Goal: Task Accomplishment & Management: Use online tool/utility

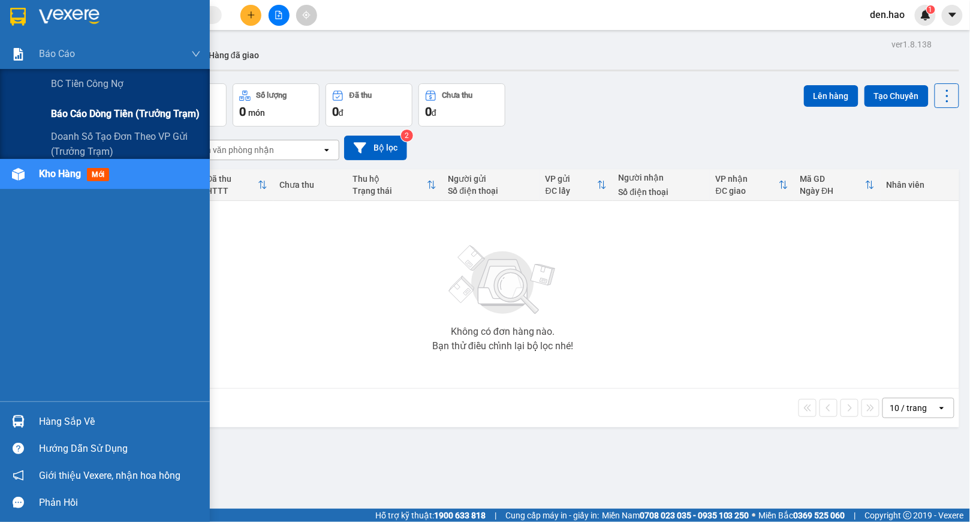
click at [94, 116] on span "Báo cáo dòng tiền (trưởng trạm)" at bounding box center [125, 113] width 149 height 15
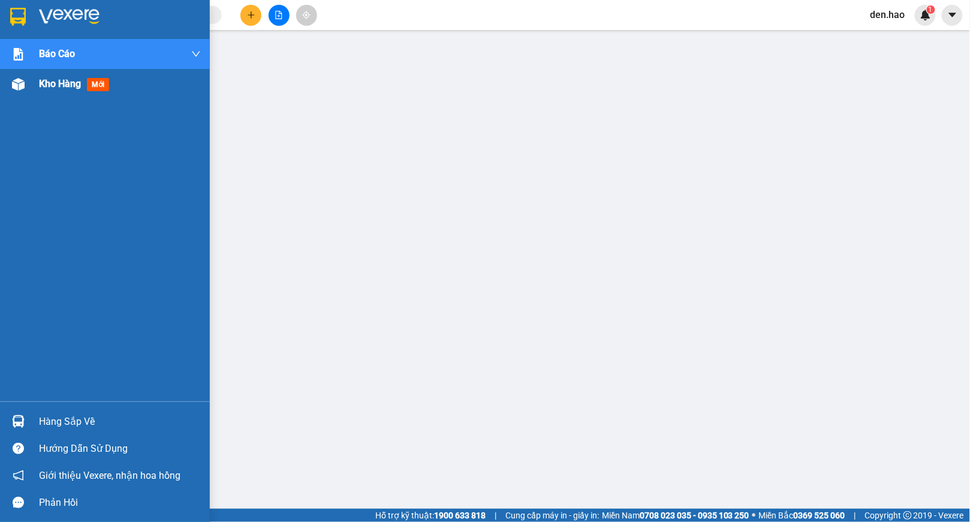
click at [26, 91] on div at bounding box center [18, 84] width 21 height 21
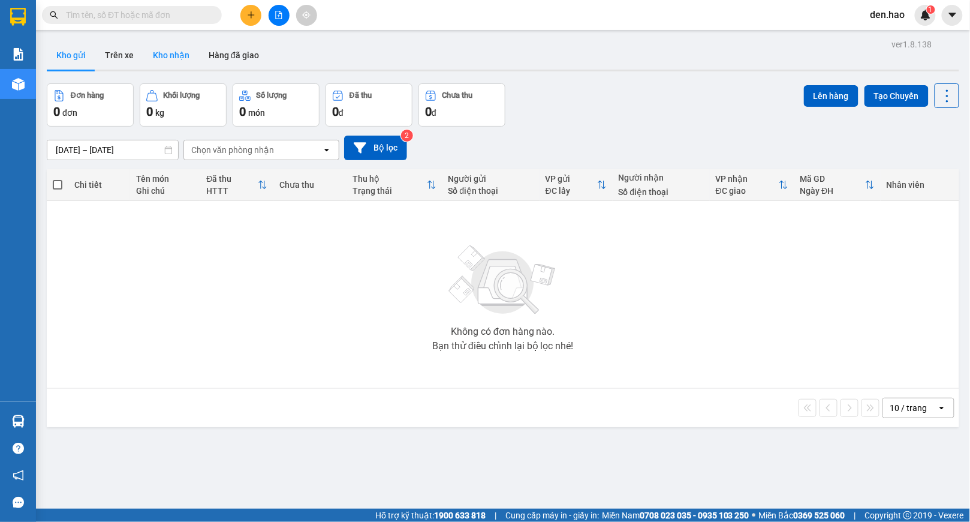
click at [178, 65] on button "Kho nhận" at bounding box center [171, 55] width 56 height 29
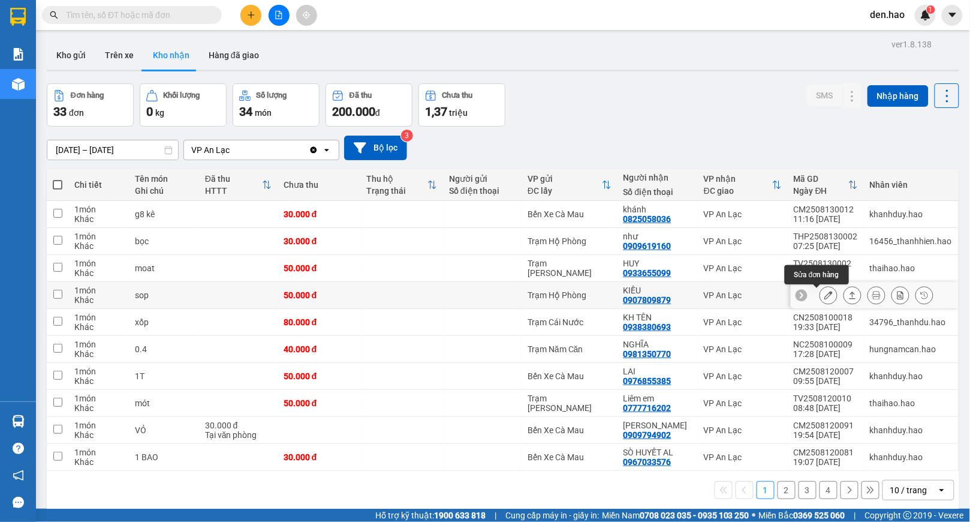
click at [825, 296] on icon at bounding box center [829, 295] width 8 height 8
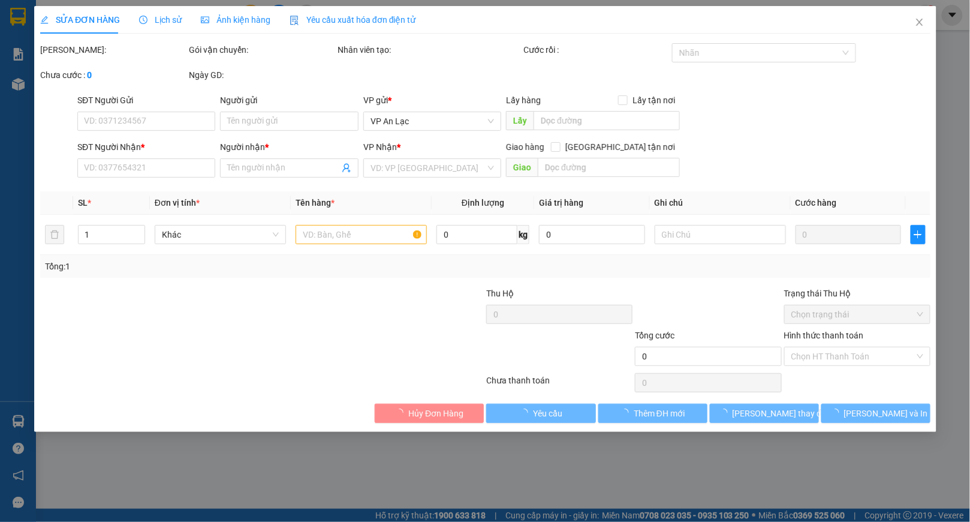
type input "0907809879"
type input "KIỀU"
type input "50.000"
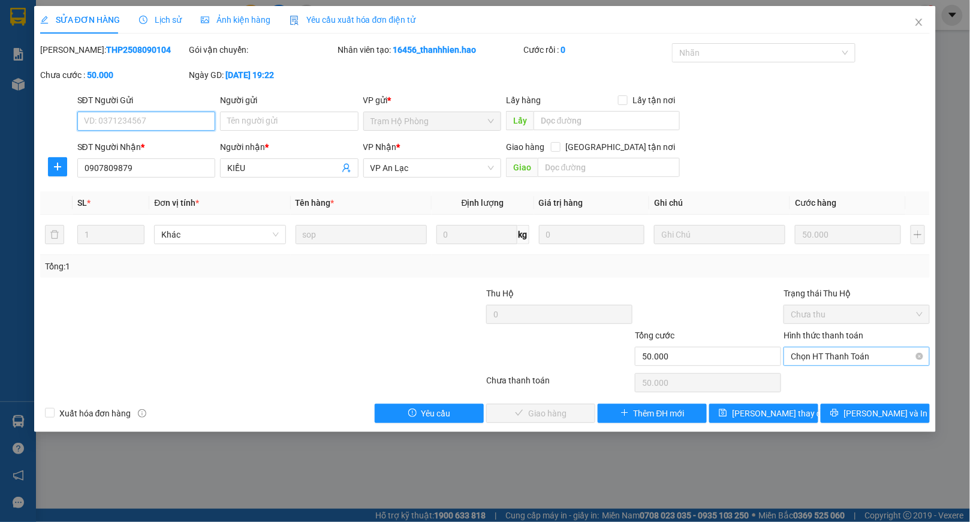
click at [793, 356] on span "Chọn HT Thanh Toán" at bounding box center [857, 356] width 132 height 18
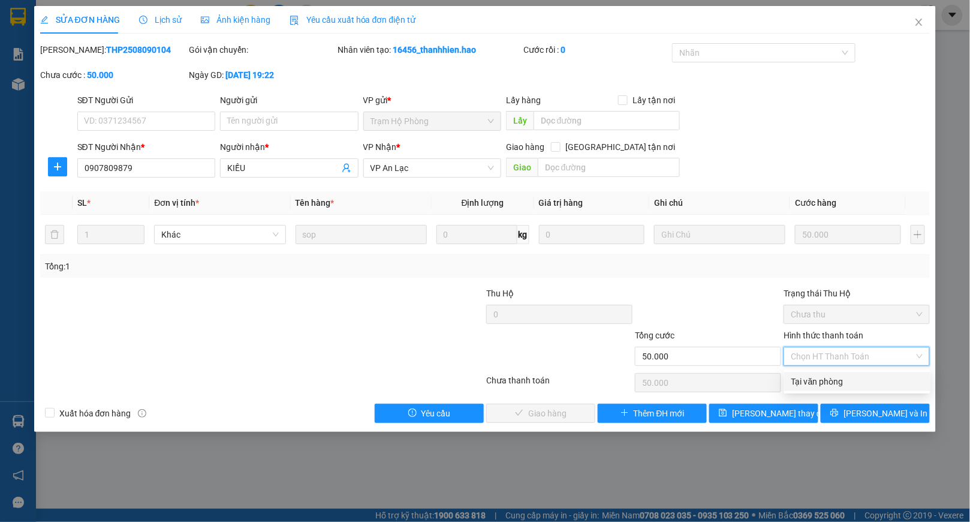
click at [795, 373] on div "Tại văn phòng" at bounding box center [858, 381] width 146 height 19
type input "0"
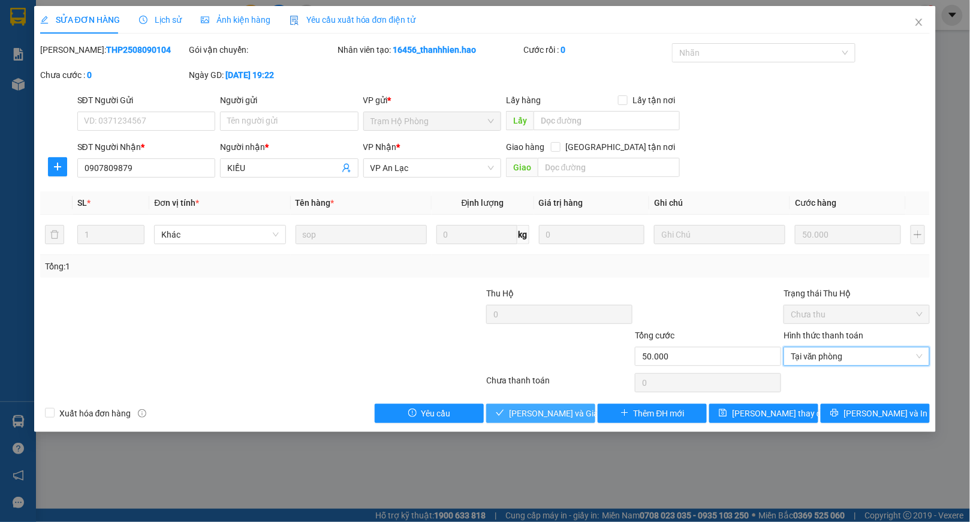
click at [546, 407] on button "[PERSON_NAME] và Giao hàng" at bounding box center [540, 413] width 109 height 19
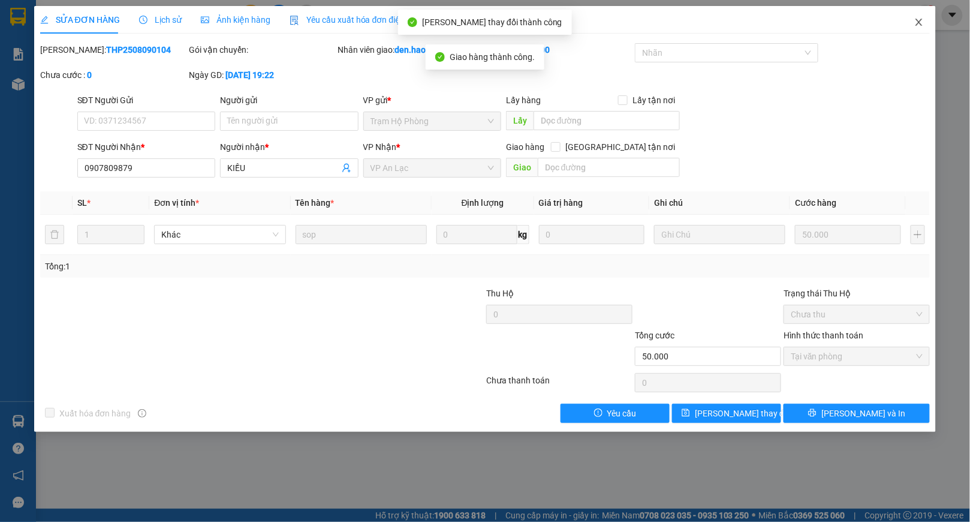
click at [920, 22] on icon "close" at bounding box center [919, 22] width 7 height 7
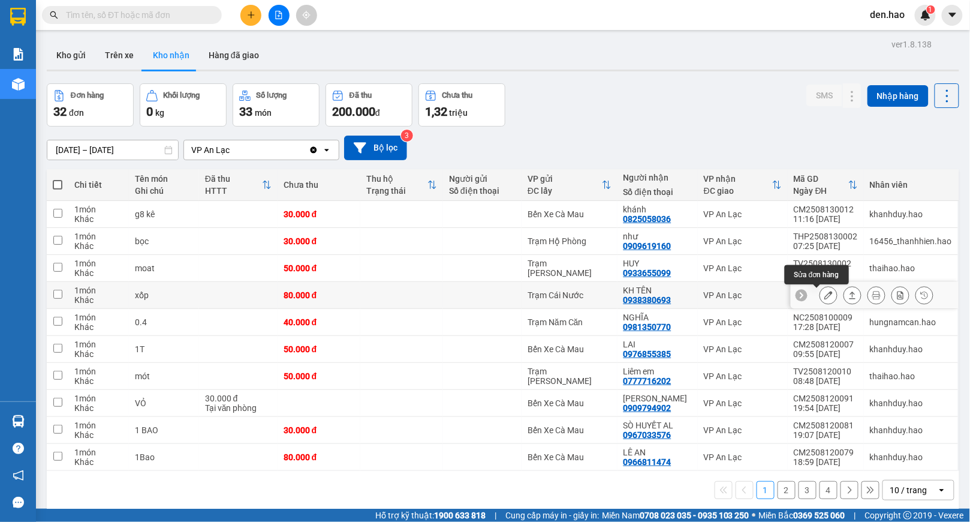
click at [825, 298] on icon at bounding box center [829, 295] width 8 height 8
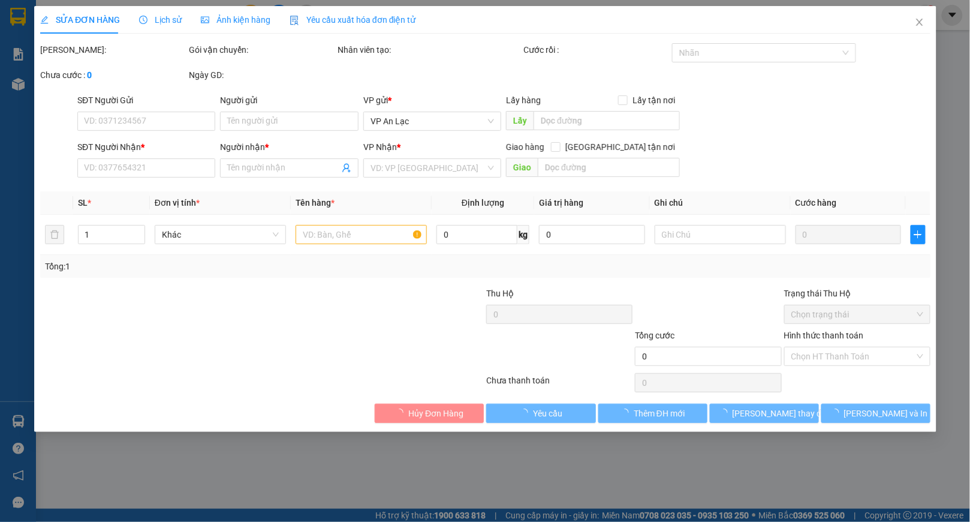
type input "0938380693"
type input "KH TÊN"
type input "80.000"
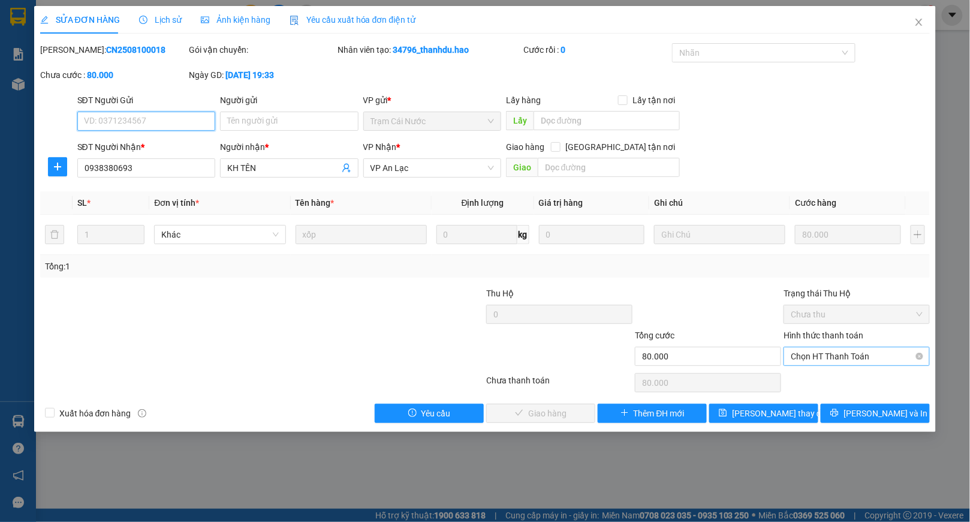
click at [827, 360] on span "Chọn HT Thanh Toán" at bounding box center [857, 356] width 132 height 18
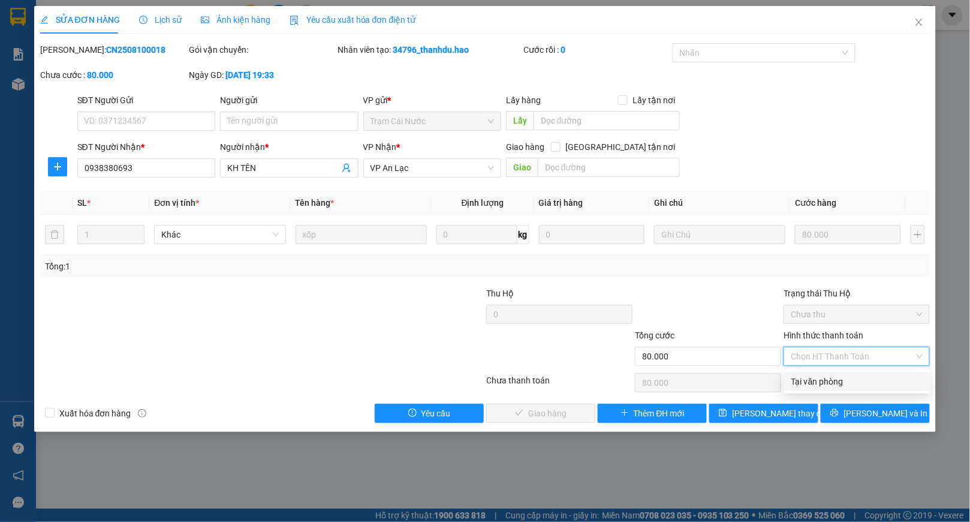
click at [815, 380] on div "Tại văn phòng" at bounding box center [858, 381] width 132 height 13
type input "0"
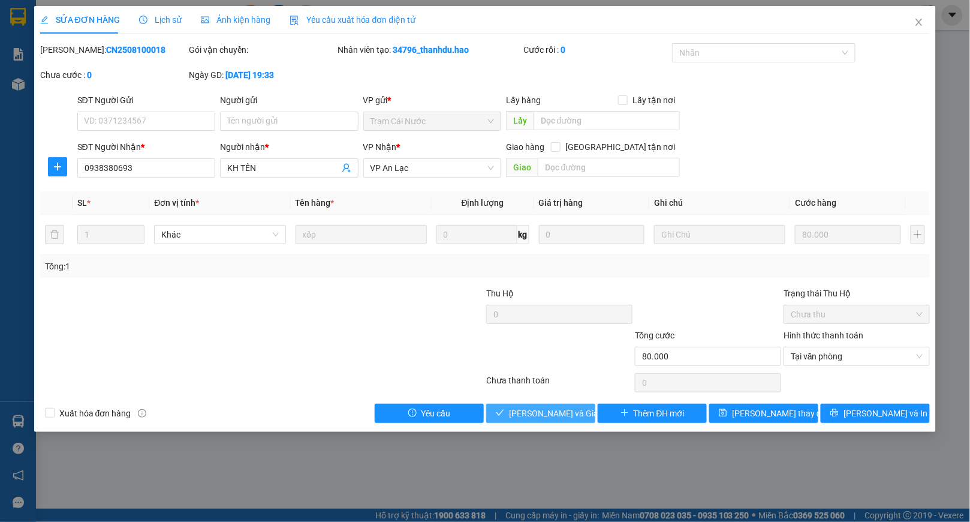
drag, startPoint x: 553, startPoint y: 421, endPoint x: 562, endPoint y: 423, distance: 9.2
click at [558, 422] on button "[PERSON_NAME] và Giao hàng" at bounding box center [540, 413] width 109 height 19
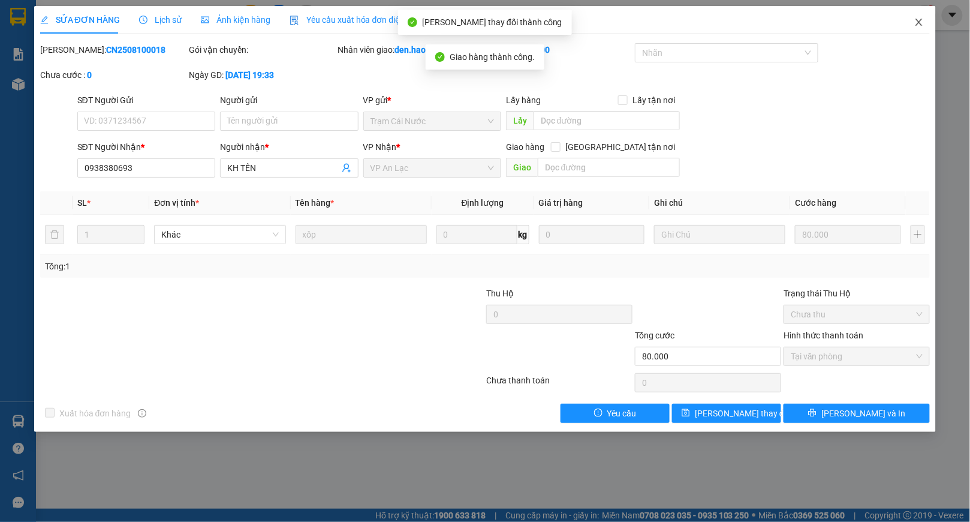
click at [918, 29] on span "Close" at bounding box center [920, 23] width 34 height 34
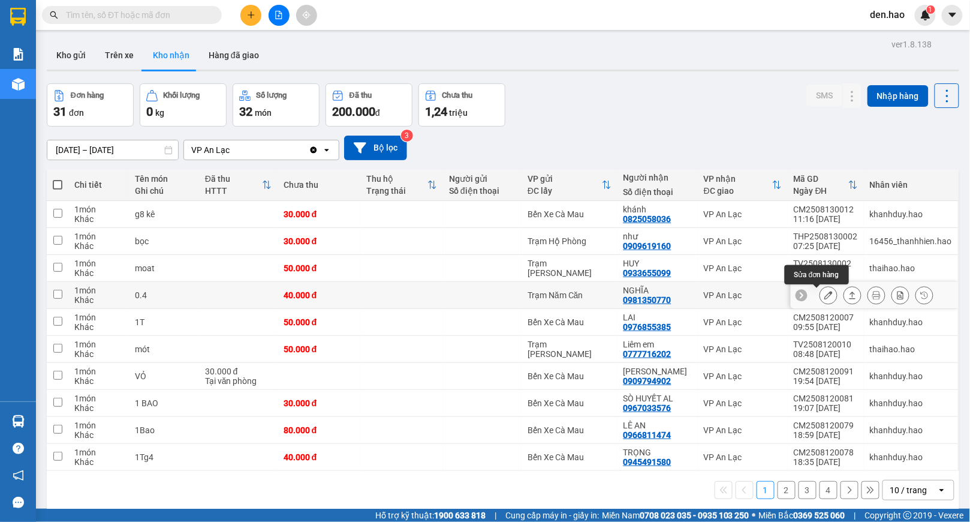
click at [825, 296] on icon at bounding box center [829, 295] width 8 height 8
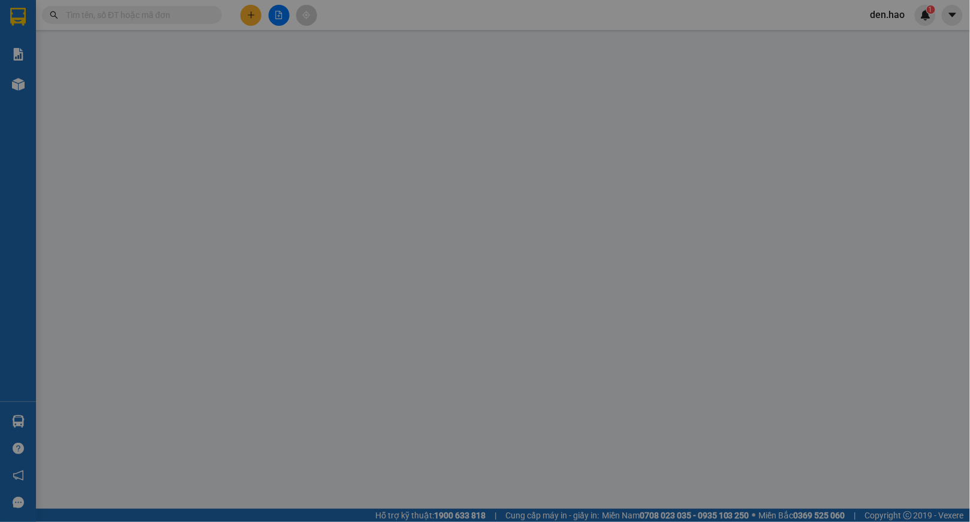
type input "0981350770"
type input "NGHĨA"
type input "40.000"
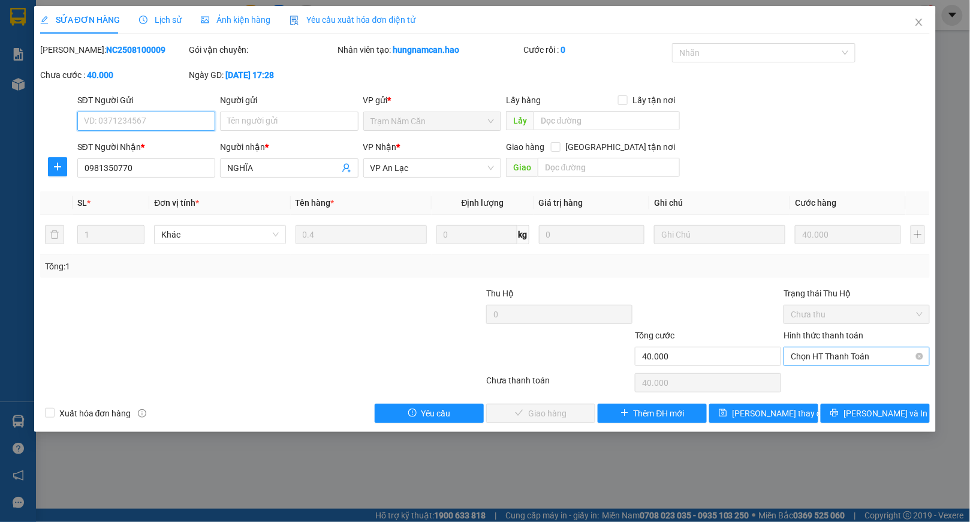
click at [845, 355] on span "Chọn HT Thanh Toán" at bounding box center [857, 356] width 132 height 18
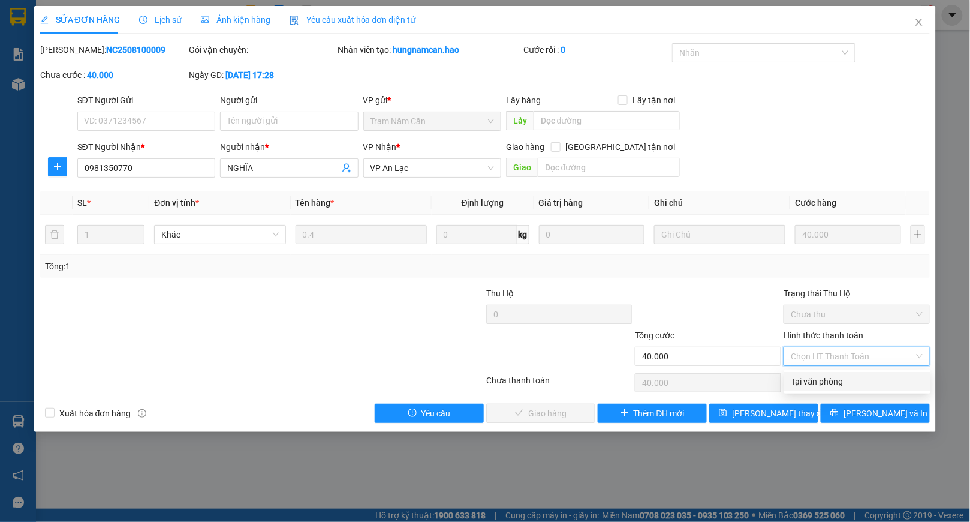
click at [804, 377] on div "Tại văn phòng" at bounding box center [858, 381] width 132 height 13
type input "0"
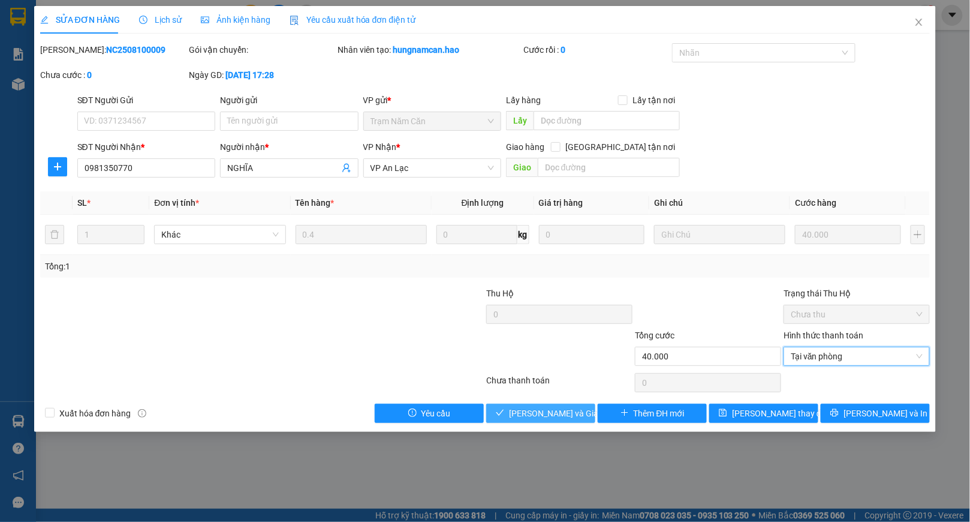
drag, startPoint x: 534, startPoint y: 411, endPoint x: 567, endPoint y: 380, distance: 45.4
click at [536, 406] on button "[PERSON_NAME] và Giao hàng" at bounding box center [540, 413] width 109 height 19
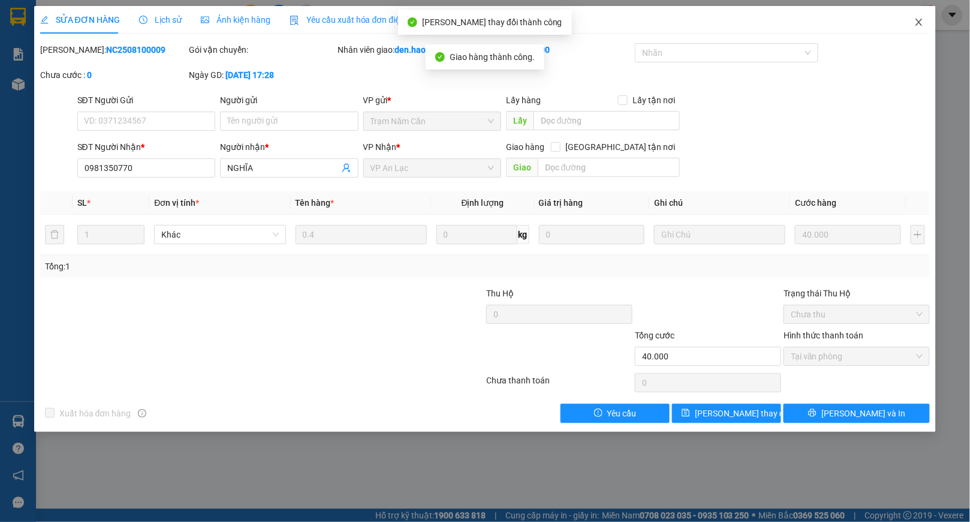
click at [915, 20] on icon "close" at bounding box center [920, 22] width 10 height 10
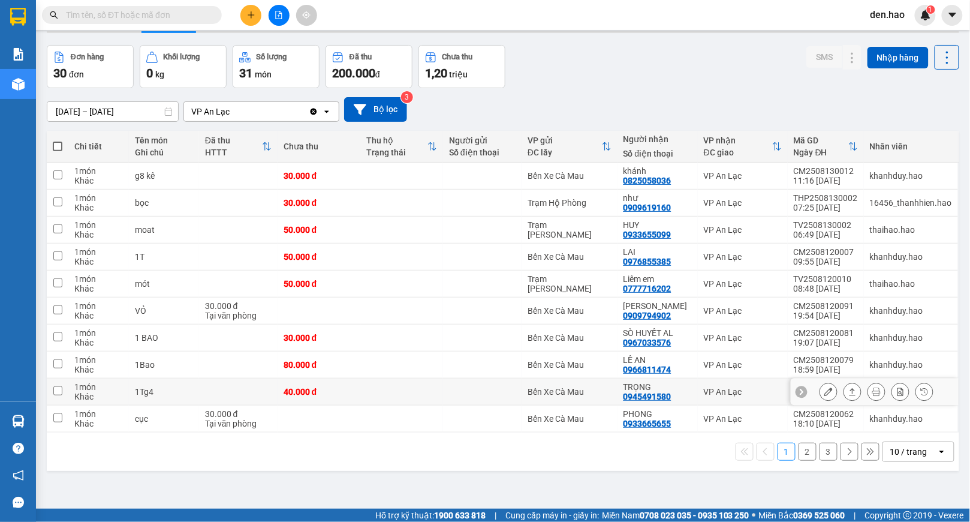
scroll to position [55, 0]
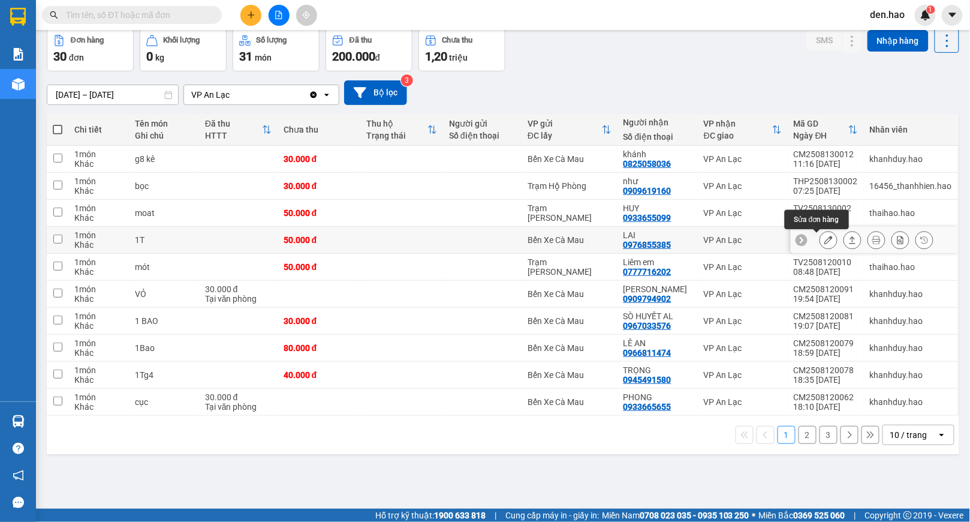
click at [825, 238] on icon at bounding box center [829, 240] width 8 height 8
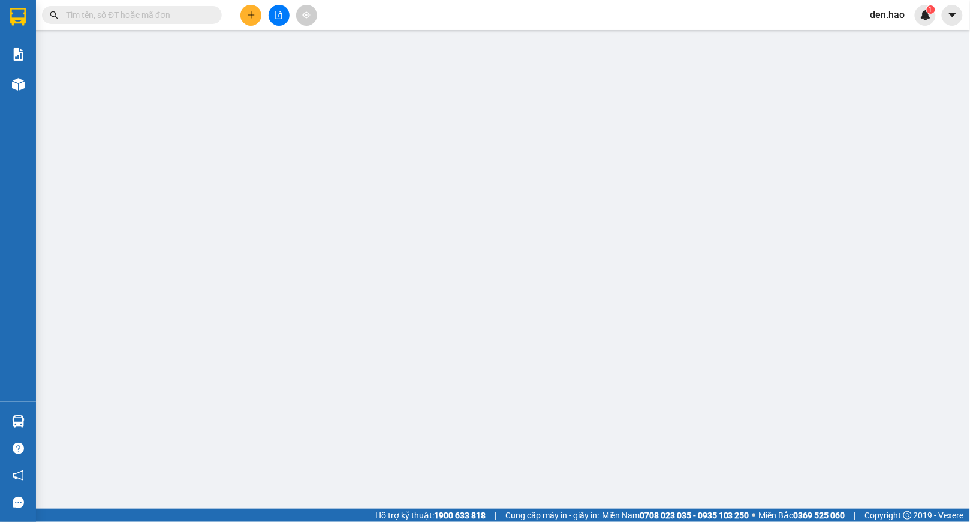
type input "0976855385"
type input "LAI"
type input "50.000"
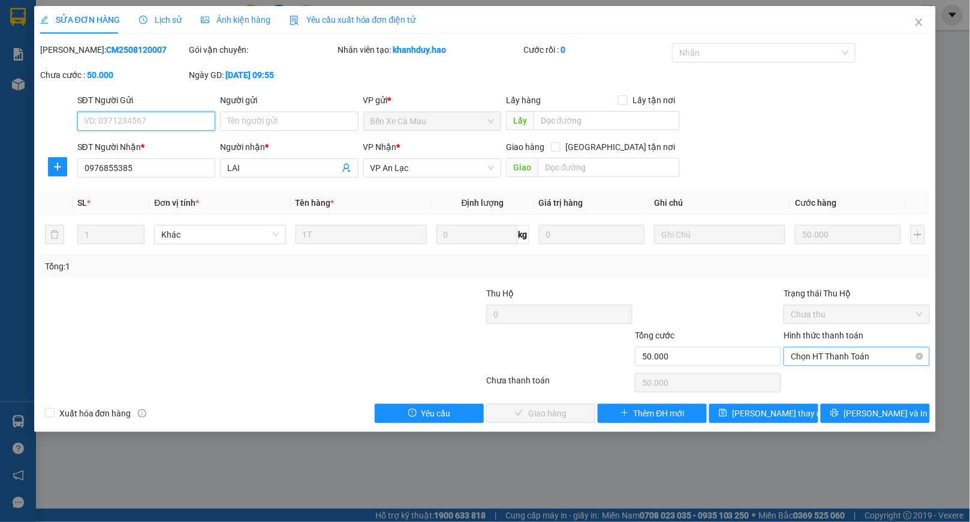
click at [840, 356] on span "Chọn HT Thanh Toán" at bounding box center [857, 356] width 132 height 18
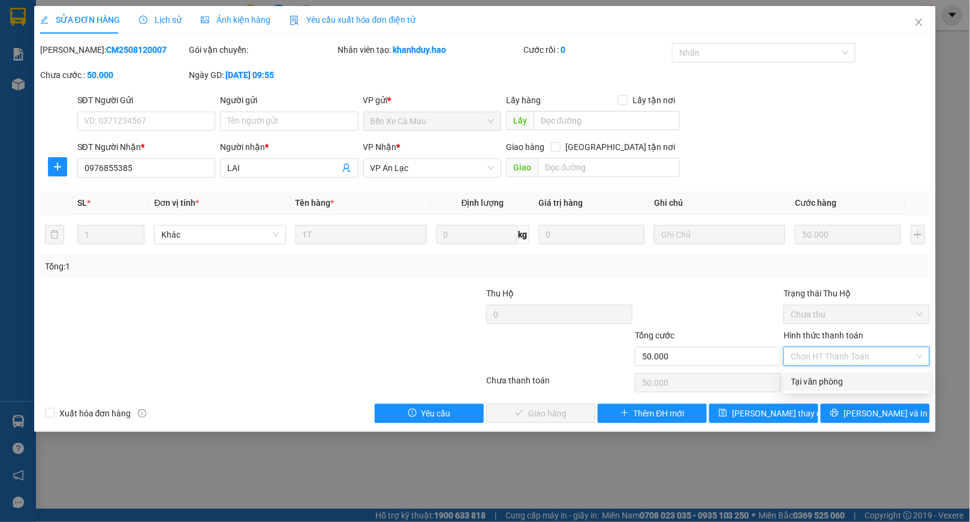
click at [822, 375] on div "Tại văn phòng" at bounding box center [858, 381] width 132 height 13
type input "0"
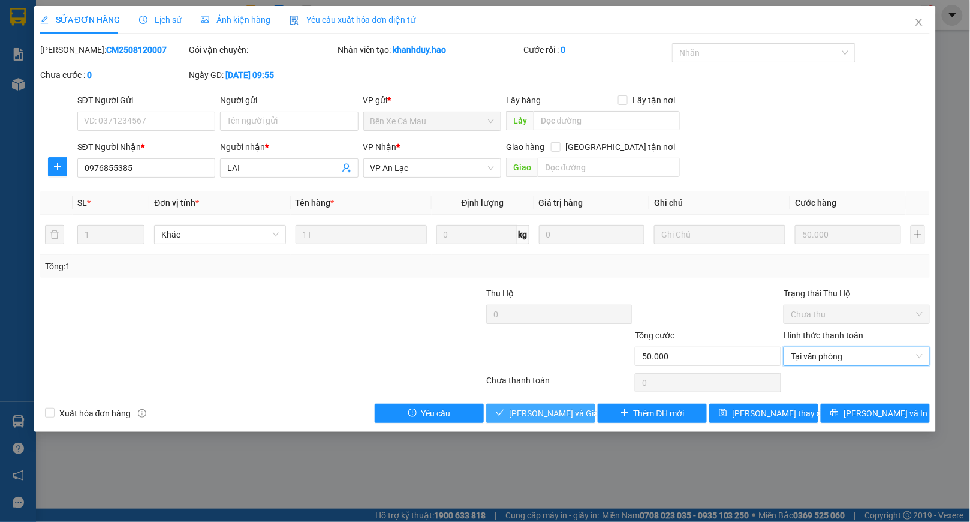
click at [504, 413] on icon "check" at bounding box center [500, 412] width 8 height 8
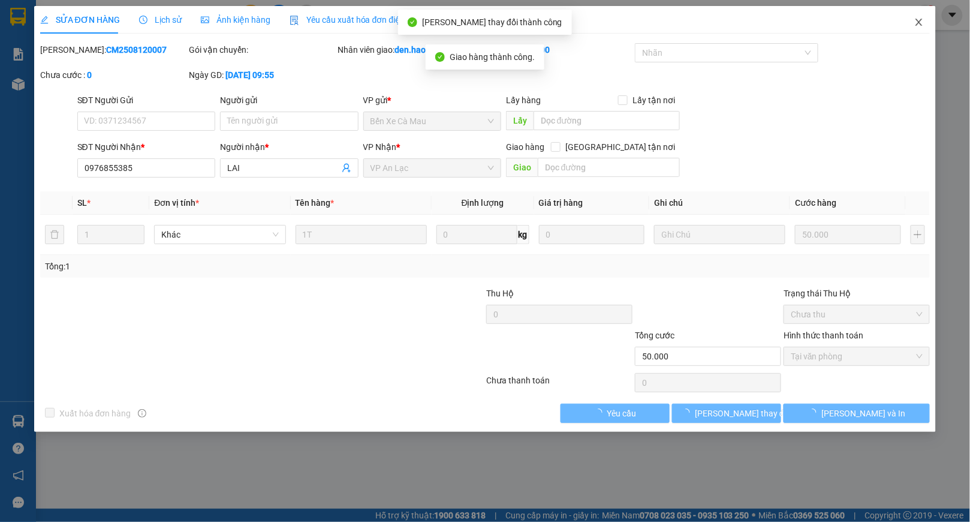
drag, startPoint x: 915, startPoint y: 27, endPoint x: 910, endPoint y: 32, distance: 6.8
click at [915, 28] on span "Close" at bounding box center [920, 23] width 34 height 34
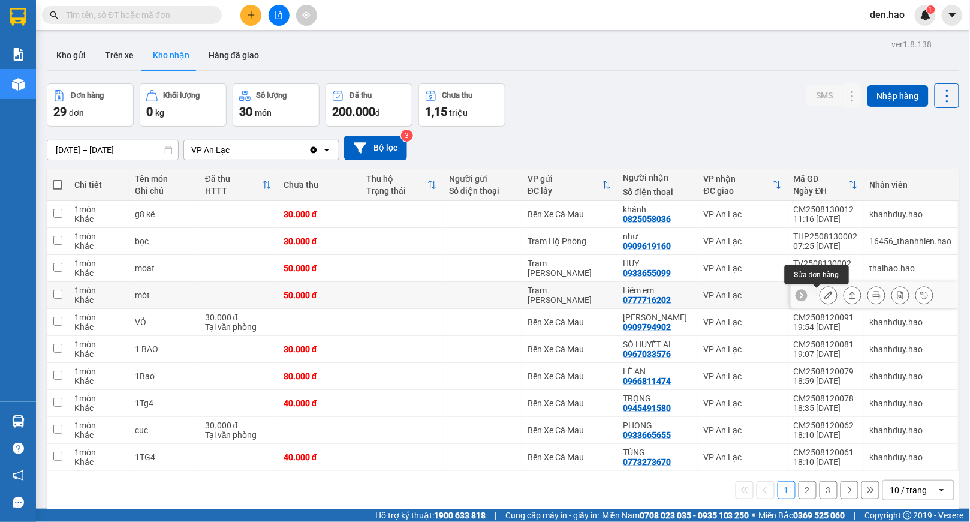
click at [821, 293] on button at bounding box center [829, 295] width 17 height 21
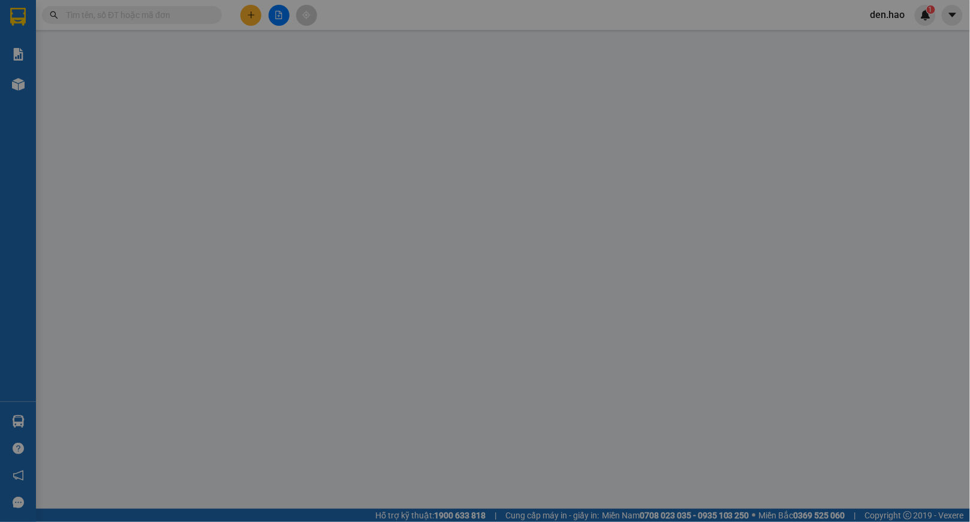
type input "0777716202"
type input "Liêm em"
type input "50.000"
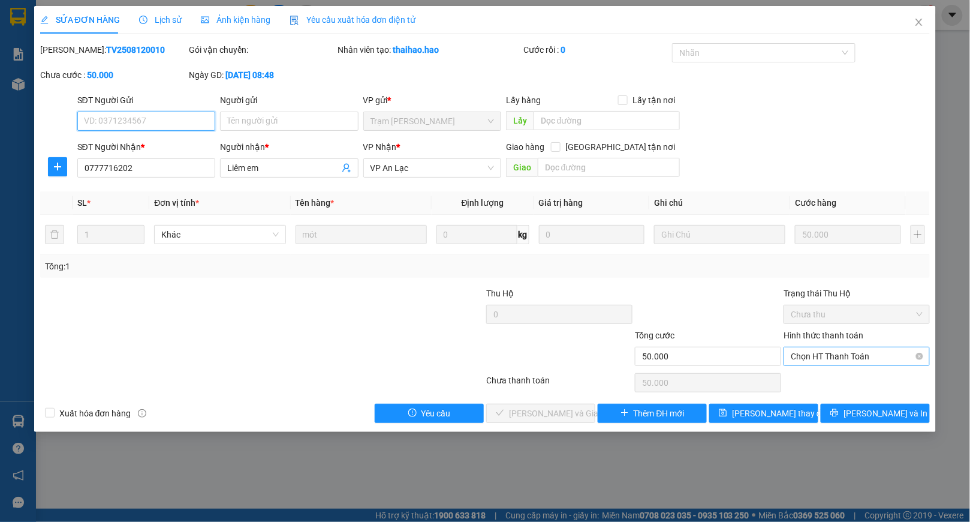
click at [839, 351] on span "Chọn HT Thanh Toán" at bounding box center [857, 356] width 132 height 18
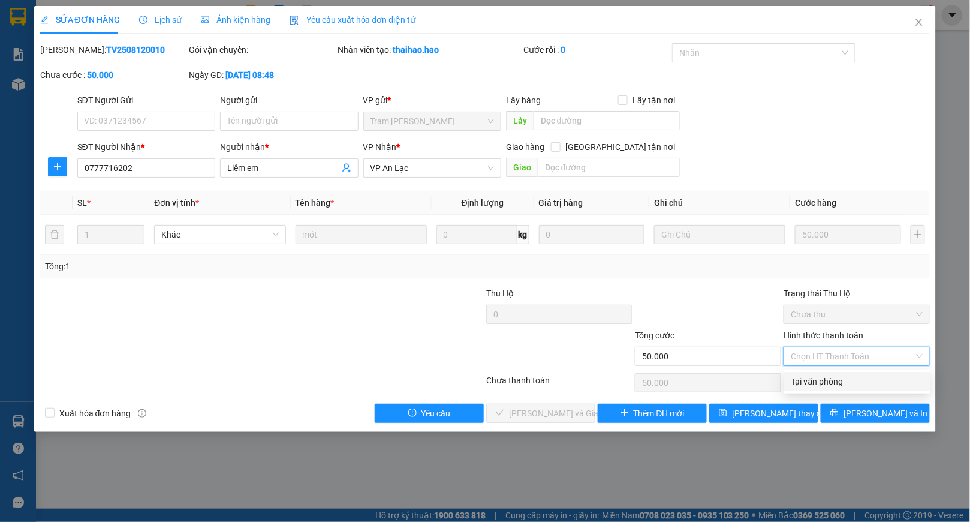
click at [794, 379] on div "Tại văn phòng" at bounding box center [858, 381] width 132 height 13
type input "0"
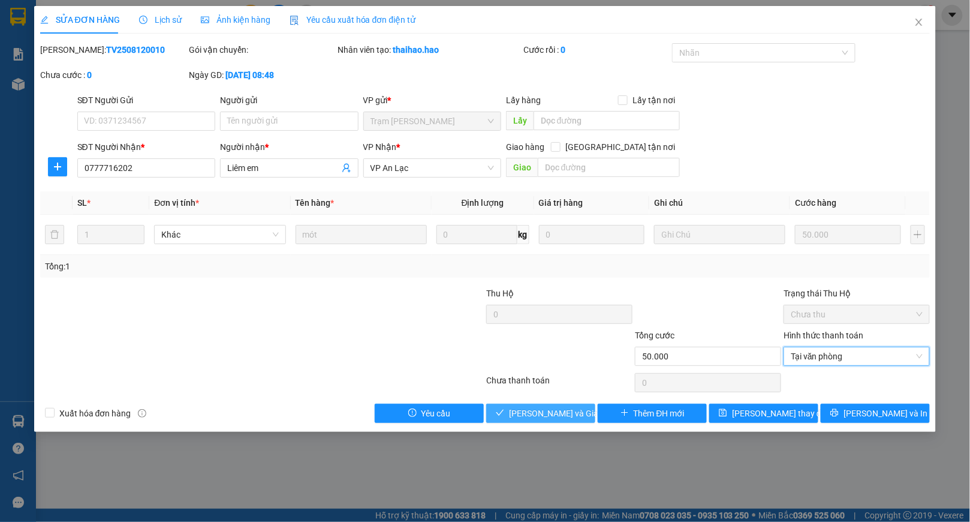
click at [563, 413] on span "[PERSON_NAME] và Giao hàng" at bounding box center [566, 413] width 115 height 13
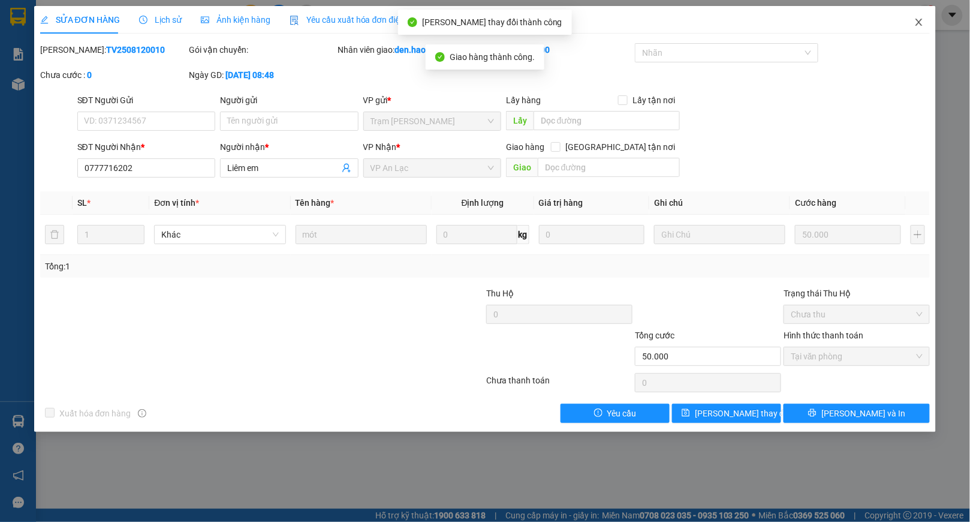
click at [921, 28] on span "Close" at bounding box center [920, 23] width 34 height 34
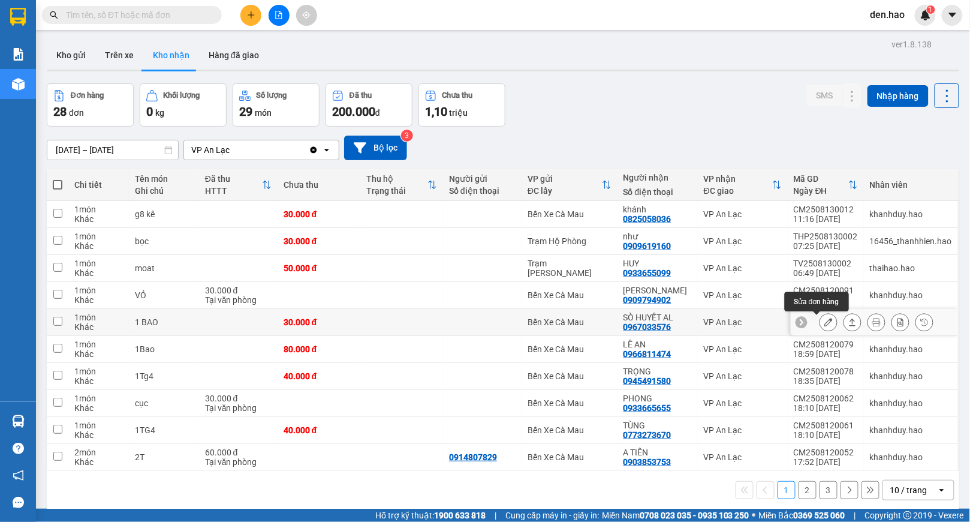
click at [825, 326] on icon at bounding box center [829, 322] width 8 height 8
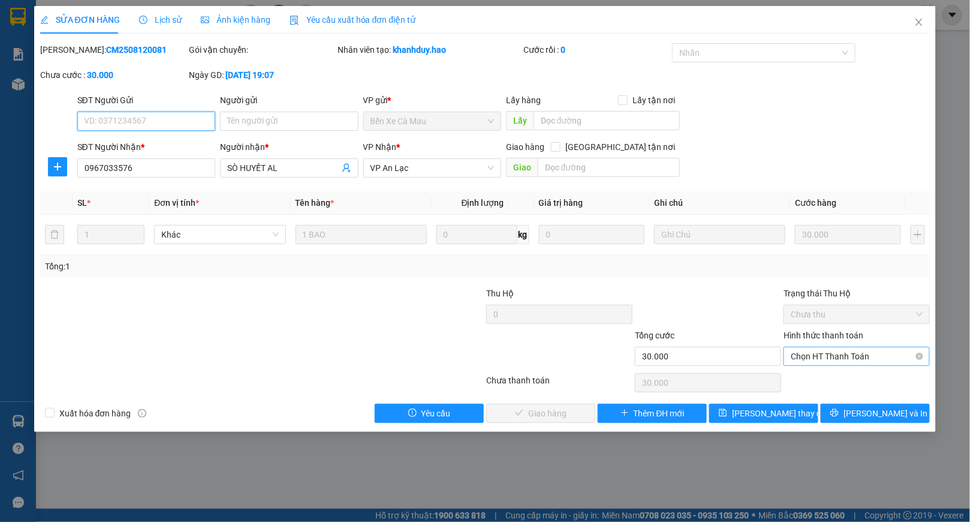
click at [812, 359] on span "Chọn HT Thanh Toán" at bounding box center [857, 356] width 132 height 18
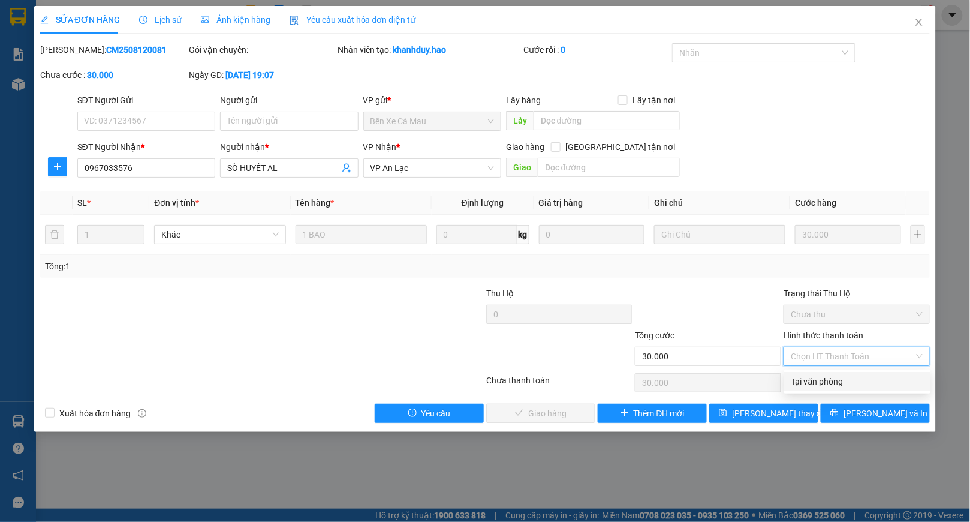
drag, startPoint x: 809, startPoint y: 380, endPoint x: 786, endPoint y: 382, distance: 23.5
click at [803, 380] on div "Tại văn phòng" at bounding box center [858, 381] width 132 height 13
type input "0"
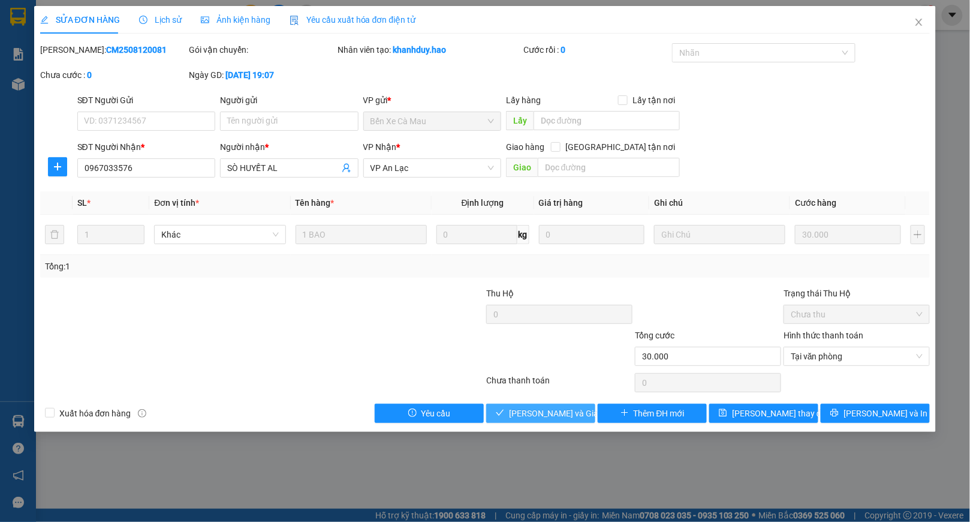
click at [516, 413] on span "[PERSON_NAME] và Giao hàng" at bounding box center [566, 413] width 115 height 13
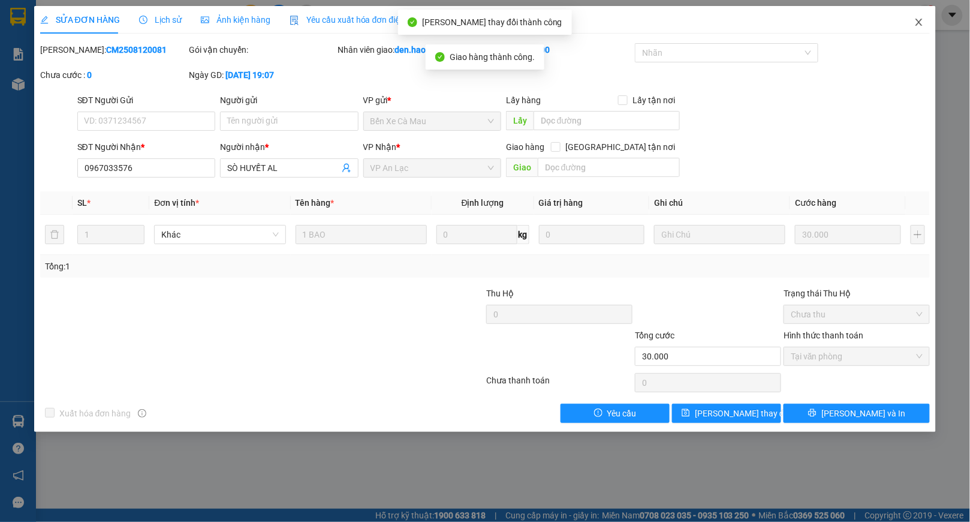
click at [916, 27] on icon "close" at bounding box center [920, 22] width 10 height 10
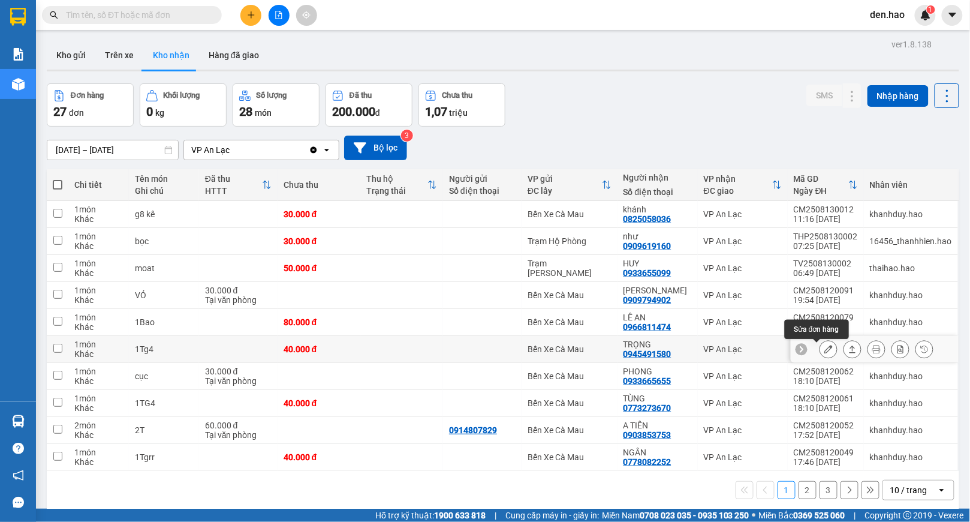
click at [825, 350] on icon at bounding box center [829, 349] width 8 height 8
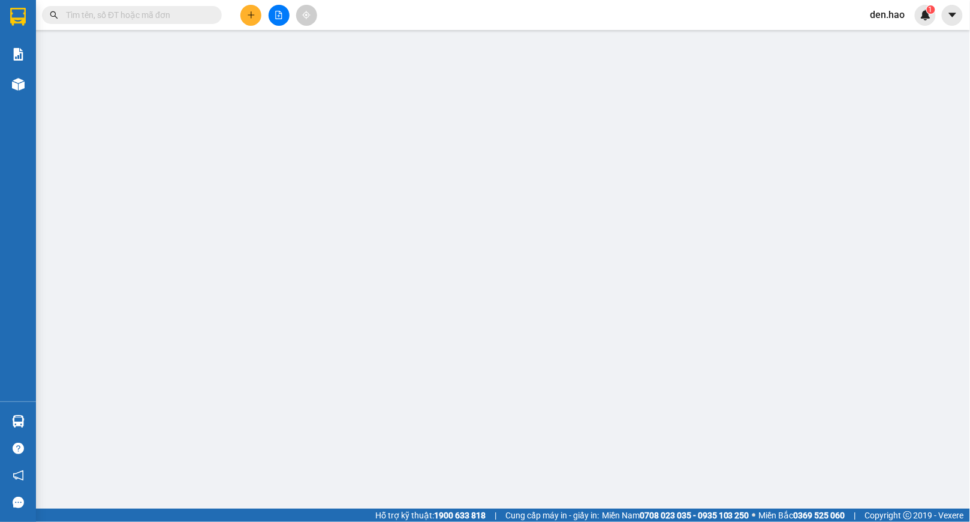
type input "0945491580"
type input "TRỌNG"
type input "40.000"
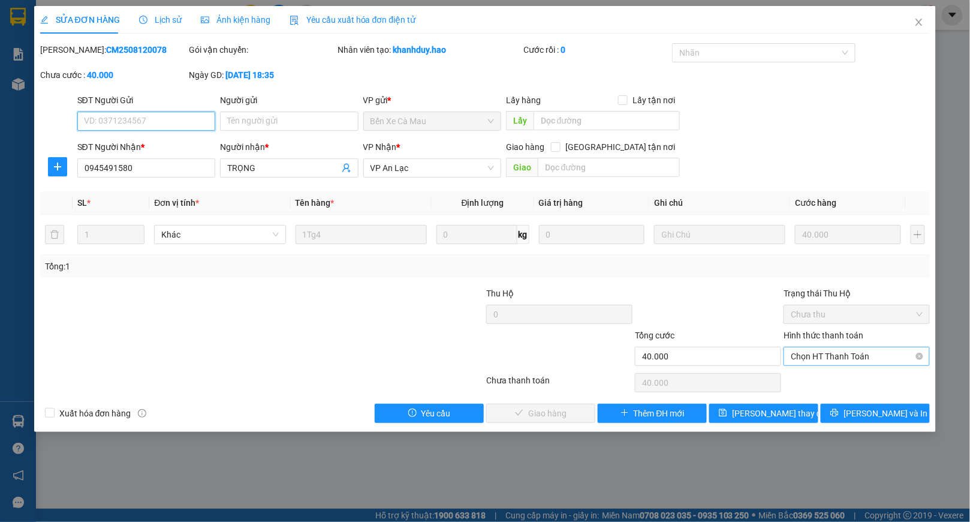
click at [816, 360] on span "Chọn HT Thanh Toán" at bounding box center [857, 356] width 132 height 18
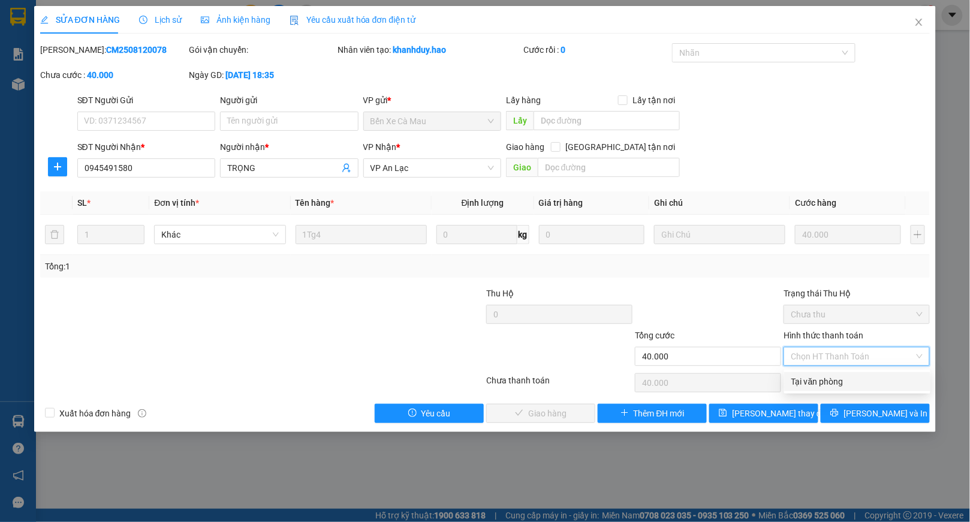
click at [800, 377] on div "Tại văn phòng" at bounding box center [858, 381] width 132 height 13
type input "0"
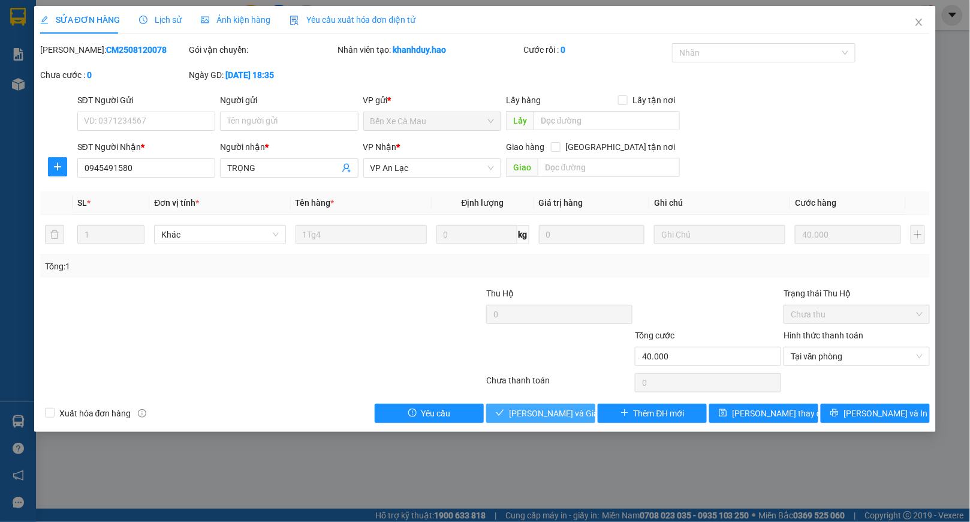
click at [549, 410] on span "[PERSON_NAME] và Giao hàng" at bounding box center [566, 413] width 115 height 13
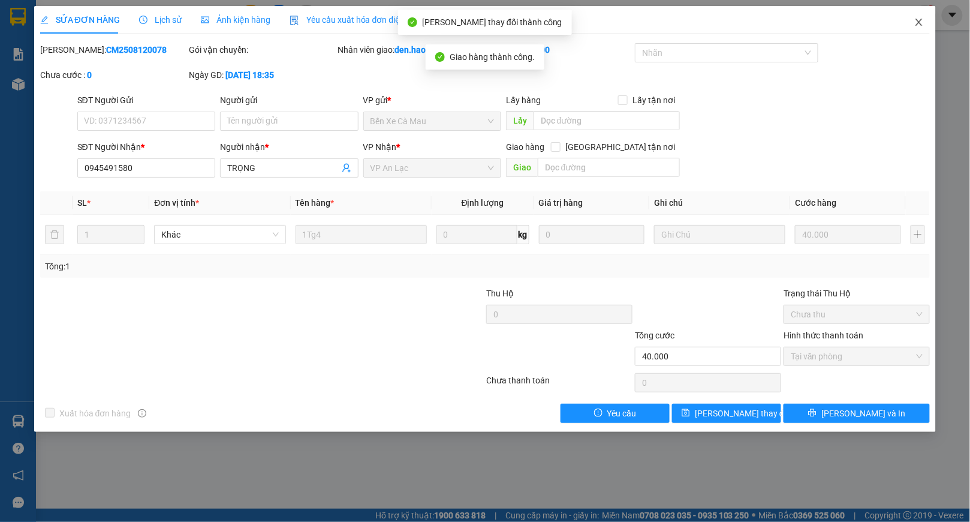
click at [920, 23] on icon "close" at bounding box center [919, 22] width 7 height 7
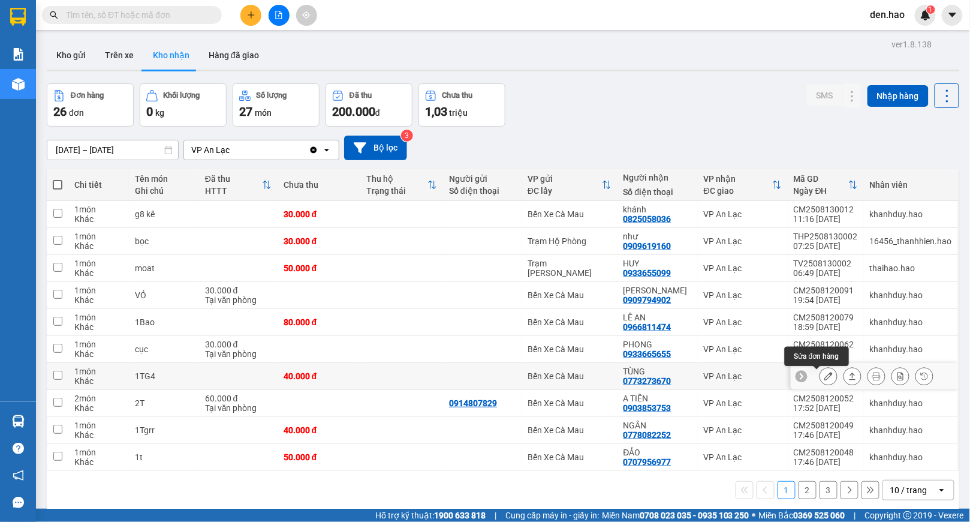
click at [825, 380] on icon at bounding box center [829, 376] width 8 height 8
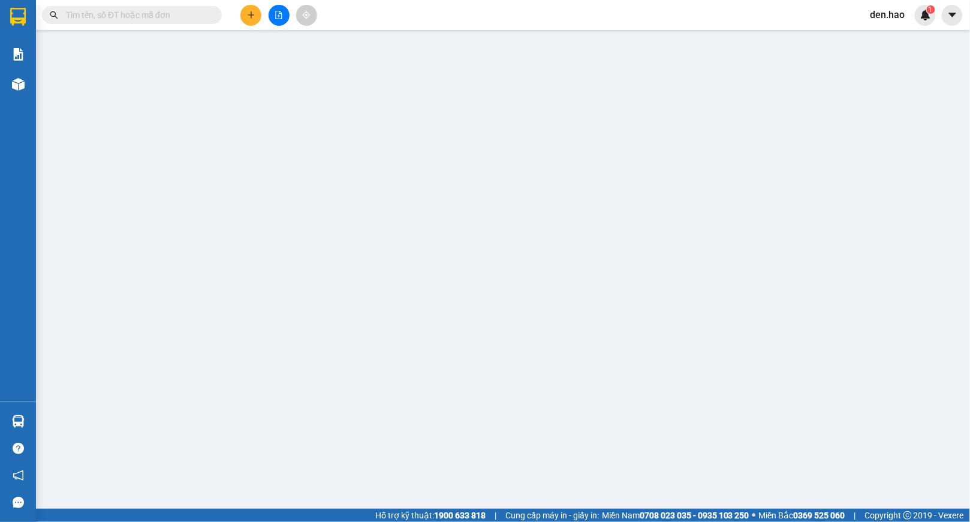
type input "0773273670"
type input "TÙNG"
type input "40.000"
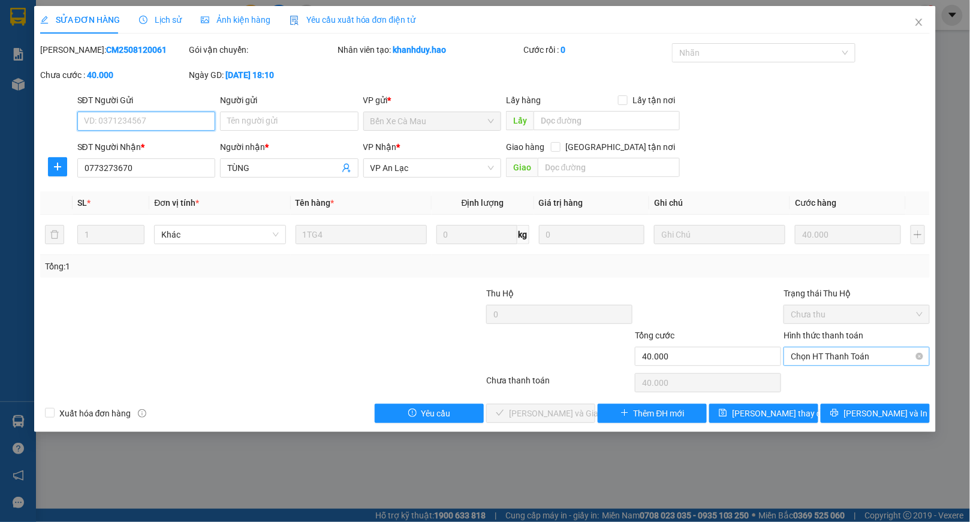
click at [816, 360] on span "Chọn HT Thanh Toán" at bounding box center [857, 356] width 132 height 18
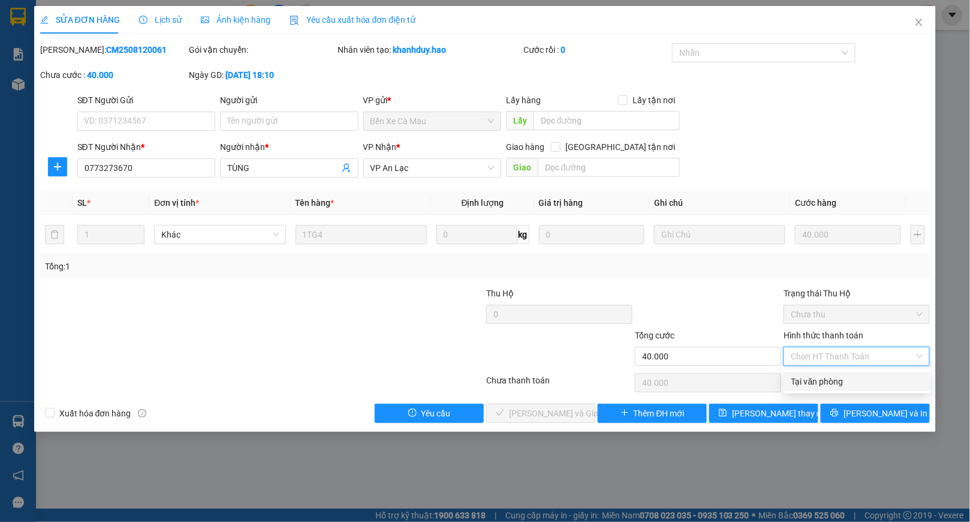
drag, startPoint x: 802, startPoint y: 377, endPoint x: 759, endPoint y: 383, distance: 43.5
click at [800, 377] on div "Tại văn phòng" at bounding box center [858, 381] width 132 height 13
type input "0"
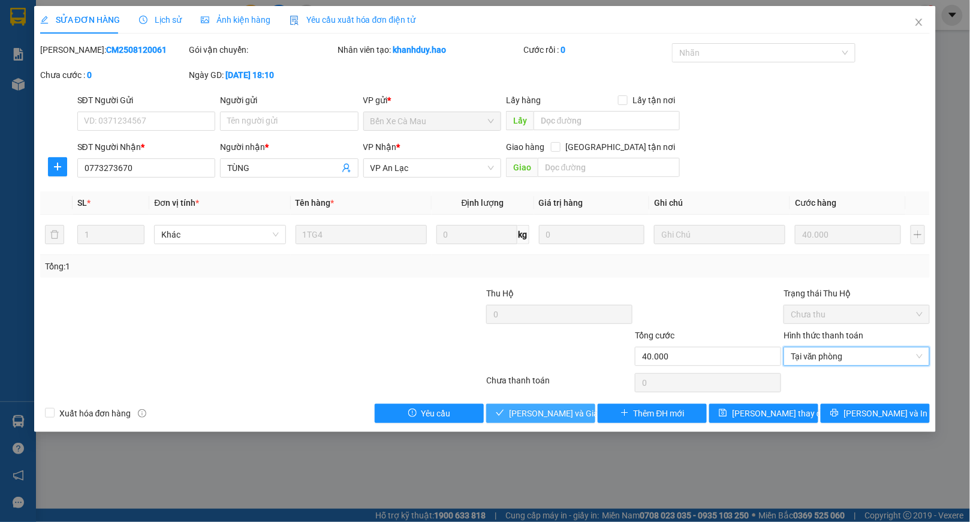
click at [533, 408] on span "[PERSON_NAME] và Giao hàng" at bounding box center [566, 413] width 115 height 13
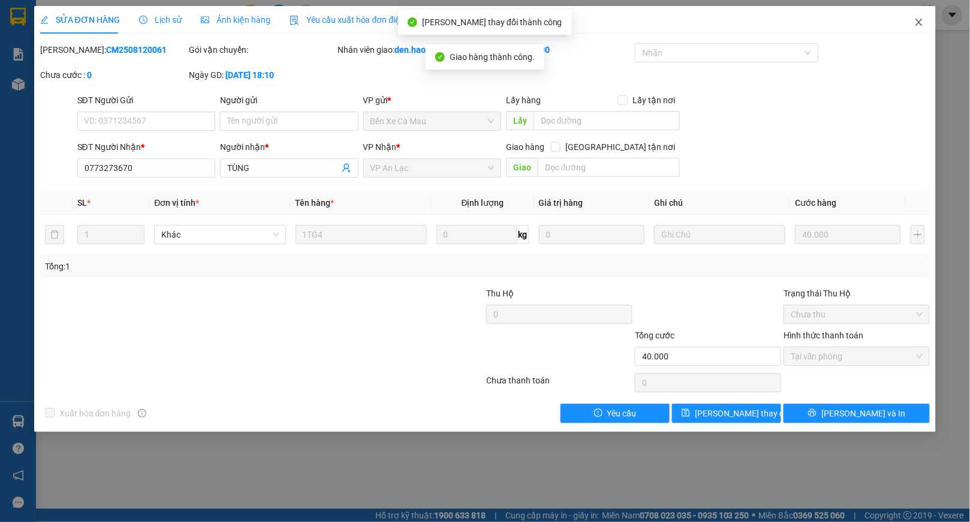
click at [920, 25] on icon "close" at bounding box center [920, 22] width 10 height 10
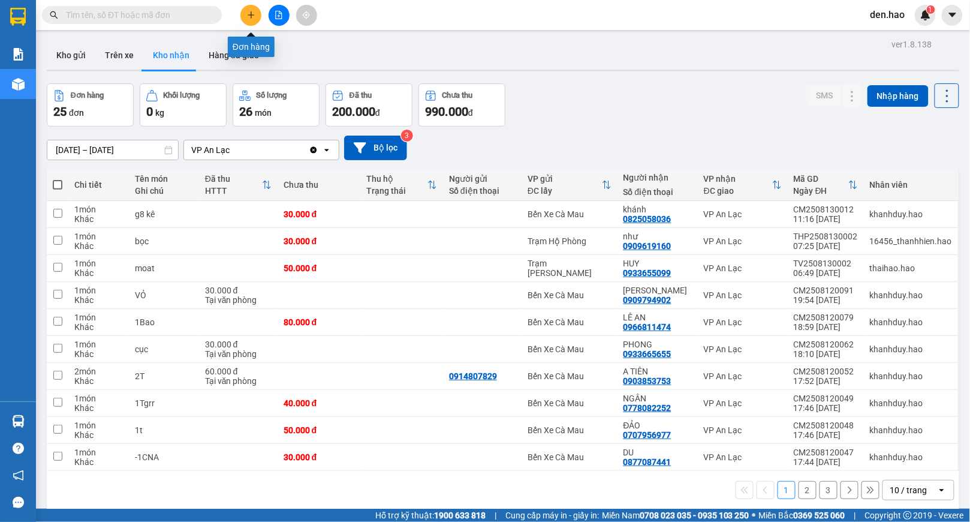
click at [253, 19] on button at bounding box center [251, 15] width 21 height 21
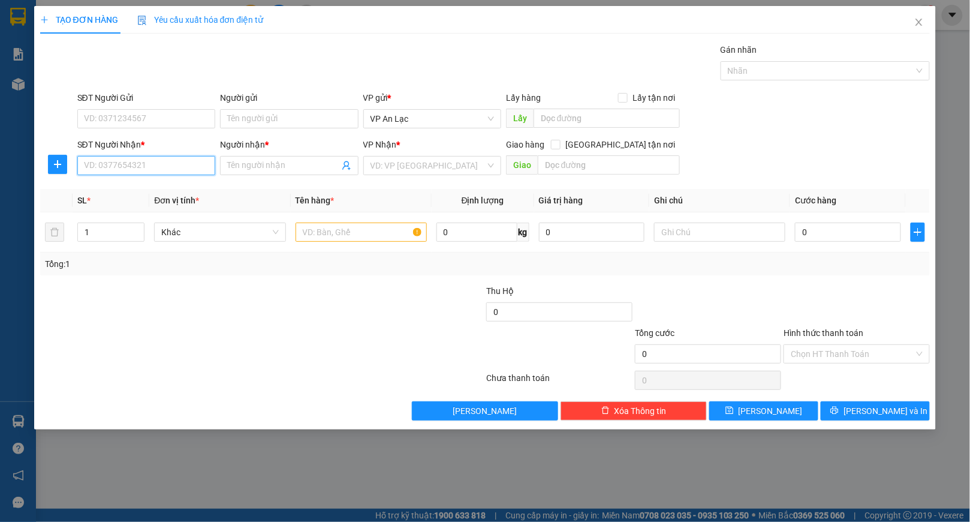
click at [112, 167] on input "SĐT Người Nhận *" at bounding box center [146, 165] width 138 height 19
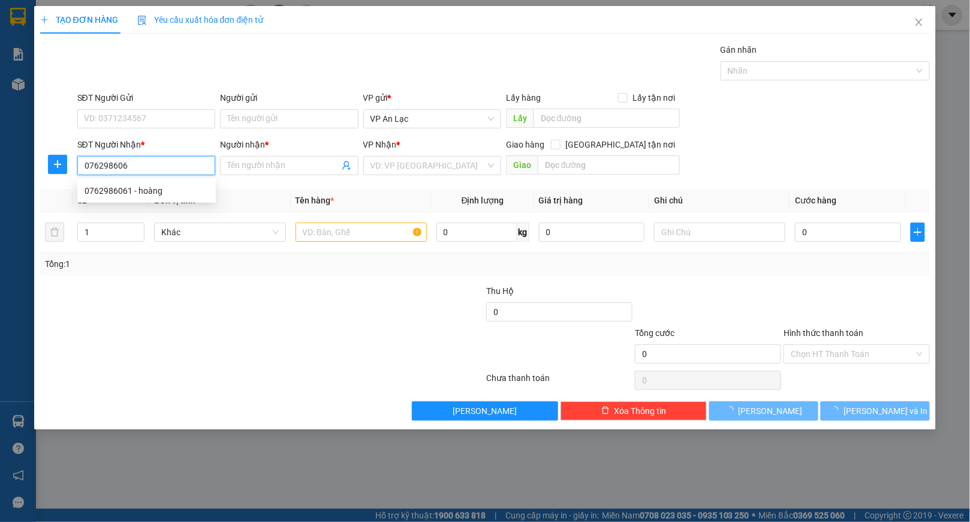
type input "0762986061"
click at [157, 188] on div "0762986061 - hoàng" at bounding box center [147, 190] width 124 height 13
type input "hoàng"
type input "30.000"
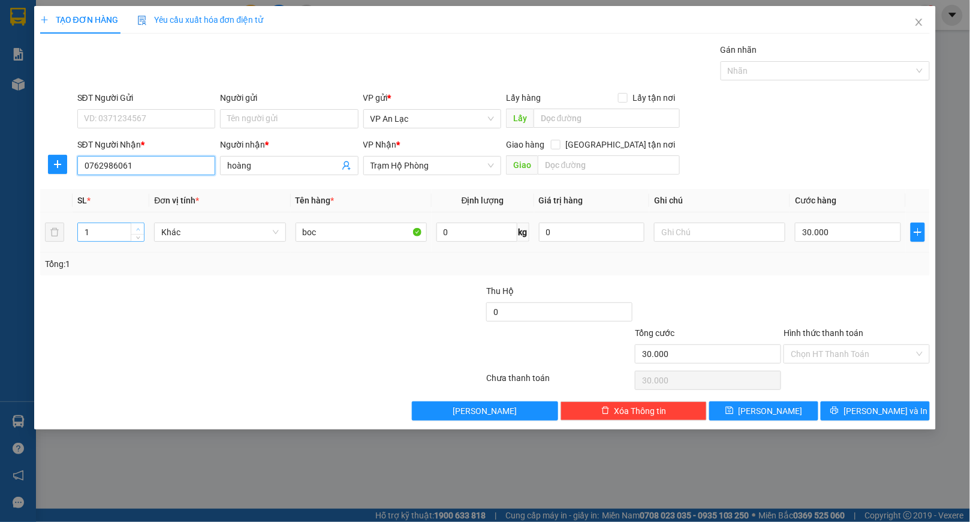
type input "0762986061"
type input "2"
click at [138, 229] on icon "up" at bounding box center [138, 229] width 4 height 4
click at [365, 235] on input "boc" at bounding box center [361, 232] width 131 height 19
type input "b"
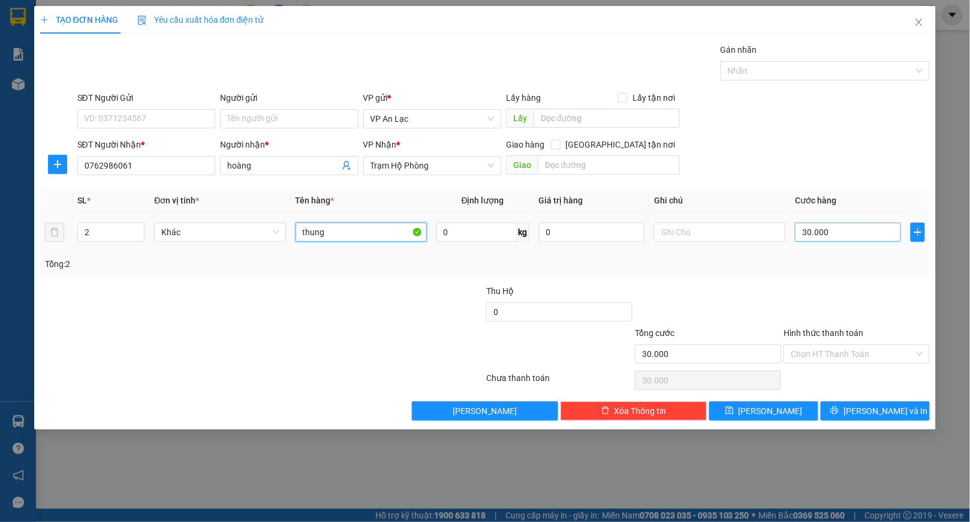
type input "thung"
click at [833, 233] on input "30.000" at bounding box center [848, 232] width 106 height 19
type input "0"
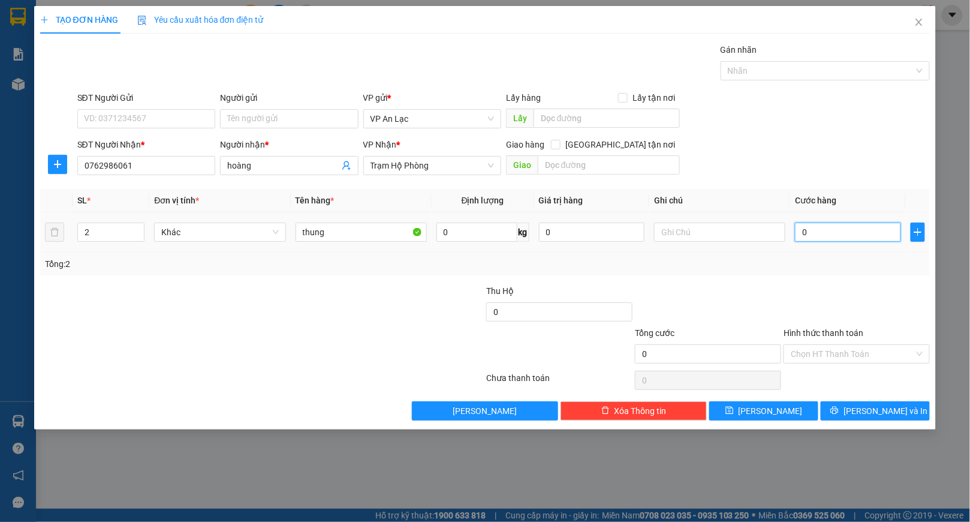
click at [798, 228] on input "0" at bounding box center [848, 232] width 106 height 19
type input "70"
type input "70.000"
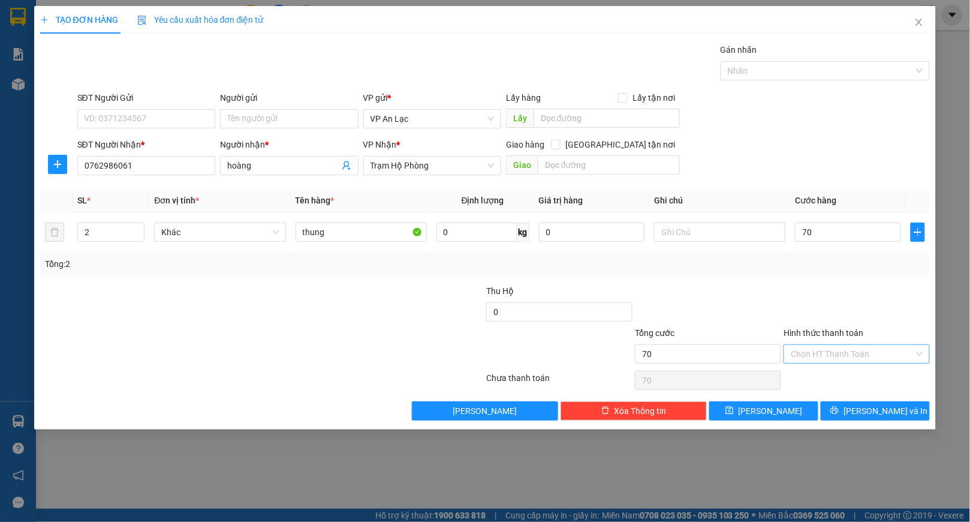
type input "70.000"
click at [859, 356] on input "Hình thức thanh toán" at bounding box center [853, 354] width 124 height 18
click at [817, 373] on div "Tại văn phòng" at bounding box center [858, 379] width 132 height 13
type input "0"
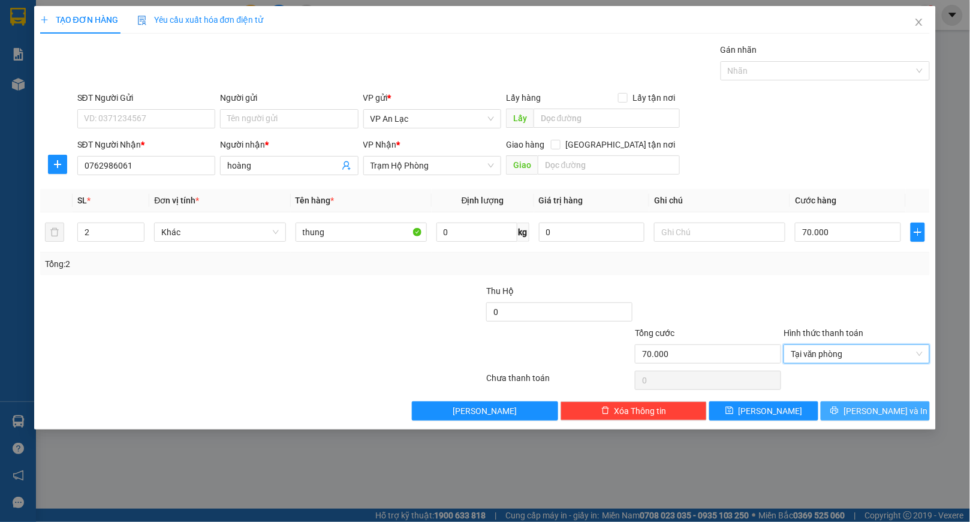
click at [900, 418] on button "[PERSON_NAME] và In" at bounding box center [875, 410] width 109 height 19
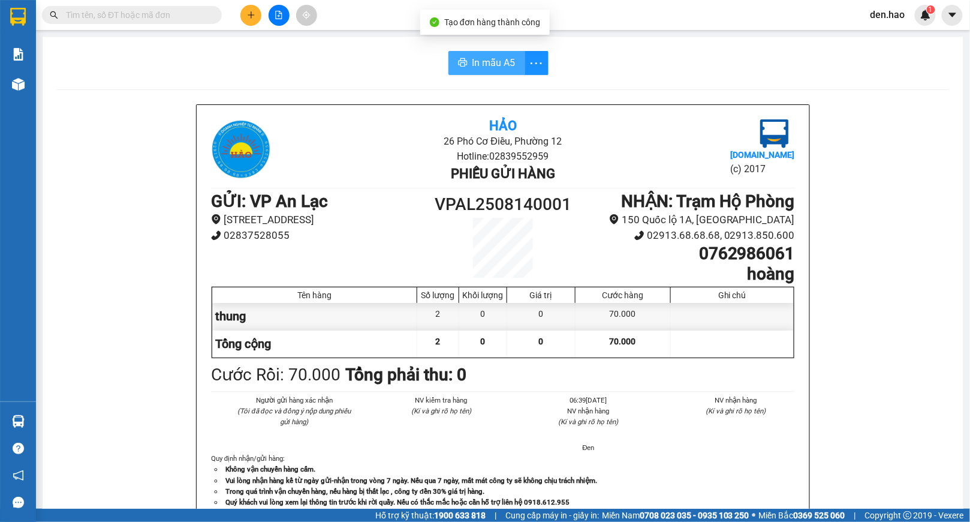
click at [507, 64] on span "In mẫu A5" at bounding box center [494, 62] width 43 height 15
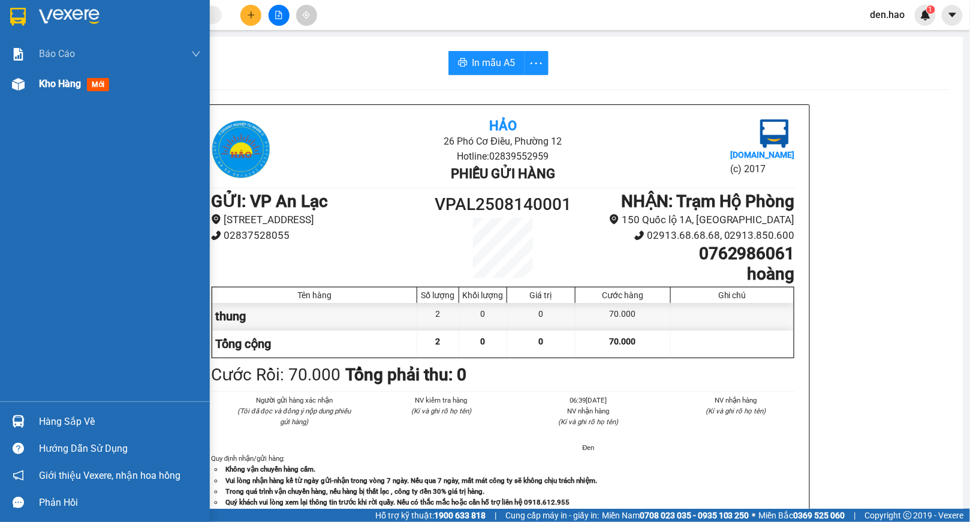
click at [13, 86] on img at bounding box center [18, 84] width 13 height 13
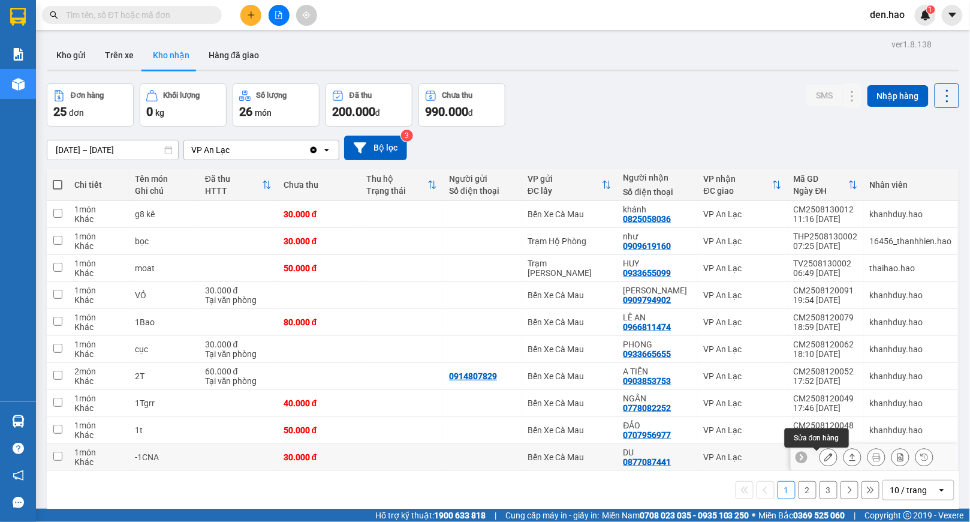
click at [825, 456] on icon at bounding box center [829, 457] width 8 height 8
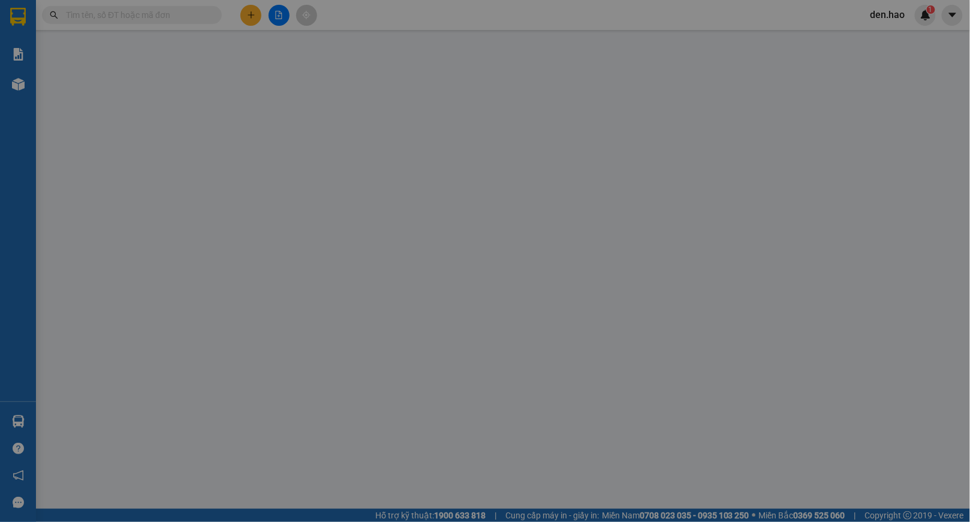
type input "0877087441"
type input "DU"
type input "30.000"
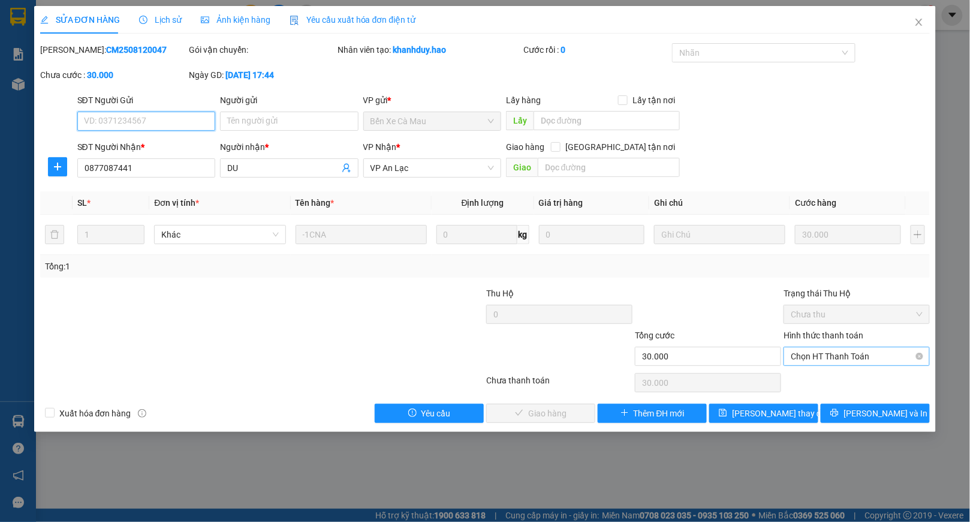
click at [805, 348] on div "Chọn HT Thanh Toán" at bounding box center [857, 356] width 146 height 19
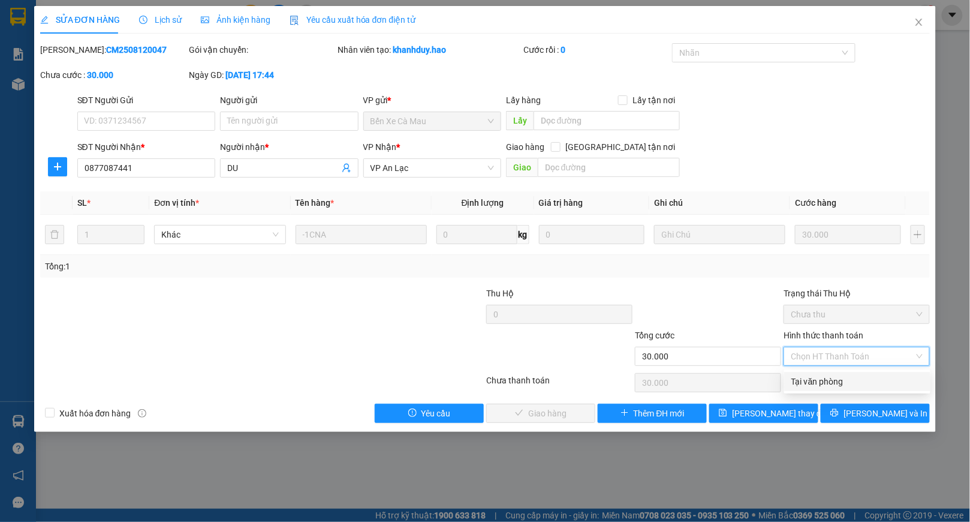
click at [799, 375] on div "Tại văn phòng" at bounding box center [858, 381] width 132 height 13
type input "0"
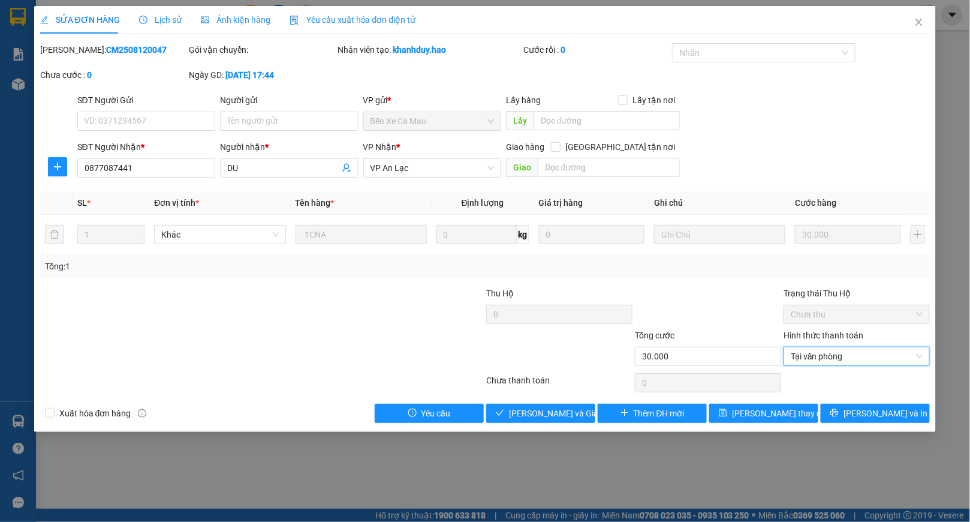
click at [504, 404] on div "Total Paid Fee 0 Total UnPaid Fee 30.000 Cash Collection Total Fee Mã ĐH: CM250…" at bounding box center [485, 233] width 891 height 380
click at [504, 413] on icon "check" at bounding box center [500, 412] width 8 height 8
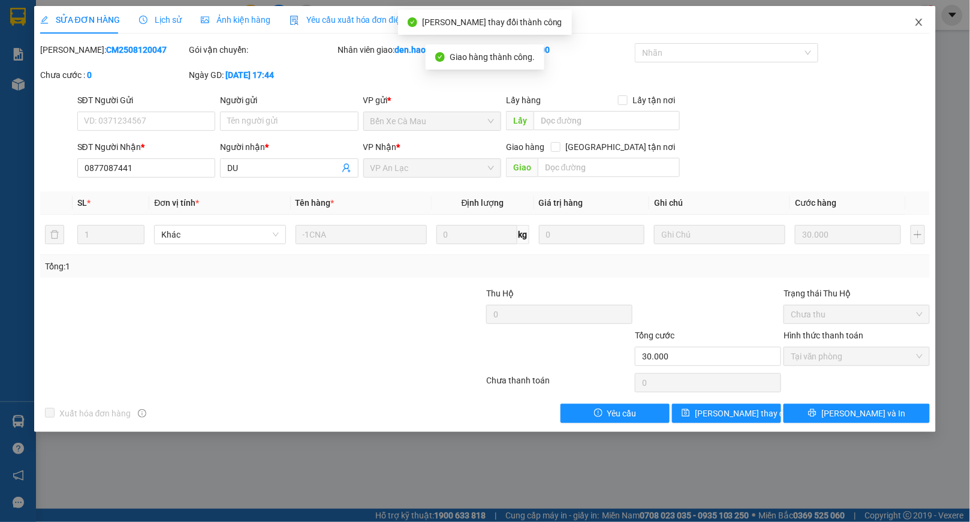
click at [927, 17] on span "Close" at bounding box center [920, 23] width 34 height 34
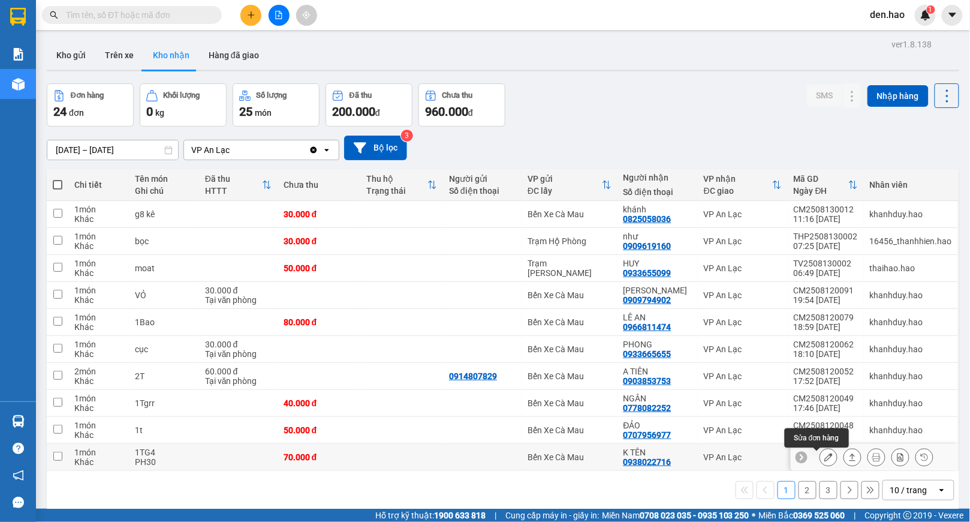
click at [821, 459] on button at bounding box center [829, 457] width 17 height 21
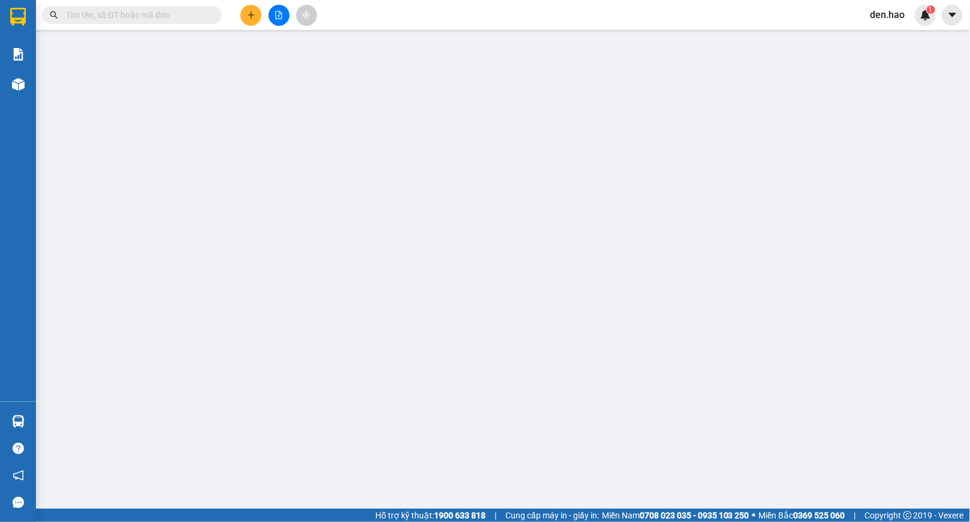
type input "0938022716"
type input "K TÊN"
type input "70.000"
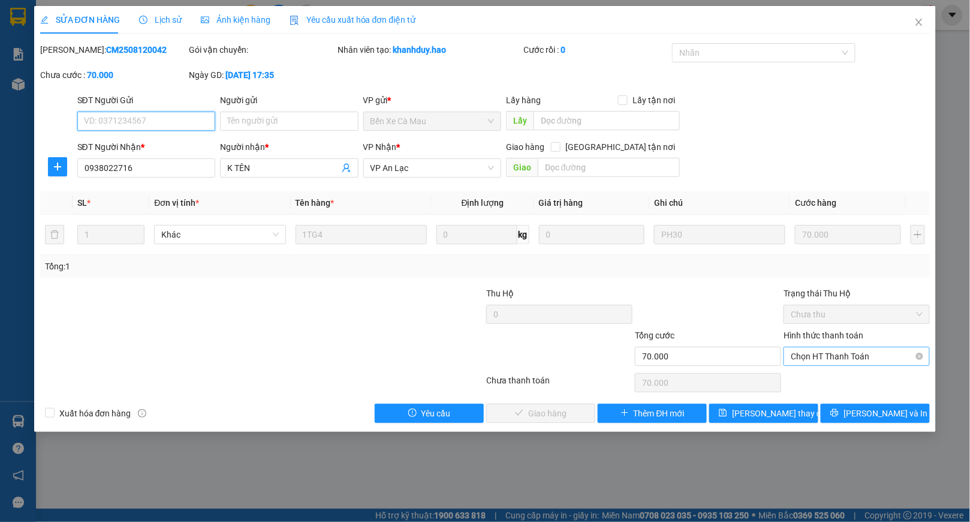
click at [828, 353] on span "Chọn HT Thanh Toán" at bounding box center [857, 356] width 132 height 18
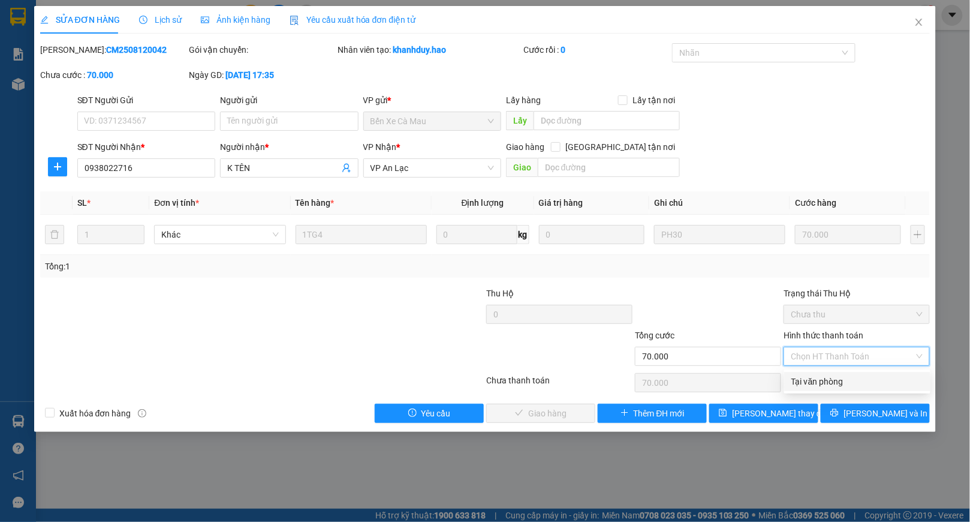
click at [805, 375] on div "Tại văn phòng" at bounding box center [858, 381] width 132 height 13
type input "0"
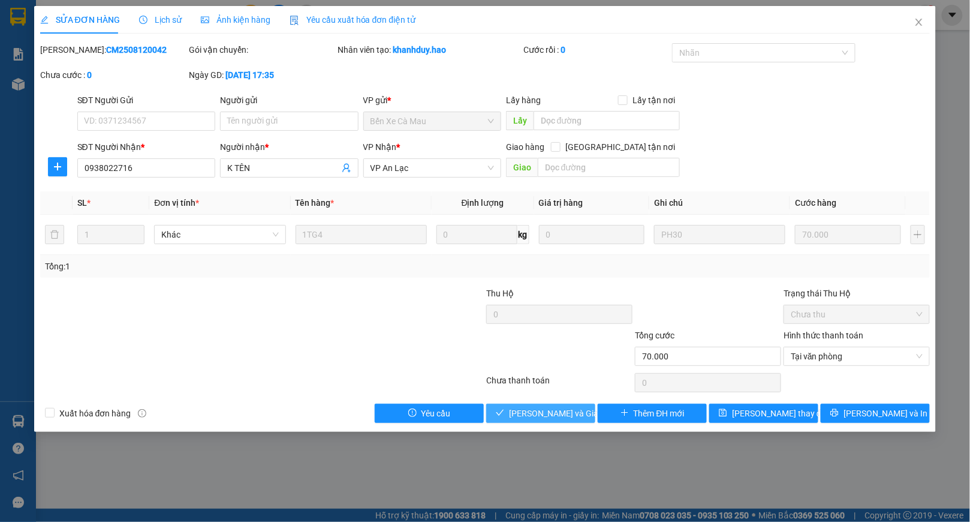
click at [537, 411] on span "[PERSON_NAME] và Giao hàng" at bounding box center [566, 413] width 115 height 13
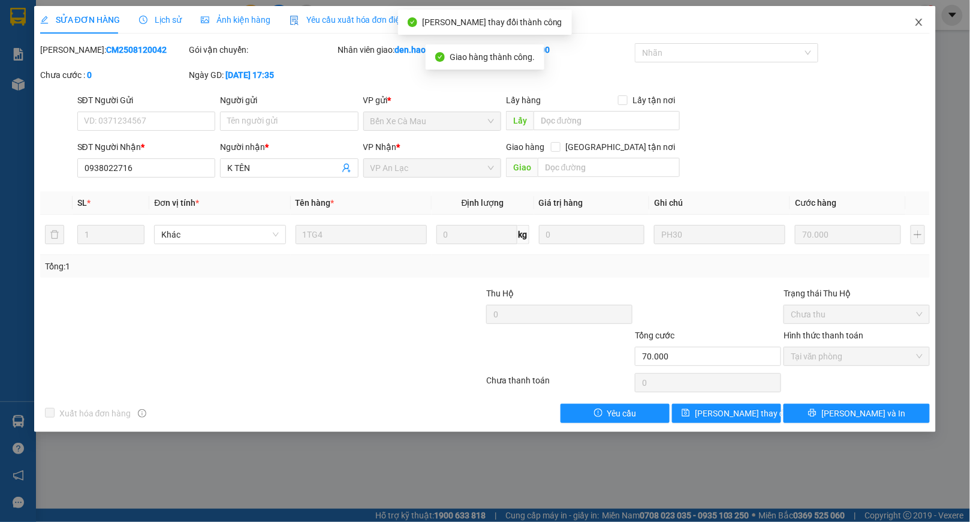
click at [912, 18] on span "Close" at bounding box center [920, 23] width 34 height 34
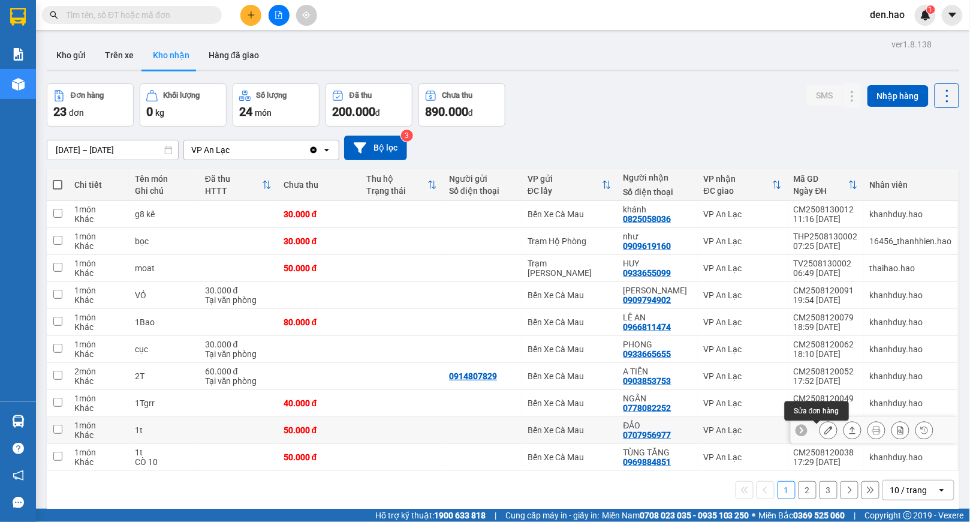
click at [821, 434] on button at bounding box center [829, 430] width 17 height 21
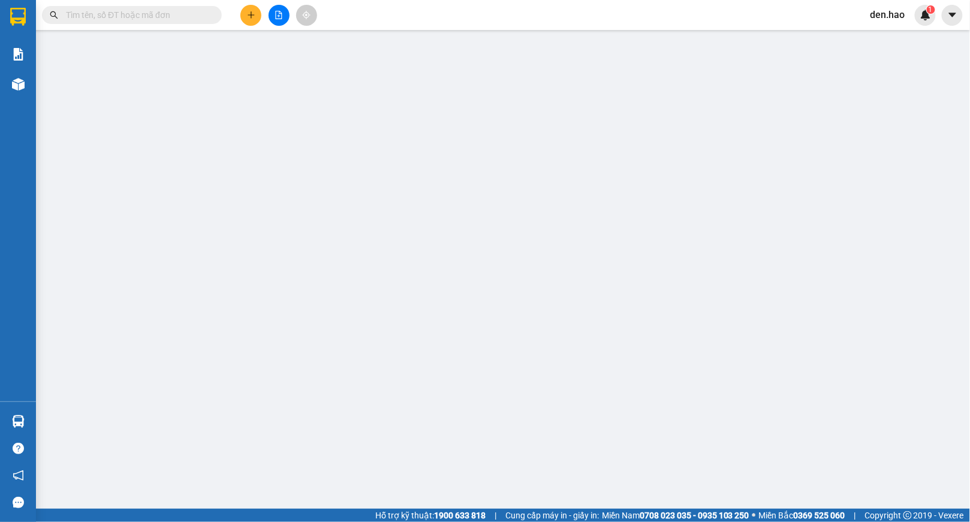
type input "0707956977"
type input "ĐẢO"
type input "50.000"
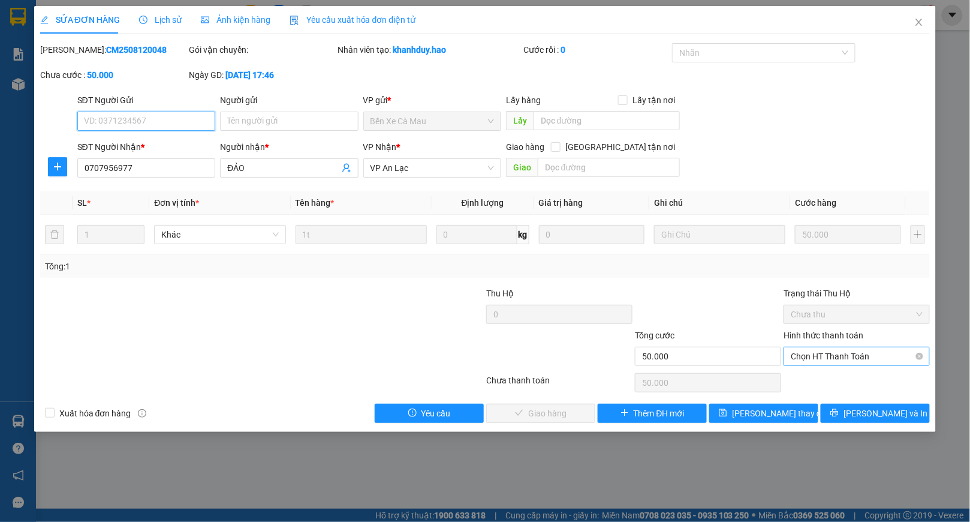
click at [814, 360] on span "Chọn HT Thanh Toán" at bounding box center [857, 356] width 132 height 18
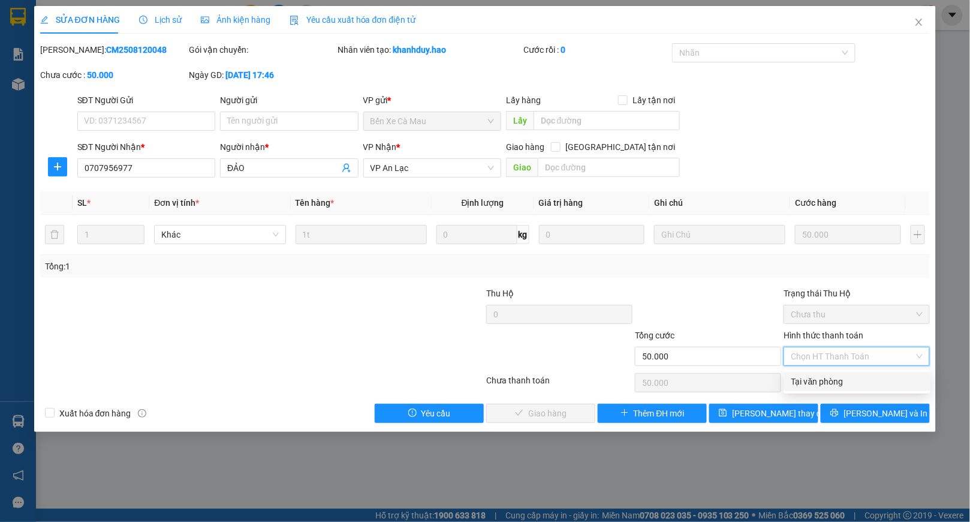
click at [814, 372] on div "Tại văn phòng" at bounding box center [858, 381] width 146 height 19
type input "0"
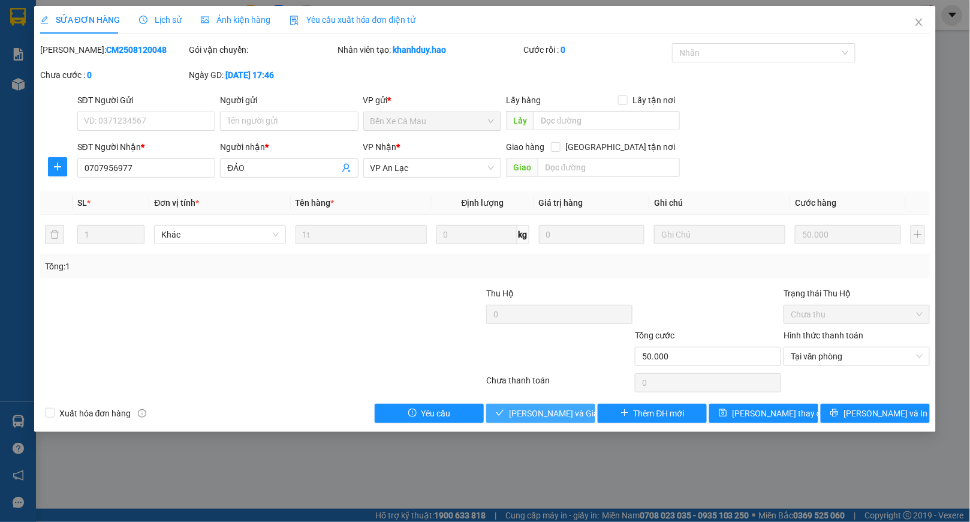
click at [538, 416] on span "[PERSON_NAME] và Giao hàng" at bounding box center [566, 413] width 115 height 13
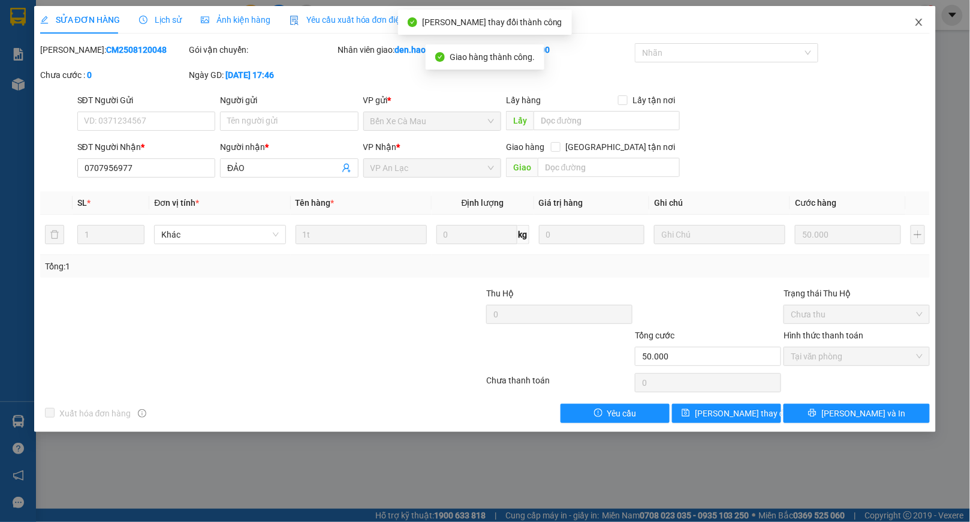
click at [921, 26] on icon "close" at bounding box center [920, 22] width 10 height 10
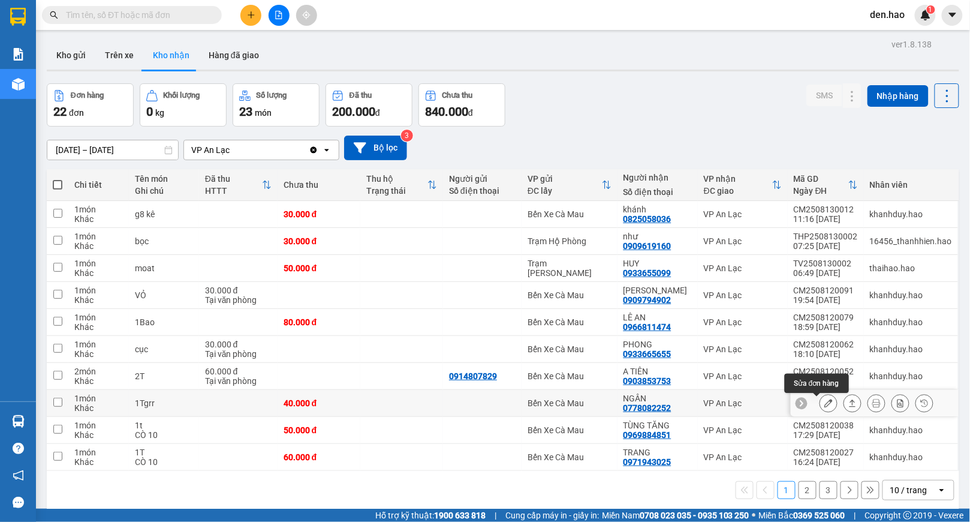
click at [825, 401] on icon at bounding box center [829, 403] width 8 height 8
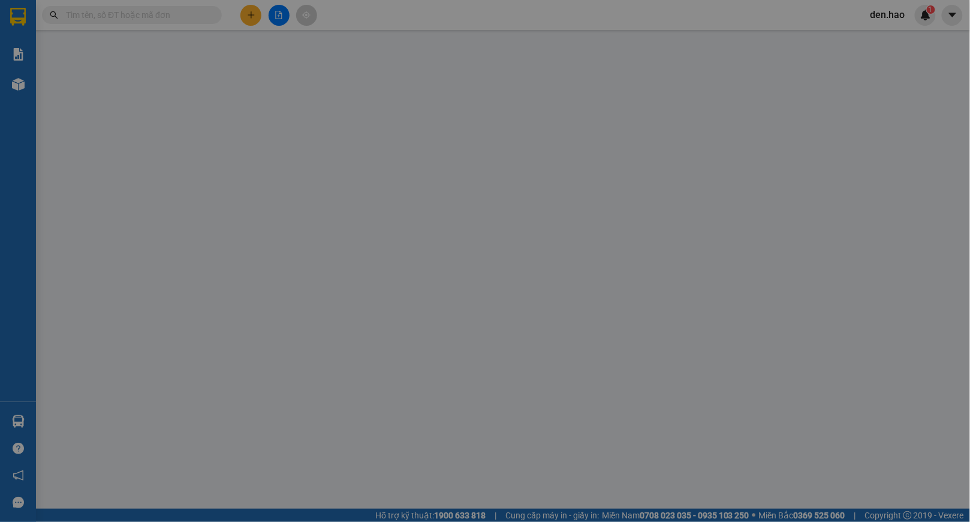
type input "0778082252"
type input "NGÂN"
type input "40.000"
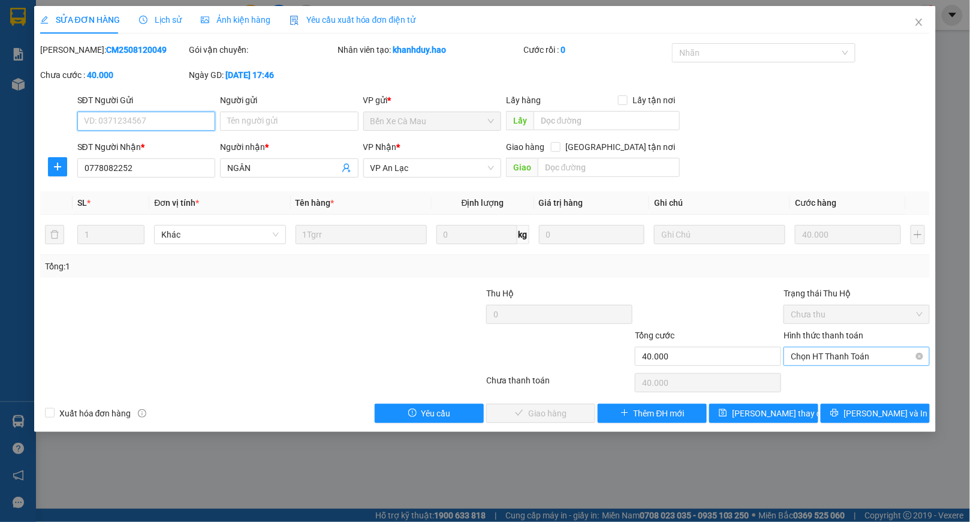
click at [809, 358] on span "Chọn HT Thanh Toán" at bounding box center [857, 356] width 132 height 18
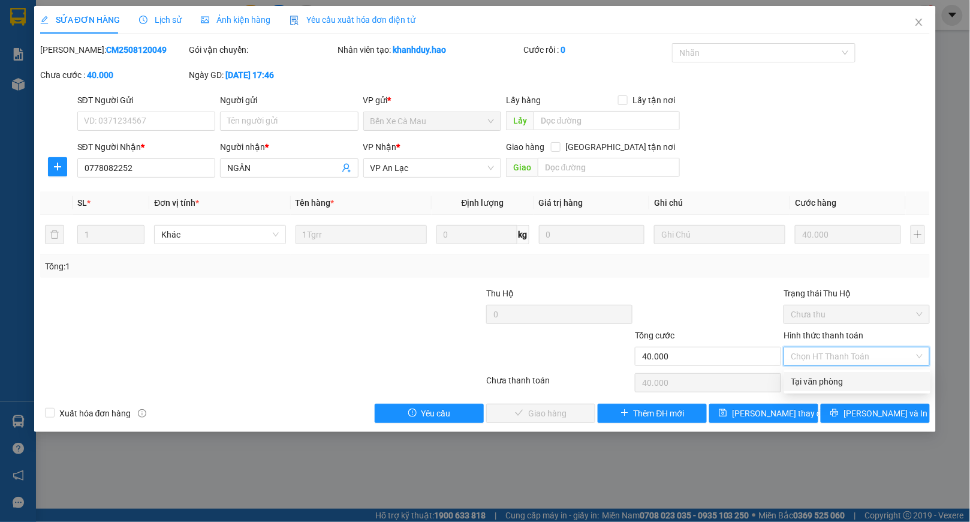
drag, startPoint x: 804, startPoint y: 373, endPoint x: 780, endPoint y: 386, distance: 26.9
click at [804, 374] on div "Tại văn phòng" at bounding box center [858, 381] width 146 height 19
type input "0"
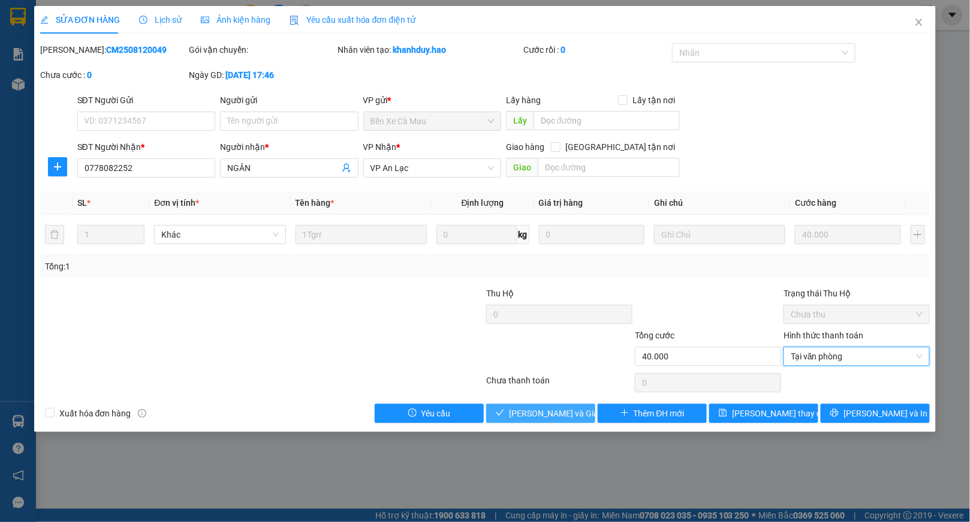
click at [522, 418] on span "[PERSON_NAME] và Giao hàng" at bounding box center [566, 413] width 115 height 13
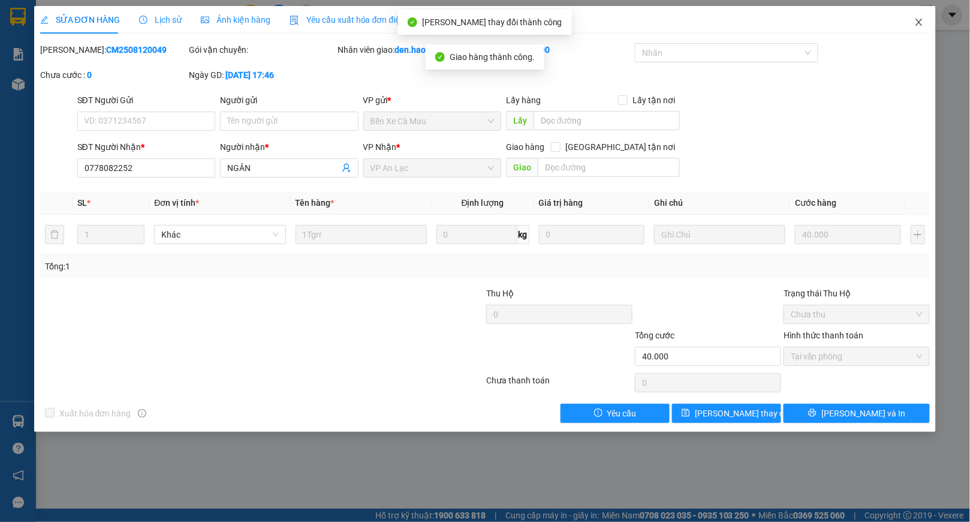
click at [917, 17] on span "Close" at bounding box center [920, 23] width 34 height 34
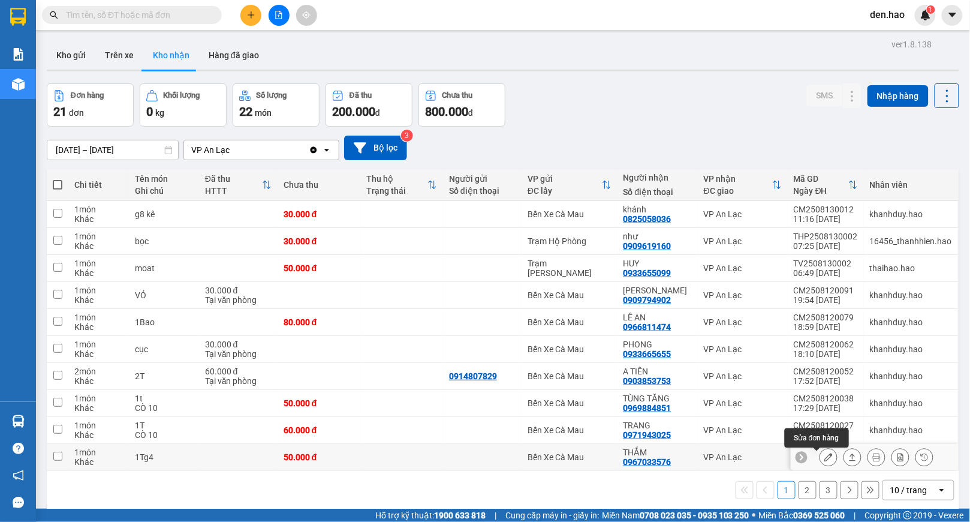
click at [825, 461] on icon at bounding box center [829, 457] width 8 height 8
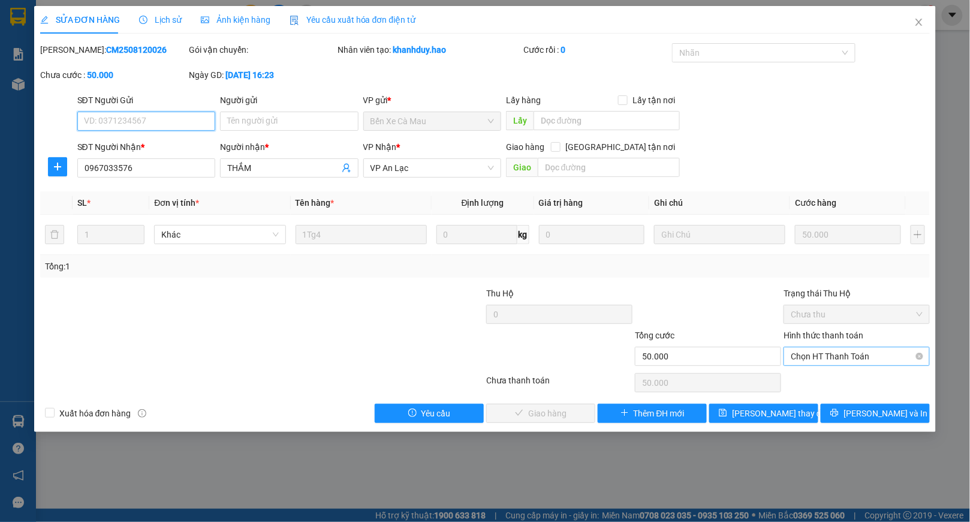
click at [809, 353] on span "Chọn HT Thanh Toán" at bounding box center [857, 356] width 132 height 18
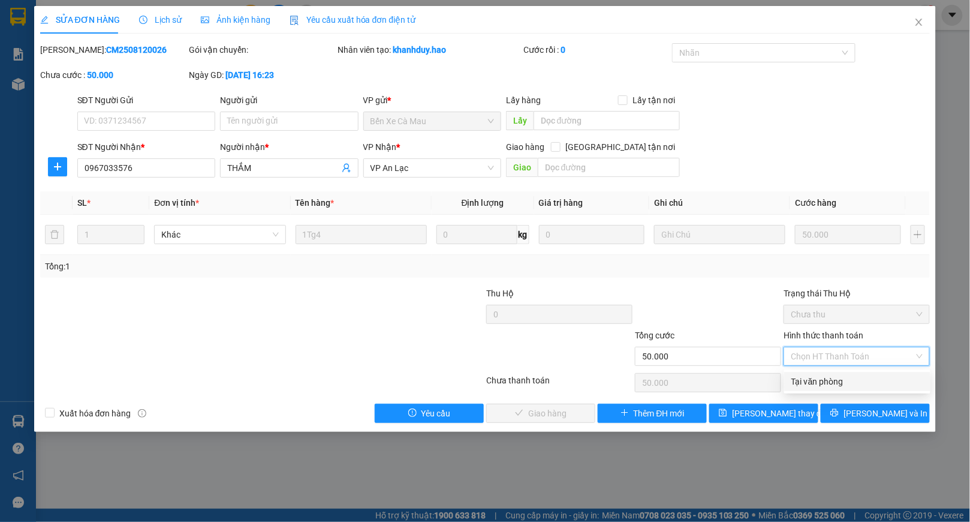
click at [807, 372] on div "Tại văn phòng" at bounding box center [858, 381] width 146 height 19
type input "0"
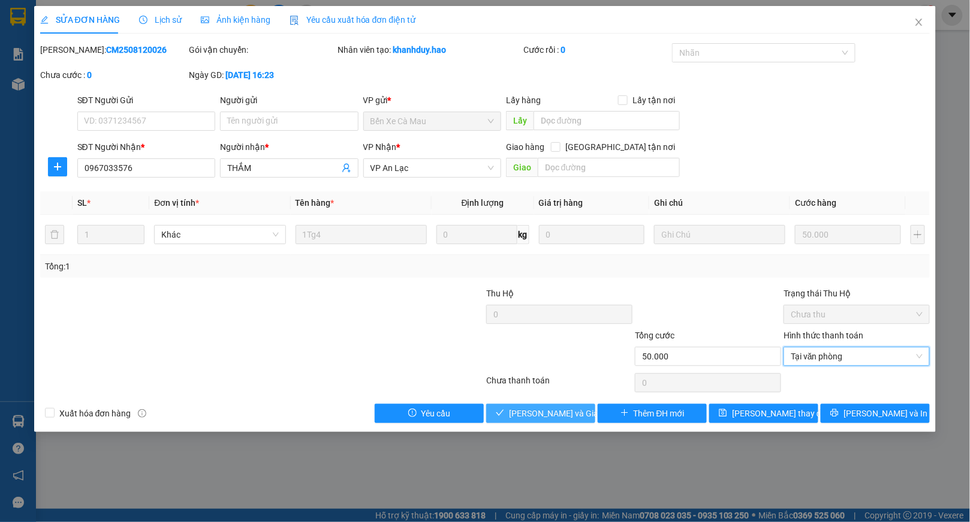
click at [528, 407] on button "[PERSON_NAME] và Giao hàng" at bounding box center [540, 413] width 109 height 19
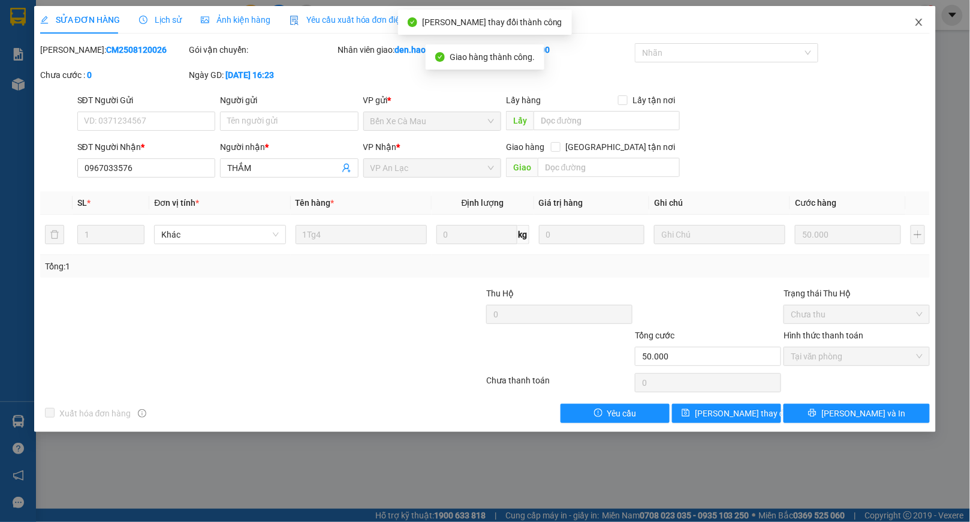
click at [914, 30] on span "Close" at bounding box center [920, 23] width 34 height 34
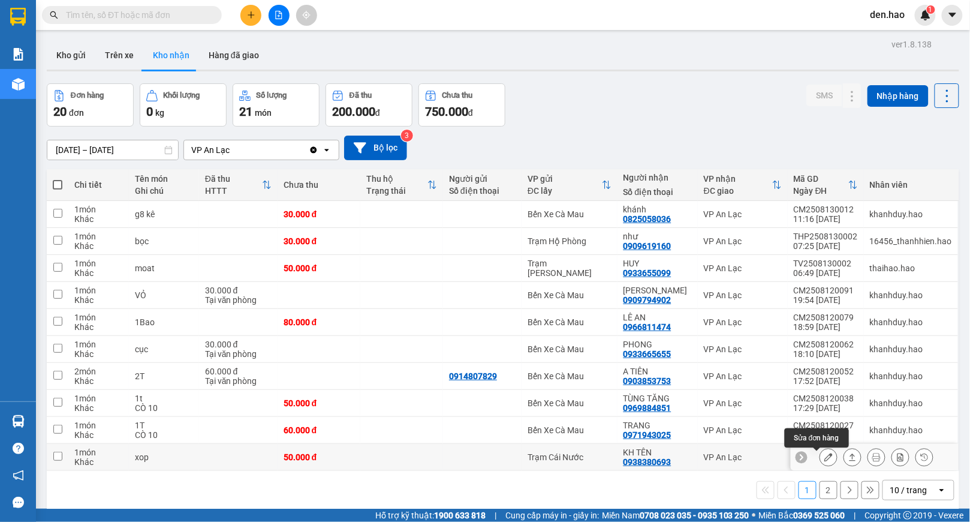
click at [825, 457] on icon at bounding box center [829, 457] width 8 height 8
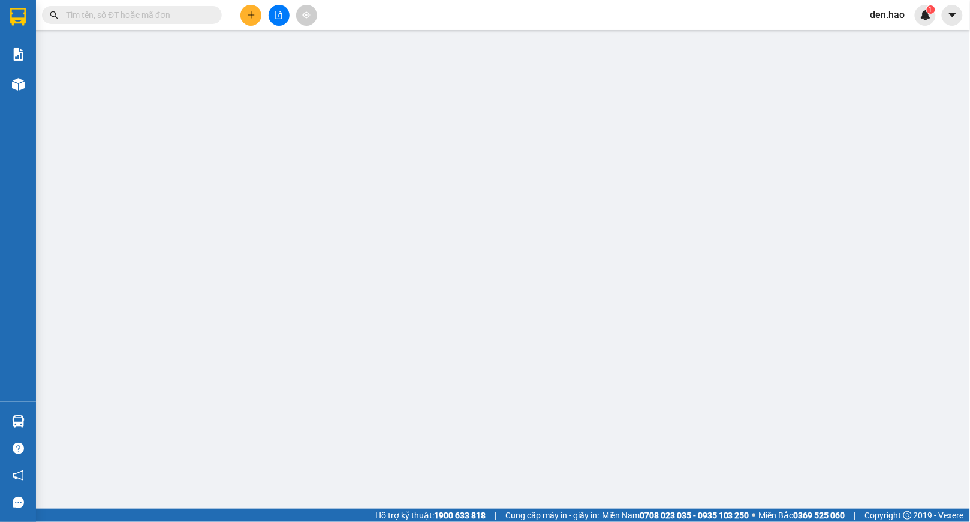
type input "0938380693"
type input "KH TÊN"
type input "50.000"
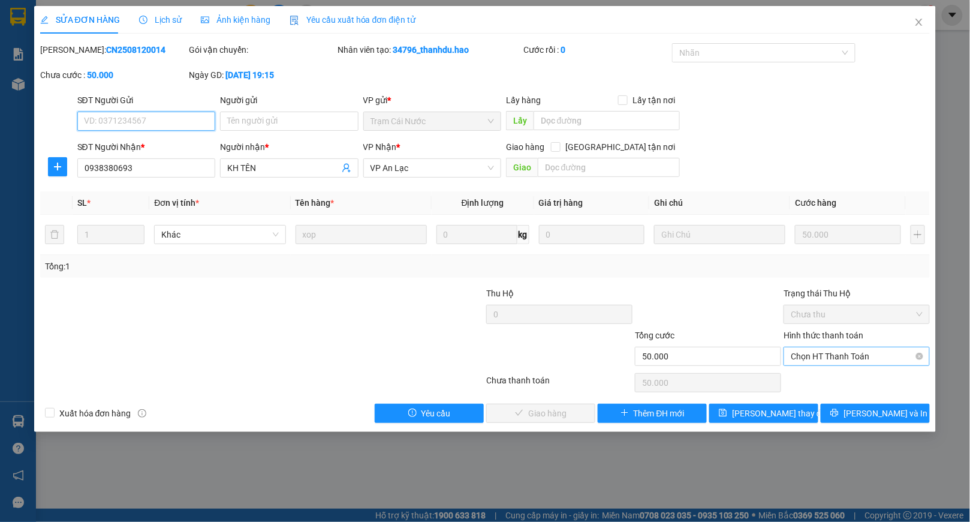
click at [813, 357] on span "Chọn HT Thanh Toán" at bounding box center [857, 356] width 132 height 18
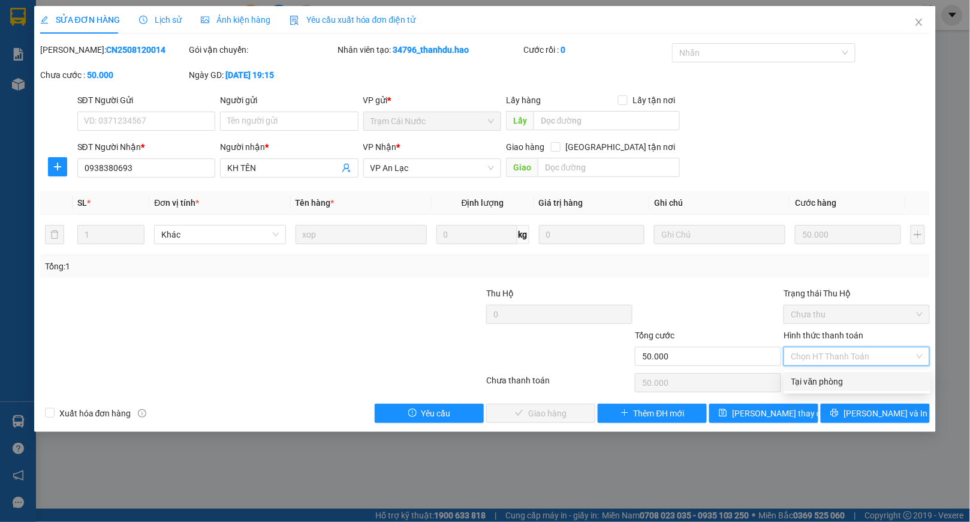
click at [814, 380] on div "Tại văn phòng" at bounding box center [858, 381] width 132 height 13
type input "0"
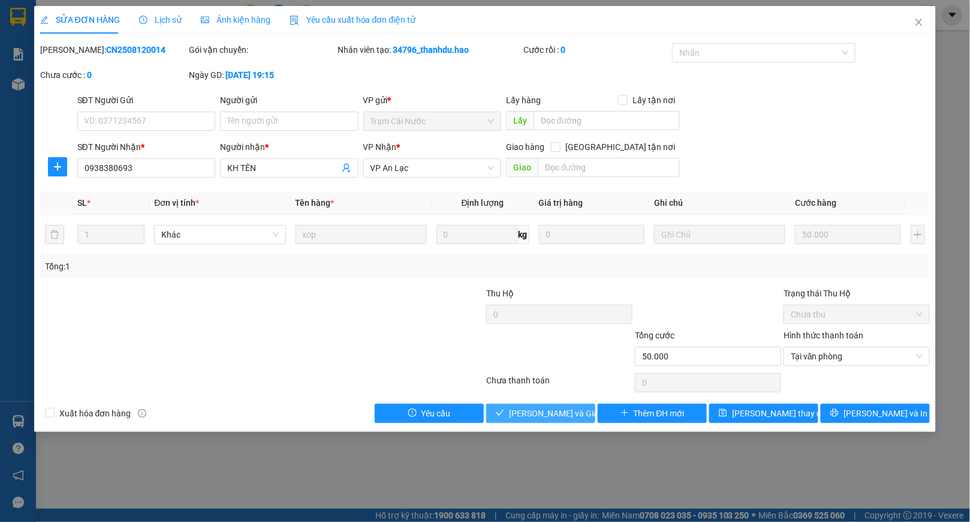
click at [540, 406] on button "[PERSON_NAME] và Giao hàng" at bounding box center [540, 413] width 109 height 19
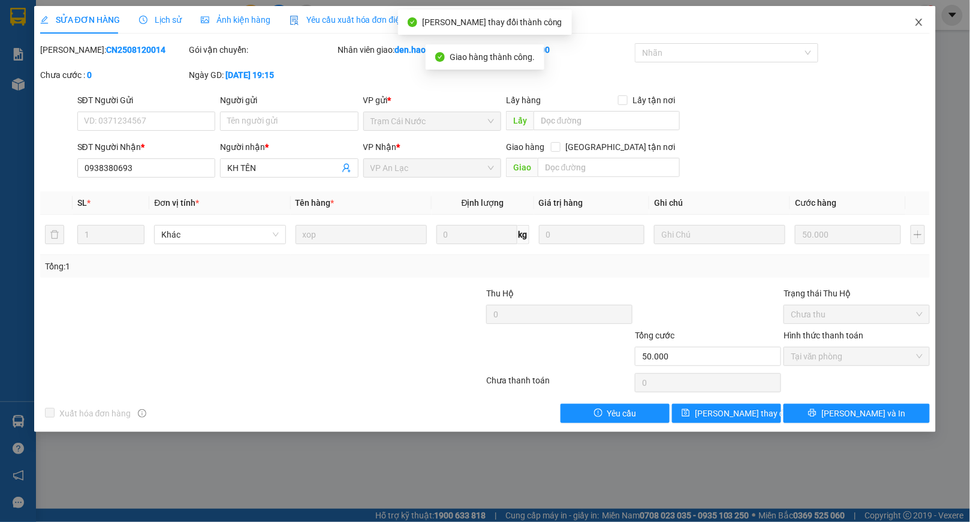
click at [915, 22] on icon "close" at bounding box center [920, 22] width 10 height 10
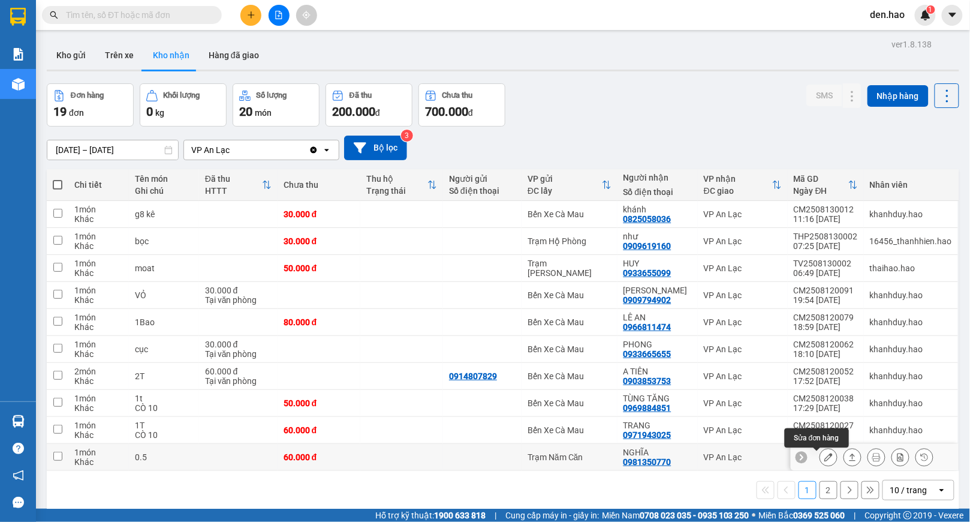
click at [825, 458] on icon at bounding box center [829, 457] width 8 height 8
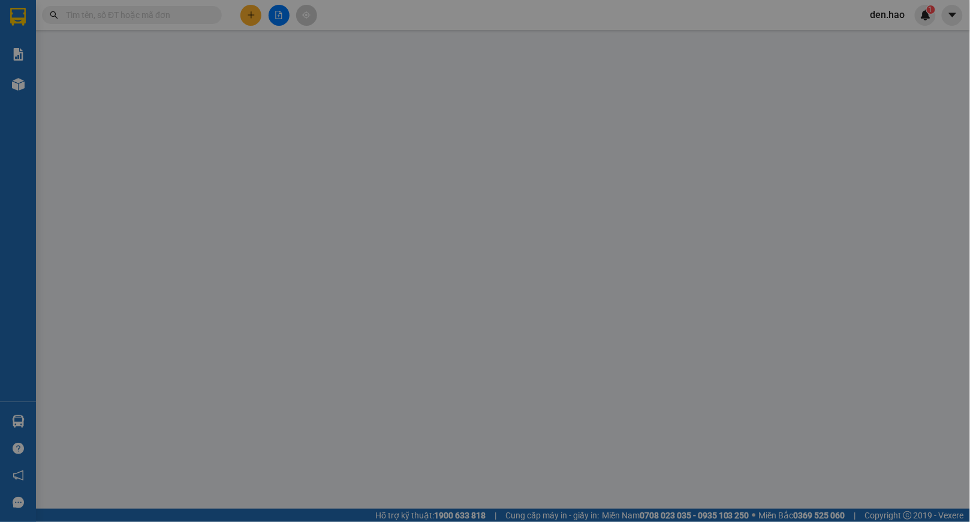
type input "0981350770"
type input "NGHĨA"
type input "60.000"
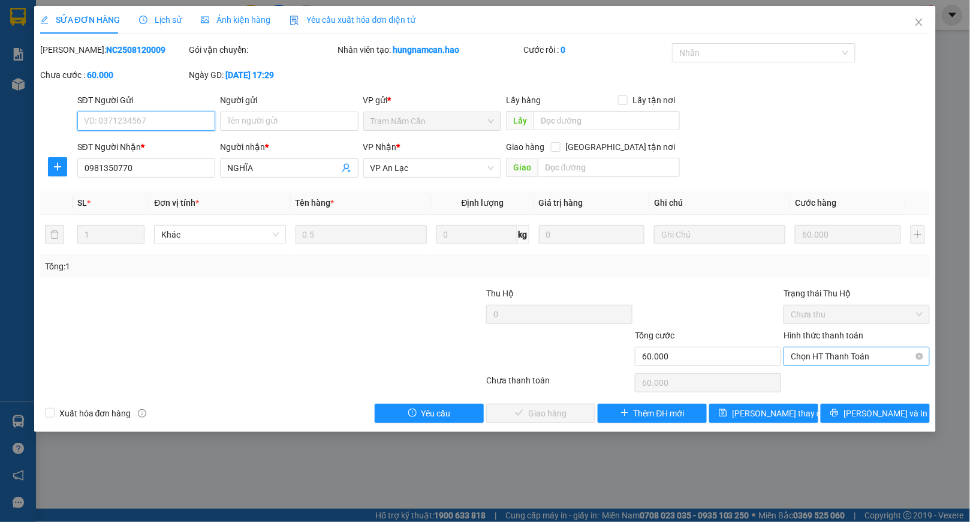
click at [795, 360] on span "Chọn HT Thanh Toán" at bounding box center [857, 356] width 132 height 18
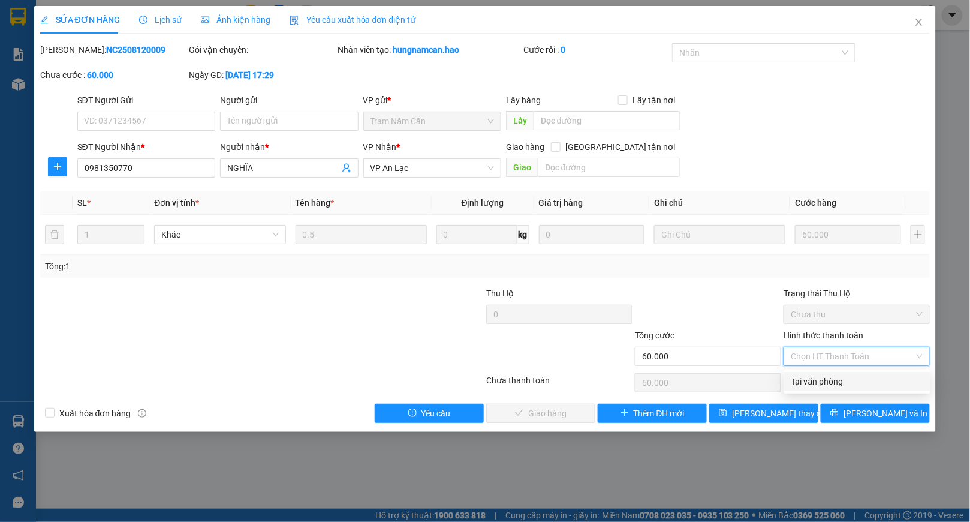
click at [795, 379] on div "Tại văn phòng" at bounding box center [858, 381] width 132 height 13
type input "0"
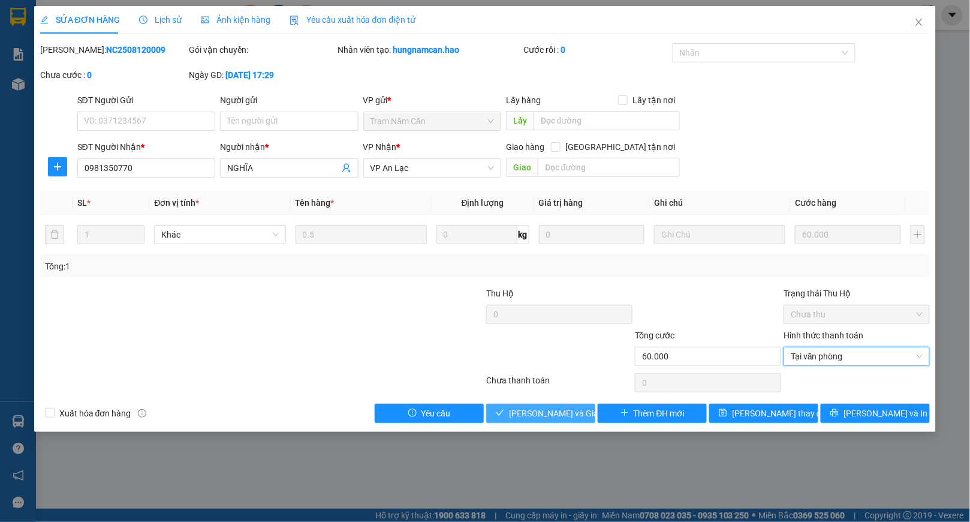
click at [504, 410] on icon "check" at bounding box center [500, 412] width 8 height 8
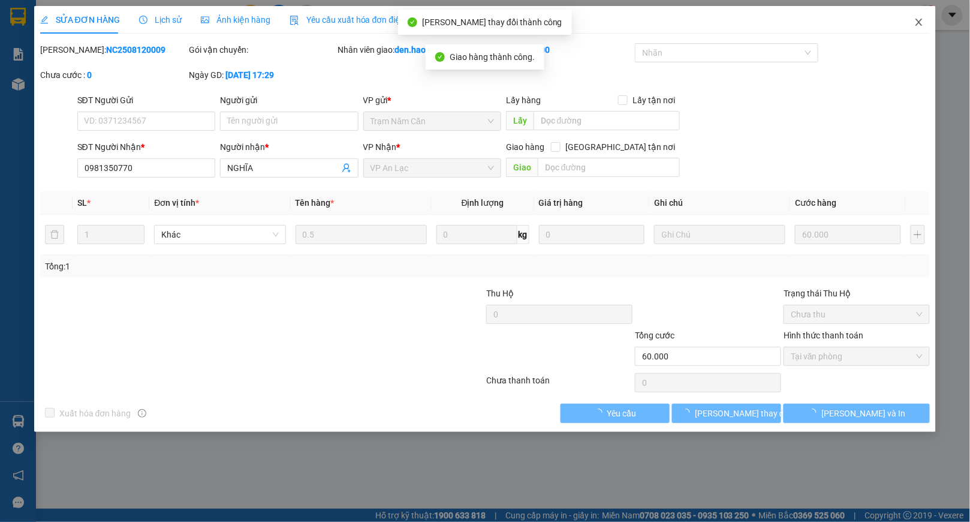
click at [919, 16] on span "Close" at bounding box center [920, 23] width 34 height 34
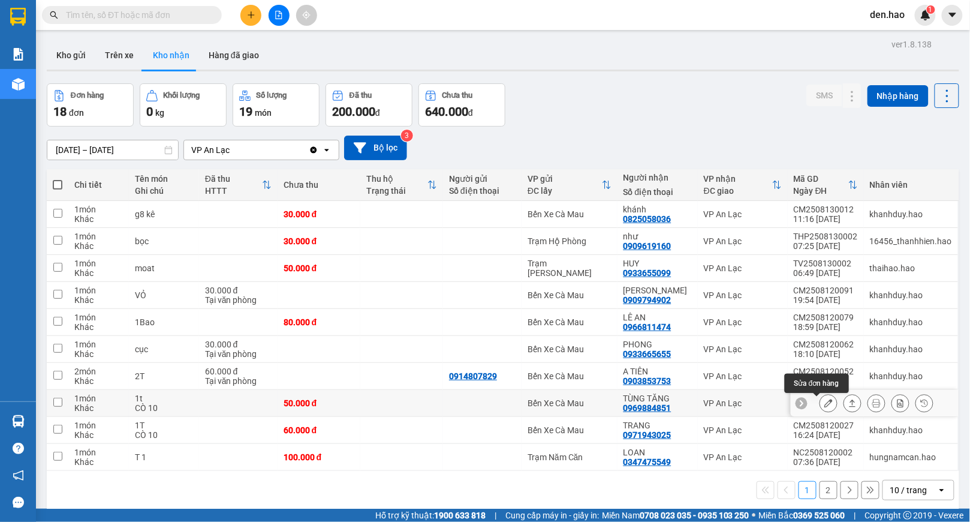
click at [821, 401] on button at bounding box center [829, 403] width 17 height 21
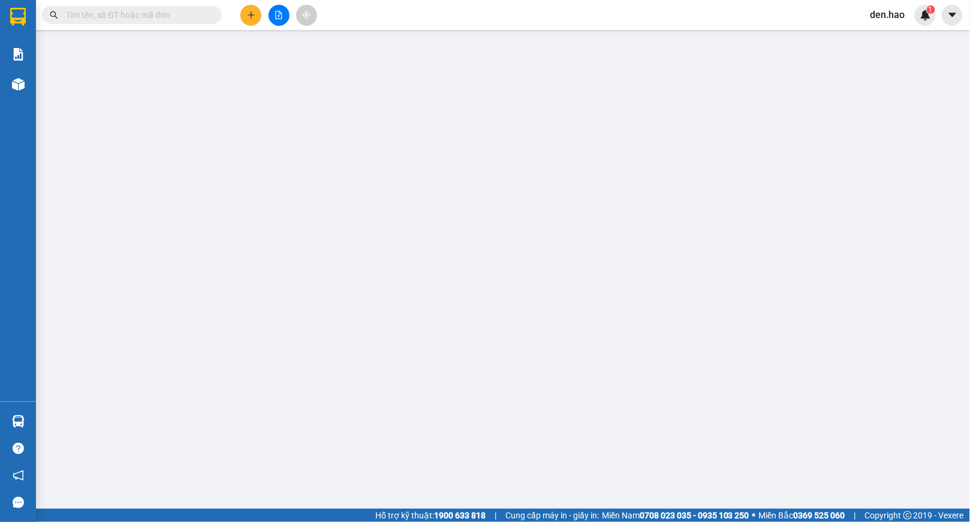
type input "0969884851"
type input "TÙNG TĂNG"
type input "50.000"
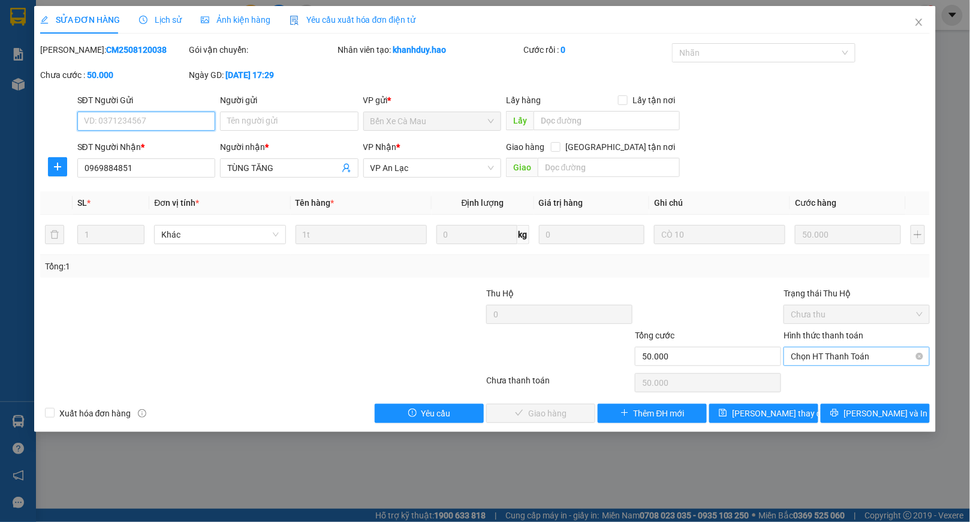
click at [801, 356] on span "Chọn HT Thanh Toán" at bounding box center [857, 356] width 132 height 18
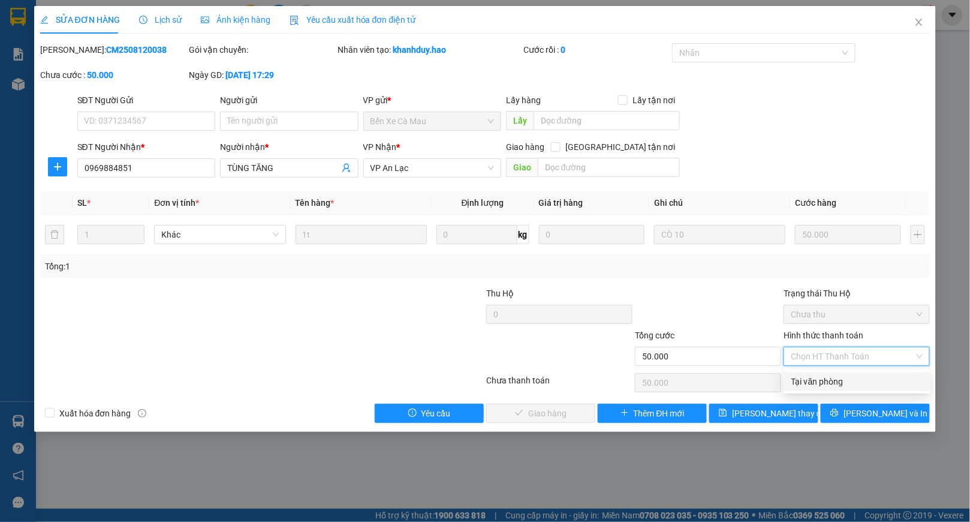
drag, startPoint x: 810, startPoint y: 378, endPoint x: 787, endPoint y: 375, distance: 23.0
click at [807, 377] on div "Tại văn phòng" at bounding box center [858, 381] width 132 height 13
type input "0"
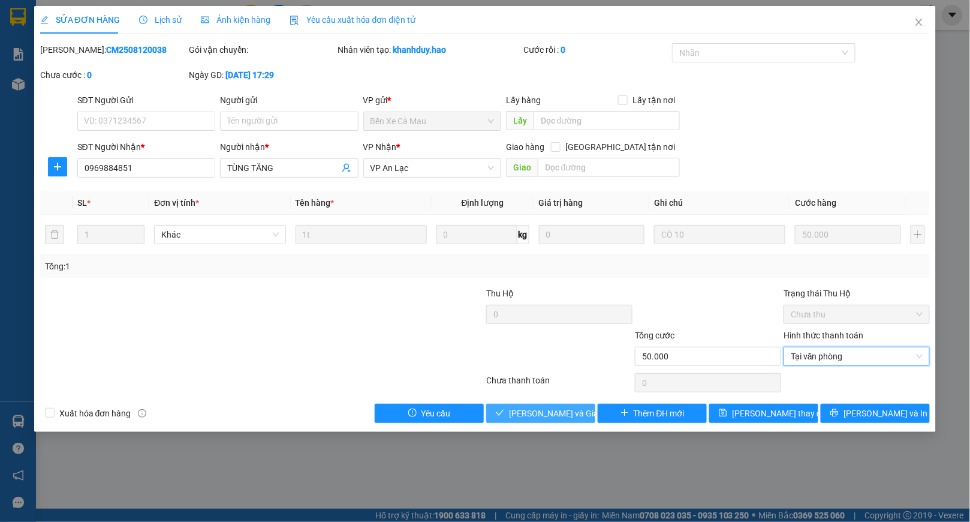
click at [524, 411] on span "[PERSON_NAME] và Giao hàng" at bounding box center [566, 413] width 115 height 13
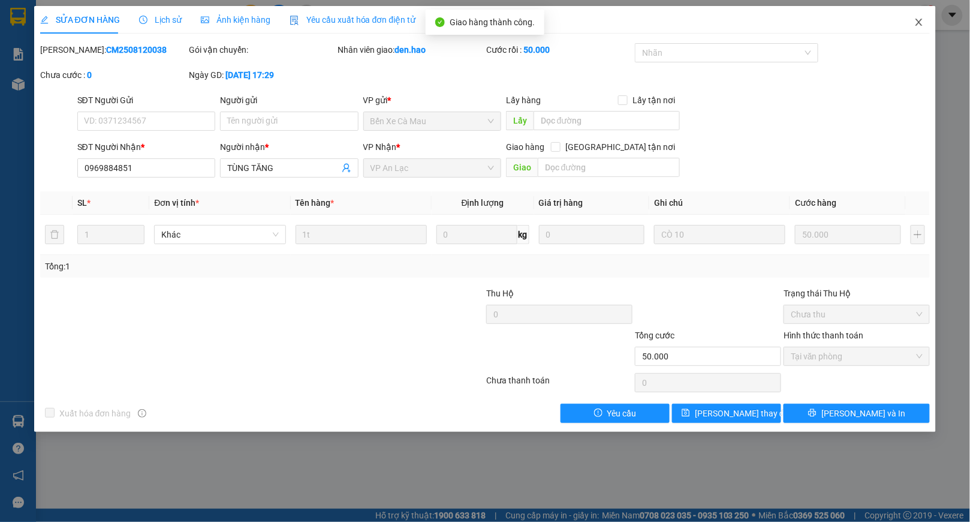
click at [919, 24] on icon "close" at bounding box center [919, 22] width 7 height 7
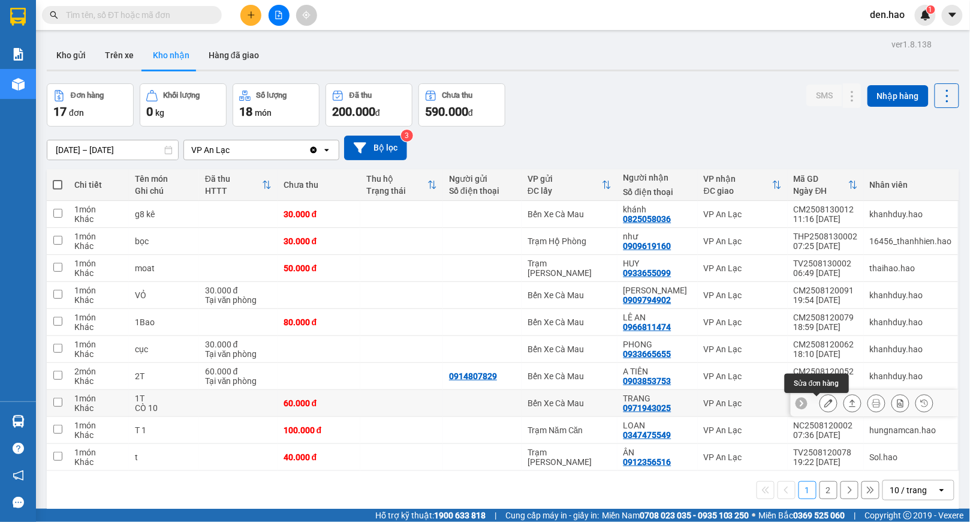
click at [825, 404] on icon at bounding box center [829, 403] width 8 height 8
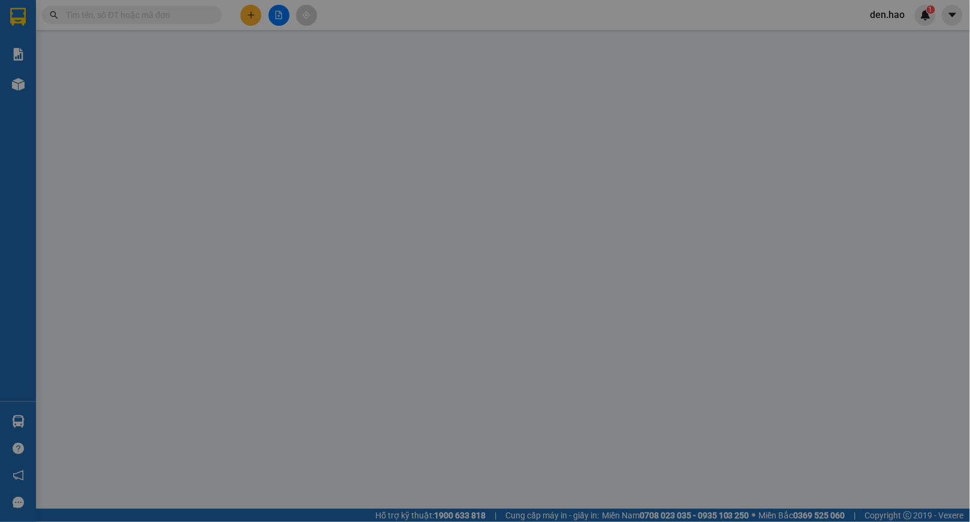
type input "0971943025"
type input "TRANG"
type input "60.000"
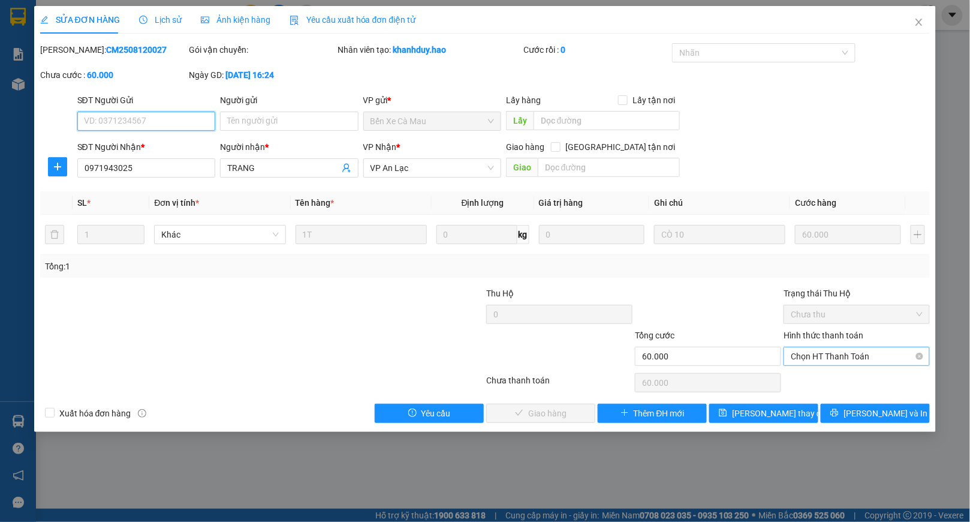
click at [810, 355] on span "Chọn HT Thanh Toán" at bounding box center [857, 356] width 132 height 18
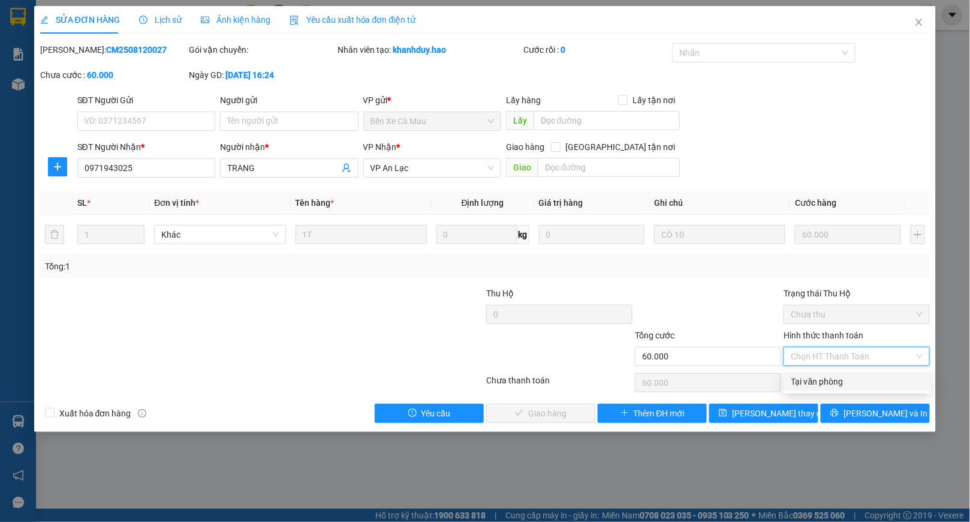
click at [794, 375] on div "Tại văn phòng" at bounding box center [858, 381] width 132 height 13
type input "0"
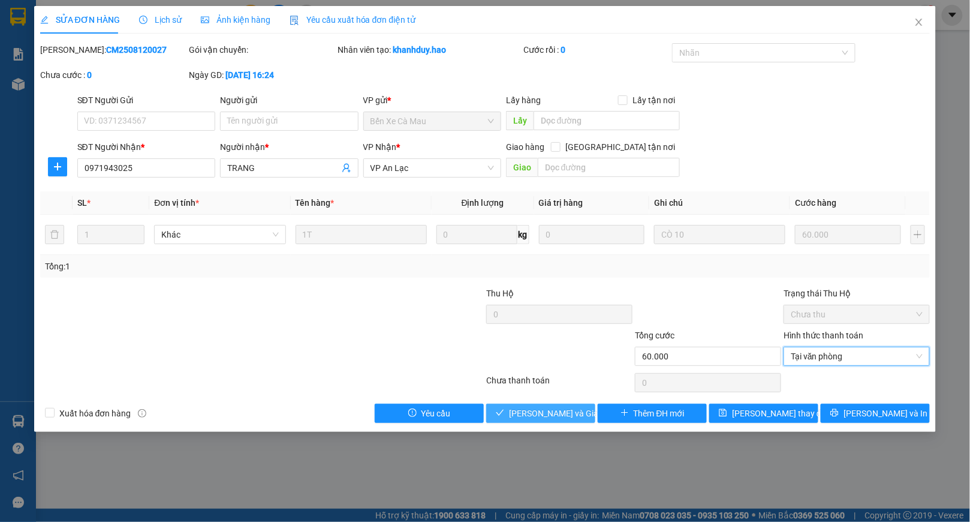
click at [523, 408] on span "[PERSON_NAME] và Giao hàng" at bounding box center [566, 413] width 115 height 13
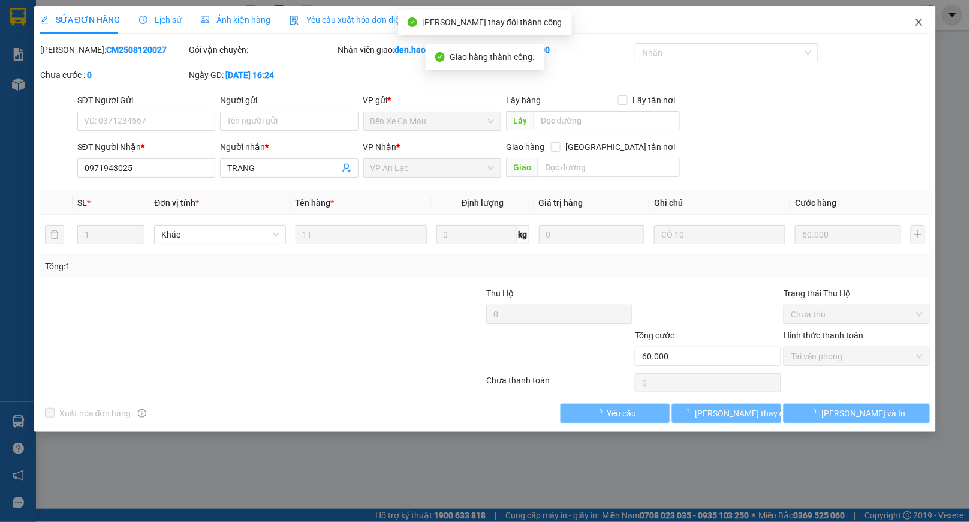
click at [922, 20] on icon "close" at bounding box center [920, 22] width 10 height 10
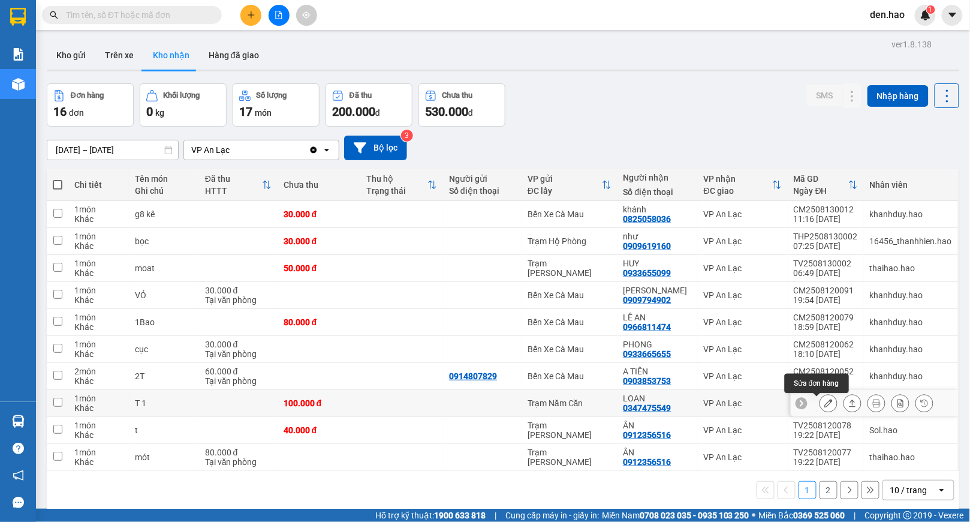
click at [825, 401] on icon at bounding box center [829, 403] width 8 height 8
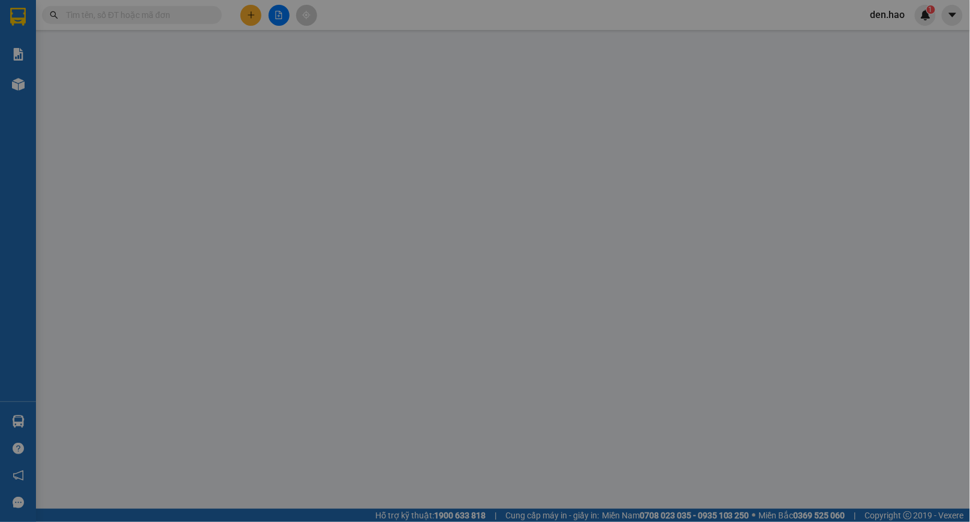
type input "0347475549"
type input "LOAN"
type input "100.000"
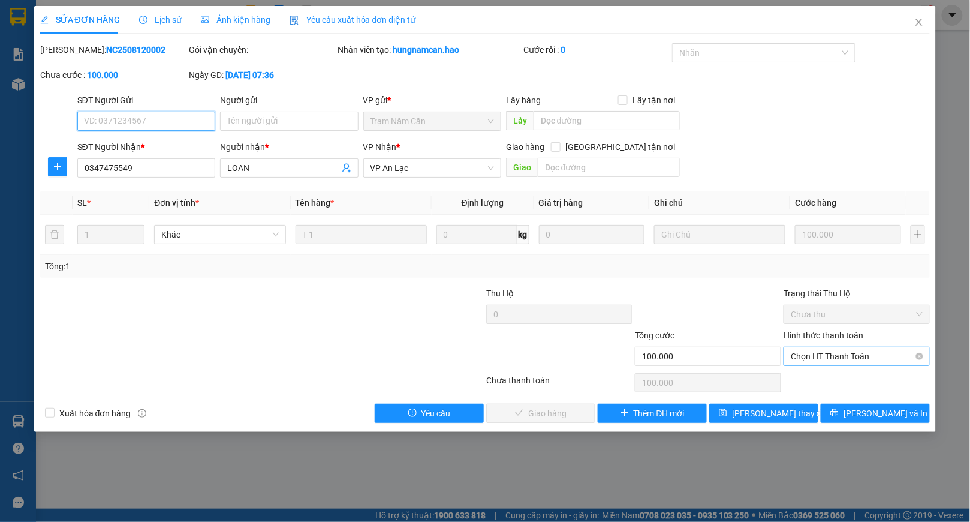
click at [804, 356] on span "Chọn HT Thanh Toán" at bounding box center [857, 356] width 132 height 18
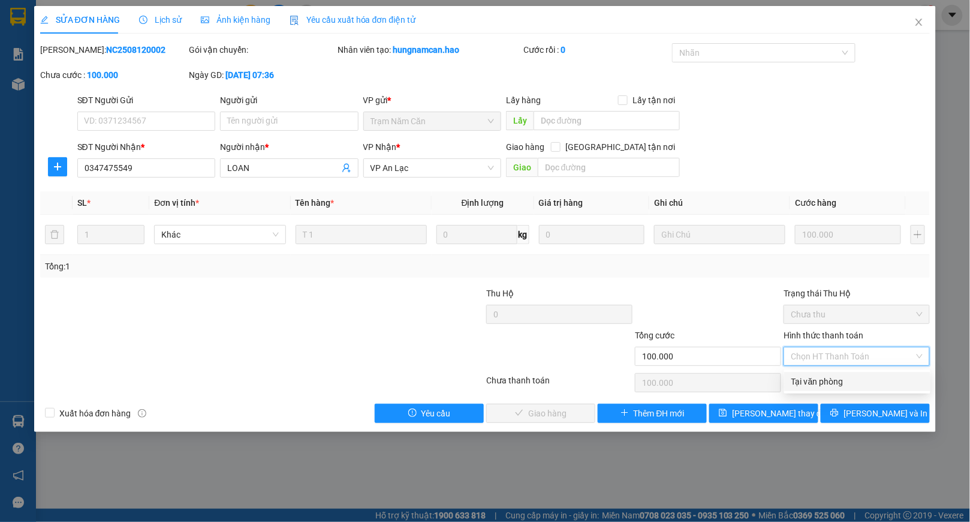
click at [804, 375] on div "Tại văn phòng" at bounding box center [858, 381] width 132 height 13
type input "0"
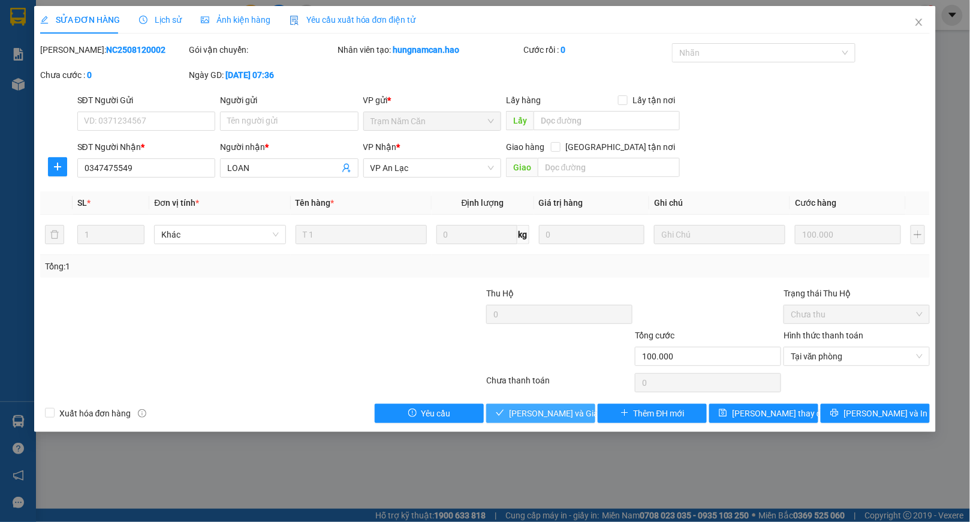
click at [534, 413] on span "[PERSON_NAME] và Giao hàng" at bounding box center [566, 413] width 115 height 13
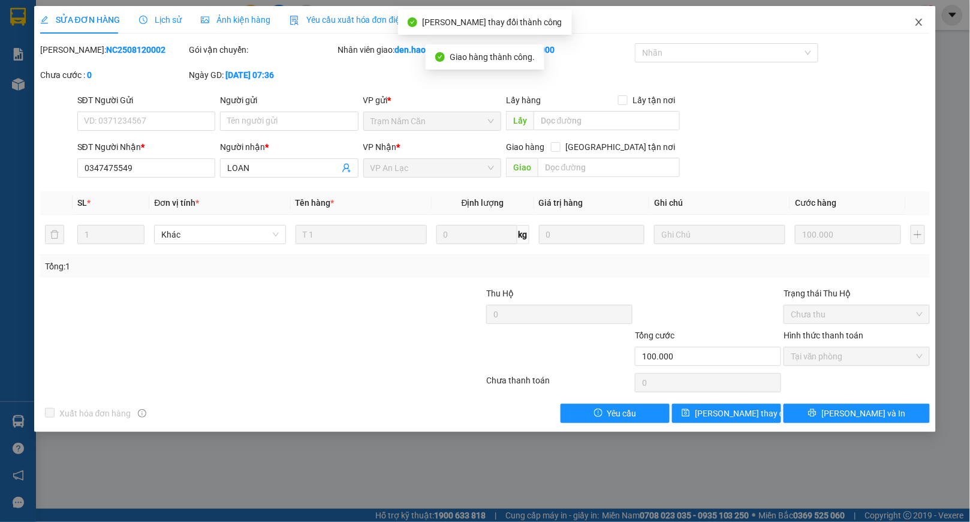
click at [921, 24] on icon "close" at bounding box center [919, 22] width 7 height 7
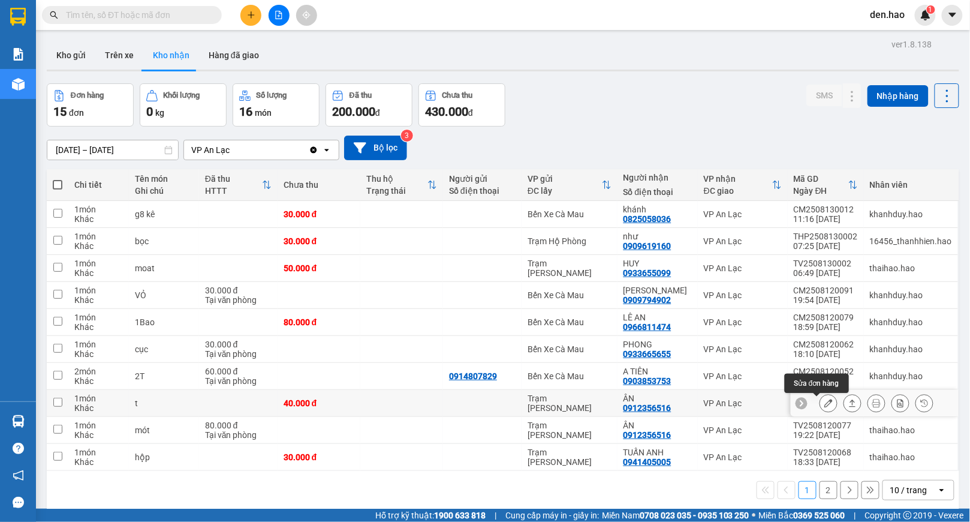
click at [821, 399] on button at bounding box center [829, 403] width 17 height 21
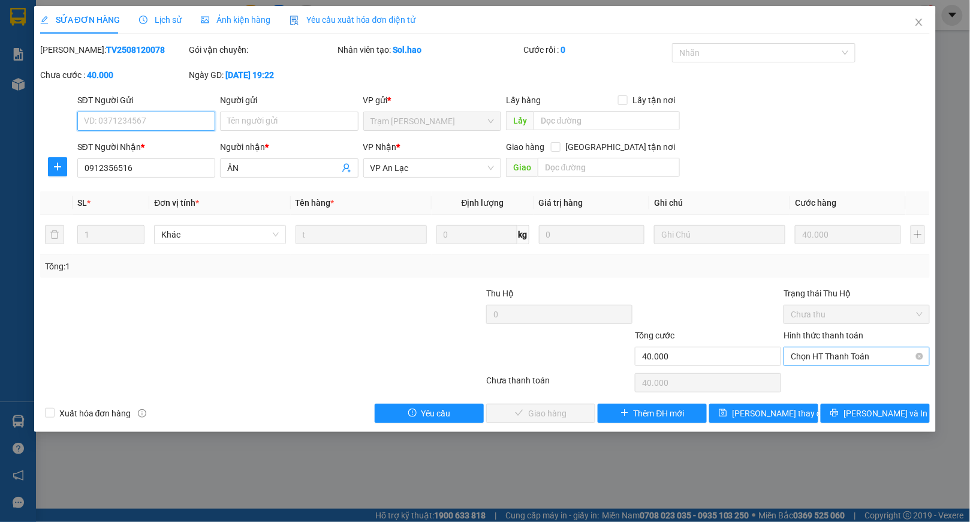
click at [792, 355] on span "Chọn HT Thanh Toán" at bounding box center [857, 356] width 132 height 18
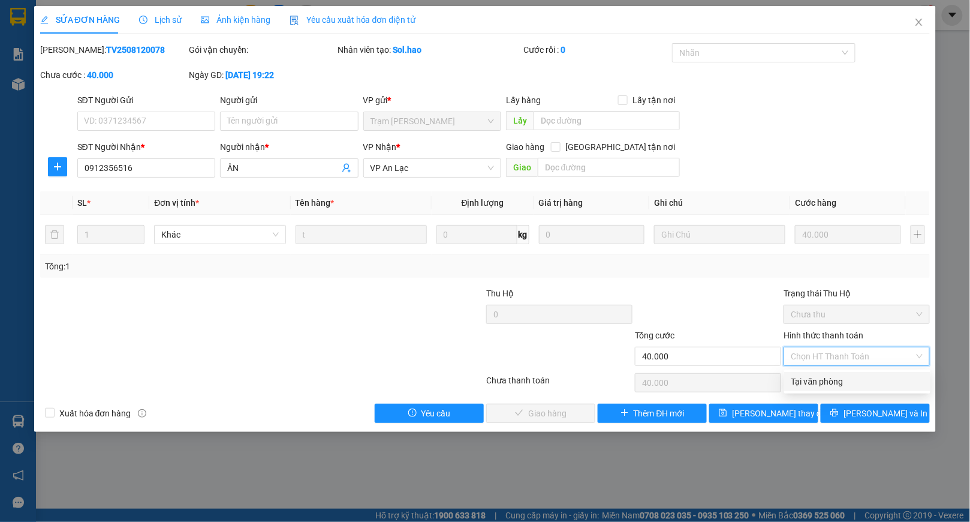
click at [790, 377] on div "Tại văn phòng" at bounding box center [858, 381] width 146 height 19
type input "0"
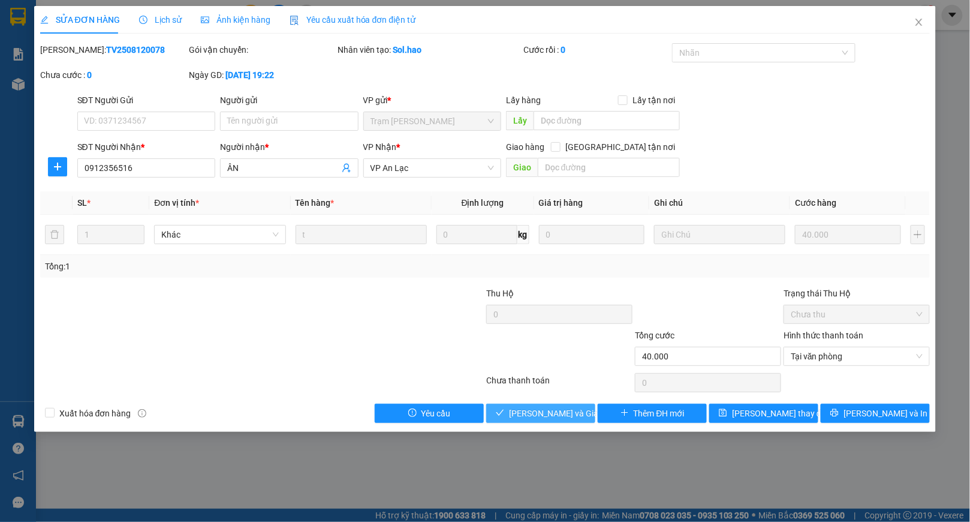
click at [514, 410] on button "[PERSON_NAME] và Giao hàng" at bounding box center [540, 413] width 109 height 19
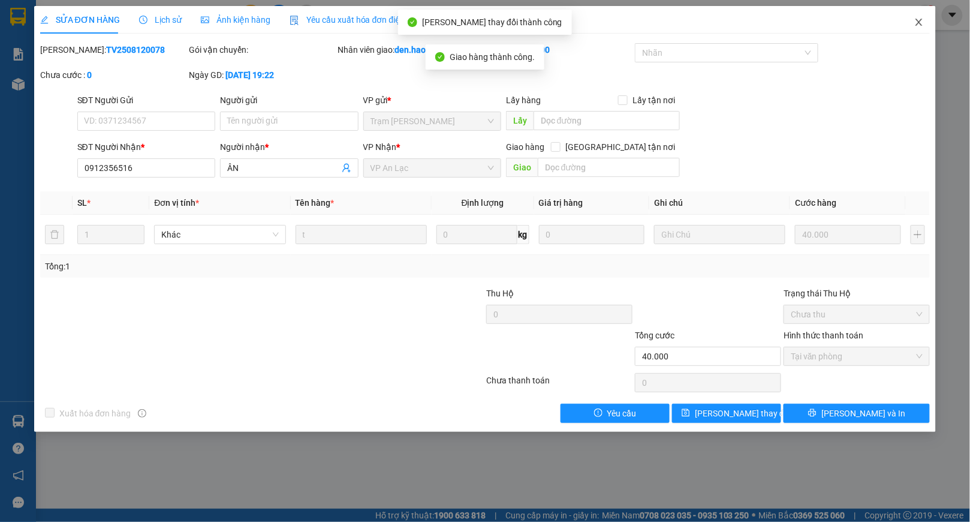
click at [915, 19] on icon "close" at bounding box center [920, 22] width 10 height 10
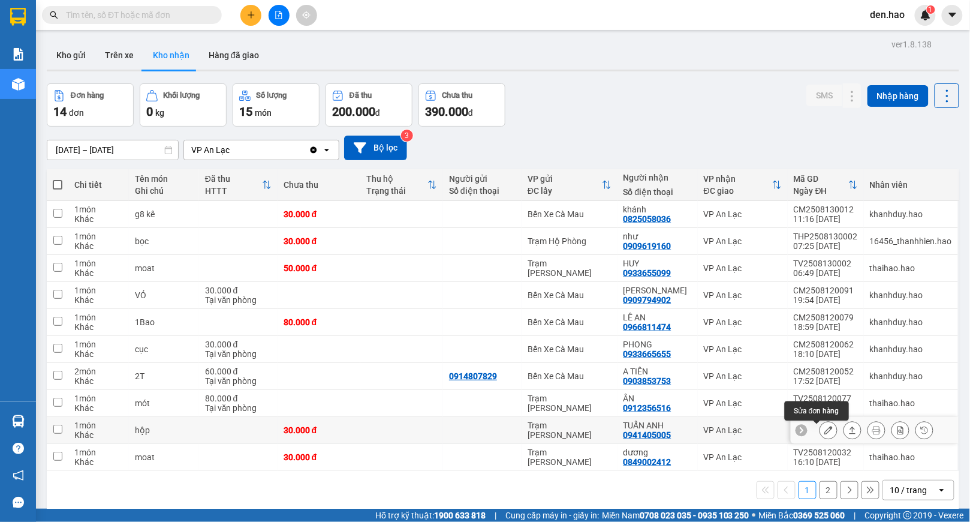
click at [825, 429] on icon at bounding box center [829, 430] width 8 height 8
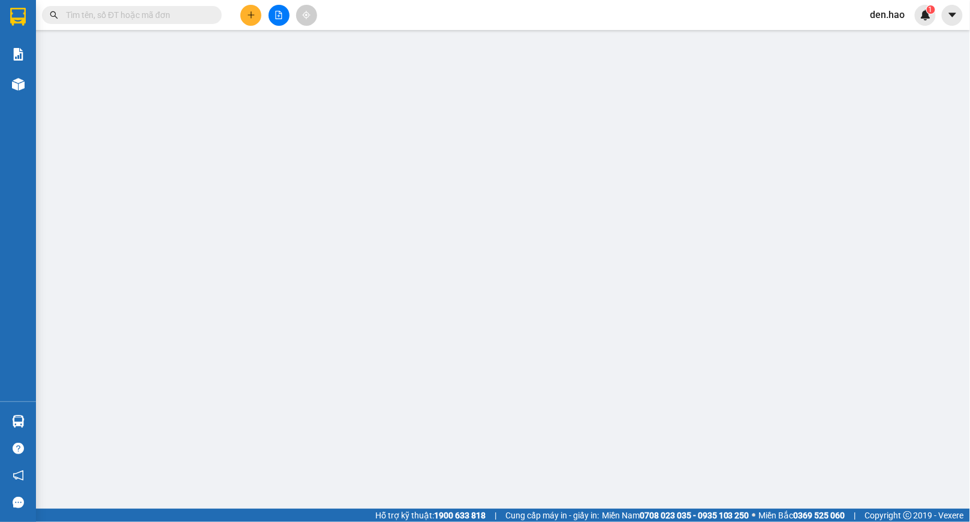
type input "0941405005"
type input "TUẤN ANH"
type input "30.000"
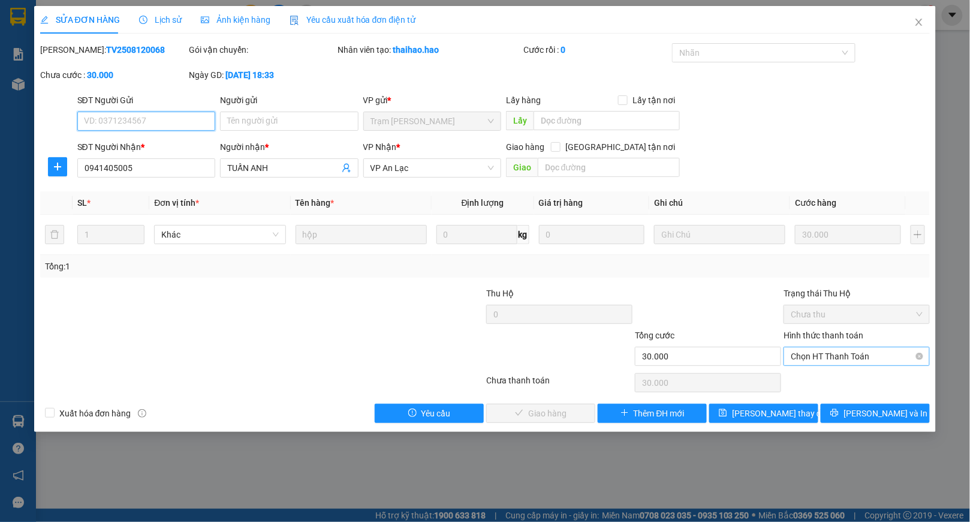
click at [812, 360] on span "Chọn HT Thanh Toán" at bounding box center [857, 356] width 132 height 18
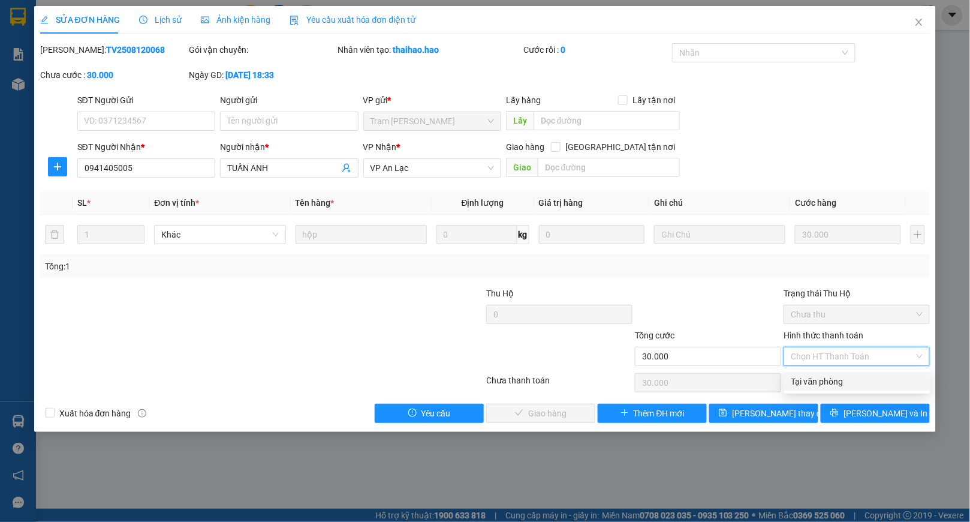
click at [800, 375] on div "Tại văn phòng" at bounding box center [858, 381] width 132 height 13
type input "0"
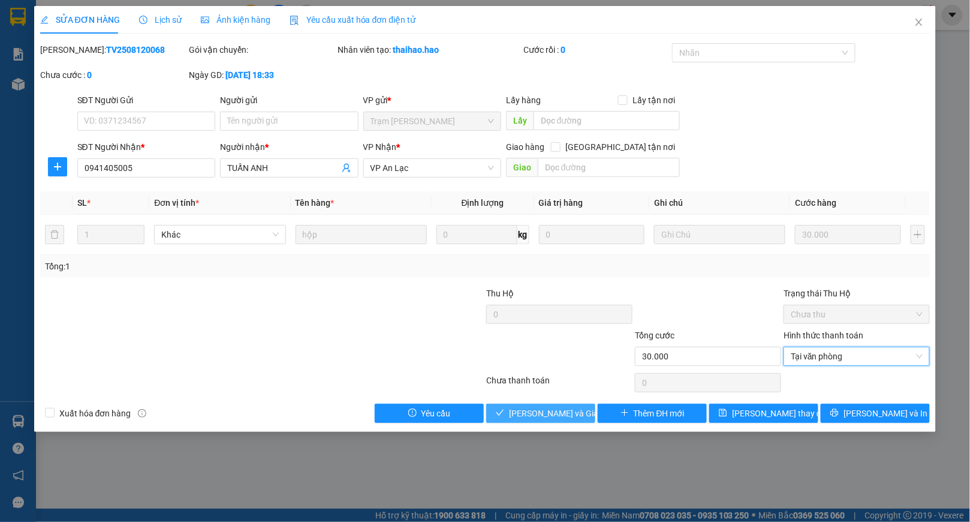
drag, startPoint x: 525, startPoint y: 415, endPoint x: 531, endPoint y: 409, distance: 8.1
click at [527, 414] on span "[PERSON_NAME] và Giao hàng" at bounding box center [566, 413] width 115 height 13
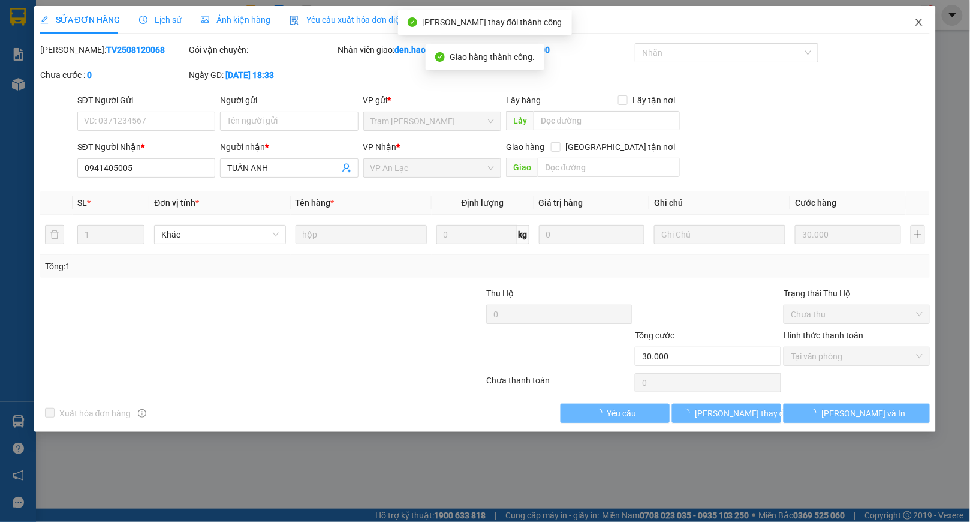
click at [924, 25] on span "Close" at bounding box center [920, 23] width 34 height 34
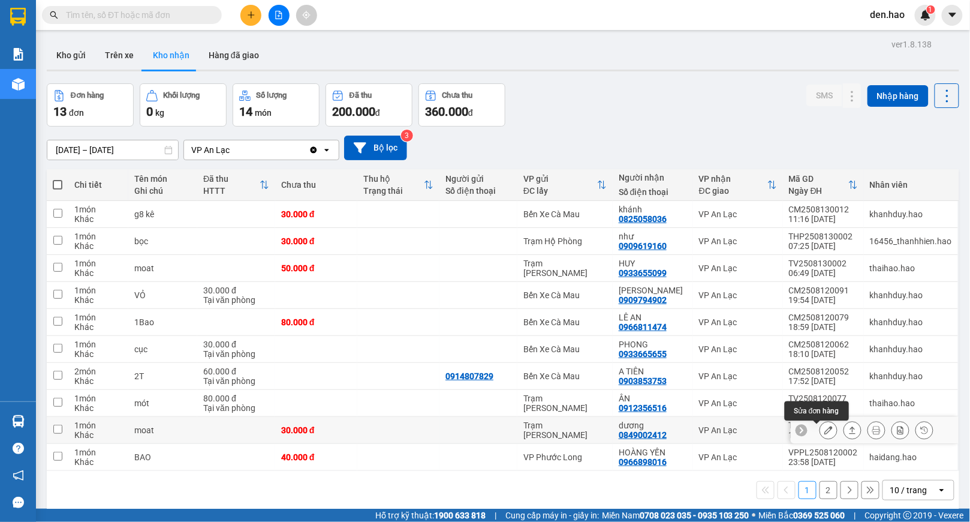
click at [825, 430] on icon at bounding box center [829, 430] width 8 height 8
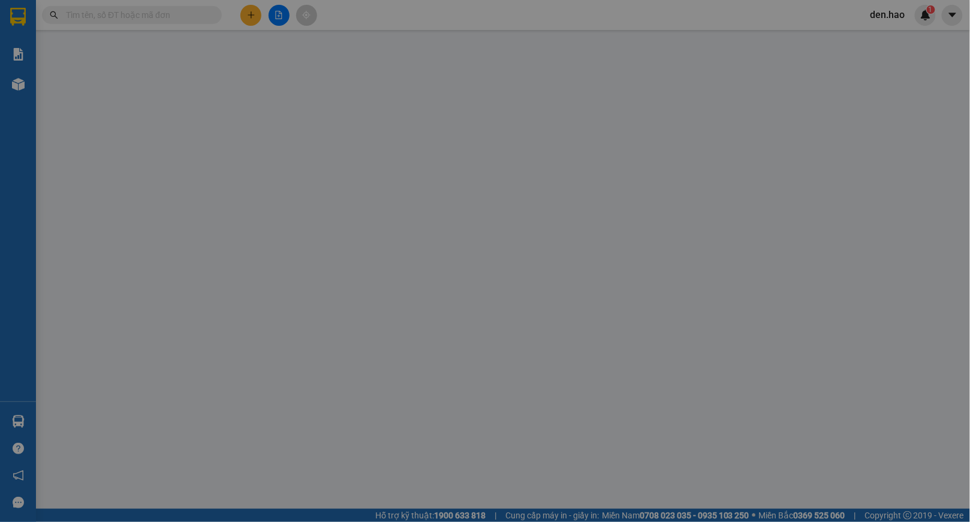
type input "0849002412"
type input "dương"
type input "30.000"
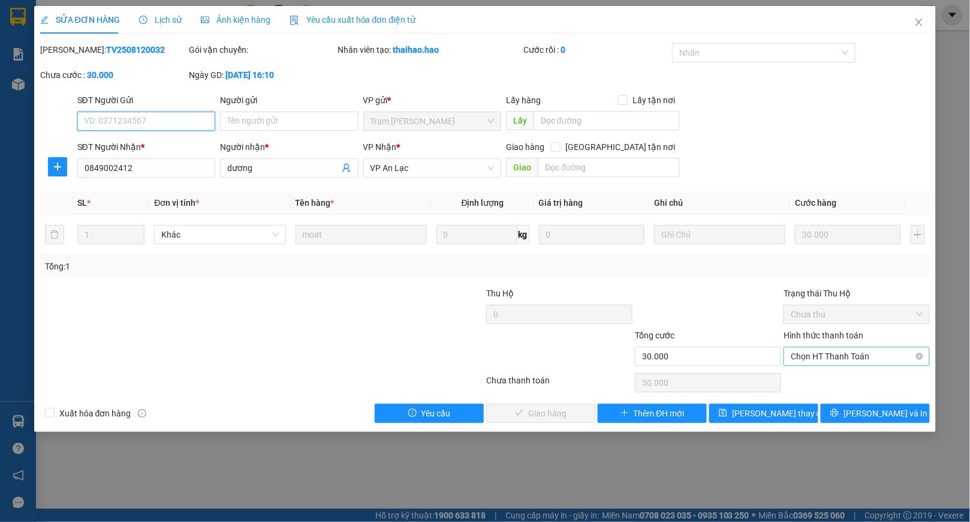
click at [809, 358] on span "Chọn HT Thanh Toán" at bounding box center [857, 356] width 132 height 18
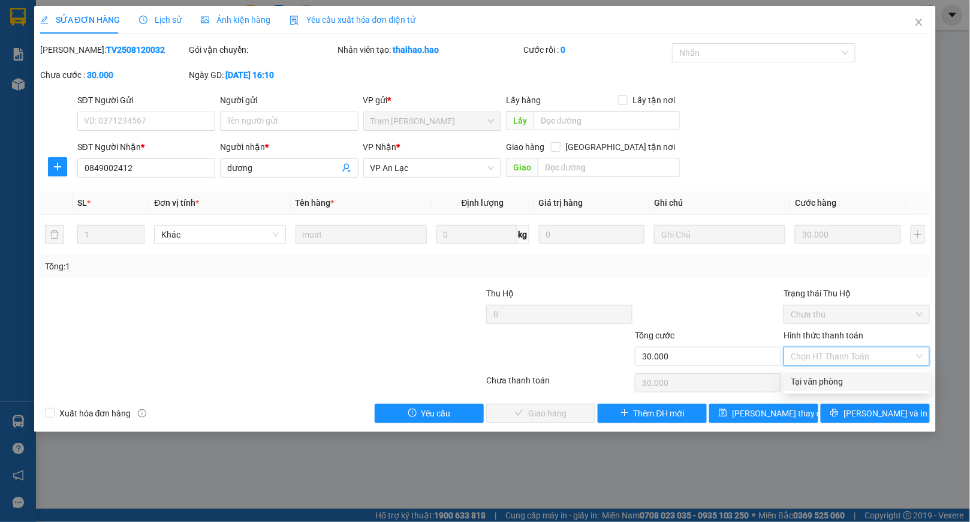
click at [800, 380] on div "Tại văn phòng" at bounding box center [858, 381] width 132 height 13
type input "0"
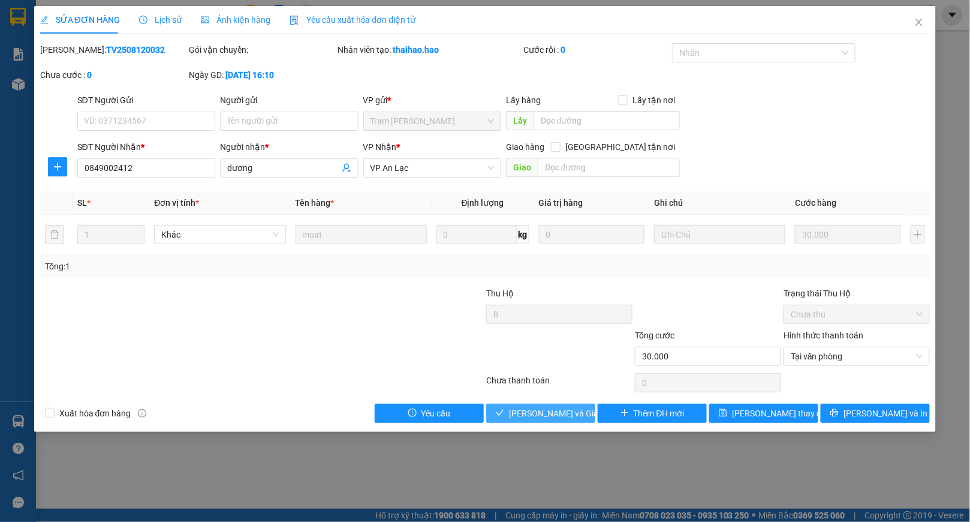
click at [492, 414] on button "[PERSON_NAME] và Giao hàng" at bounding box center [540, 413] width 109 height 19
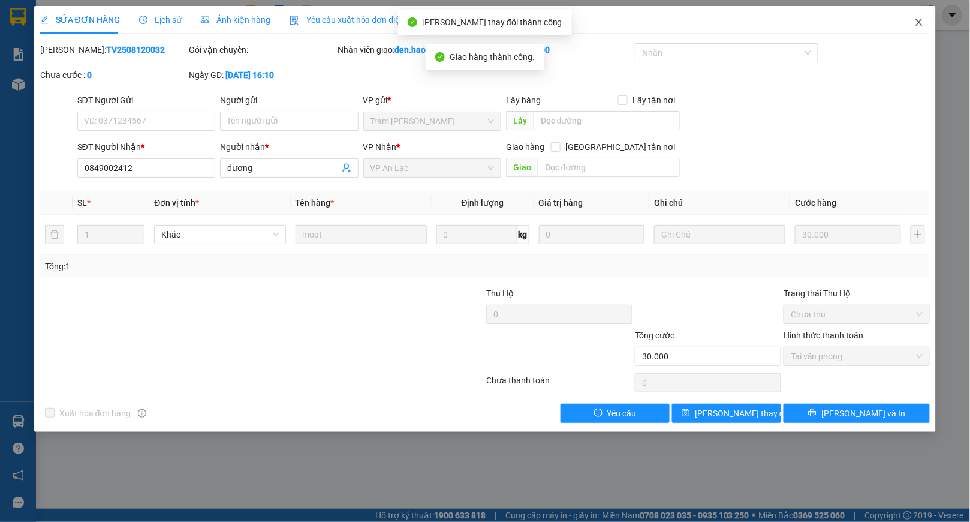
click at [924, 24] on icon "close" at bounding box center [920, 22] width 10 height 10
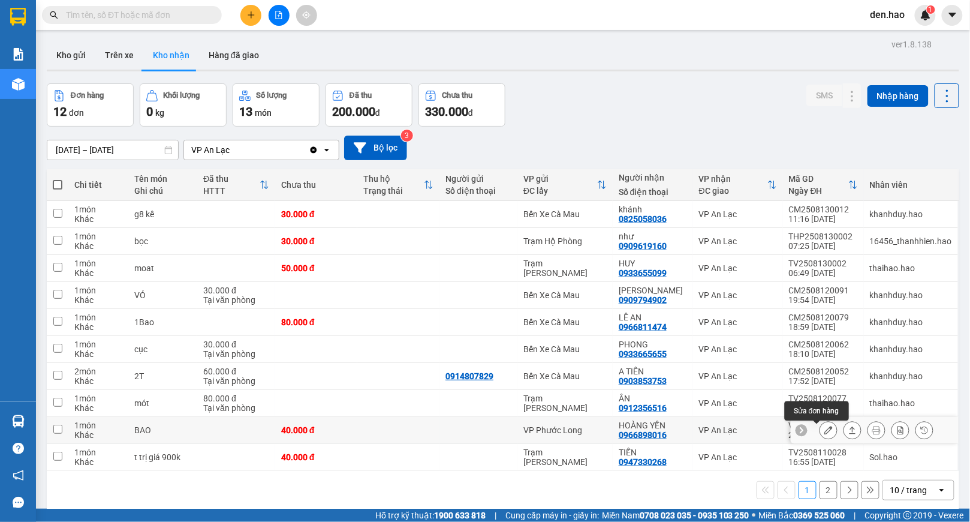
click at [825, 431] on icon at bounding box center [829, 430] width 8 height 8
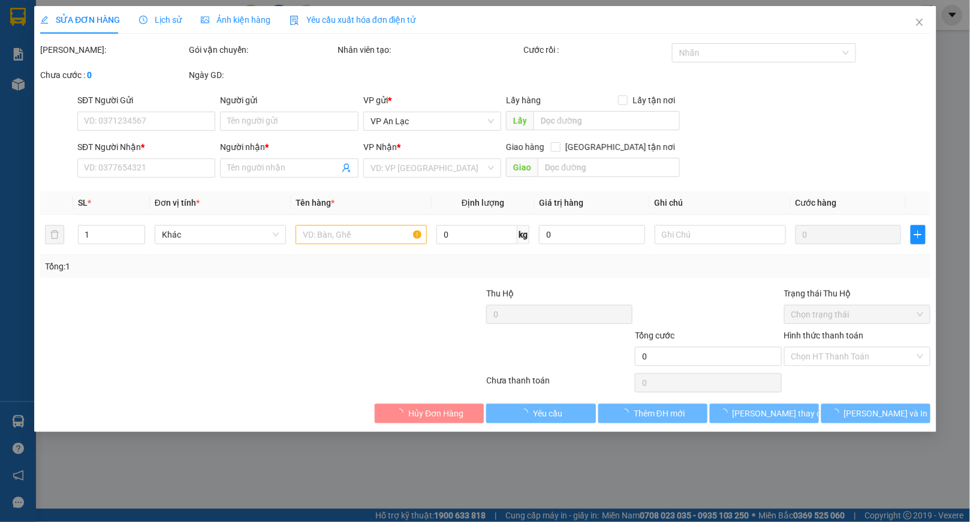
type input "0966898016"
type input "HOÀNG YẾN"
type input "40.000"
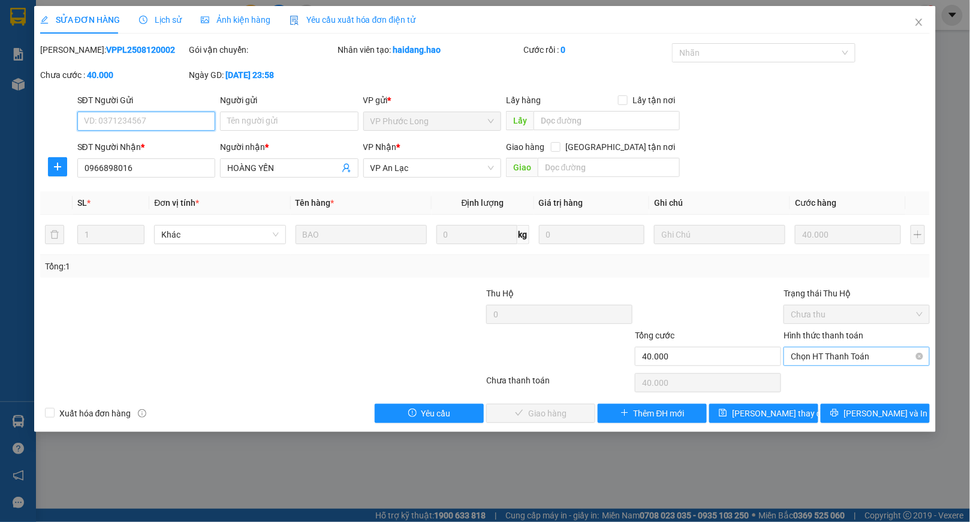
click at [819, 351] on span "Chọn HT Thanh Toán" at bounding box center [857, 356] width 132 height 18
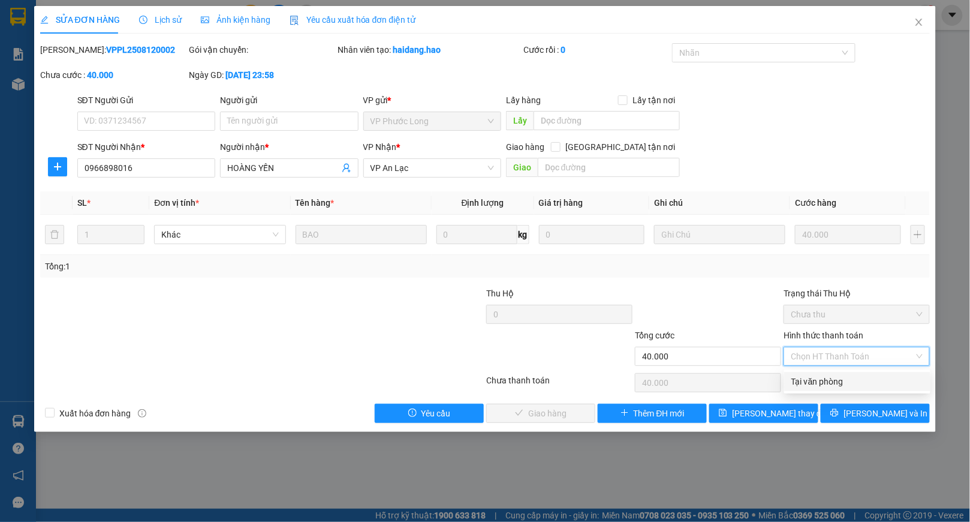
click at [810, 370] on div "Total Paid Fee 0 Total UnPaid Fee 40.000 Cash Collection Total Fee Mã ĐH: VPPL2…" at bounding box center [485, 233] width 891 height 380
click at [828, 357] on span "Chọn HT Thanh Toán" at bounding box center [857, 356] width 132 height 18
click at [804, 375] on div "Tại văn phòng" at bounding box center [858, 381] width 132 height 13
type input "0"
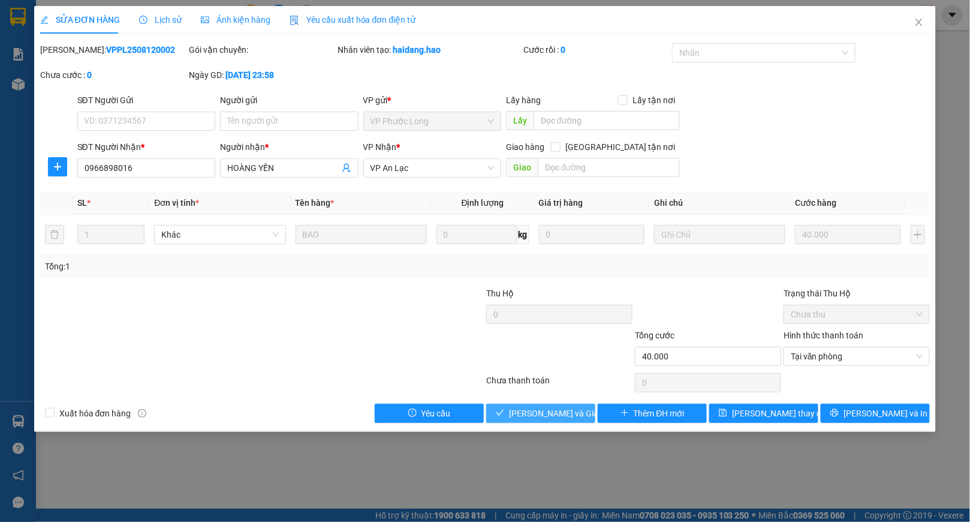
click at [558, 417] on span "[PERSON_NAME] và Giao hàng" at bounding box center [566, 413] width 115 height 13
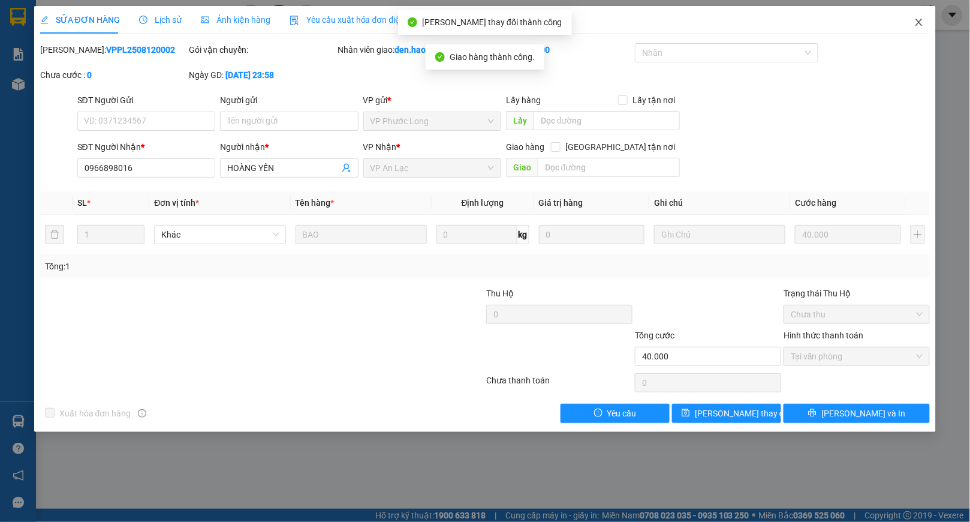
click at [920, 14] on span "Close" at bounding box center [920, 23] width 34 height 34
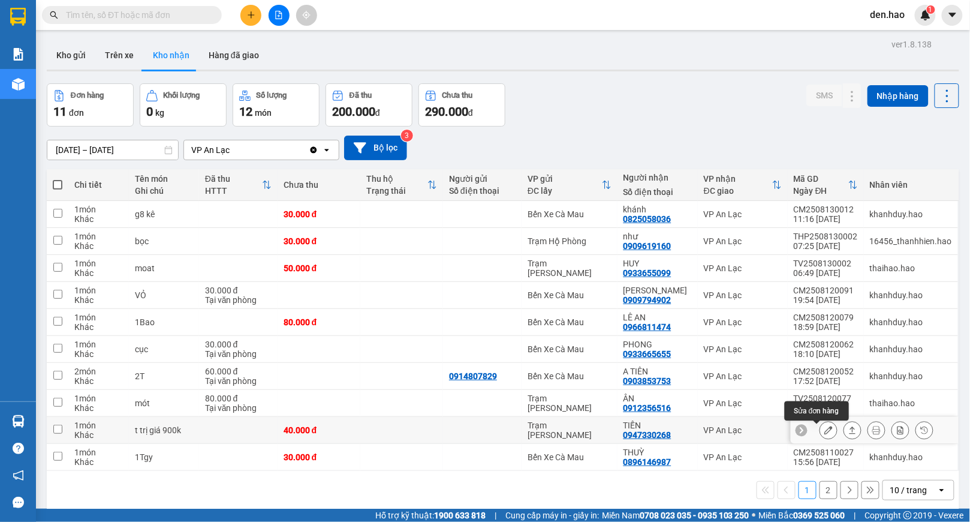
click at [825, 431] on icon at bounding box center [829, 430] width 8 height 8
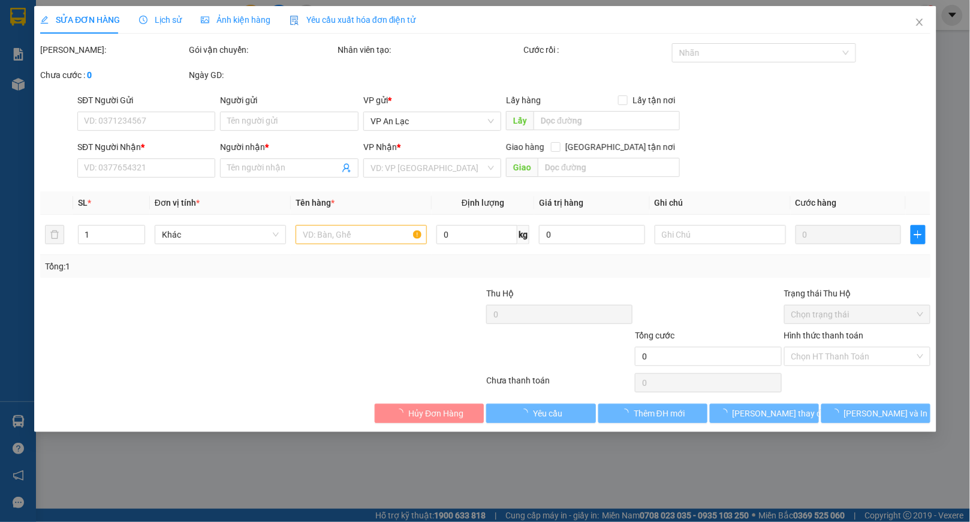
type input "0947330268"
type input "TIẾN"
type input "40.000"
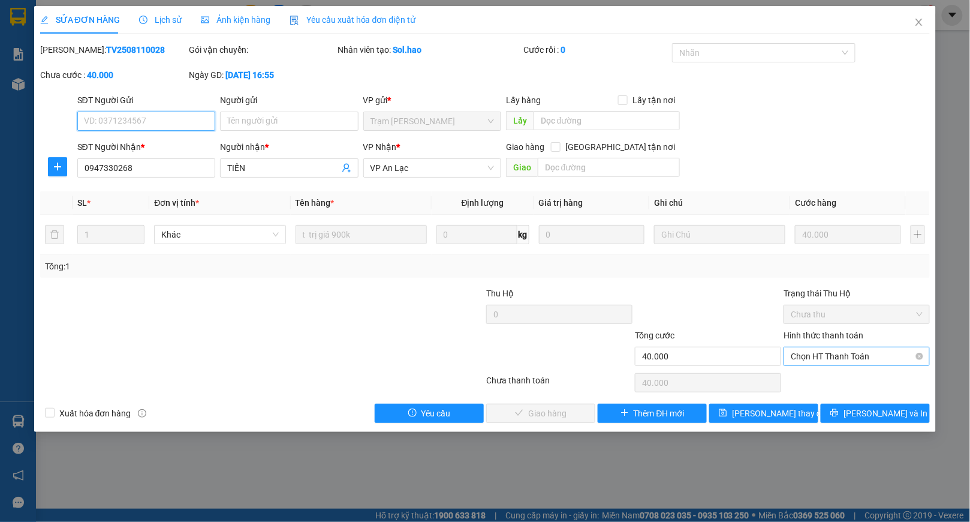
click at [821, 348] on div "Chọn HT Thanh Toán" at bounding box center [857, 356] width 146 height 19
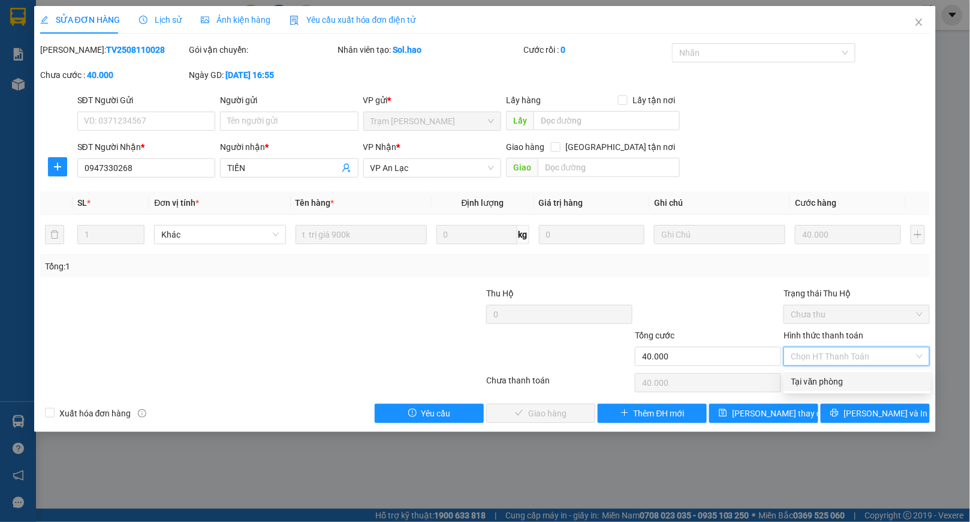
click at [807, 380] on div "Tại văn phòng" at bounding box center [858, 381] width 132 height 13
type input "0"
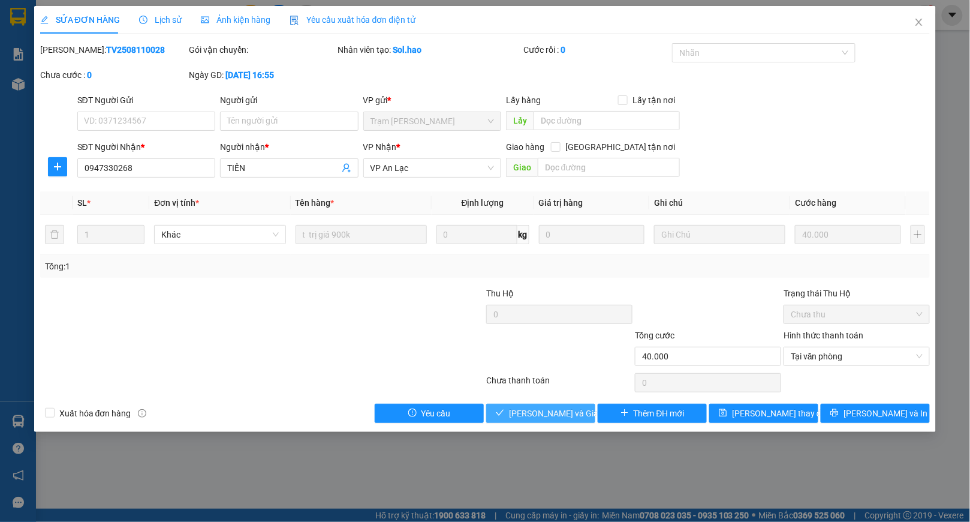
click at [519, 408] on span "[PERSON_NAME] và Giao hàng" at bounding box center [566, 413] width 115 height 13
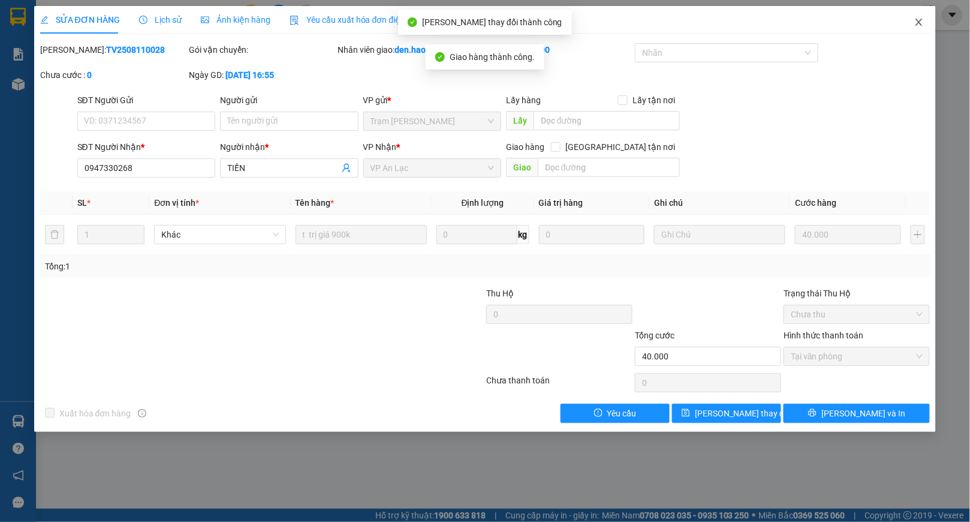
click at [919, 12] on span "Close" at bounding box center [920, 23] width 34 height 34
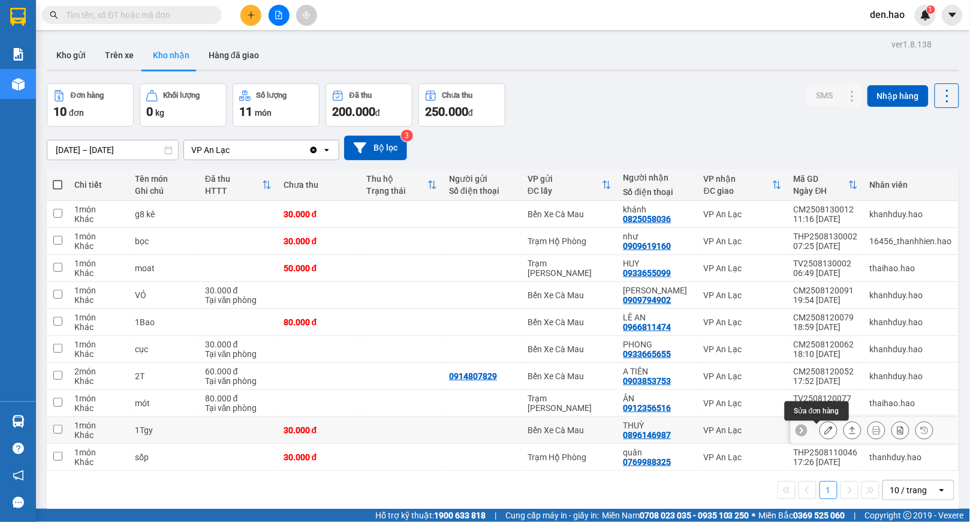
click at [825, 429] on icon at bounding box center [829, 430] width 8 height 8
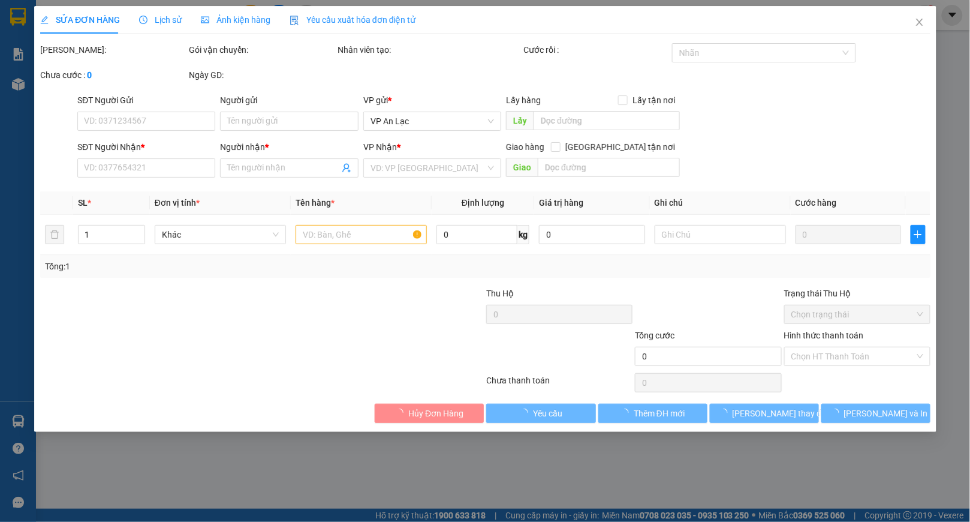
type input "0896146987"
type input "THUỲ"
type input "30.000"
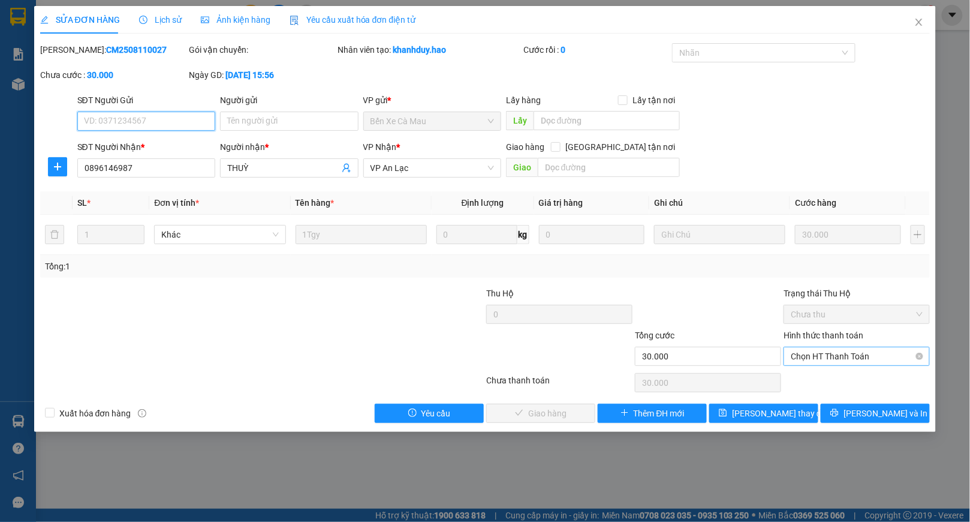
click at [839, 358] on span "Chọn HT Thanh Toán" at bounding box center [857, 356] width 132 height 18
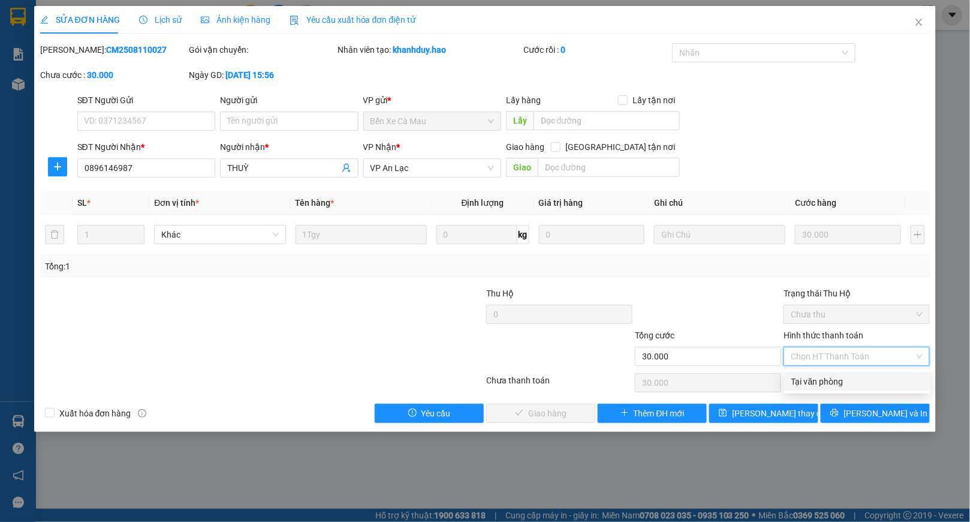
click at [827, 370] on div "Total Paid Fee 0 Total UnPaid Fee 30.000 Cash Collection Total Fee Mã ĐH: CM250…" at bounding box center [485, 233] width 891 height 380
click at [827, 355] on span "Chọn HT Thanh Toán" at bounding box center [857, 356] width 132 height 18
click at [821, 380] on div "Tại văn phòng" at bounding box center [858, 381] width 132 height 13
type input "0"
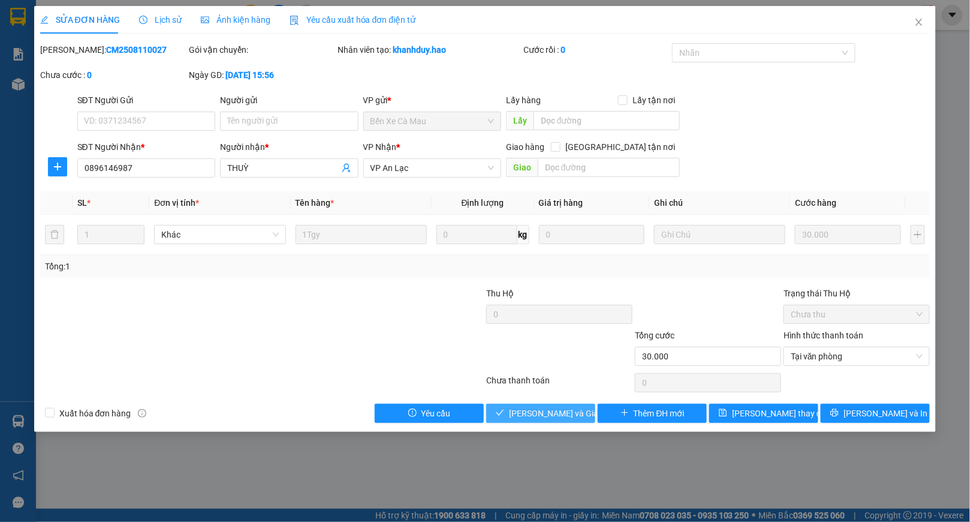
drag, startPoint x: 527, startPoint y: 413, endPoint x: 585, endPoint y: 375, distance: 69.9
click at [528, 413] on span "[PERSON_NAME] và Giao hàng" at bounding box center [566, 413] width 115 height 13
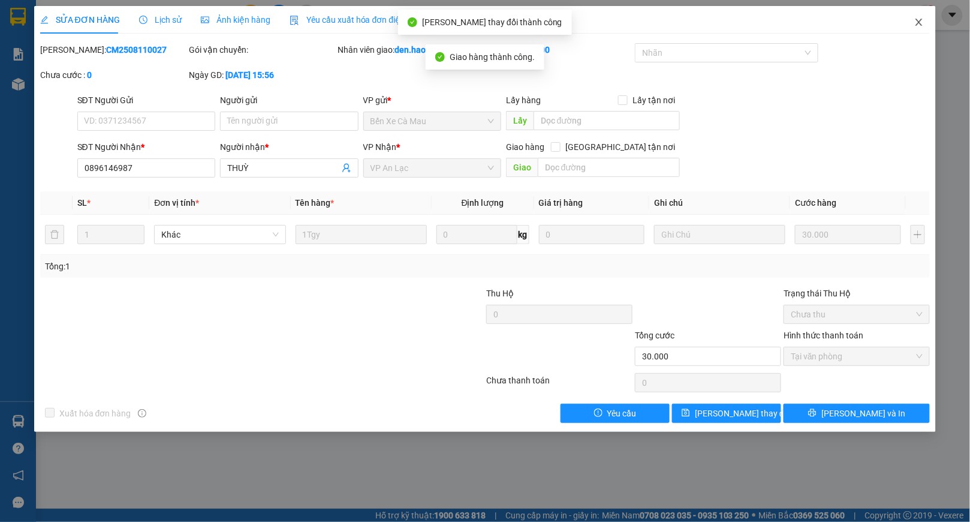
click at [919, 23] on icon "close" at bounding box center [920, 22] width 10 height 10
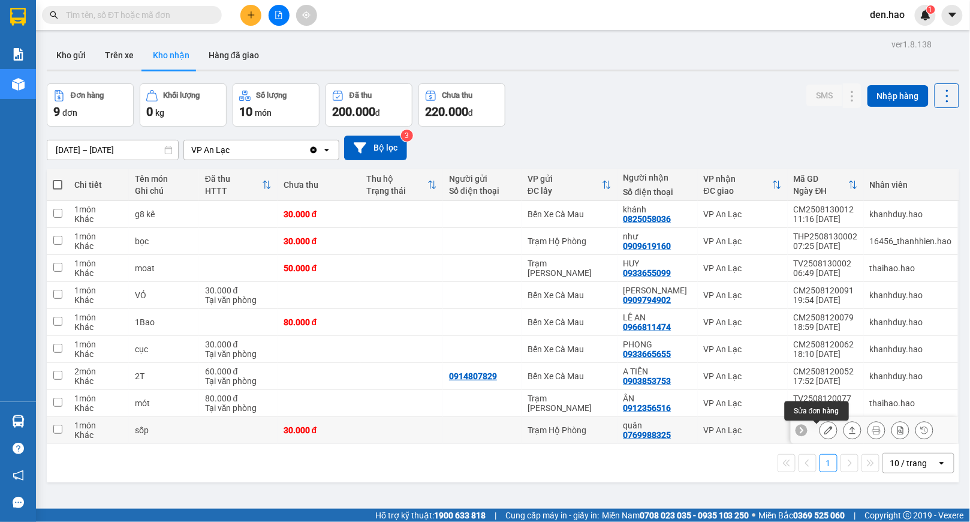
click at [825, 431] on icon at bounding box center [829, 430] width 8 height 8
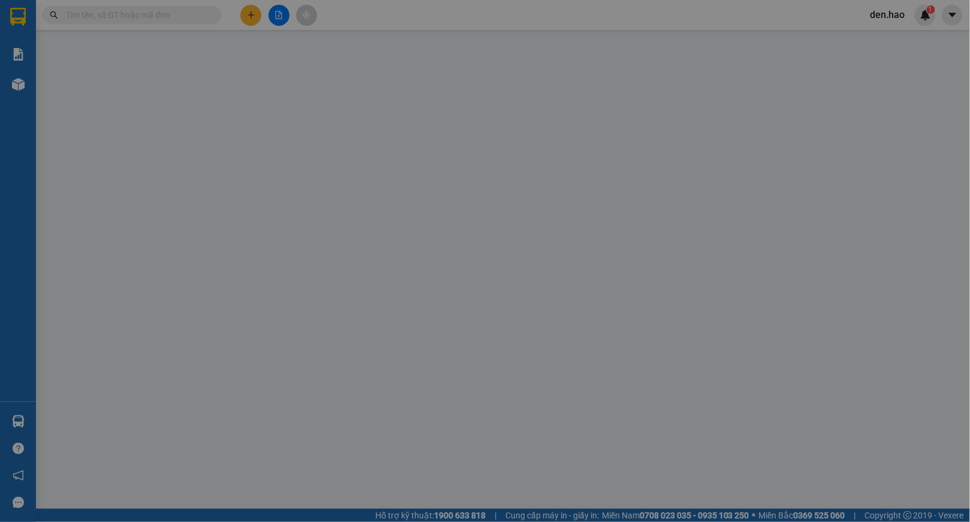
type input "0769988325"
type input "quân"
type input "30.000"
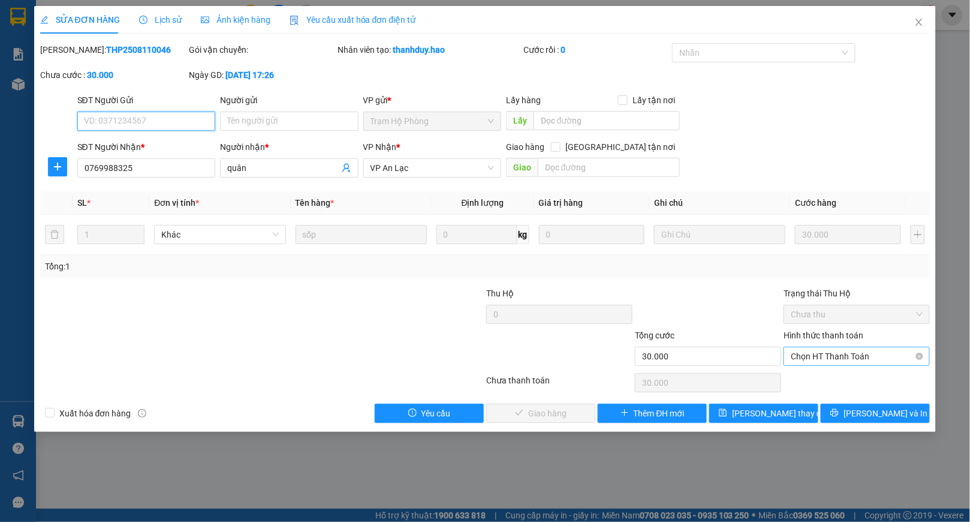
click at [792, 359] on span "Chọn HT Thanh Toán" at bounding box center [857, 356] width 132 height 18
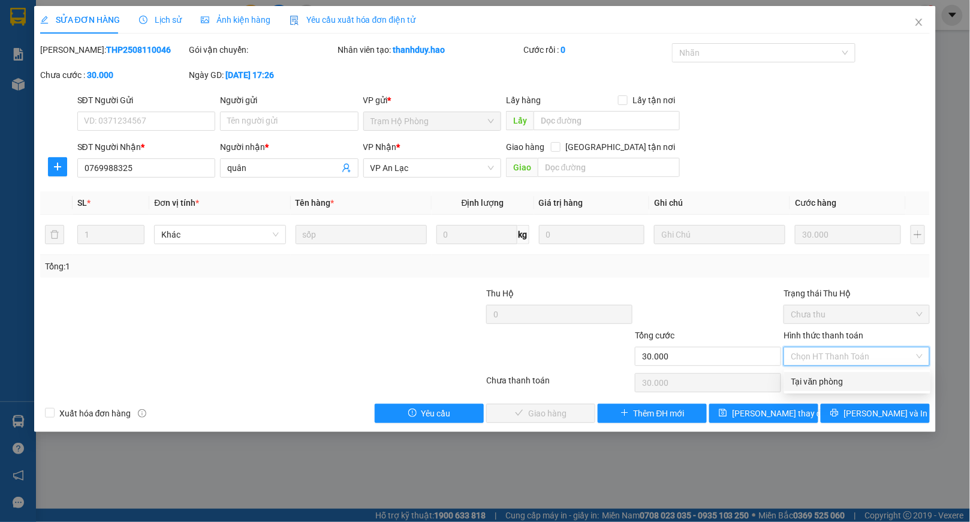
click at [793, 377] on div "Tại văn phòng" at bounding box center [858, 381] width 132 height 13
type input "0"
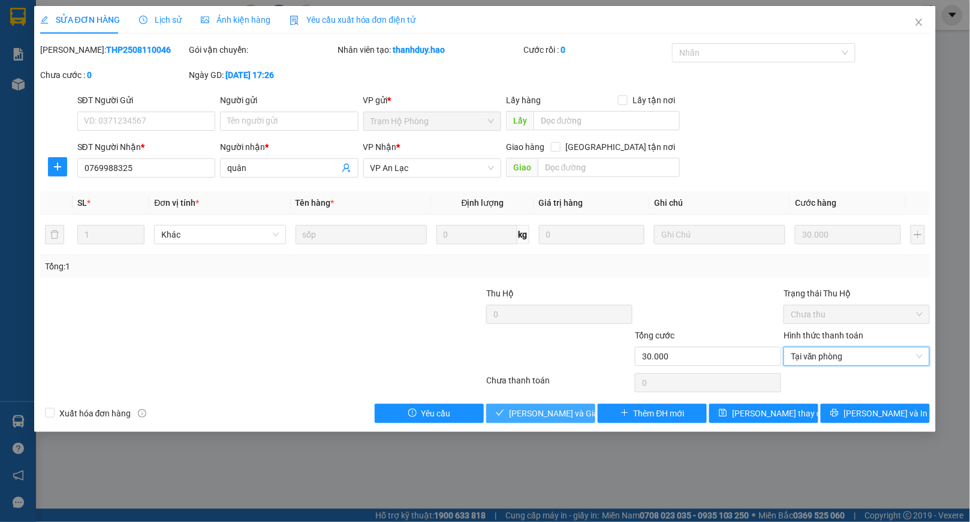
click at [552, 416] on span "[PERSON_NAME] và Giao hàng" at bounding box center [566, 413] width 115 height 13
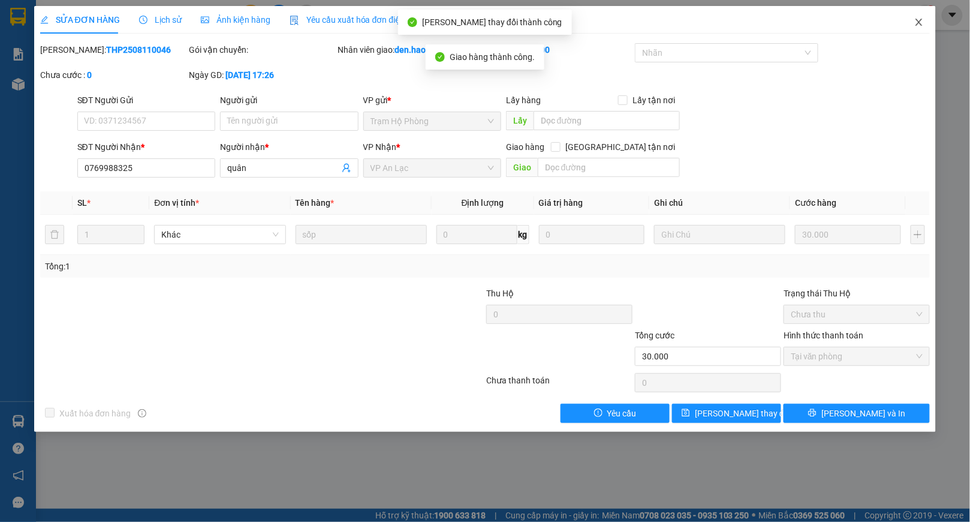
click at [915, 25] on icon "close" at bounding box center [920, 22] width 10 height 10
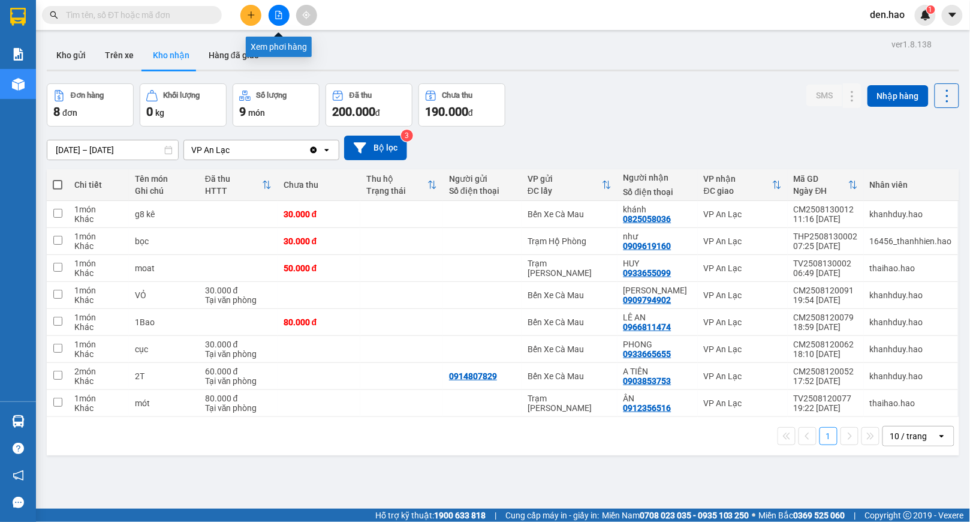
click at [281, 17] on icon "file-add" at bounding box center [279, 15] width 8 height 8
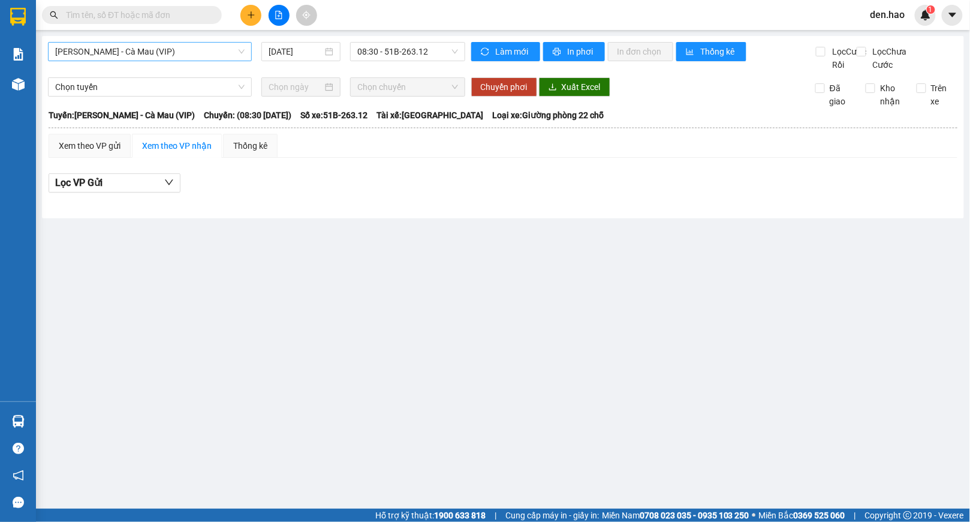
click at [188, 44] on span "[PERSON_NAME] - Cà Mau (VIP)" at bounding box center [150, 52] width 190 height 18
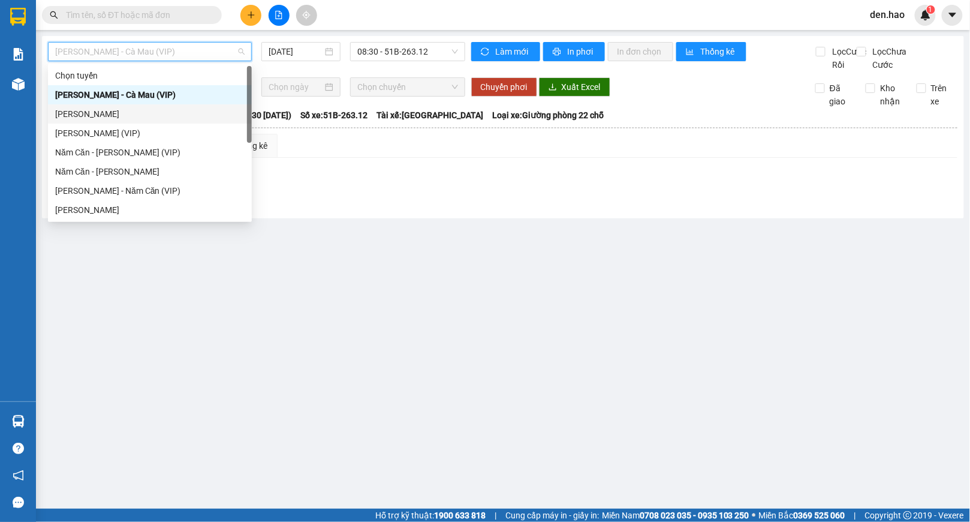
click at [120, 115] on div "[PERSON_NAME]" at bounding box center [150, 113] width 190 height 13
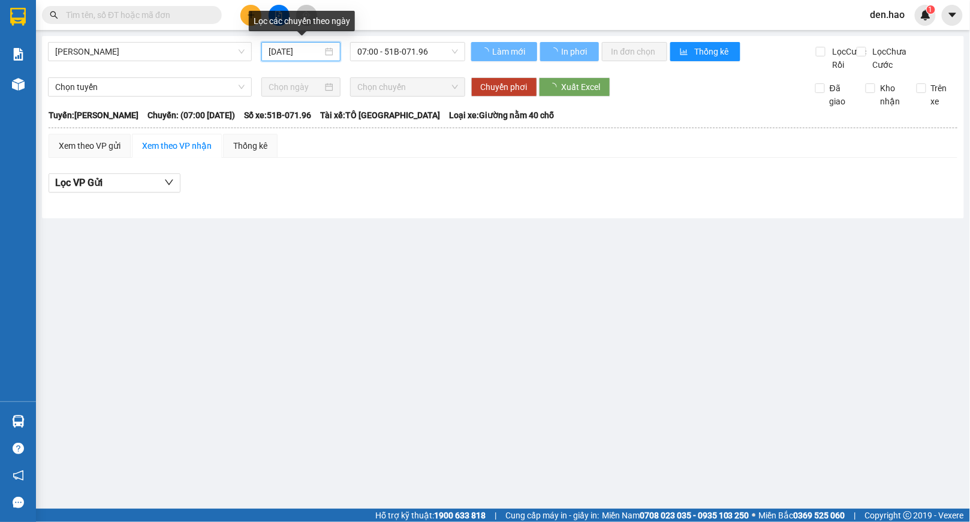
click at [270, 52] on input "[DATE]" at bounding box center [296, 51] width 54 height 13
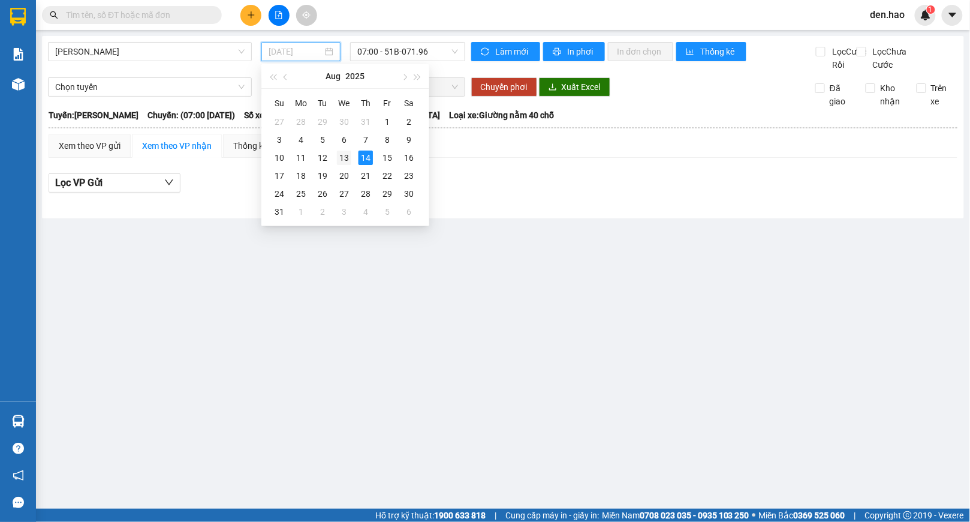
click at [338, 154] on div "13" at bounding box center [344, 158] width 14 height 14
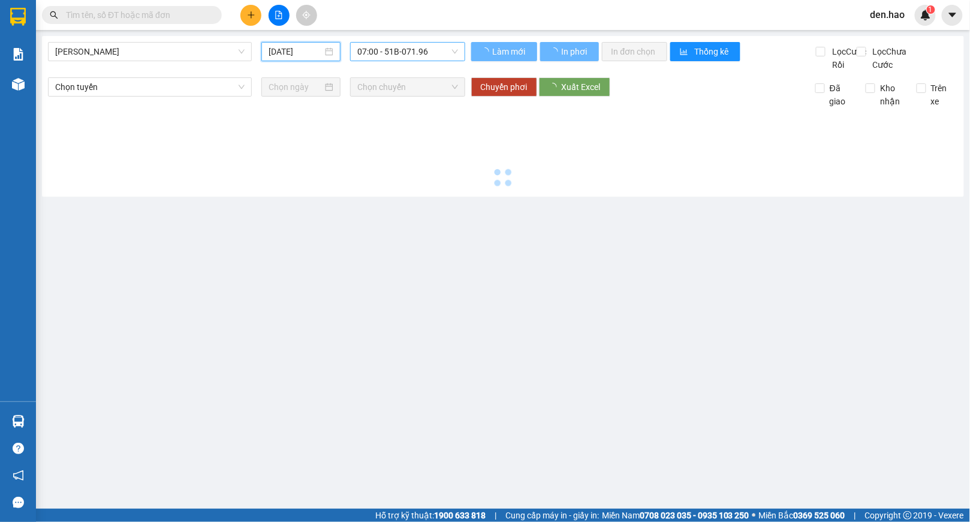
type input "[DATE]"
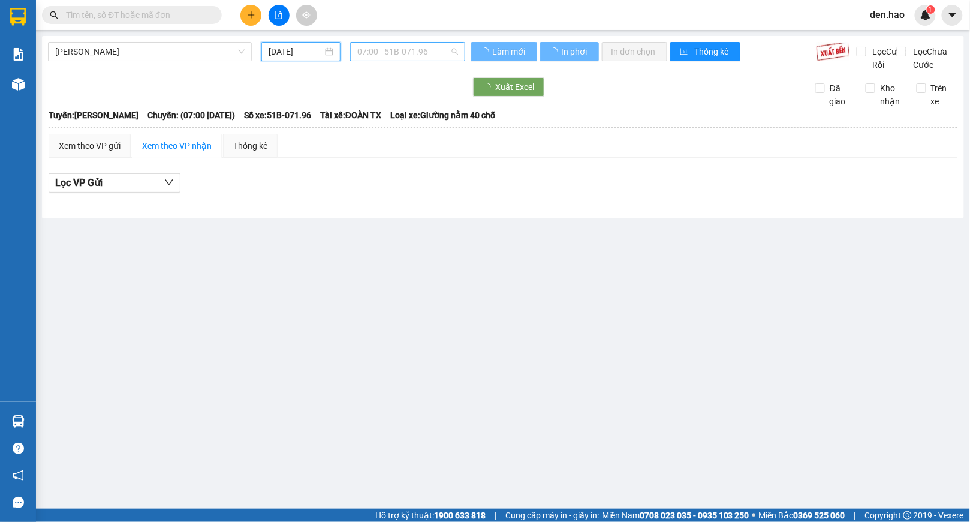
click at [422, 47] on span "07:00 - 51B-071.96" at bounding box center [407, 52] width 101 height 18
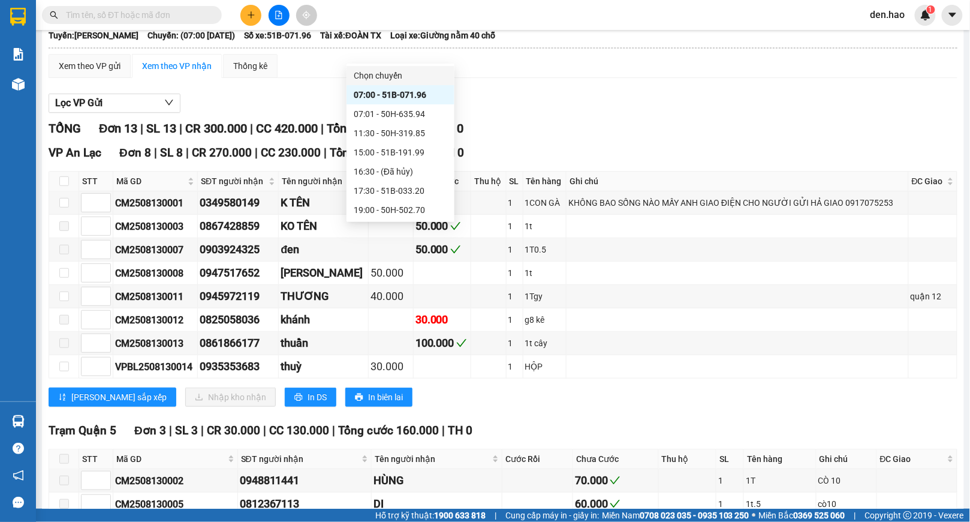
scroll to position [160, 0]
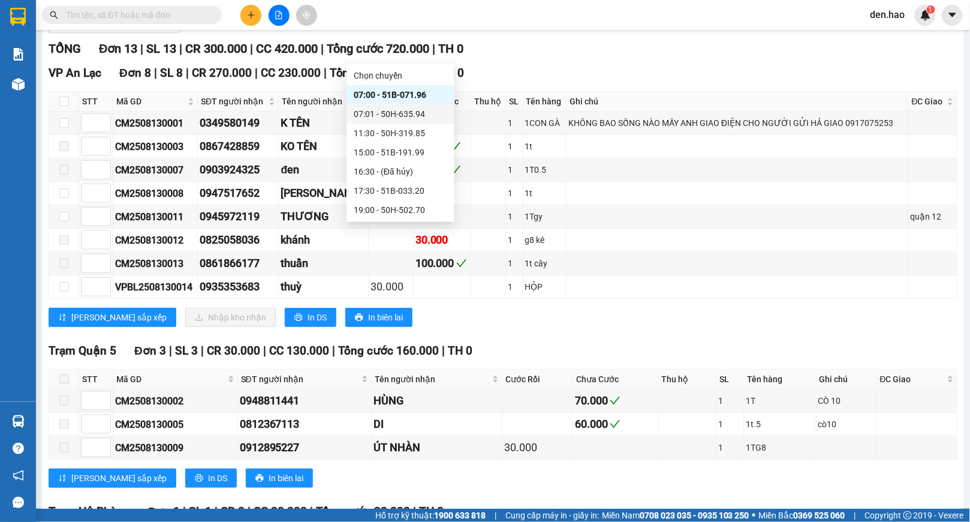
click at [403, 116] on div "07:01 - 50H-635.94" at bounding box center [401, 113] width 94 height 13
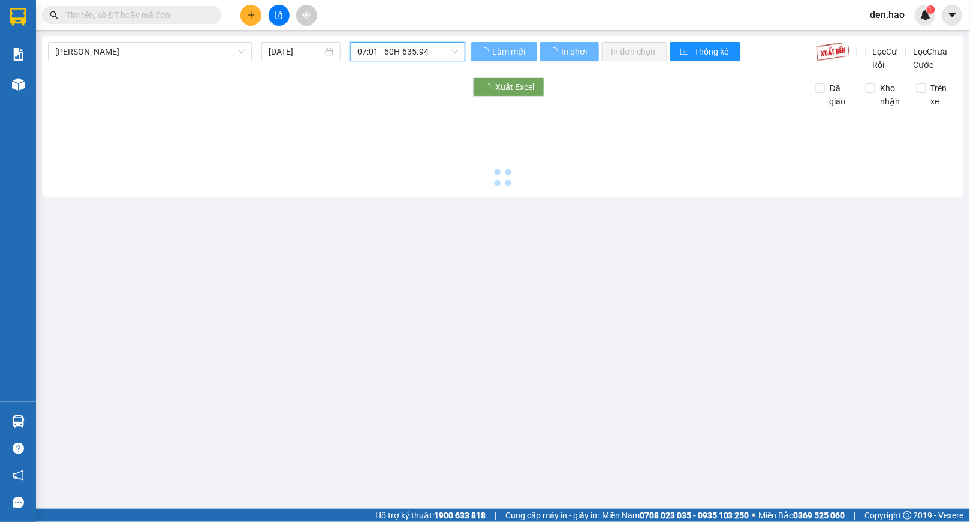
scroll to position [0, 0]
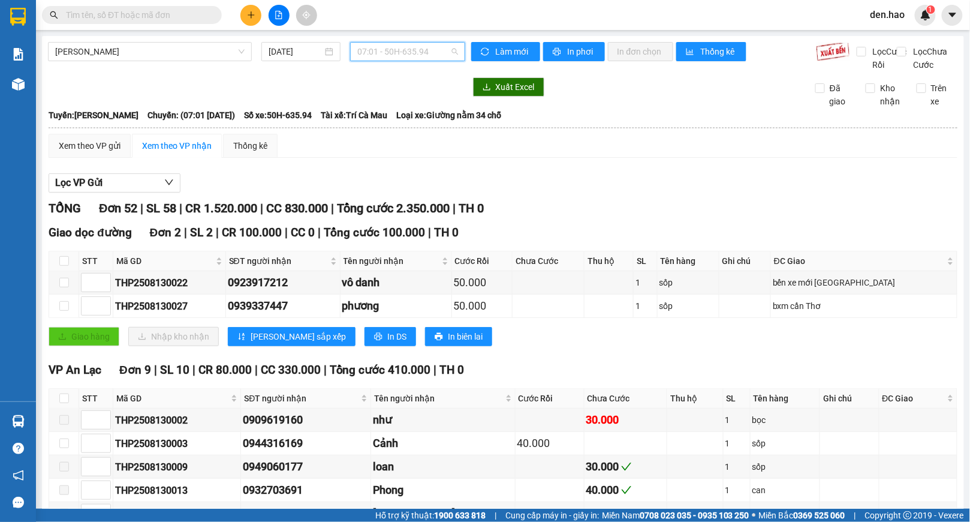
click at [397, 52] on span "07:01 - 50H-635.94" at bounding box center [407, 52] width 101 height 18
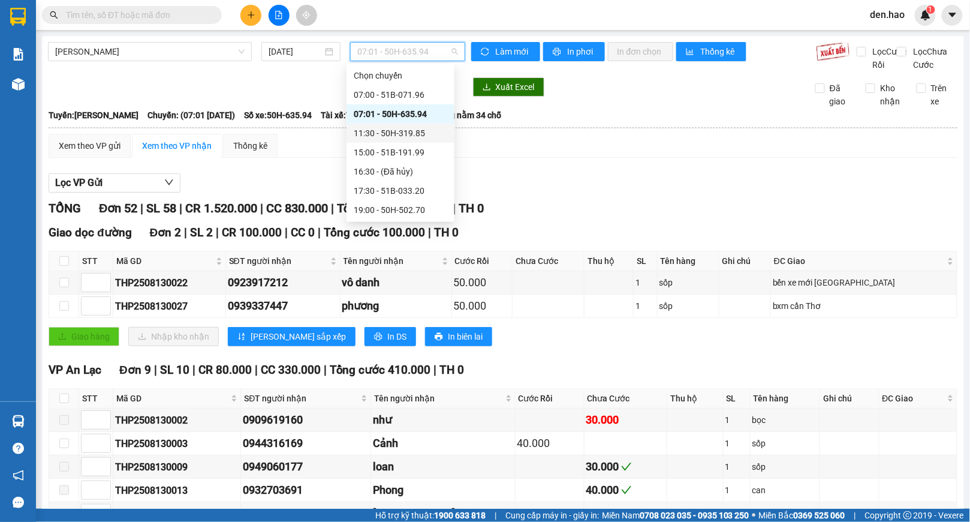
click at [393, 132] on div "11:30 - 50H-319.85" at bounding box center [401, 133] width 94 height 13
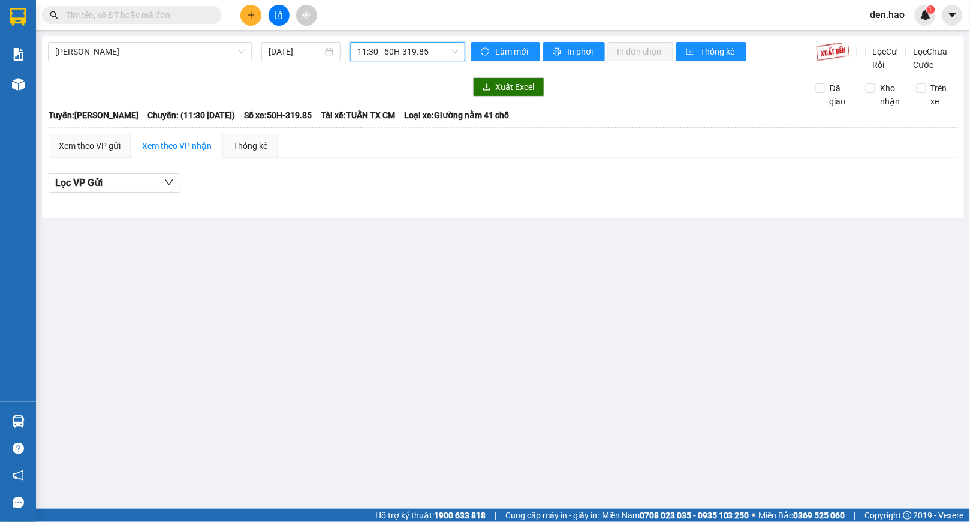
click at [403, 58] on span "11:30 - 50H-319.85" at bounding box center [407, 52] width 101 height 18
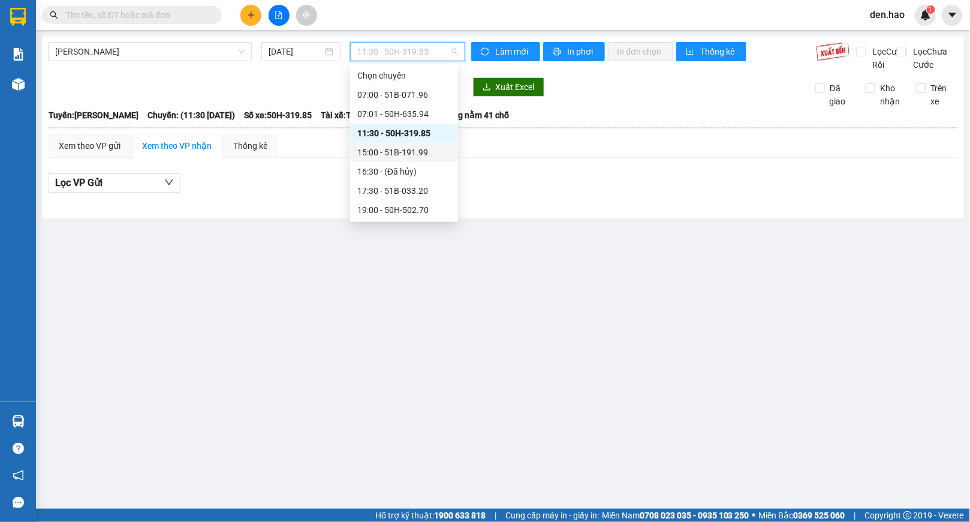
click at [397, 149] on div "15:00 - 51B-191.99" at bounding box center [404, 152] width 94 height 13
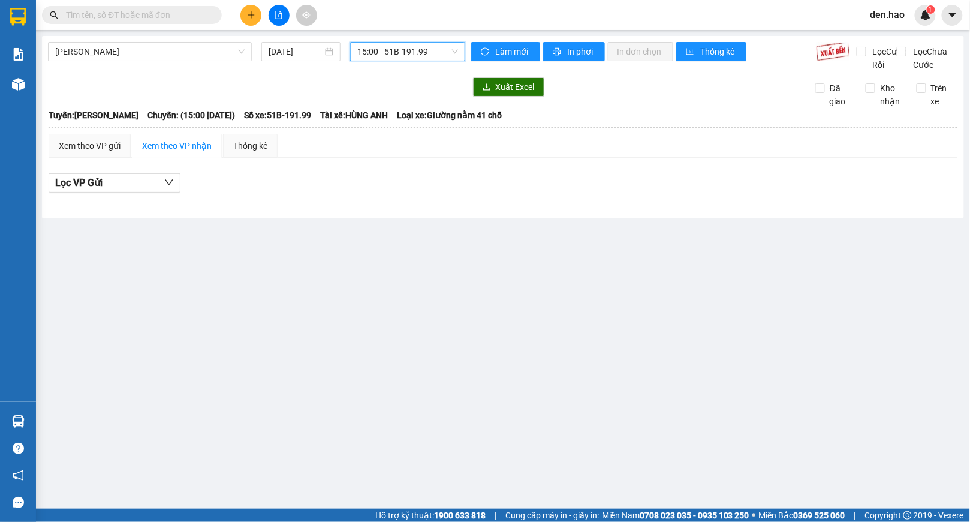
drag, startPoint x: 409, startPoint y: 55, endPoint x: 419, endPoint y: 86, distance: 32.6
click at [409, 54] on span "15:00 - 51B-191.99" at bounding box center [407, 52] width 101 height 18
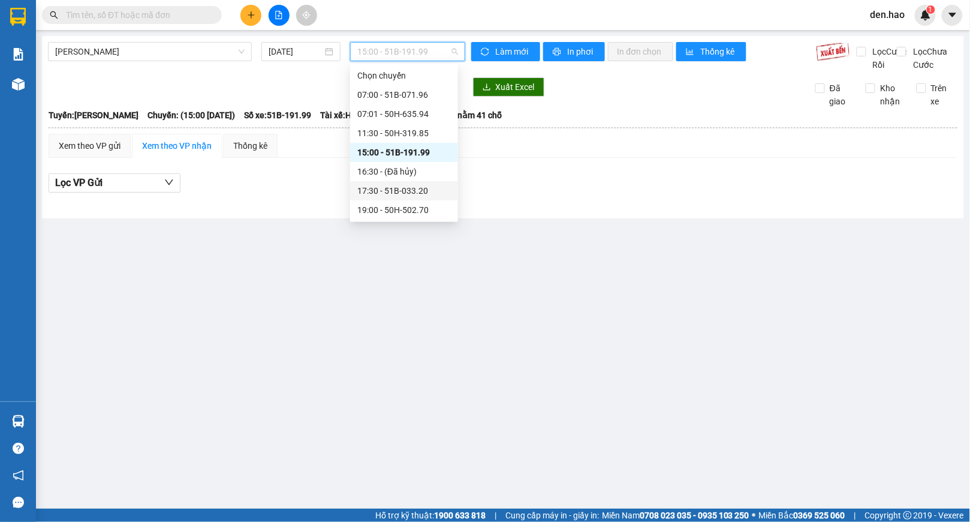
click at [413, 190] on div "17:30 - 51B-033.20" at bounding box center [404, 190] width 94 height 13
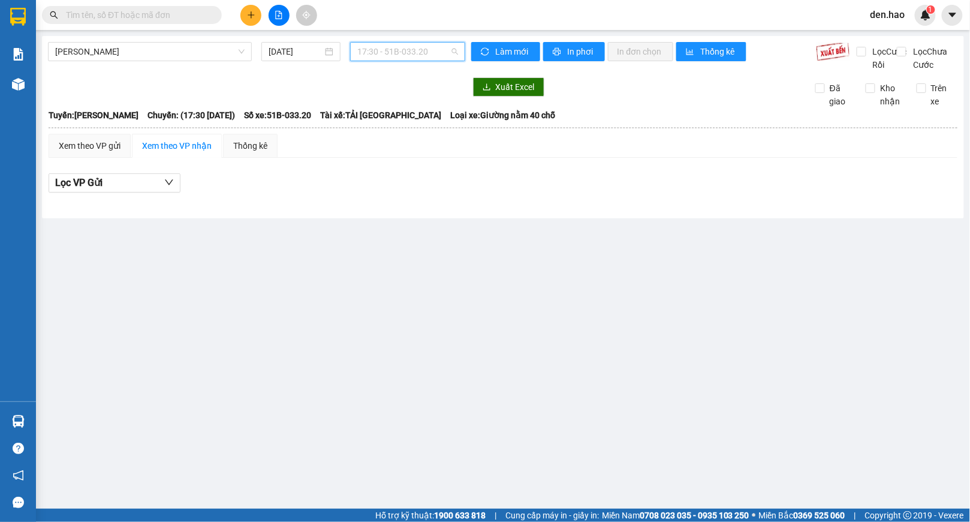
click at [425, 55] on span "17:30 - 51B-033.20" at bounding box center [407, 52] width 101 height 18
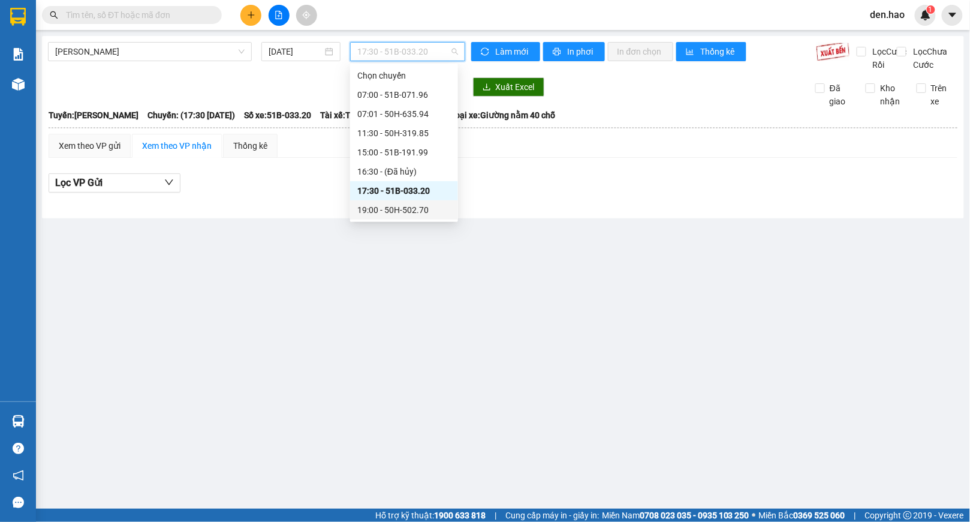
click at [399, 214] on div "19:00 - 50H-502.70" at bounding box center [404, 209] width 94 height 13
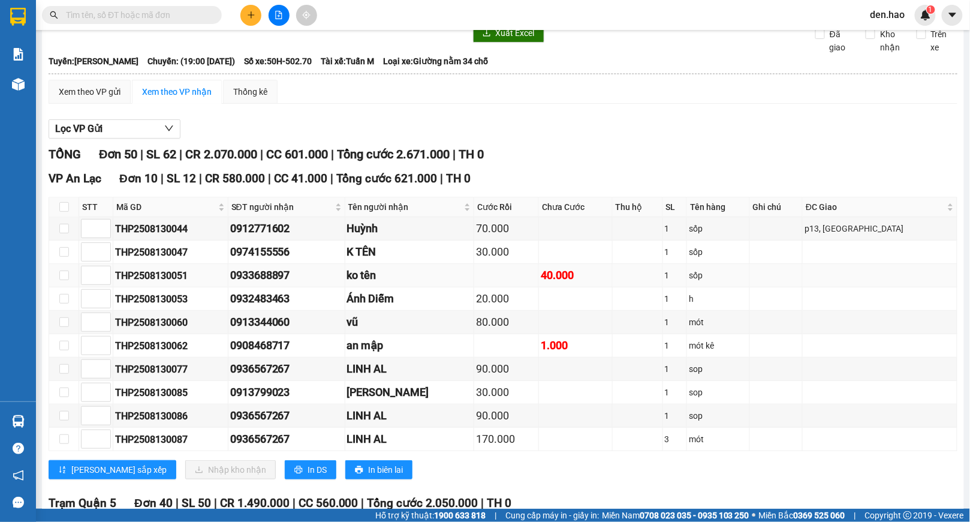
scroll to position [80, 0]
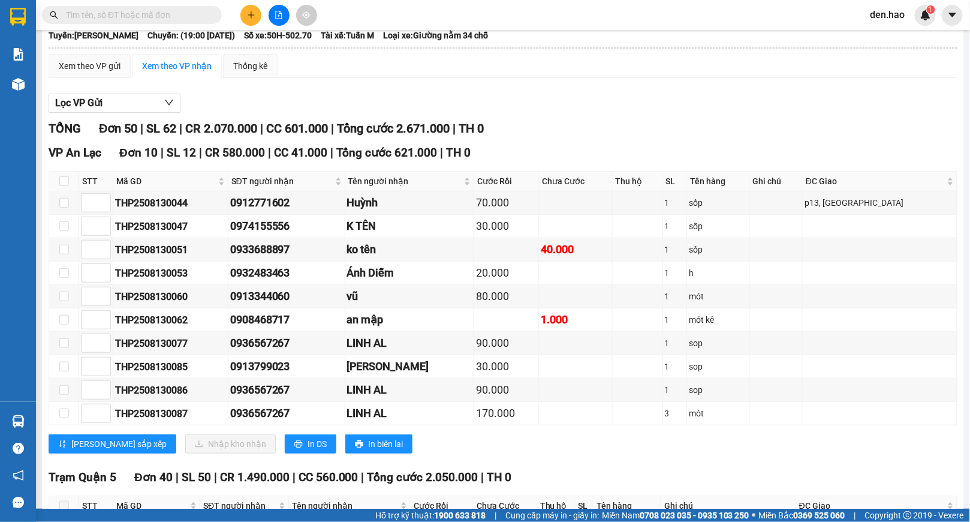
click at [58, 191] on th at bounding box center [64, 182] width 30 height 20
click at [59, 186] on input "checkbox" at bounding box center [64, 181] width 10 height 10
checkbox input "true"
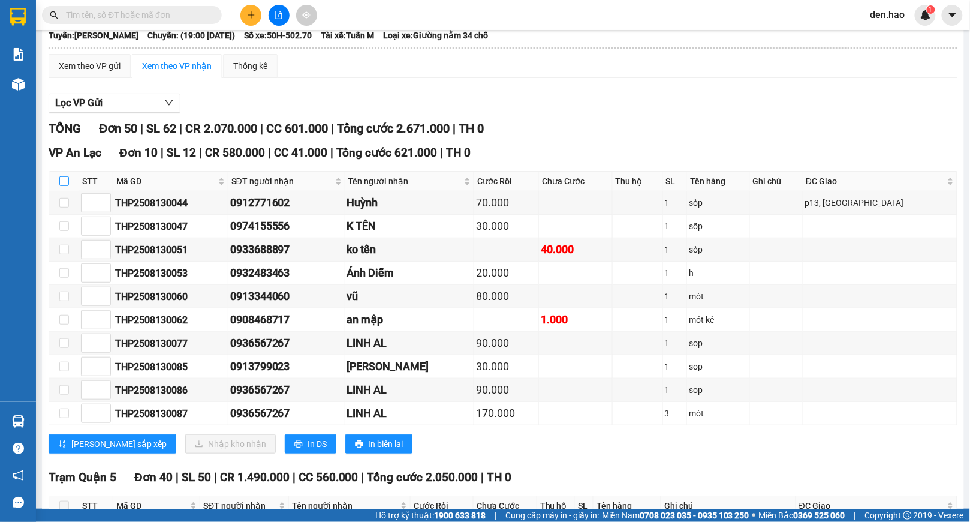
checkbox input "true"
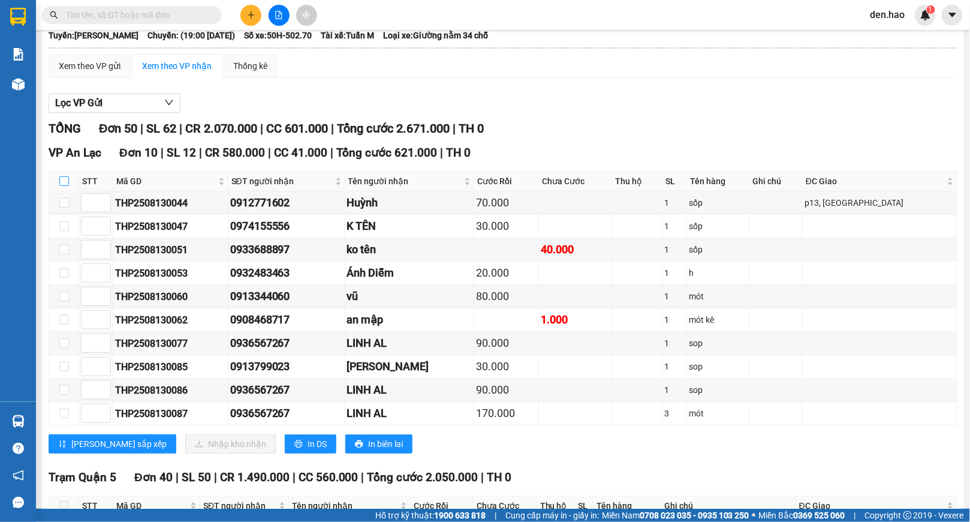
checkbox input "true"
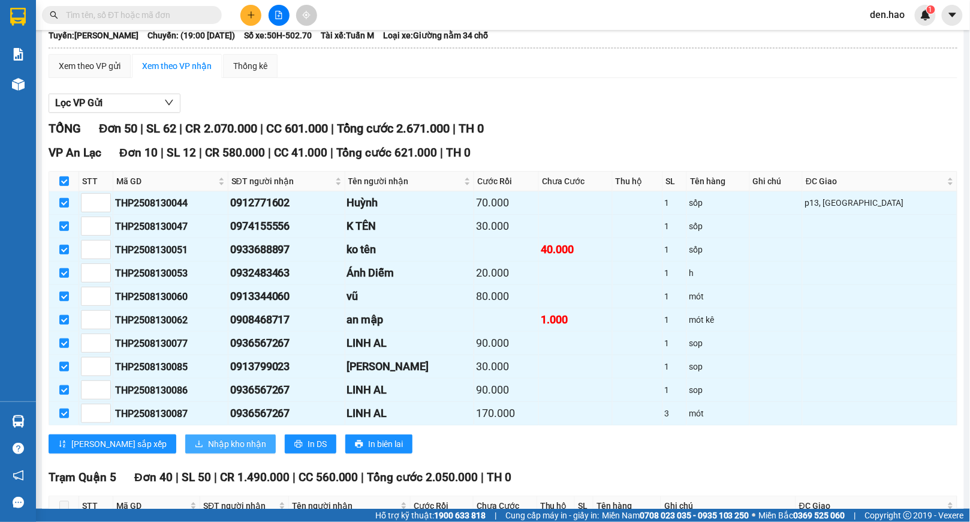
click at [208, 450] on span "Nhập kho nhận" at bounding box center [237, 443] width 58 height 13
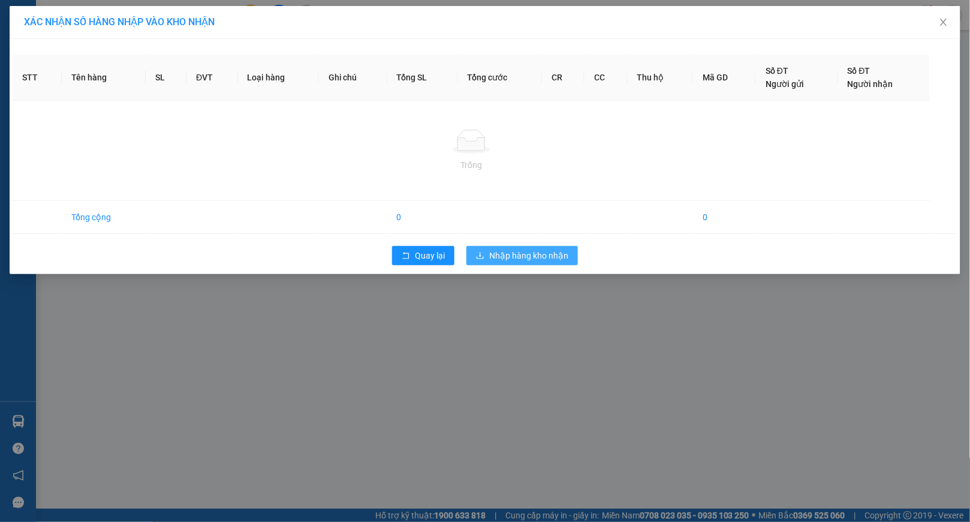
click at [510, 264] on button "Nhập hàng kho nhận" at bounding box center [523, 255] width 112 height 19
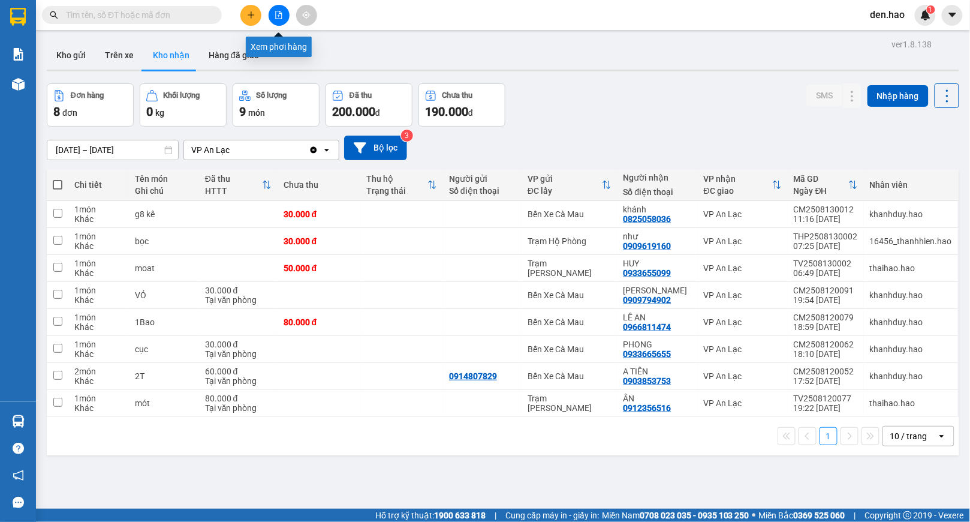
click at [280, 13] on icon "file-add" at bounding box center [279, 15] width 7 height 8
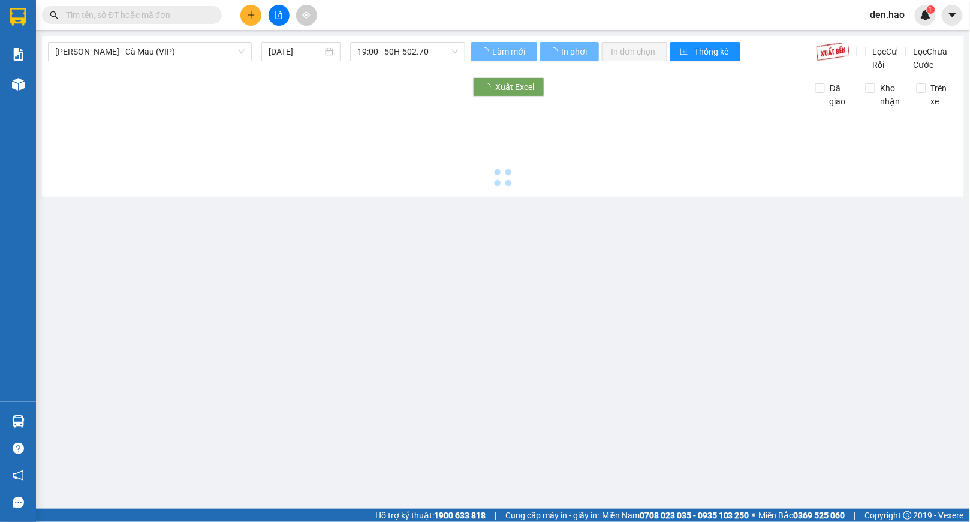
type input "[DATE]"
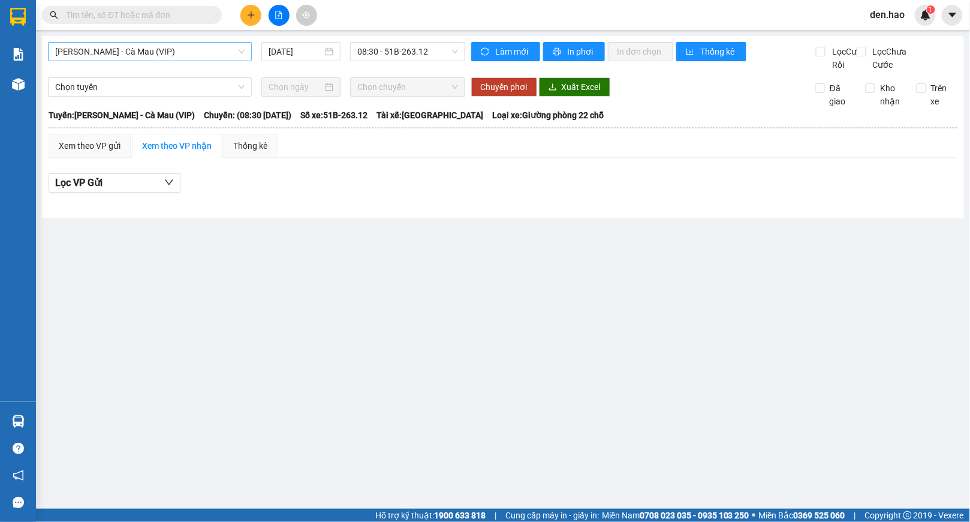
click at [180, 58] on span "[PERSON_NAME] - Cà Mau (VIP)" at bounding box center [150, 52] width 190 height 18
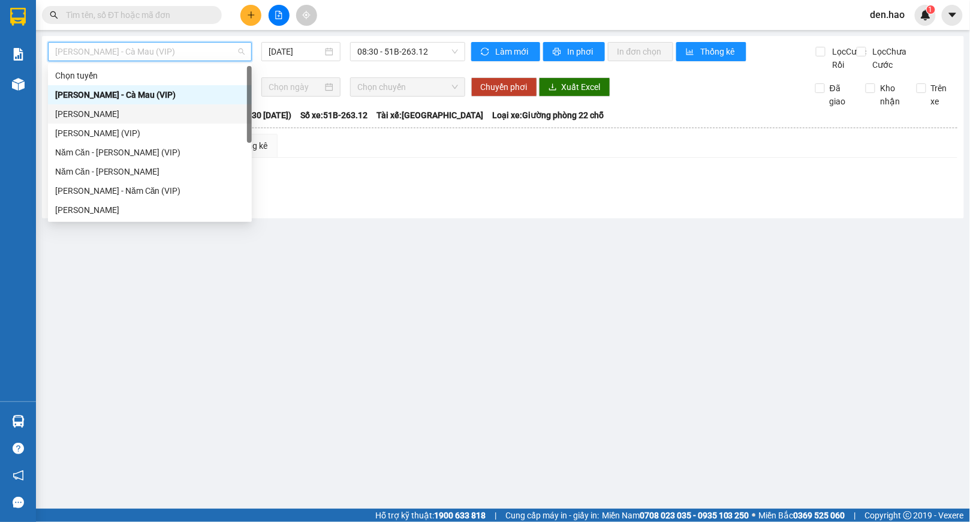
click at [128, 112] on div "[PERSON_NAME]" at bounding box center [150, 113] width 190 height 13
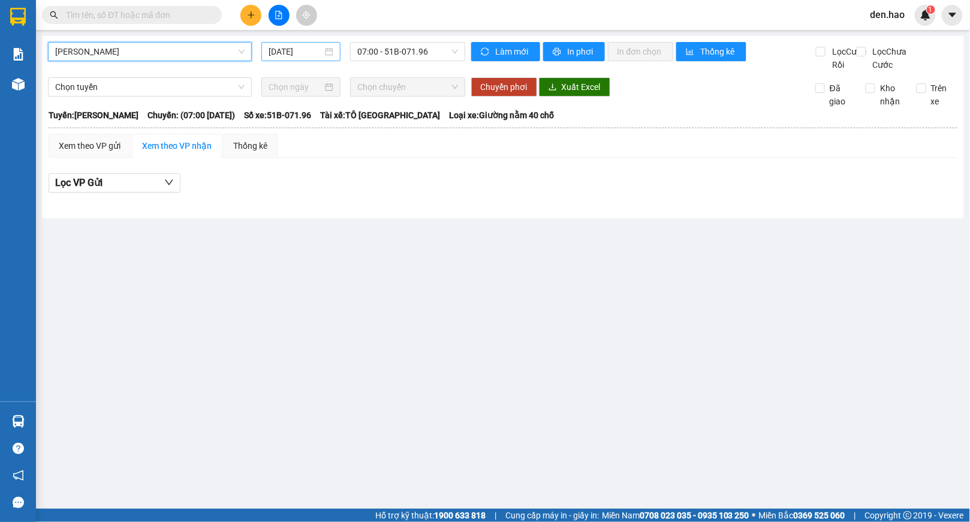
click at [274, 48] on input "[DATE]" at bounding box center [296, 51] width 54 height 13
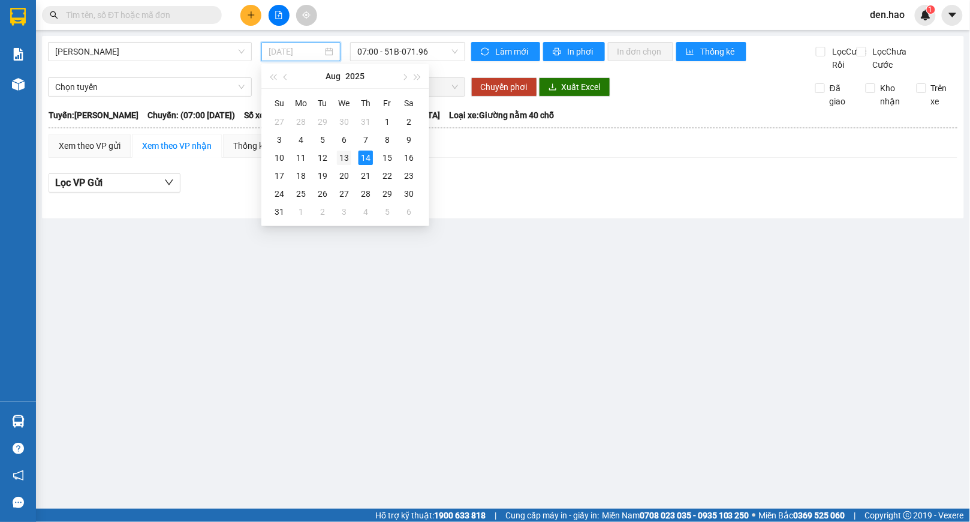
click at [349, 155] on div "13" at bounding box center [344, 158] width 14 height 14
type input "[DATE]"
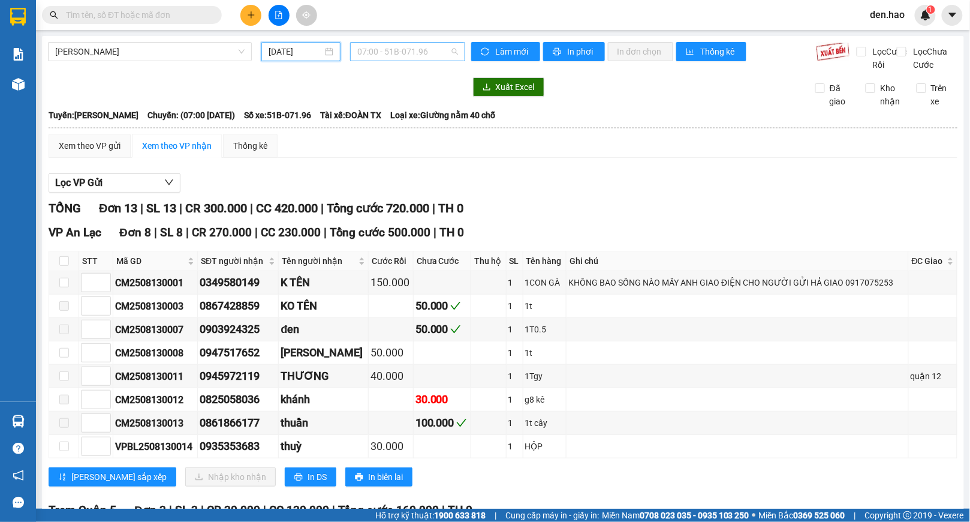
click at [393, 52] on span "07:00 - 51B-071.96" at bounding box center [407, 52] width 101 height 18
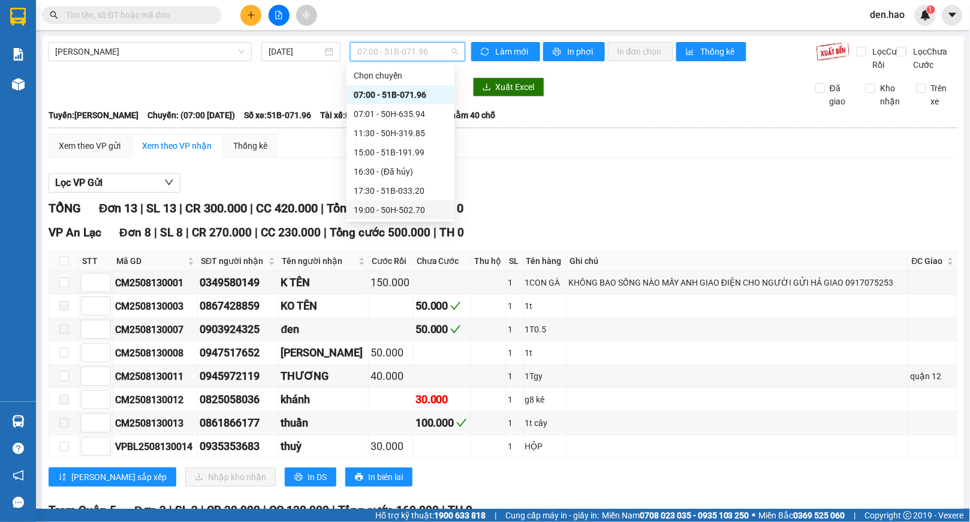
click at [396, 205] on div "19:00 - 50H-502.70" at bounding box center [401, 209] width 94 height 13
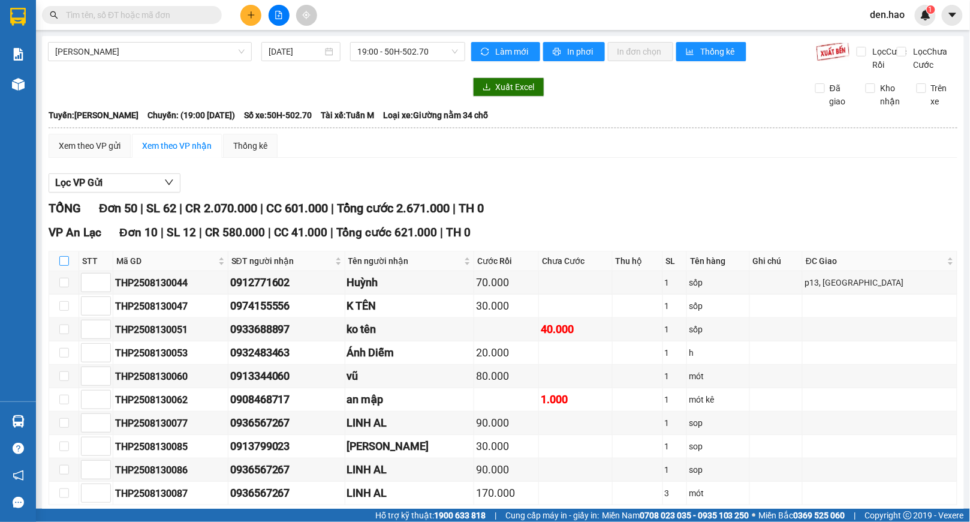
click at [65, 266] on input "checkbox" at bounding box center [64, 261] width 10 height 10
checkbox input "true"
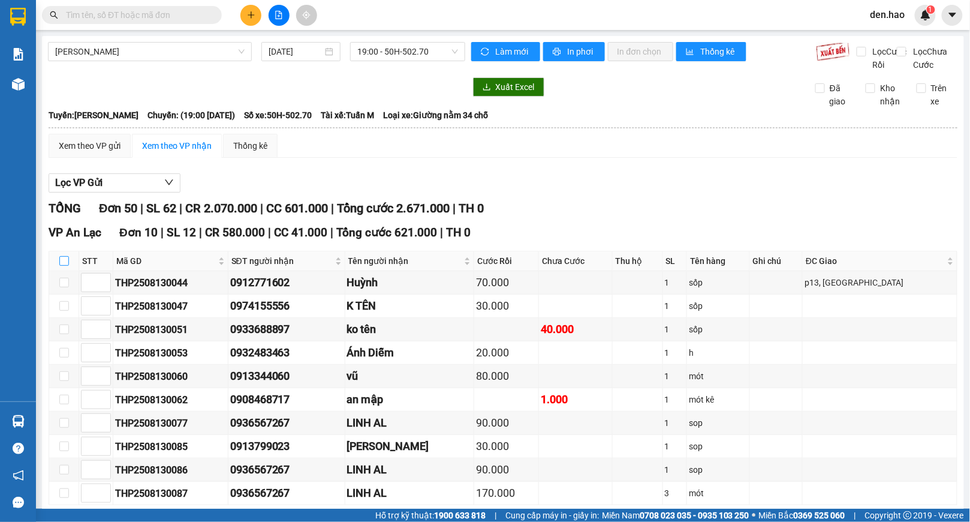
checkbox input "true"
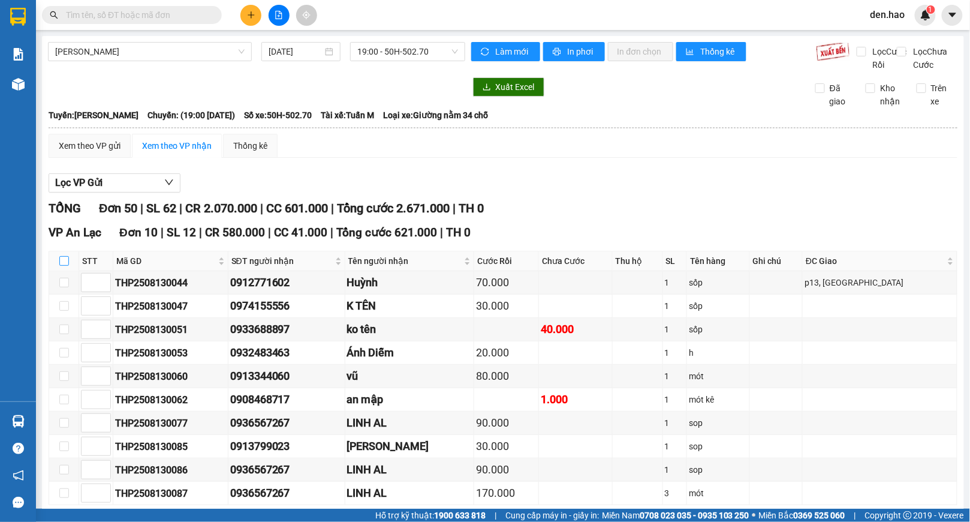
checkbox input "true"
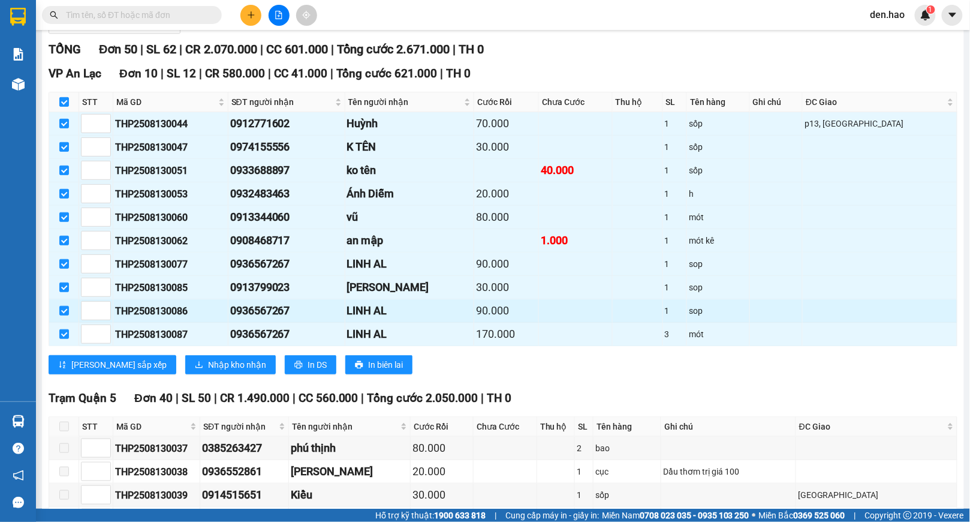
scroll to position [160, 0]
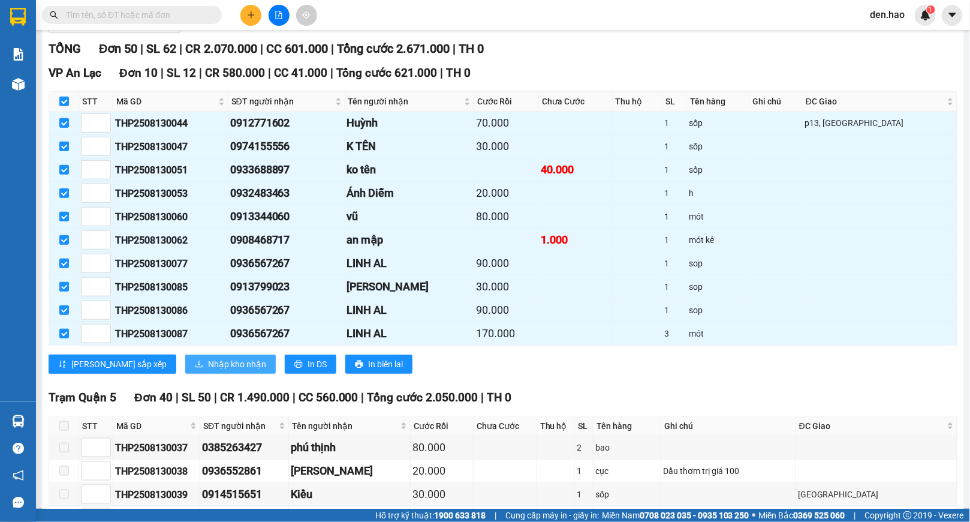
click at [208, 371] on span "Nhập kho nhận" at bounding box center [237, 363] width 58 height 13
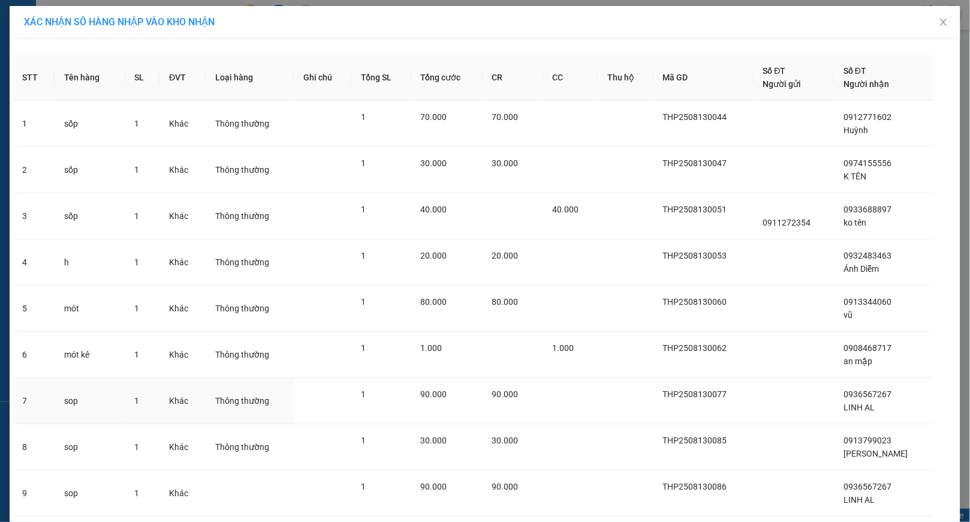
scroll to position [130, 0]
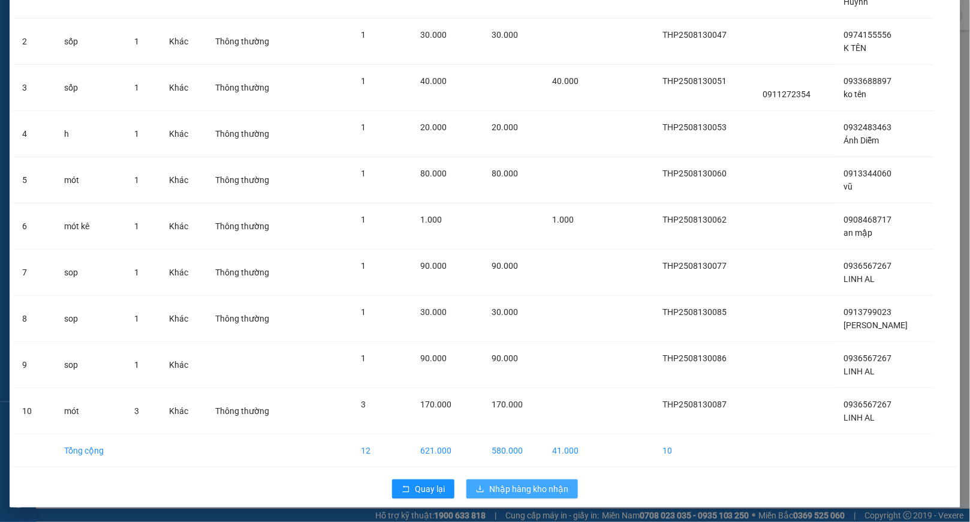
click at [534, 486] on span "Nhập hàng kho nhận" at bounding box center [528, 488] width 79 height 13
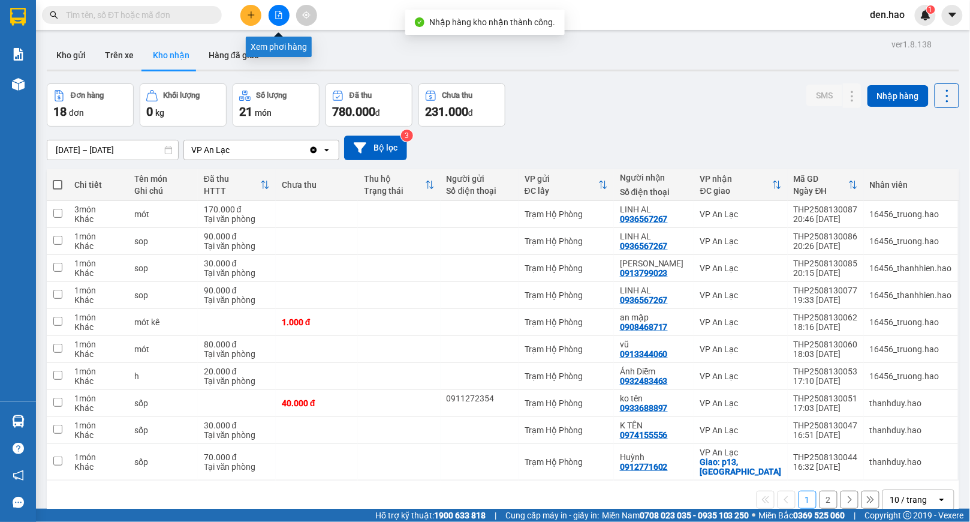
click at [279, 17] on icon "file-add" at bounding box center [279, 15] width 7 height 8
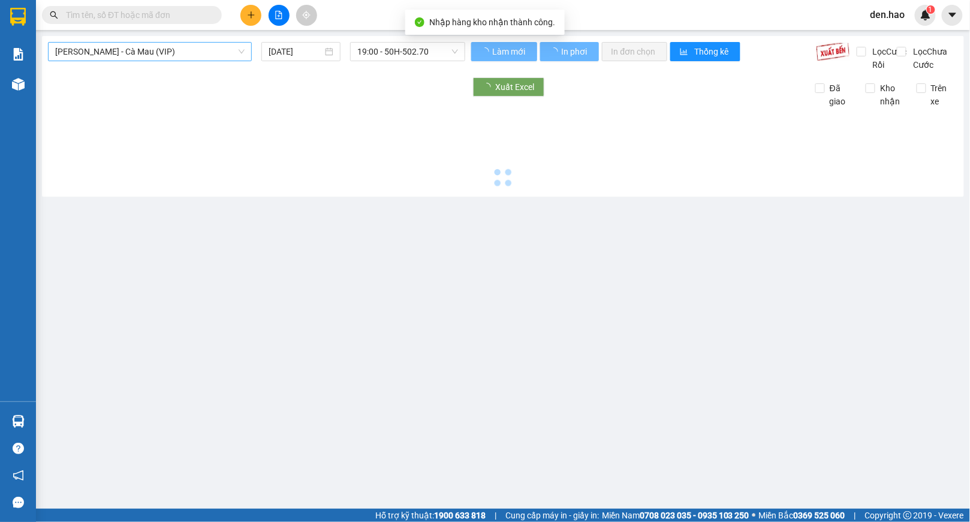
type input "[DATE]"
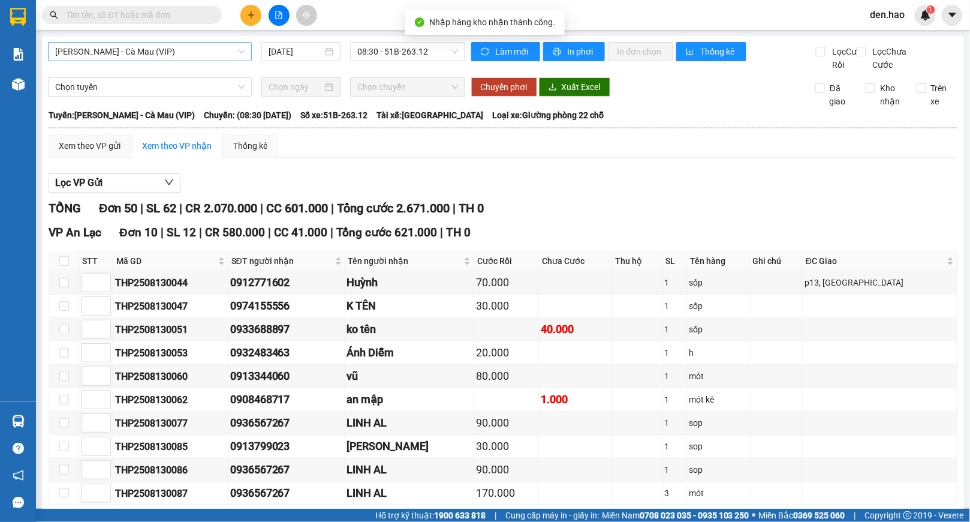
click at [220, 53] on span "[PERSON_NAME] - Cà Mau (VIP)" at bounding box center [150, 52] width 190 height 18
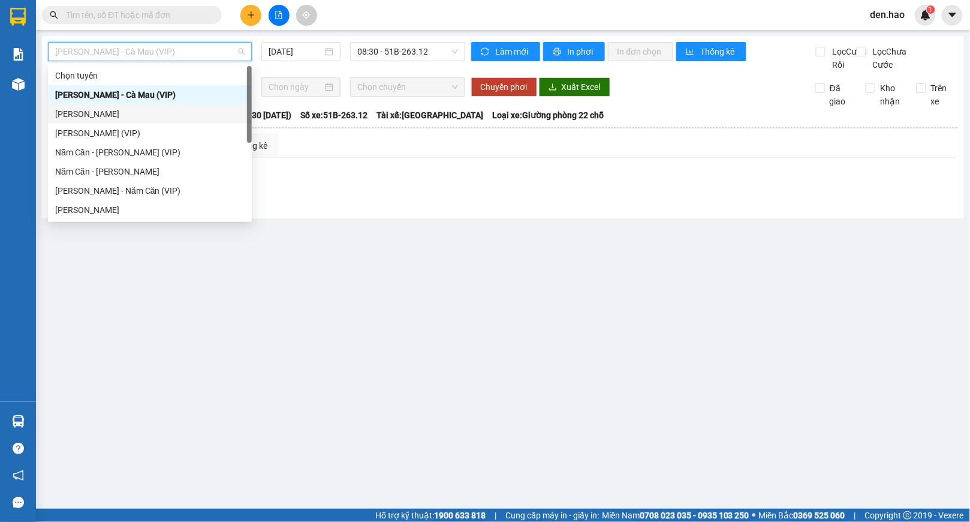
click at [94, 113] on div "[PERSON_NAME]" at bounding box center [150, 113] width 190 height 13
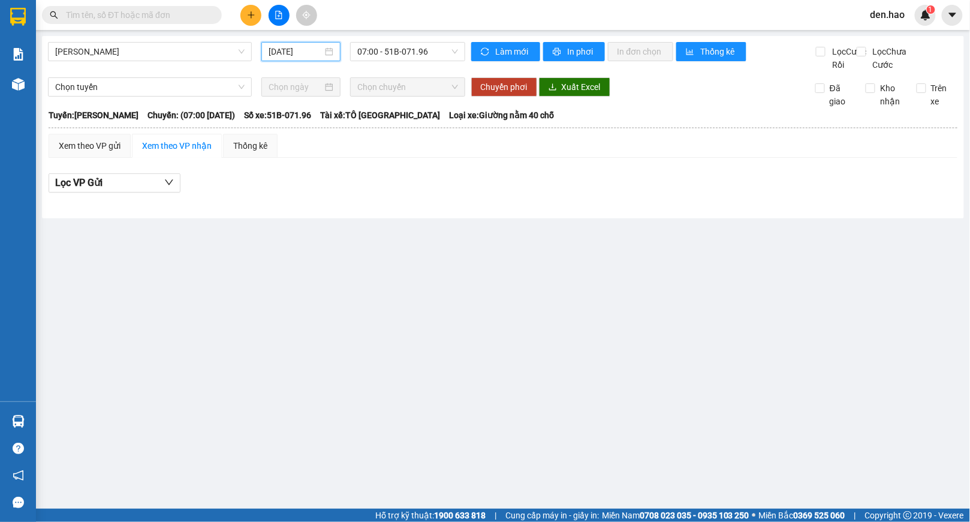
click at [272, 47] on input "[DATE]" at bounding box center [296, 51] width 54 height 13
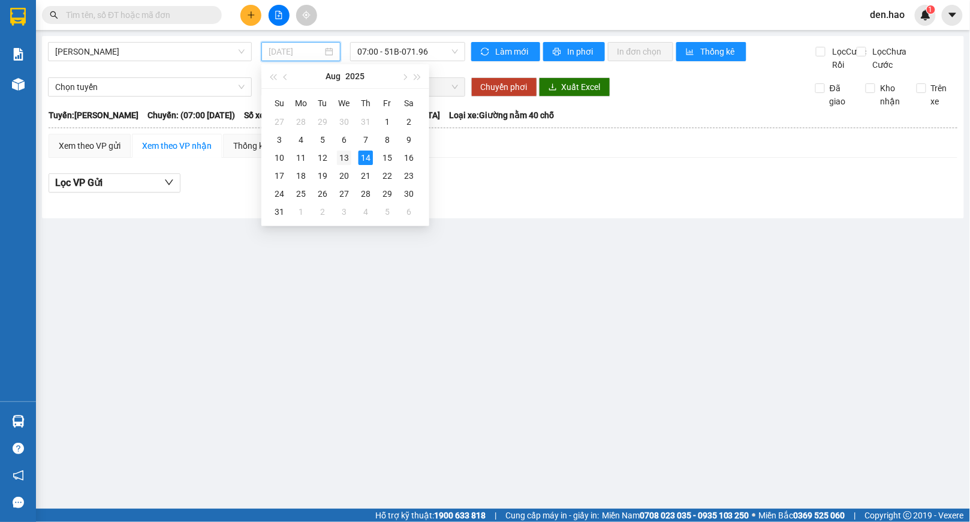
click at [343, 151] on div "13" at bounding box center [344, 158] width 14 height 14
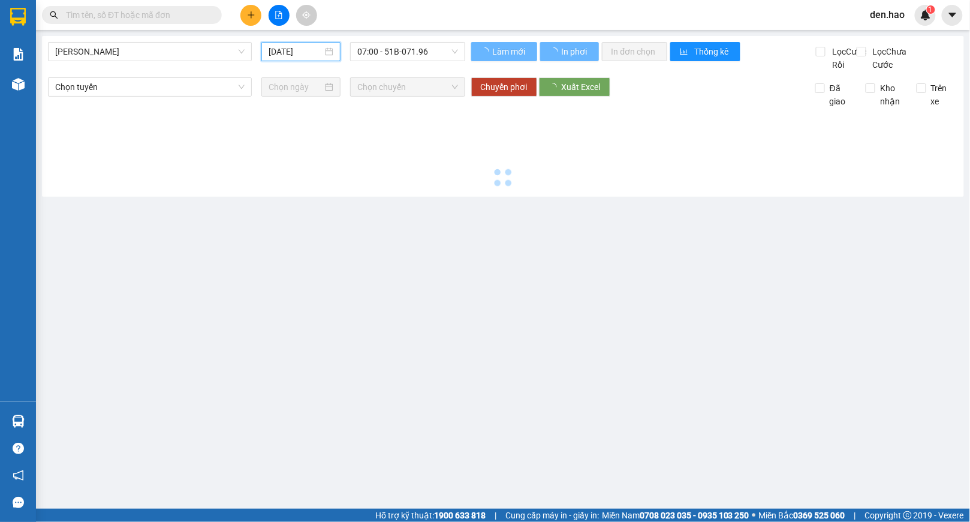
type input "[DATE]"
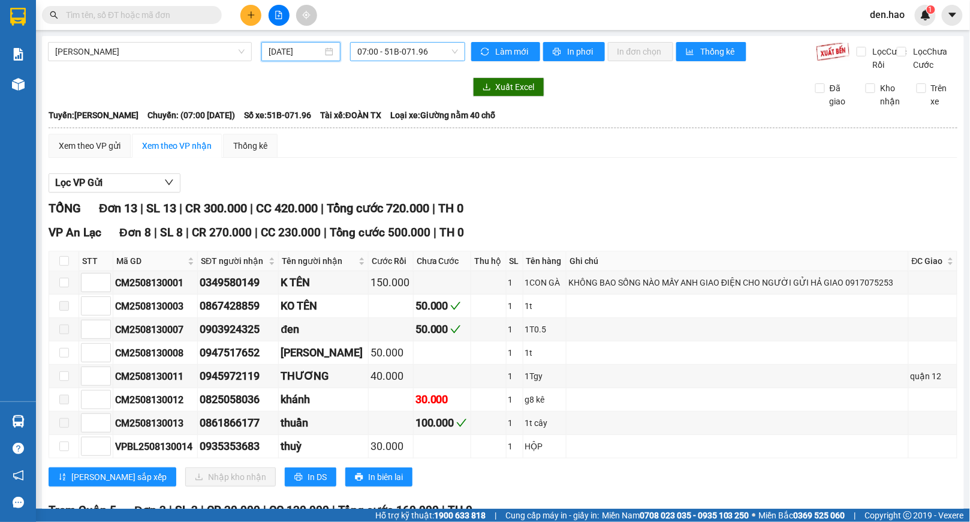
click at [418, 58] on span "07:00 - 51B-071.96" at bounding box center [407, 52] width 101 height 18
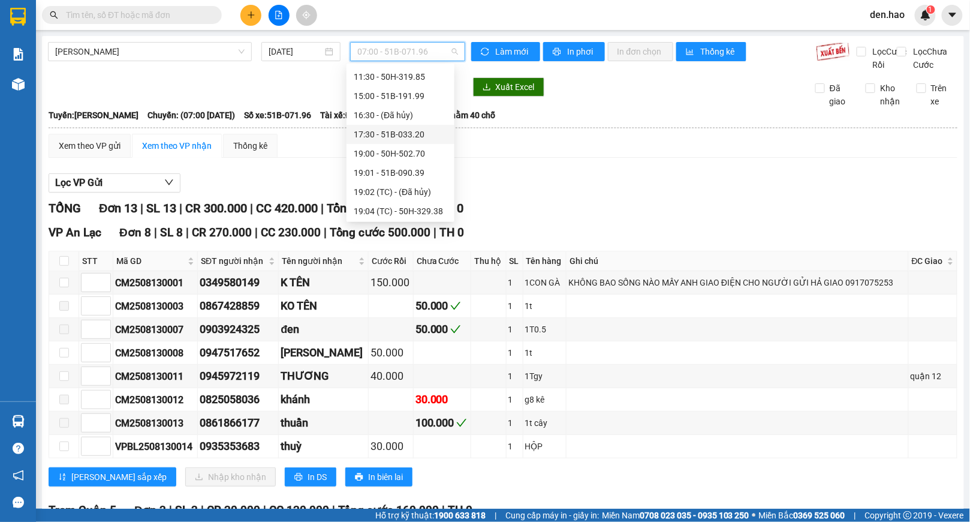
scroll to position [80, 0]
click at [399, 152] on div "19:01 - 51B-090.39" at bounding box center [401, 149] width 94 height 13
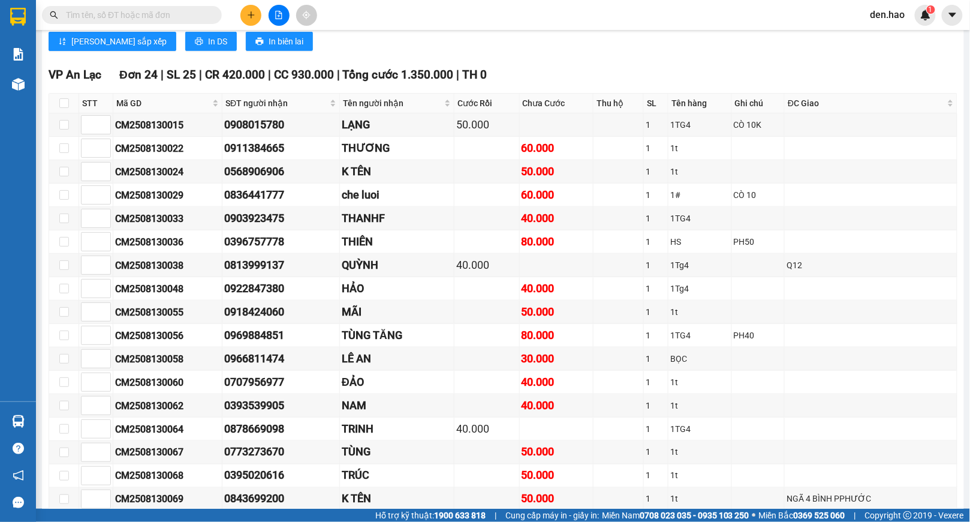
scroll to position [1759, 0]
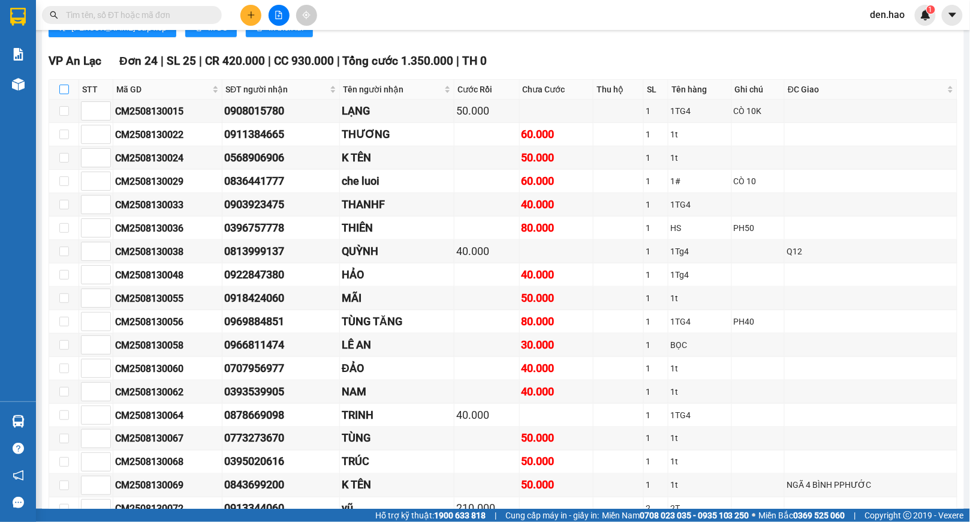
click at [59, 94] on input "checkbox" at bounding box center [64, 90] width 10 height 10
checkbox input "true"
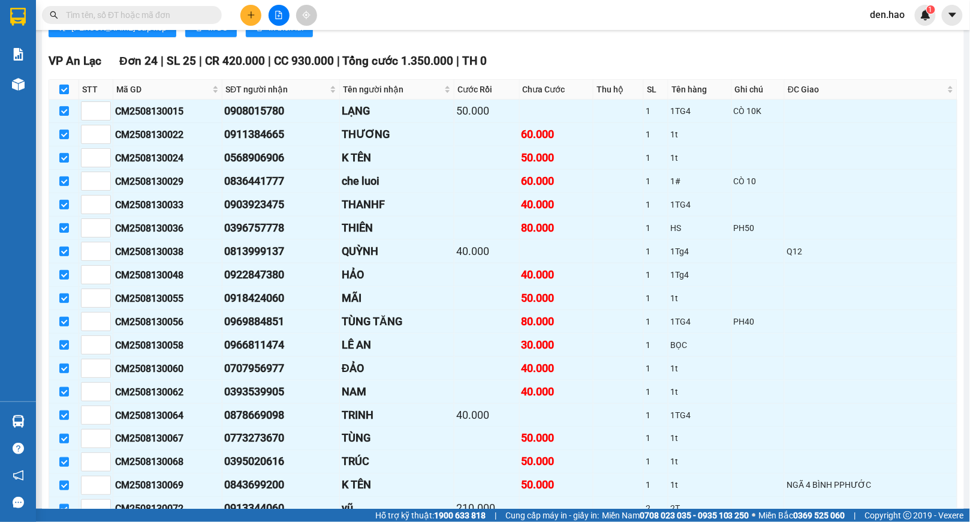
checkbox input "true"
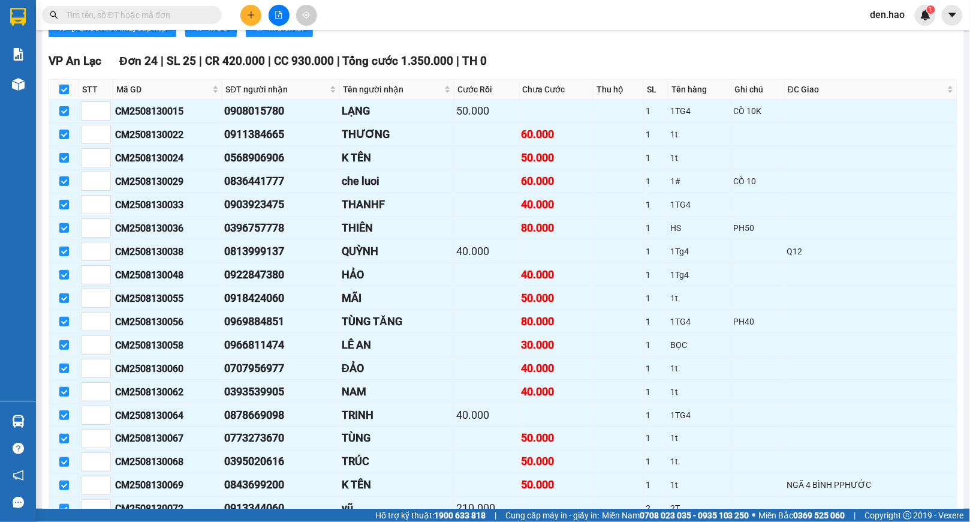
checkbox input "true"
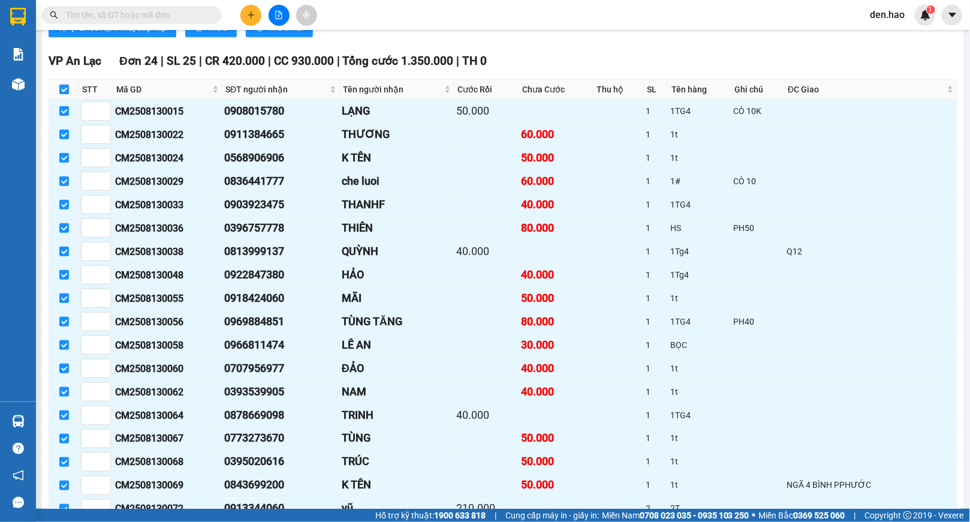
checkbox input "true"
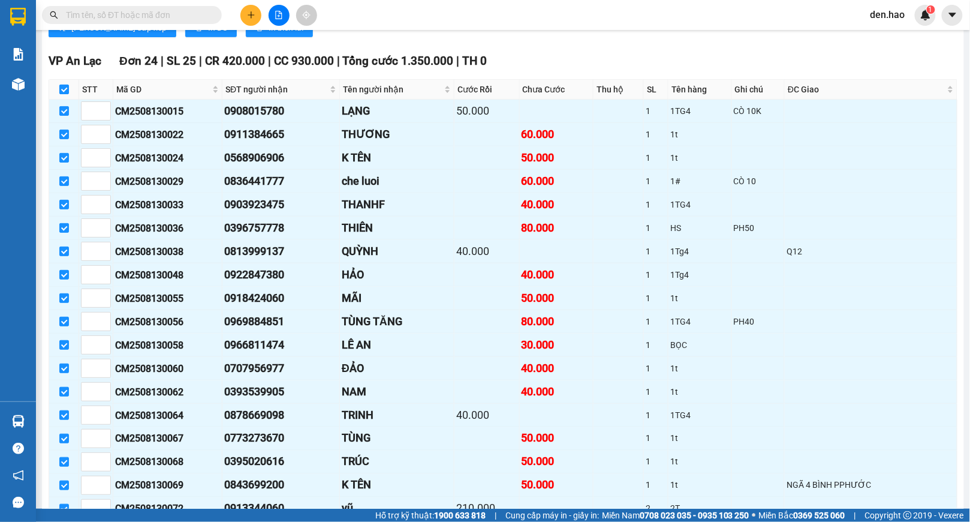
checkbox input "true"
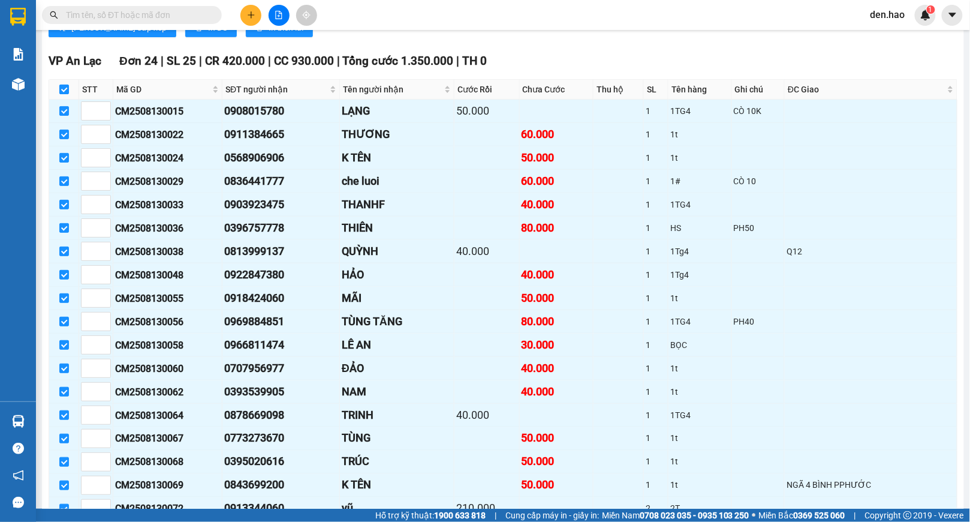
checkbox input "true"
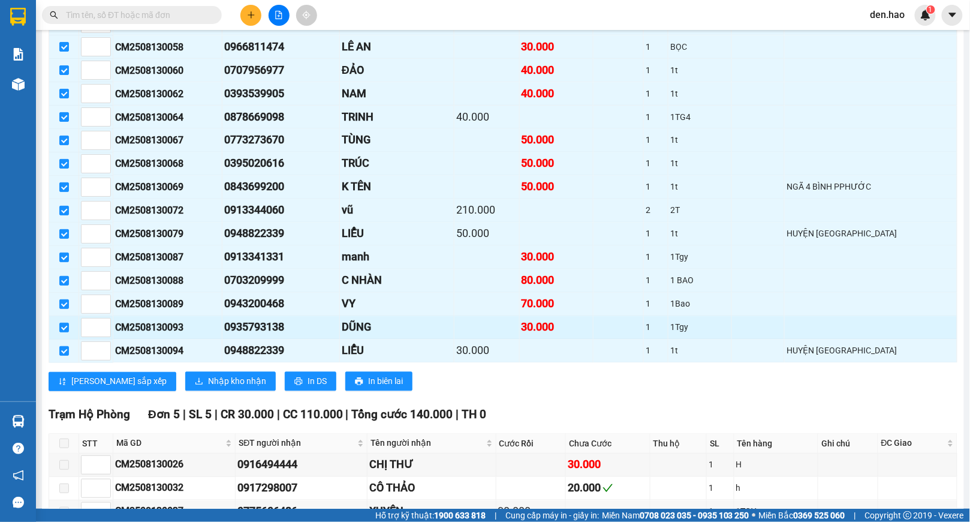
scroll to position [2079, 0]
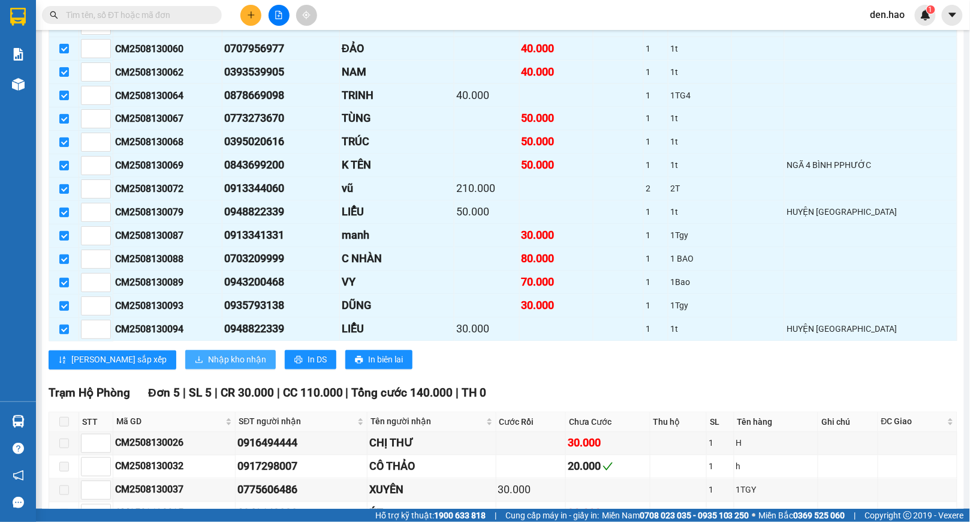
click at [208, 366] on span "Nhập kho nhận" at bounding box center [237, 359] width 58 height 13
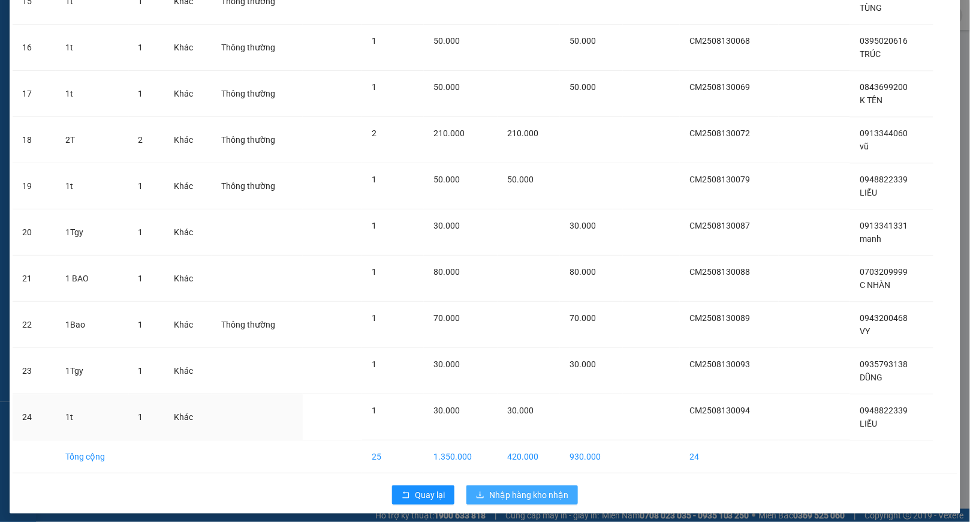
scroll to position [780, 0]
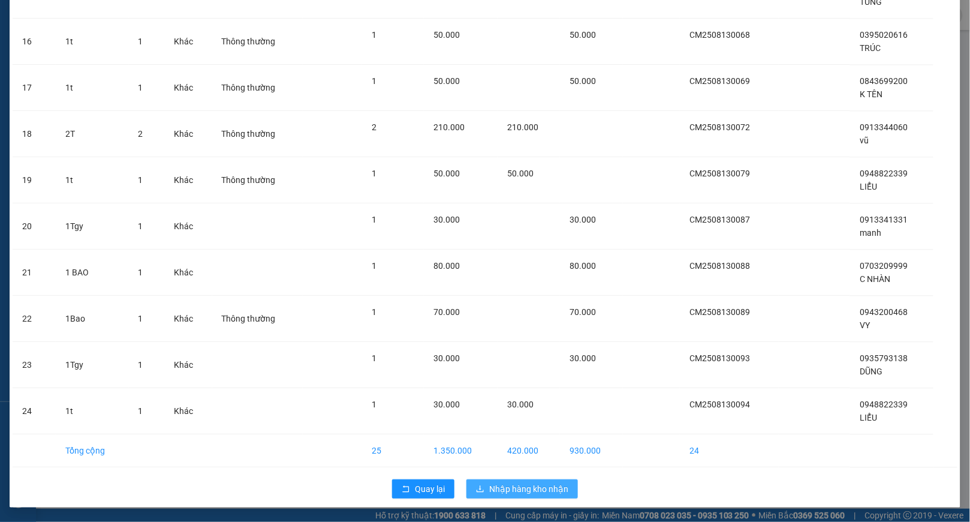
click at [531, 488] on span "Nhập hàng kho nhận" at bounding box center [528, 488] width 79 height 13
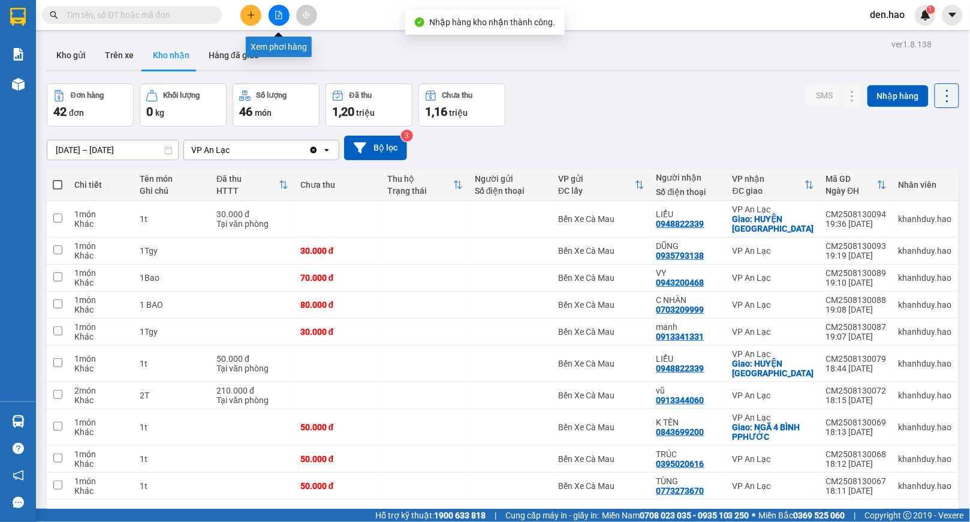
click at [281, 13] on icon "file-add" at bounding box center [279, 15] width 7 height 8
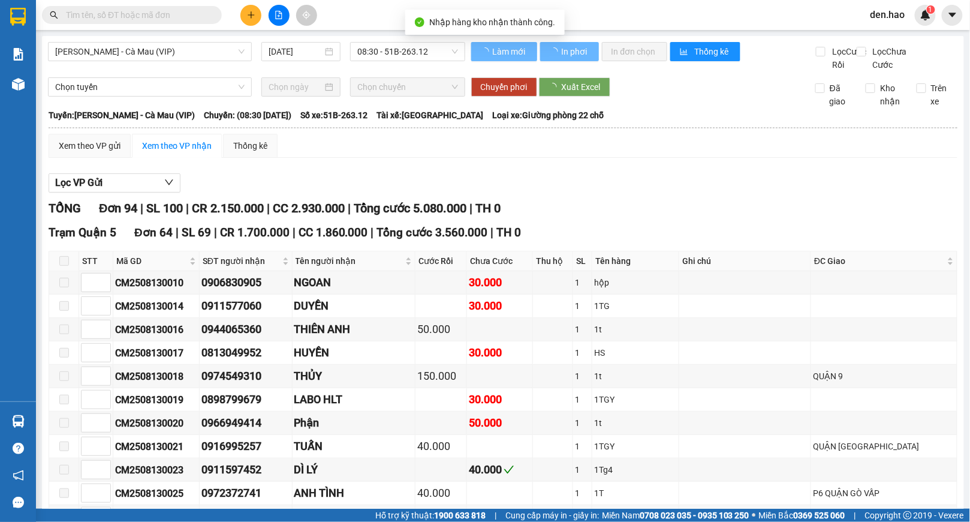
type input "[DATE]"
click at [188, 51] on span "[PERSON_NAME] - Cà Mau (VIP)" at bounding box center [150, 52] width 190 height 18
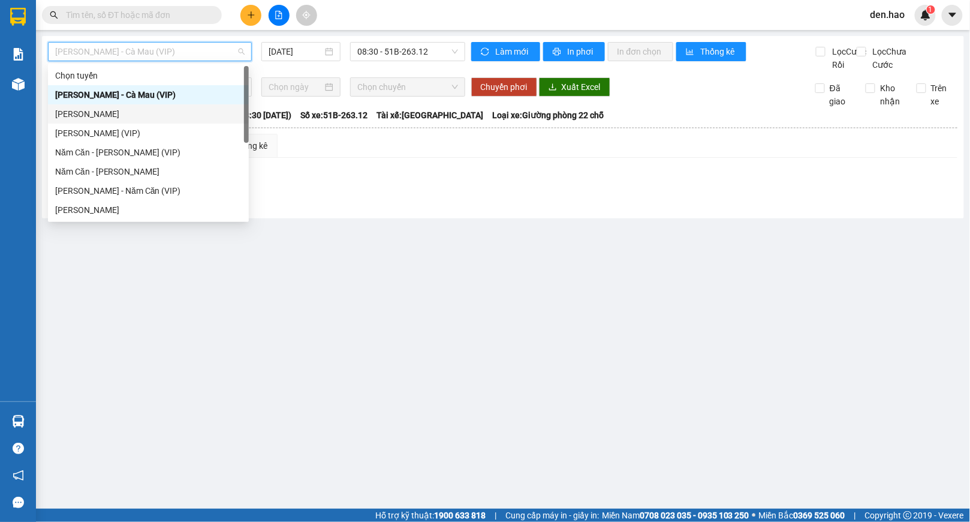
click at [125, 115] on div "[PERSON_NAME]" at bounding box center [148, 113] width 187 height 13
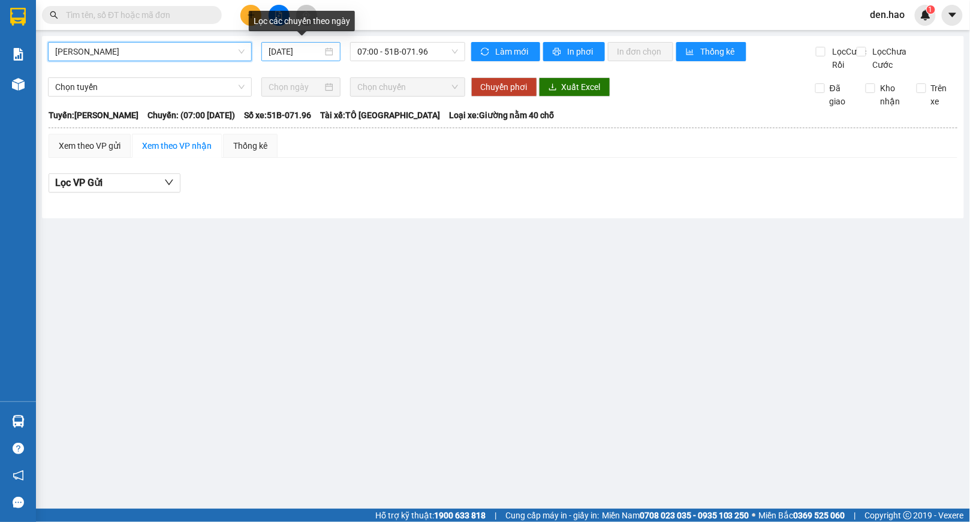
click at [274, 48] on input "[DATE]" at bounding box center [296, 51] width 54 height 13
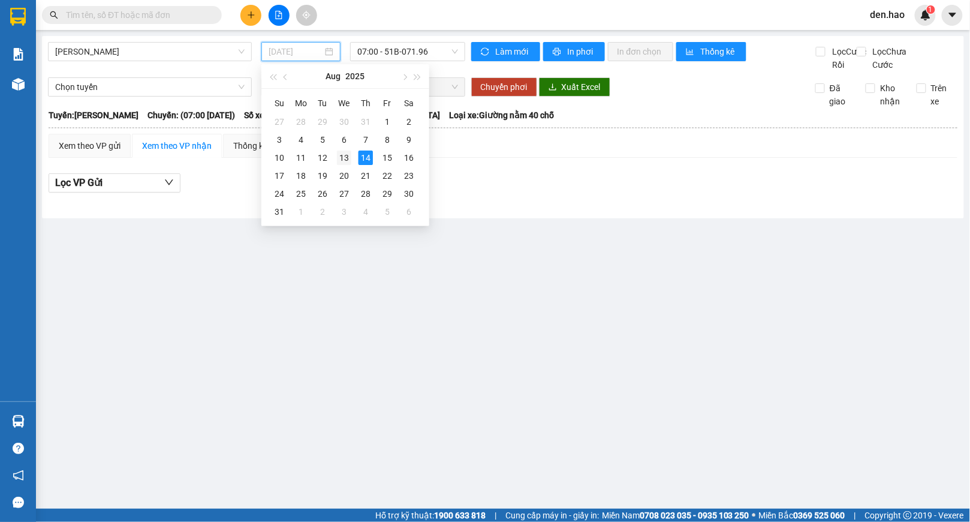
click at [344, 156] on div "13" at bounding box center [344, 158] width 14 height 14
type input "[DATE]"
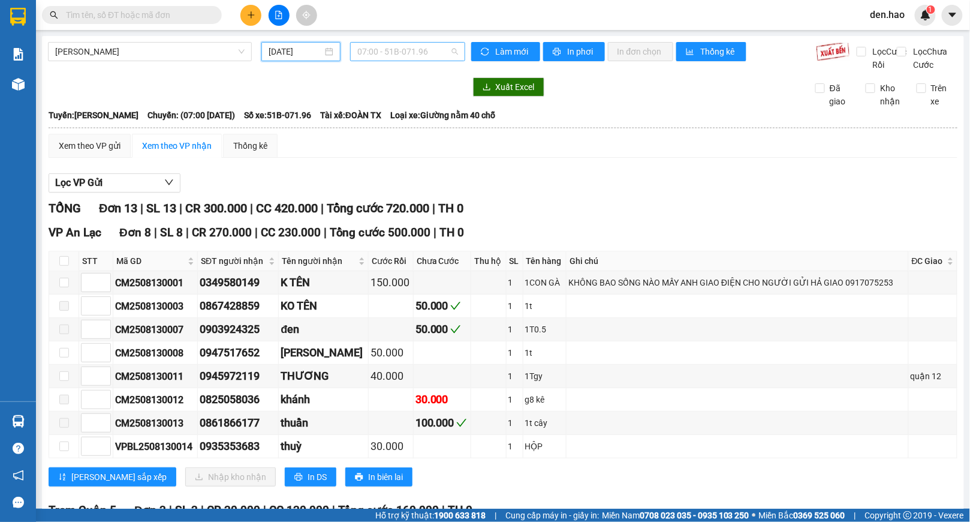
click at [394, 50] on span "07:00 - 51B-071.96" at bounding box center [407, 52] width 101 height 18
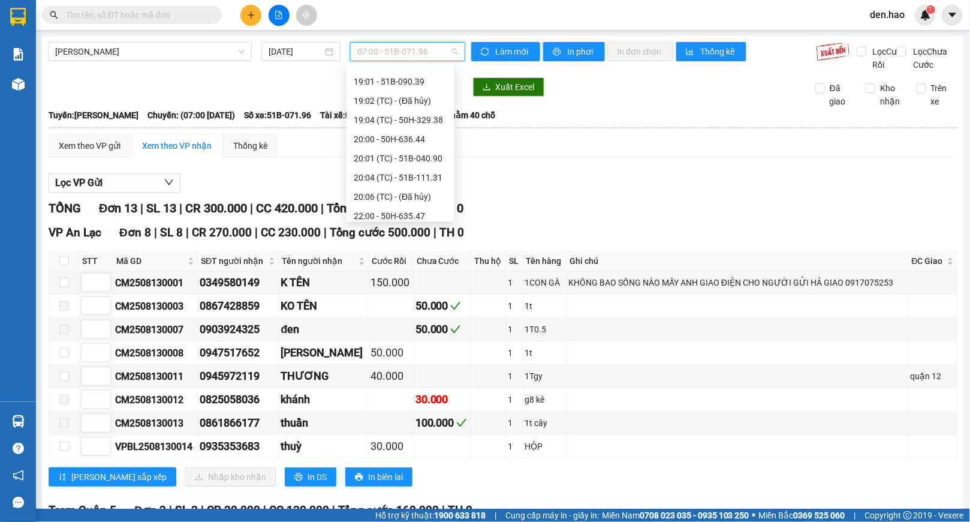
scroll to position [160, 0]
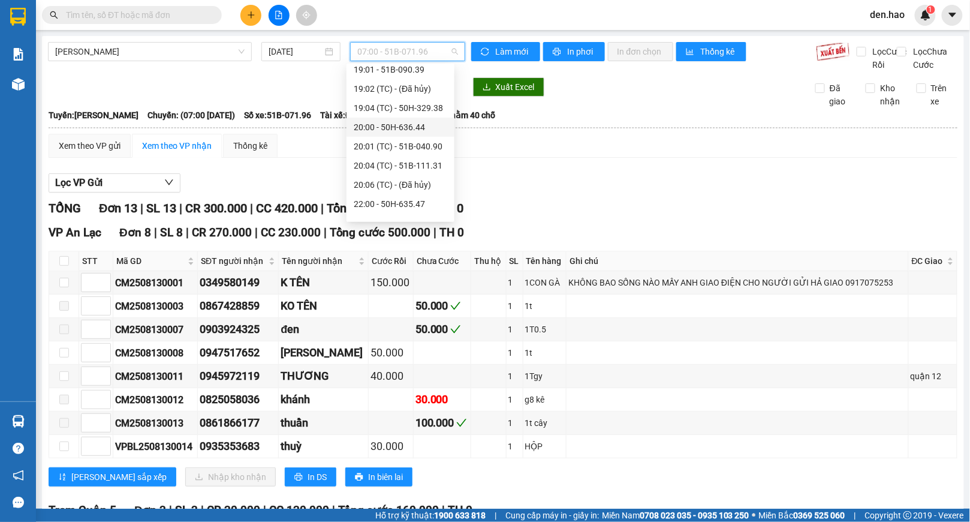
click at [401, 123] on div "20:00 - 50H-636.44" at bounding box center [401, 127] width 94 height 13
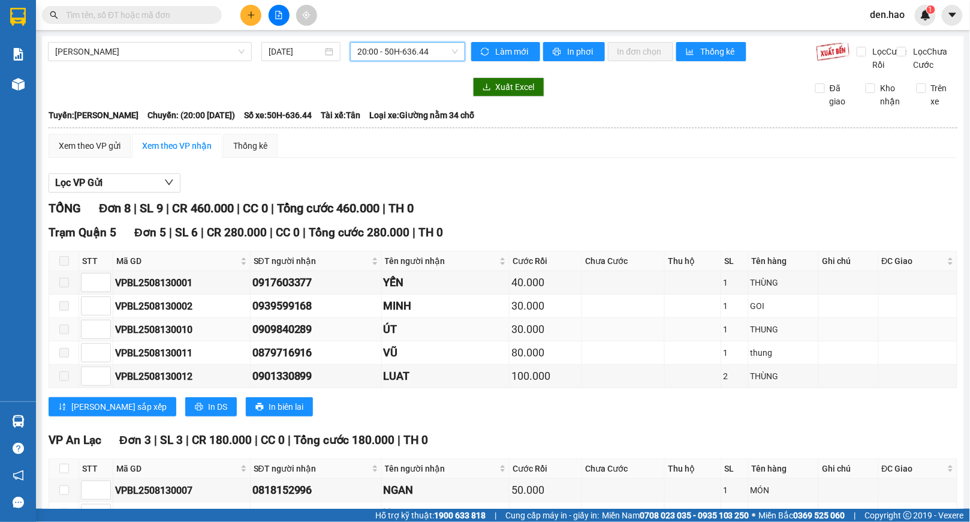
scroll to position [121, 0]
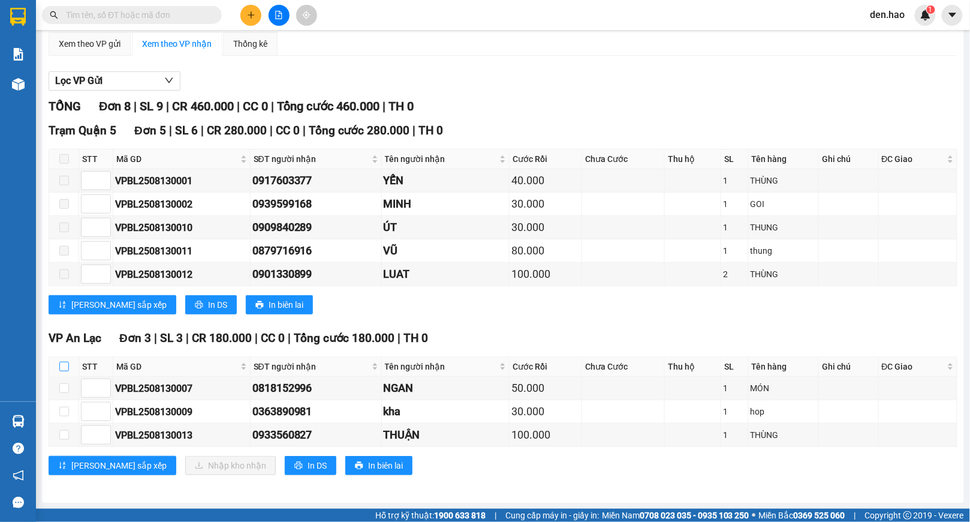
click at [62, 362] on input "checkbox" at bounding box center [64, 367] width 10 height 10
checkbox input "true"
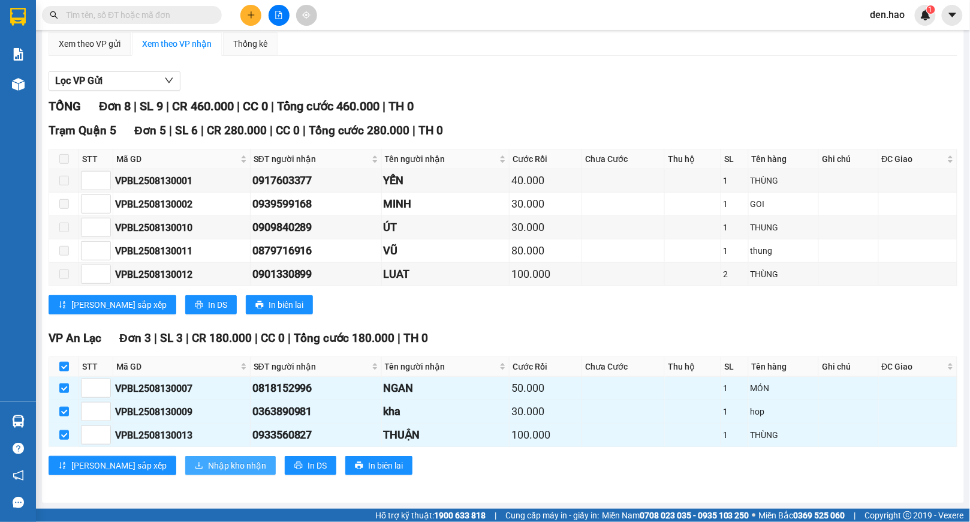
click at [209, 459] on span "Nhập kho nhận" at bounding box center [237, 465] width 58 height 13
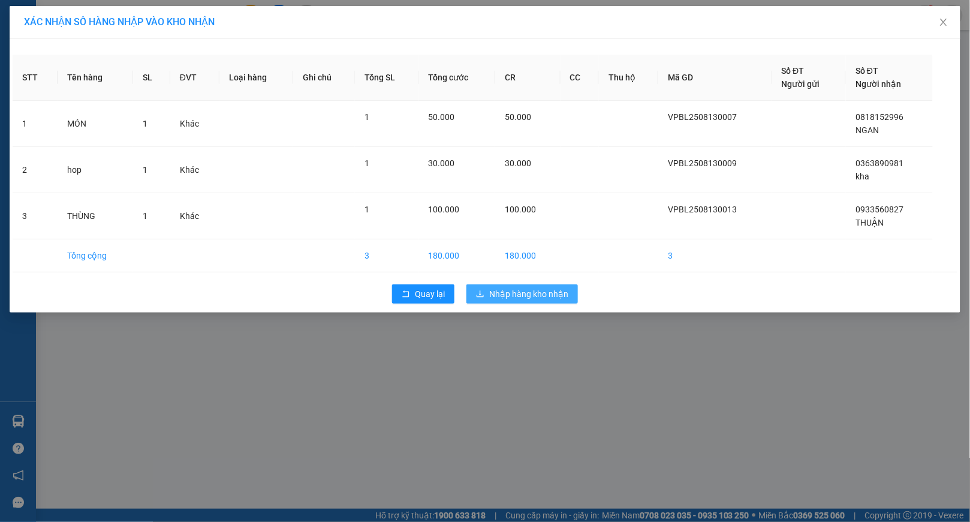
click at [562, 295] on span "Nhập hàng kho nhận" at bounding box center [528, 293] width 79 height 13
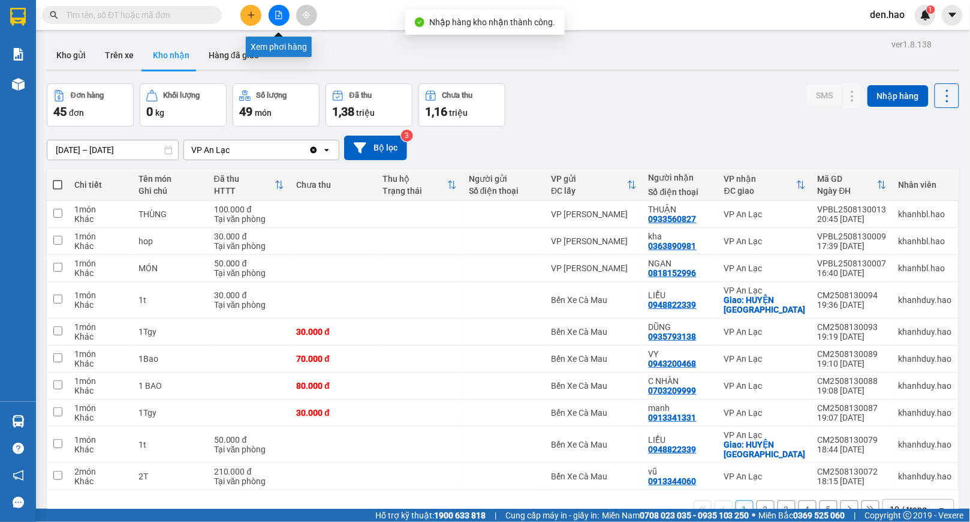
click at [280, 17] on icon "file-add" at bounding box center [279, 15] width 8 height 8
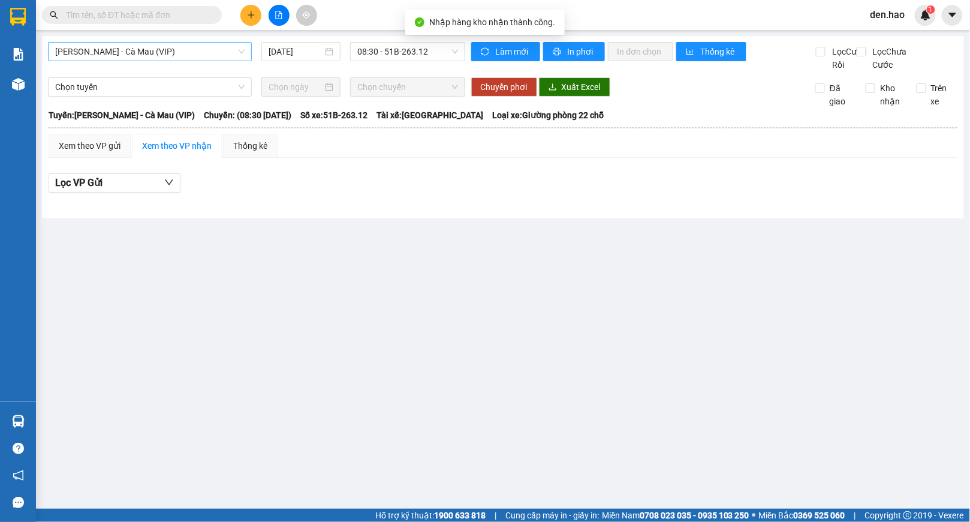
click at [202, 60] on span "[PERSON_NAME] - Cà Mau (VIP)" at bounding box center [150, 52] width 190 height 18
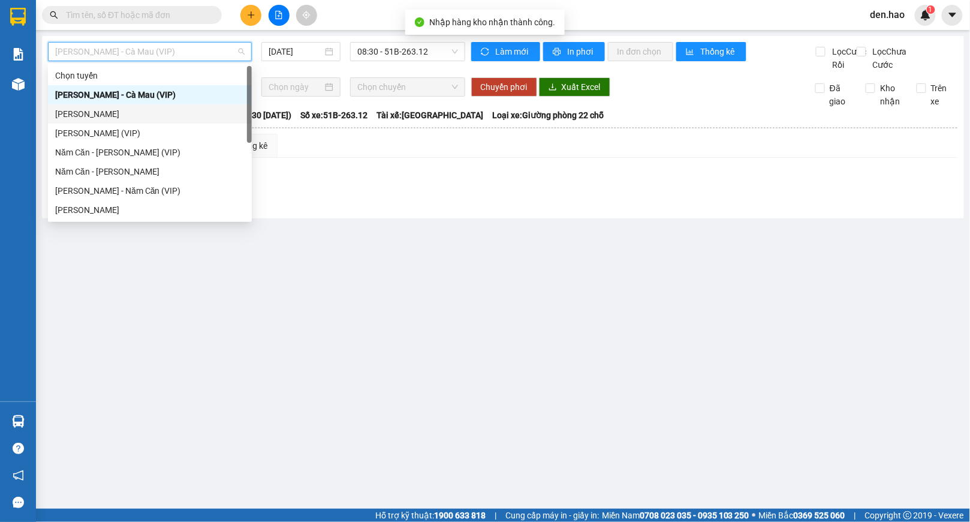
click at [112, 110] on div "[PERSON_NAME]" at bounding box center [150, 113] width 190 height 13
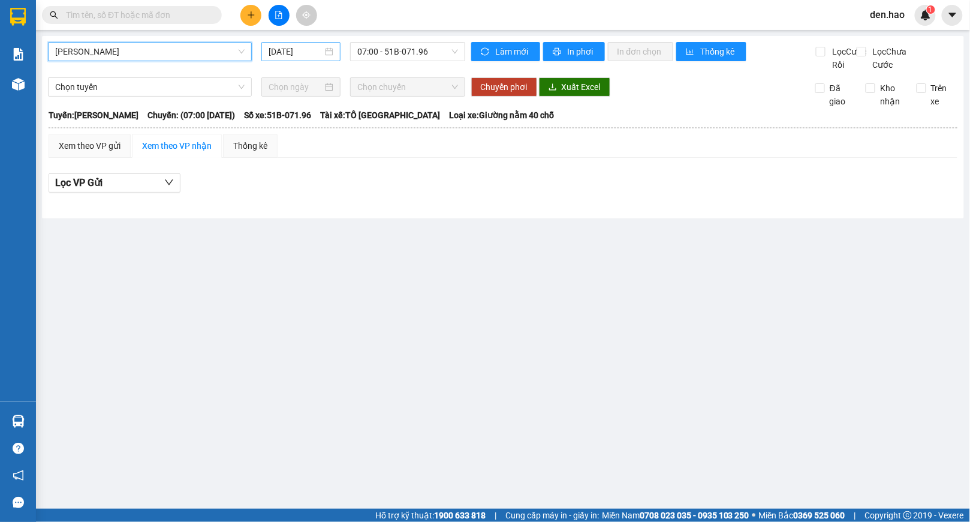
click at [267, 47] on div "[DATE]" at bounding box center [301, 51] width 79 height 19
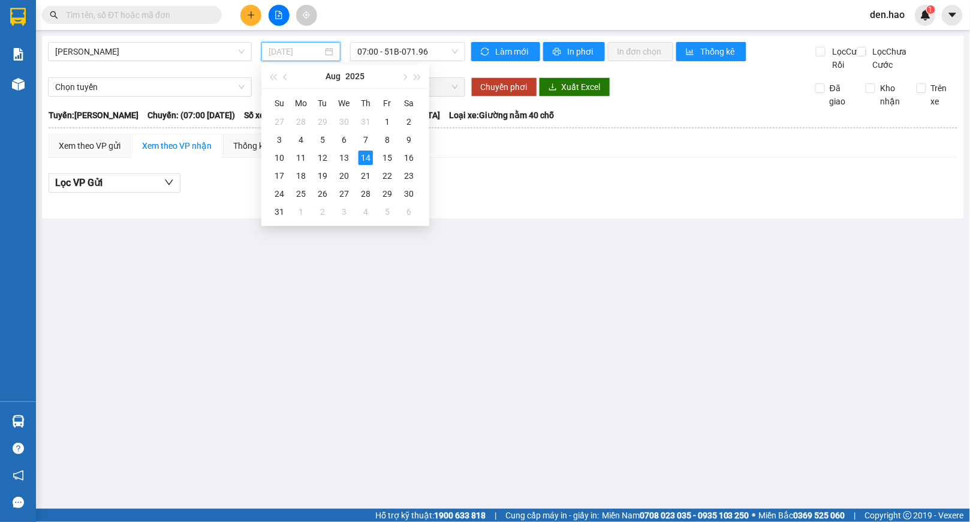
drag, startPoint x: 342, startPoint y: 155, endPoint x: 369, endPoint y: 73, distance: 86.1
click at [341, 155] on div "13" at bounding box center [344, 158] width 14 height 14
type input "[DATE]"
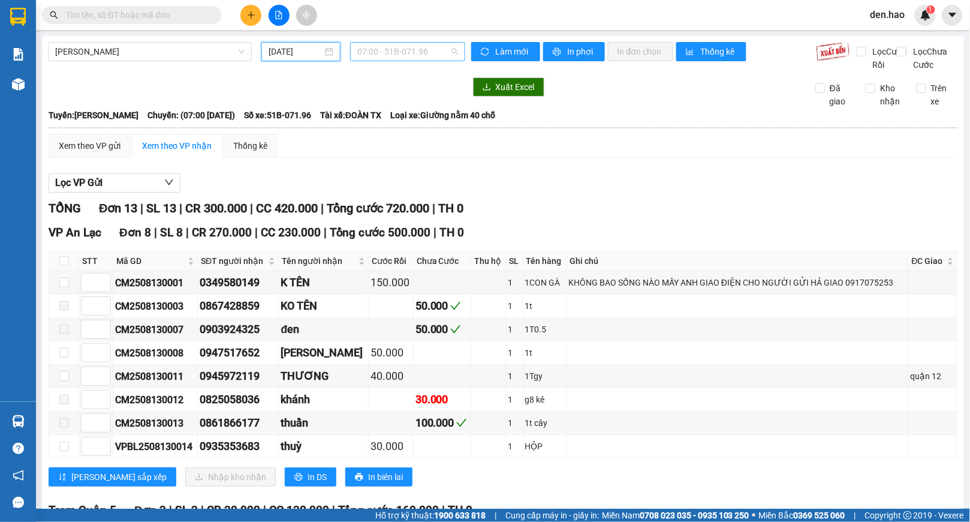
click at [396, 46] on span "07:00 - 51B-071.96" at bounding box center [407, 52] width 101 height 18
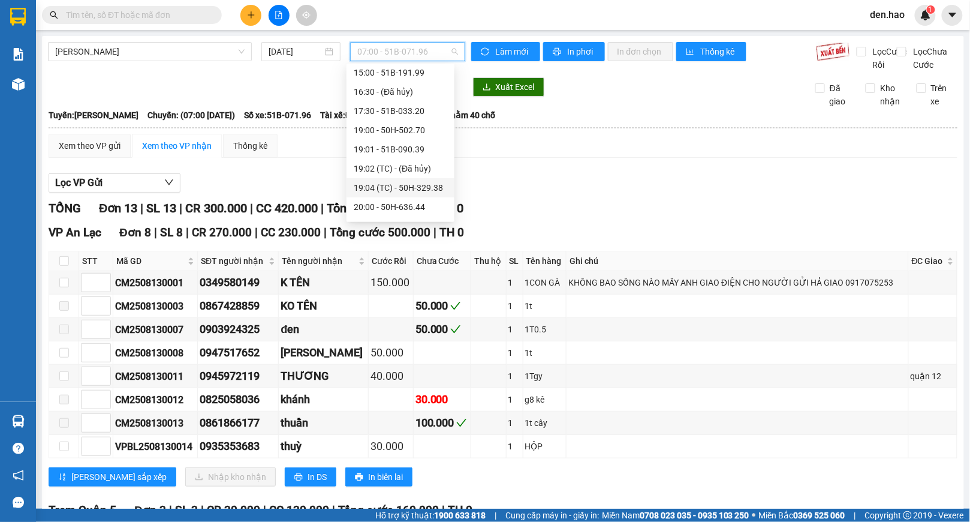
scroll to position [160, 0]
click at [409, 166] on div "20:04 (TC) - 51B-111.31" at bounding box center [401, 165] width 94 height 13
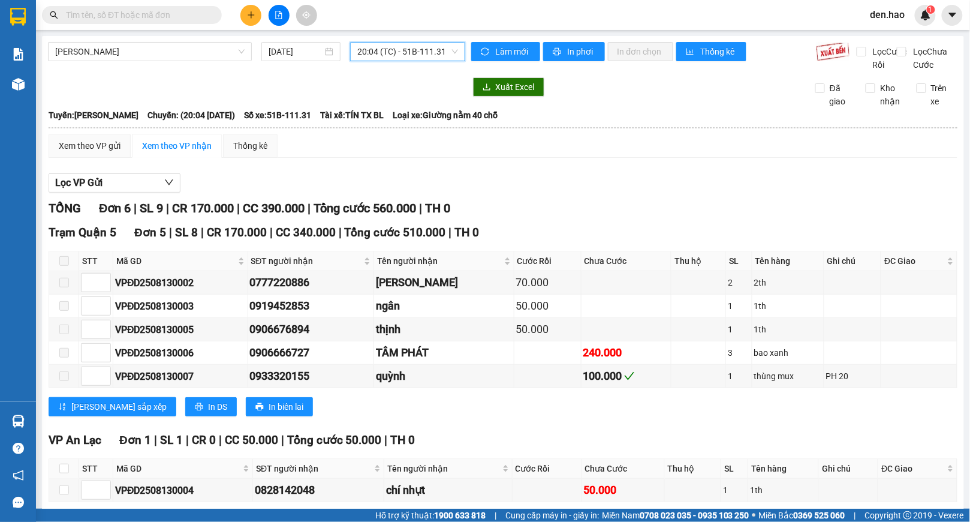
click at [432, 51] on span "20:04 (TC) - 51B-111.31" at bounding box center [407, 52] width 101 height 18
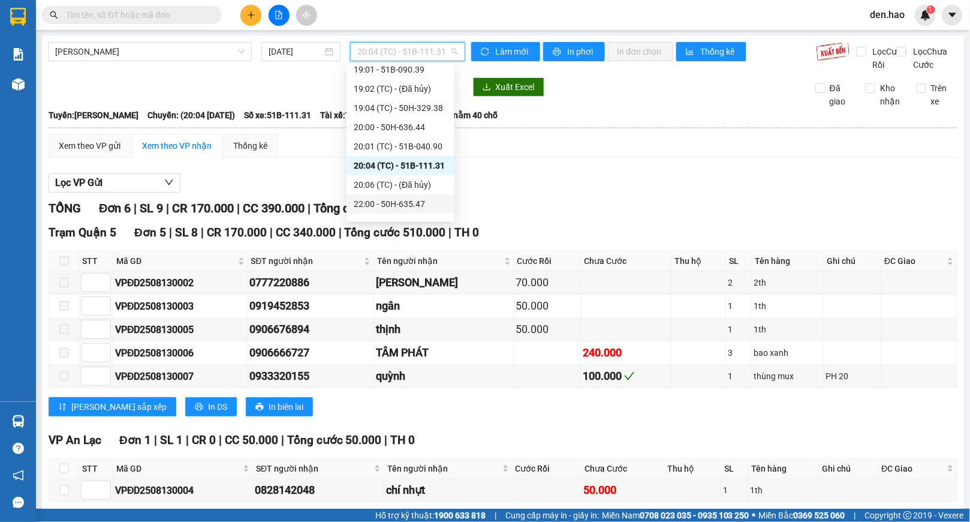
click at [418, 199] on div "22:00 - 50H-635.47" at bounding box center [401, 203] width 94 height 13
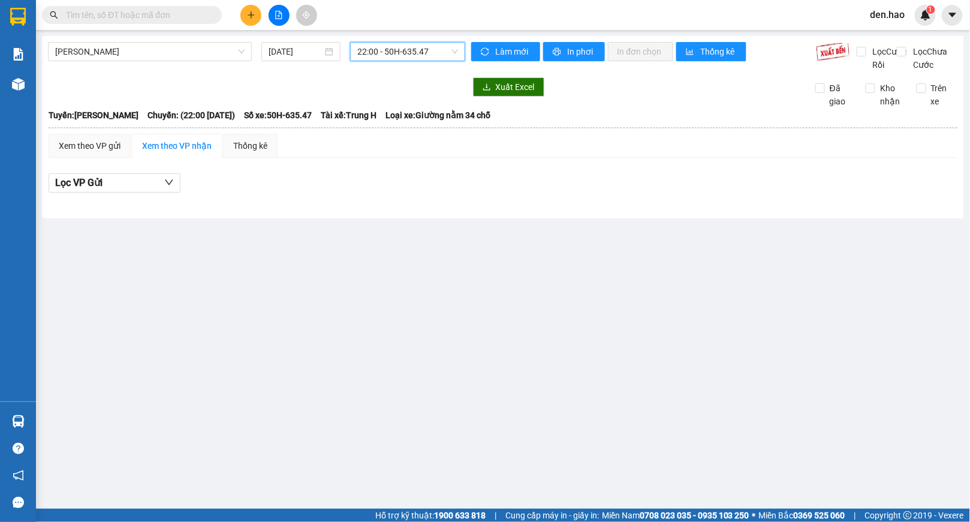
click at [429, 42] on div "22:00 - 50H-635.47" at bounding box center [407, 51] width 115 height 19
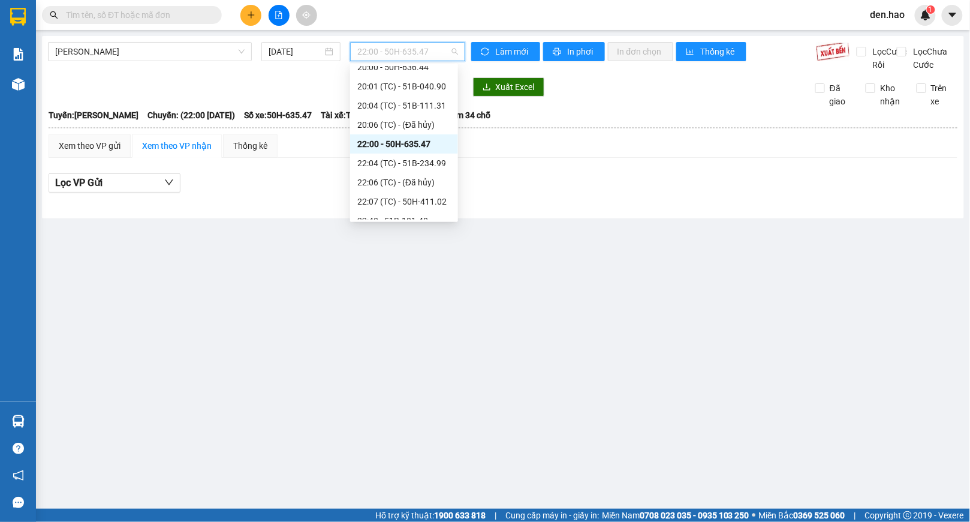
scroll to position [240, 0]
click at [428, 145] on div "22:04 (TC) - 51B-234.99" at bounding box center [404, 142] width 94 height 13
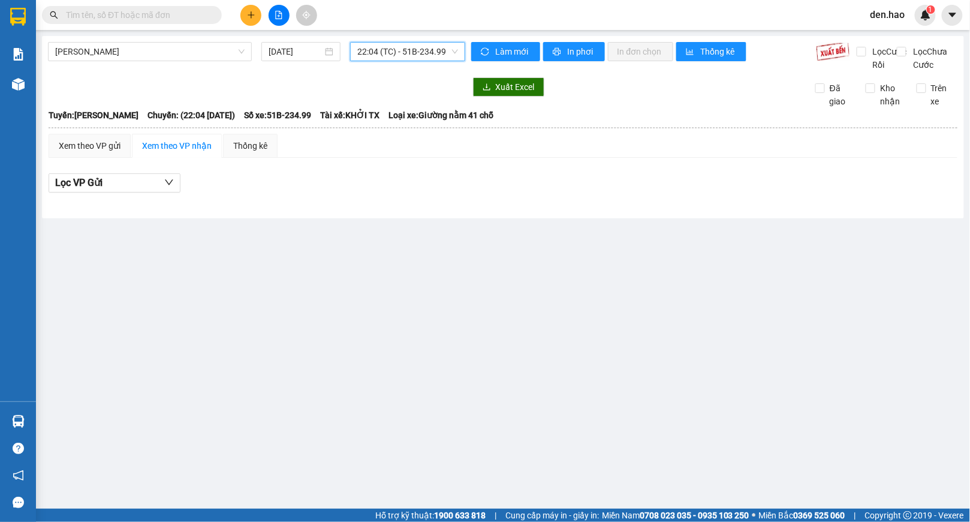
click at [417, 42] on div "22:04 (TC) - 51B-234.99" at bounding box center [407, 51] width 115 height 19
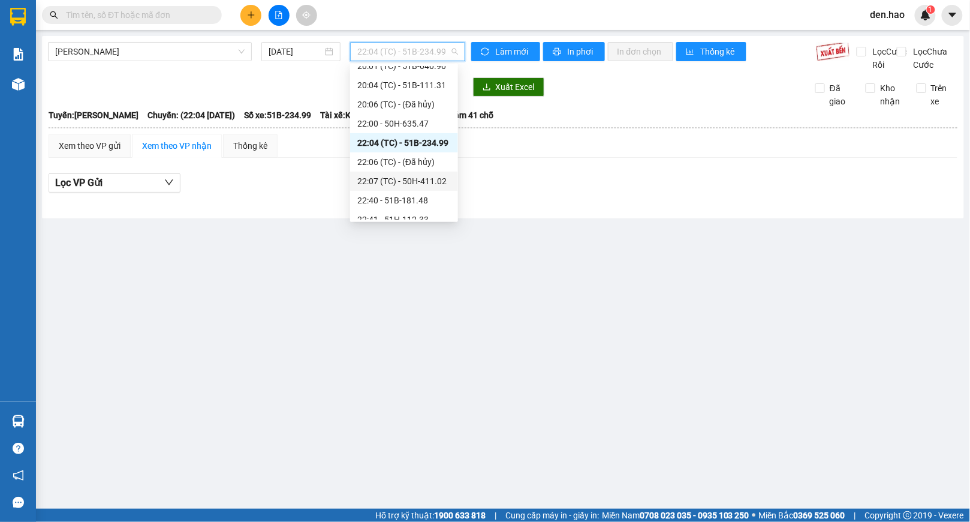
click at [423, 185] on div "22:07 (TC) - 50H-411.02" at bounding box center [404, 181] width 94 height 13
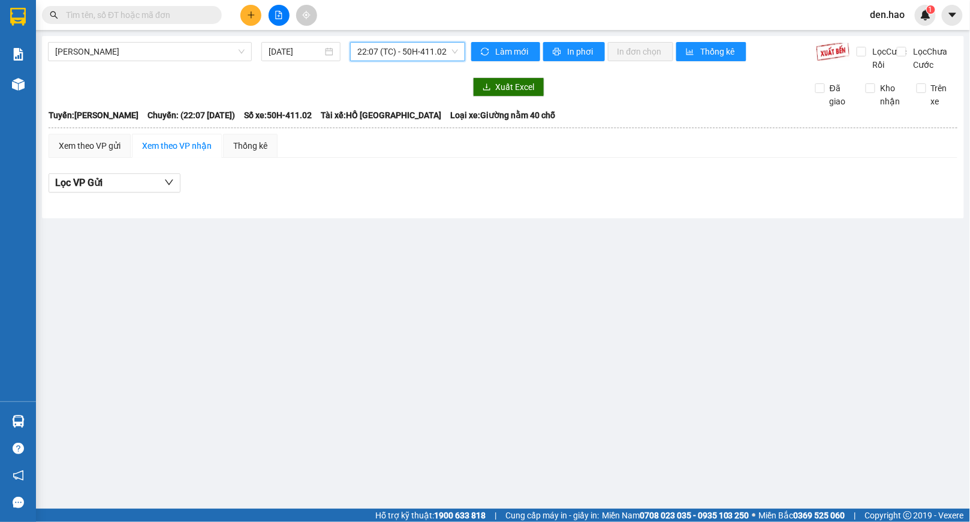
click at [417, 58] on span "22:07 (TC) - 50H-411.02" at bounding box center [407, 52] width 101 height 18
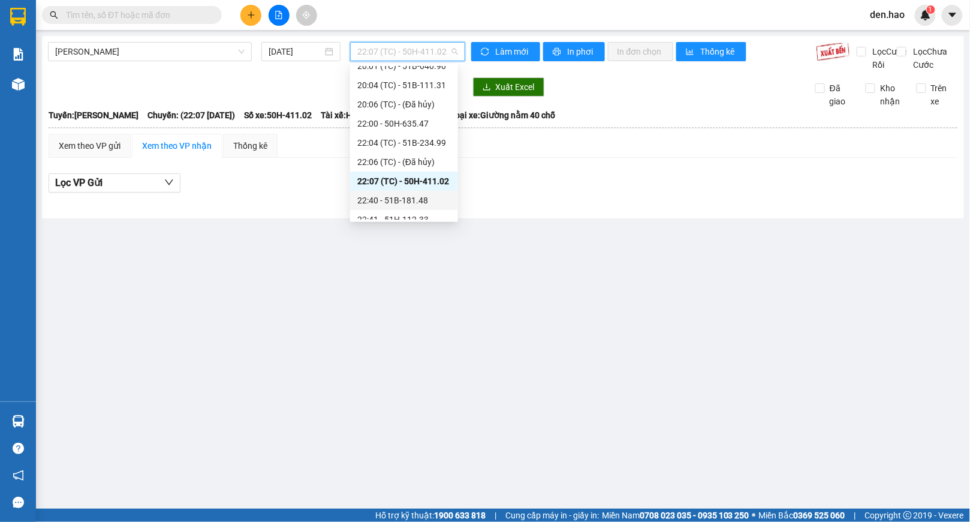
click at [416, 197] on div "22:40 - 51B-181.48" at bounding box center [404, 200] width 94 height 13
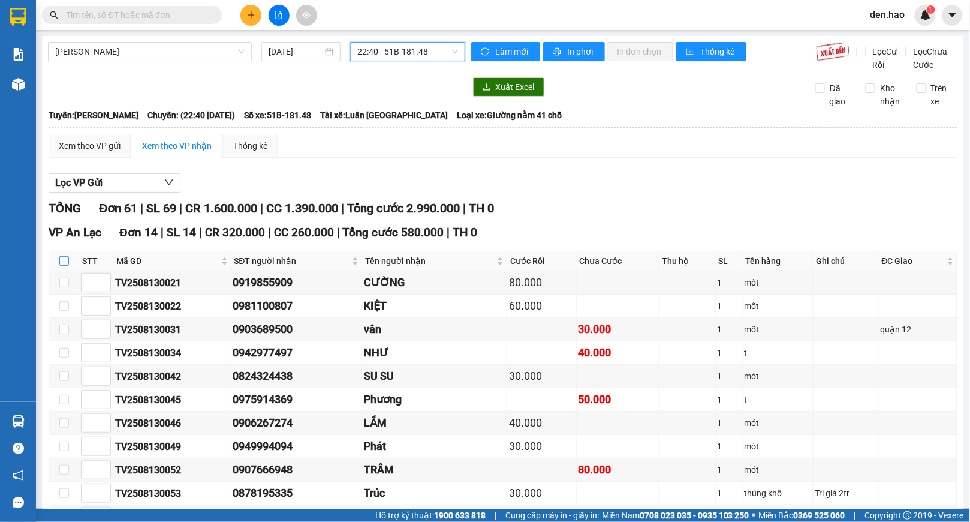
click at [62, 266] on input "checkbox" at bounding box center [64, 261] width 10 height 10
checkbox input "true"
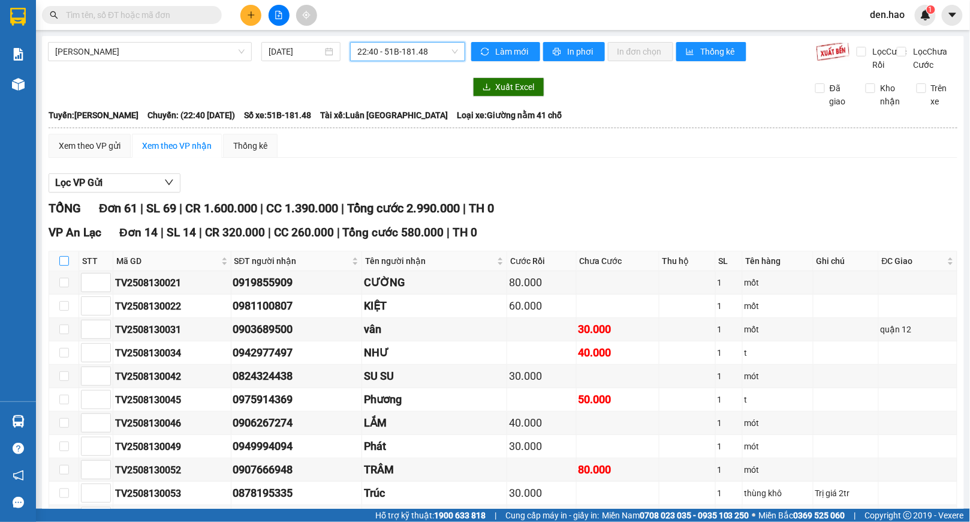
checkbox input "true"
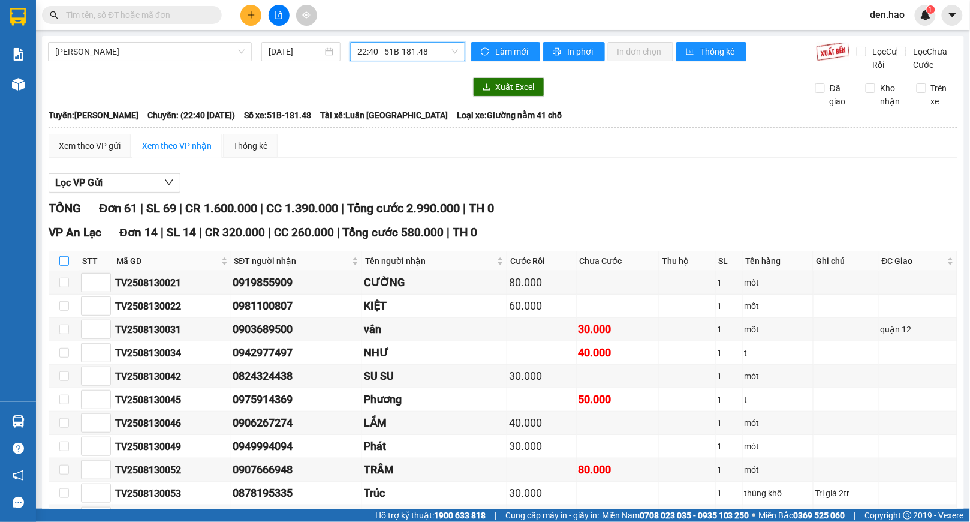
checkbox input "true"
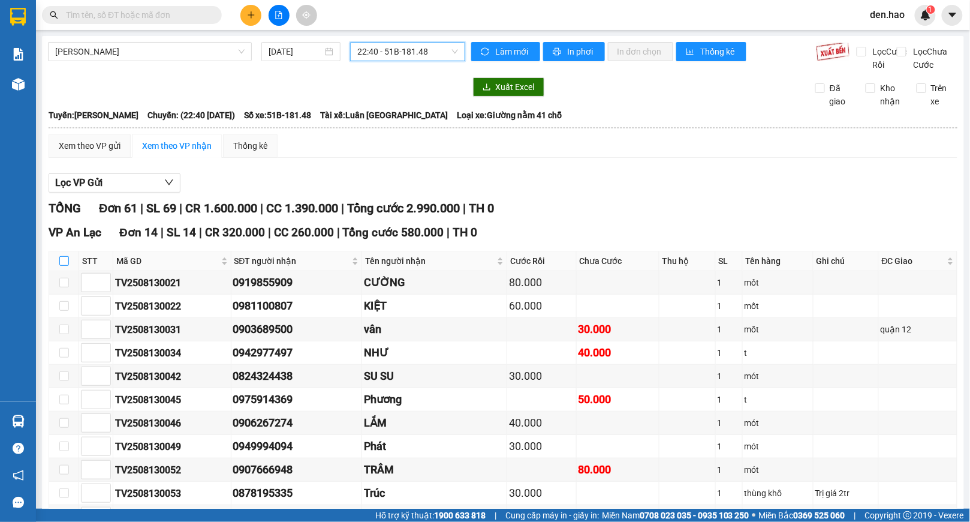
checkbox input "true"
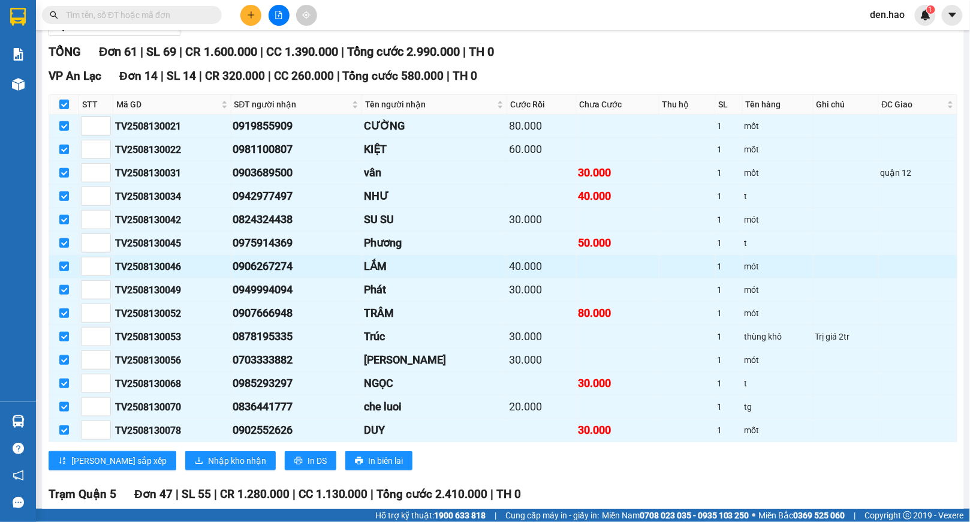
scroll to position [399, 0]
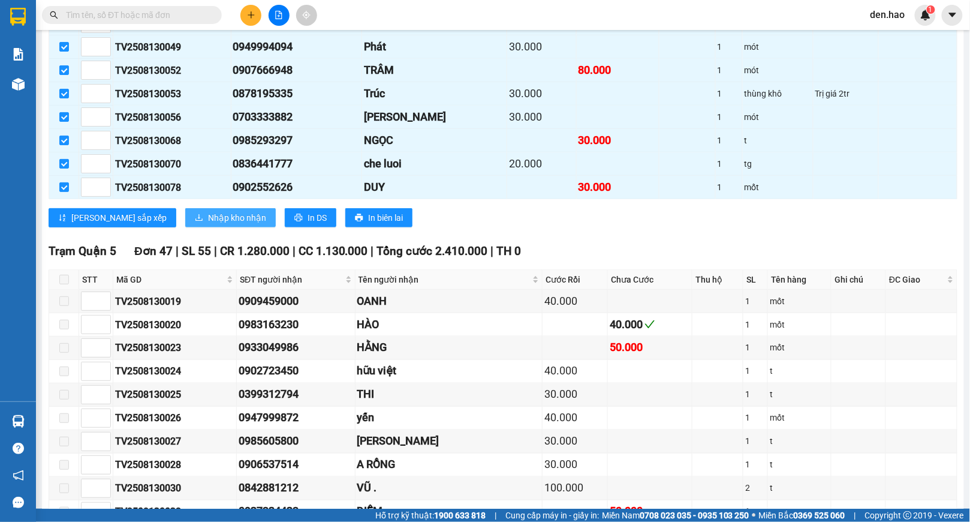
click at [208, 224] on span "Nhập kho nhận" at bounding box center [237, 217] width 58 height 13
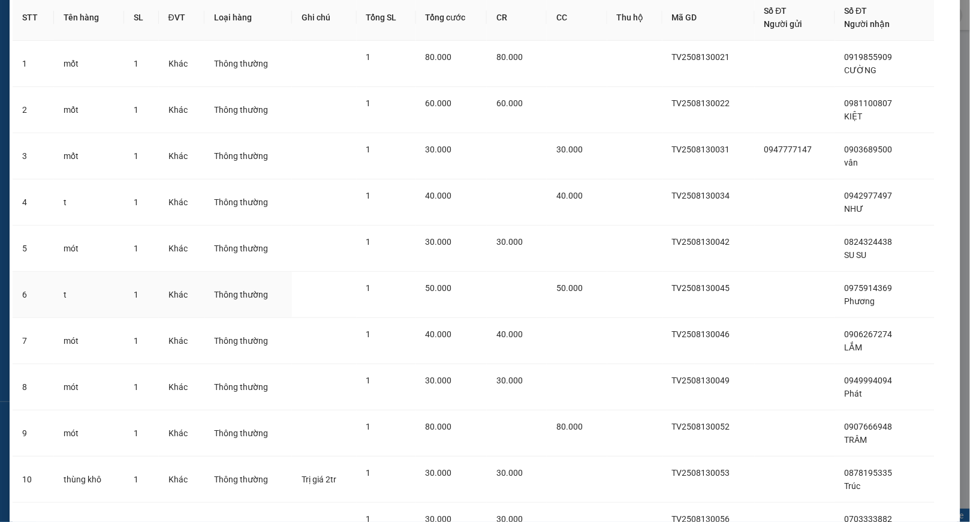
scroll to position [315, 0]
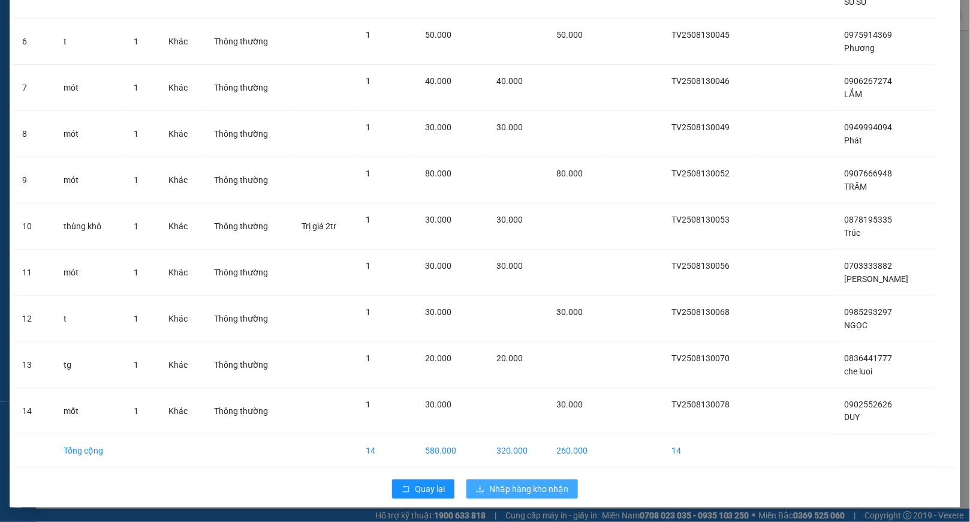
click at [523, 492] on span "Nhập hàng kho nhận" at bounding box center [528, 488] width 79 height 13
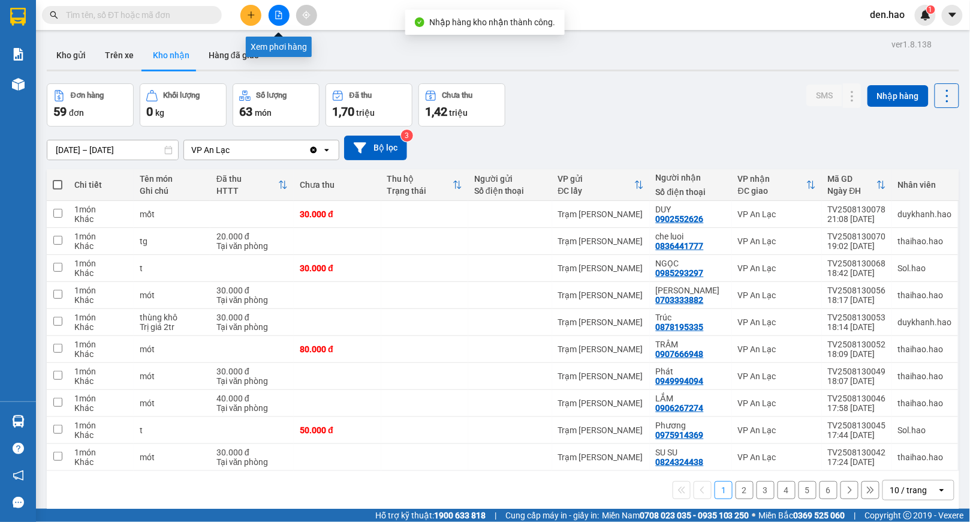
click at [275, 17] on icon "file-add" at bounding box center [279, 15] width 8 height 8
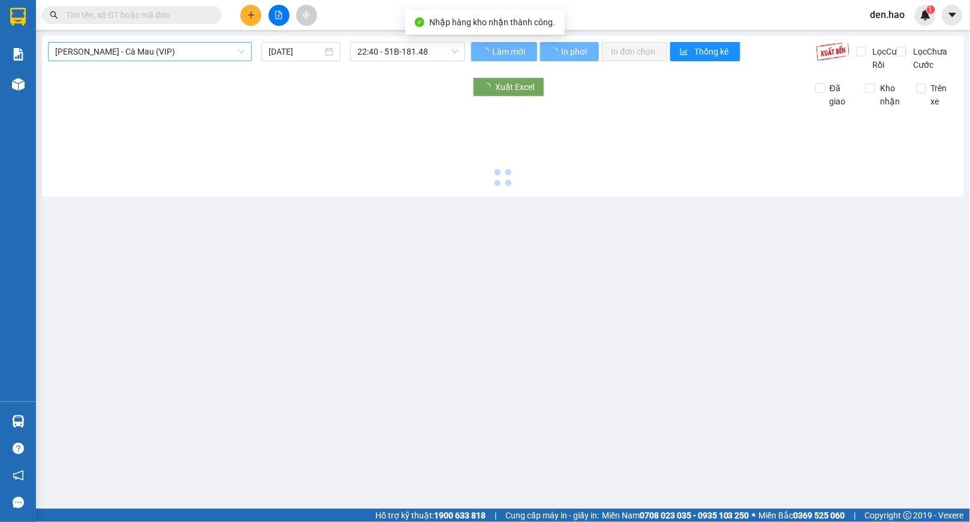
type input "[DATE]"
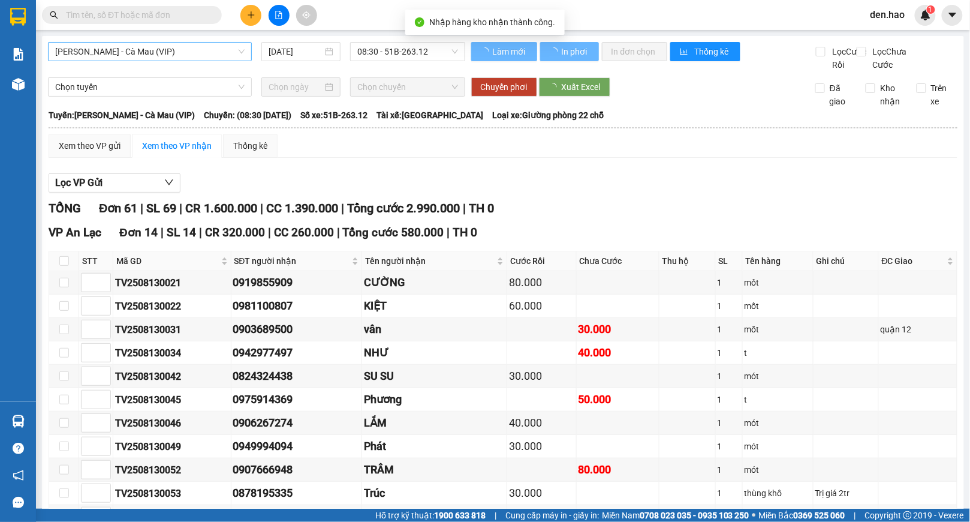
click at [178, 59] on span "[PERSON_NAME] - Cà Mau (VIP)" at bounding box center [150, 52] width 190 height 18
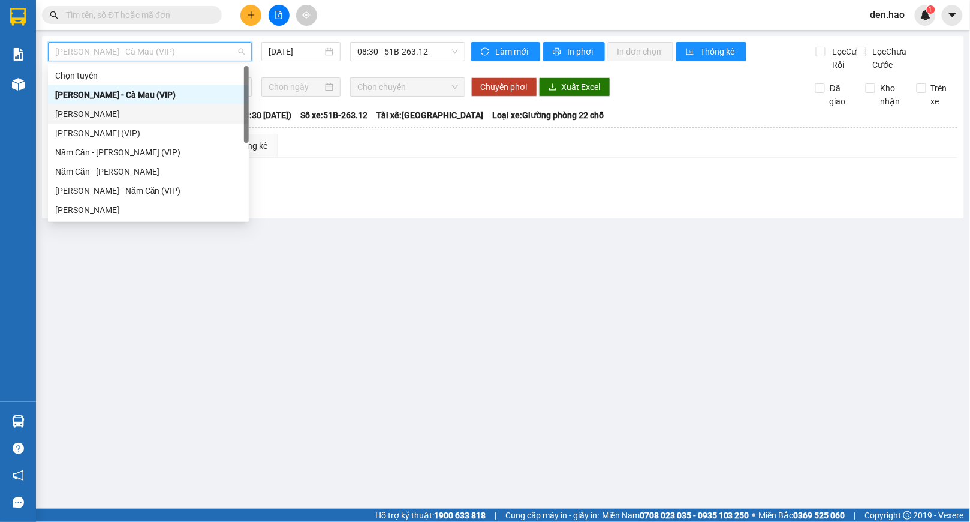
click at [122, 108] on div "[PERSON_NAME]" at bounding box center [148, 113] width 187 height 13
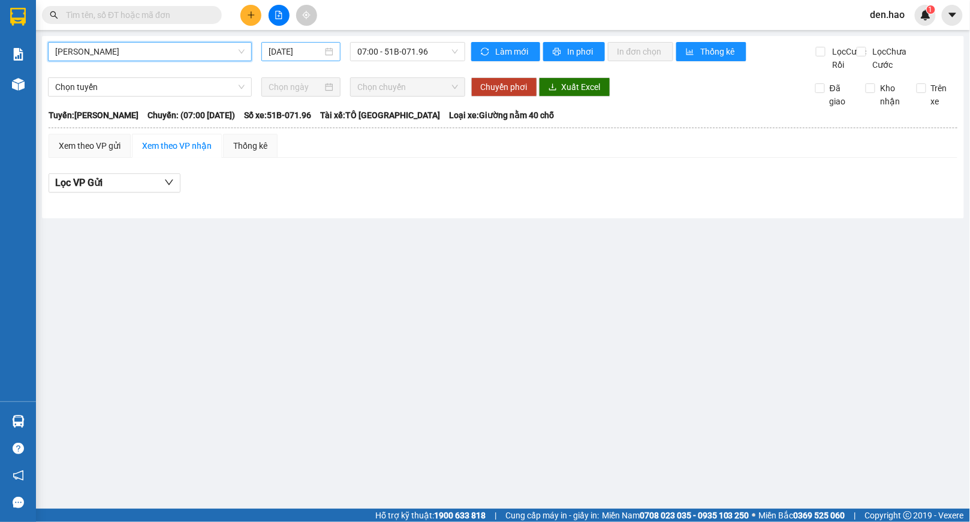
click at [269, 58] on input "[DATE]" at bounding box center [296, 51] width 54 height 13
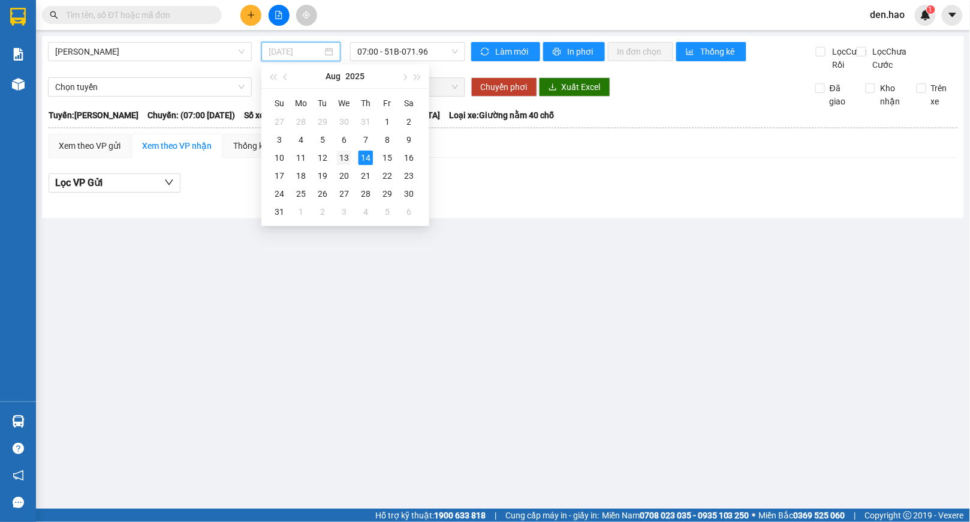
click at [344, 158] on div "13" at bounding box center [344, 158] width 14 height 14
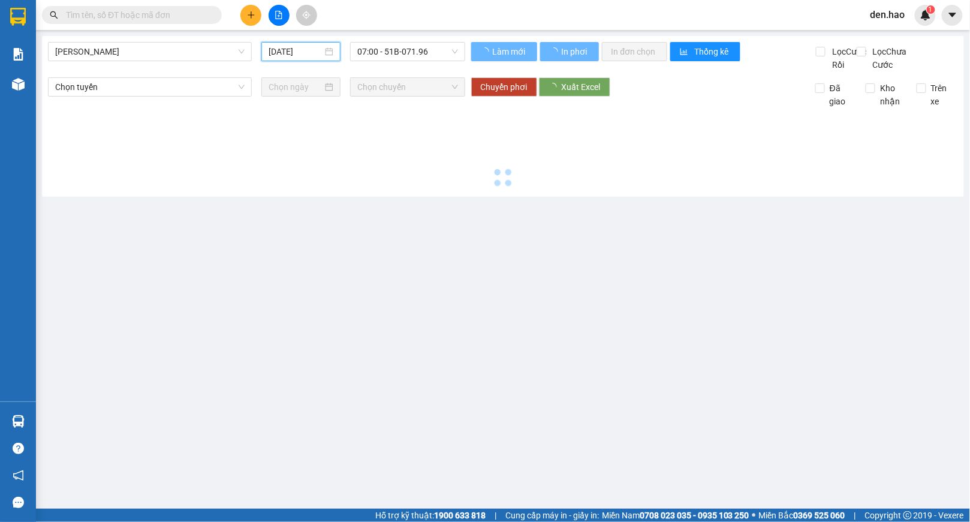
type input "[DATE]"
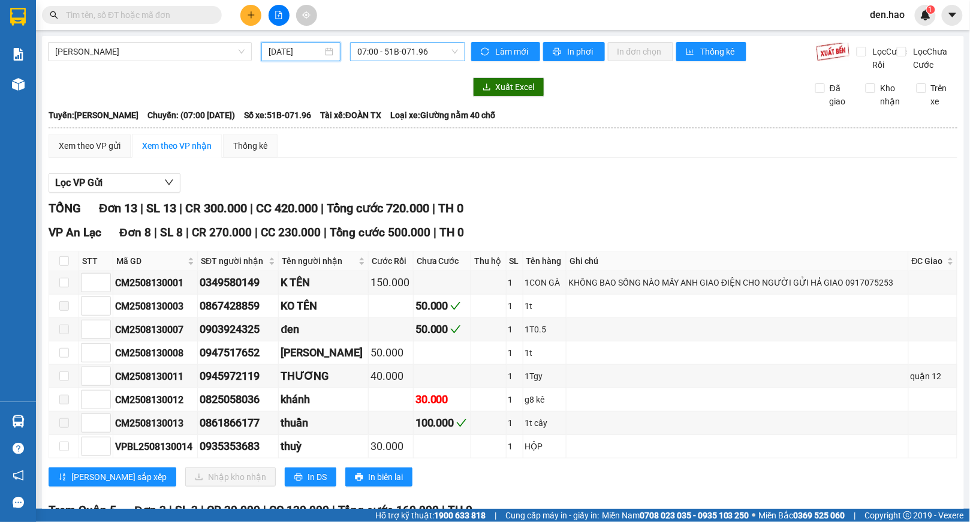
click at [405, 58] on span "07:00 - 51B-071.96" at bounding box center [407, 52] width 101 height 18
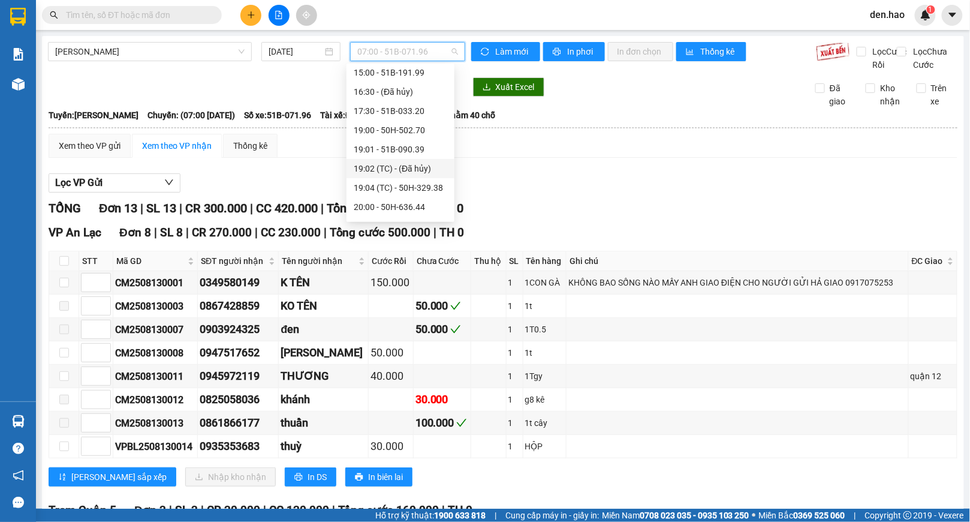
scroll to position [160, 0]
click at [407, 147] on div "20:01 (TC) - 51B-040.90" at bounding box center [401, 146] width 94 height 13
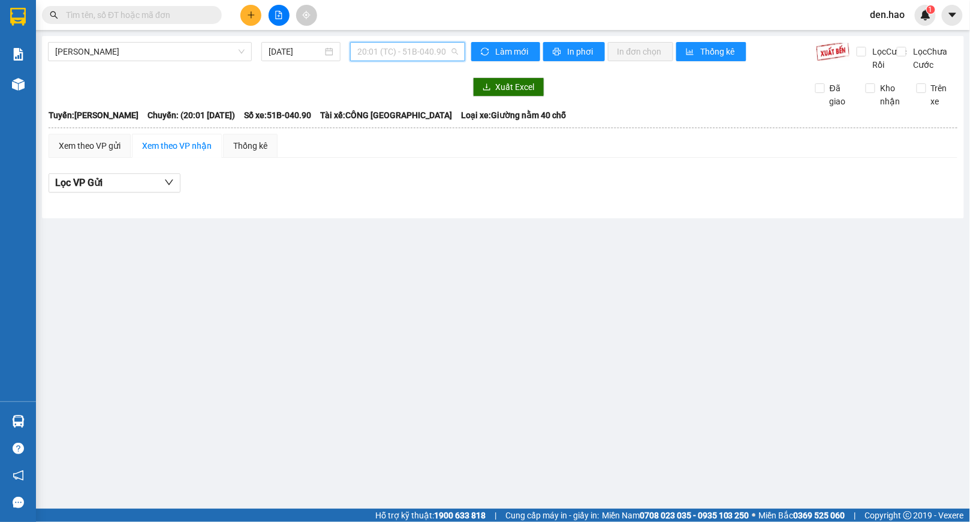
click at [431, 58] on span "20:01 (TC) - 51B-040.90" at bounding box center [407, 52] width 101 height 18
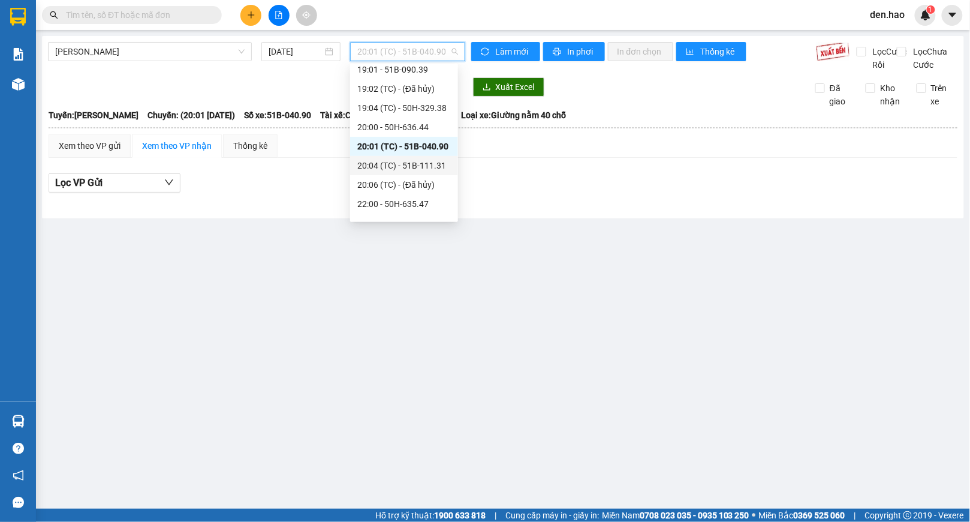
click at [413, 169] on div "20:04 (TC) - 51B-111.31" at bounding box center [404, 165] width 94 height 13
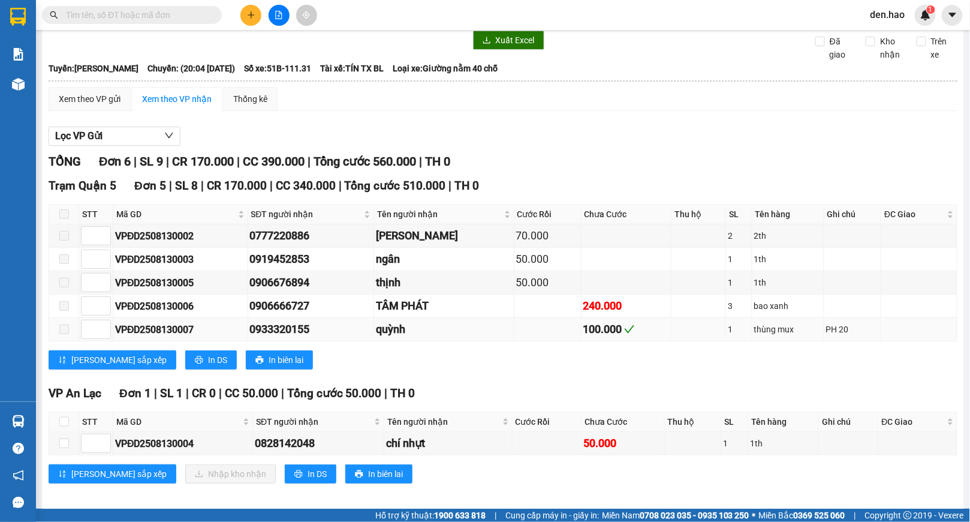
scroll to position [73, 0]
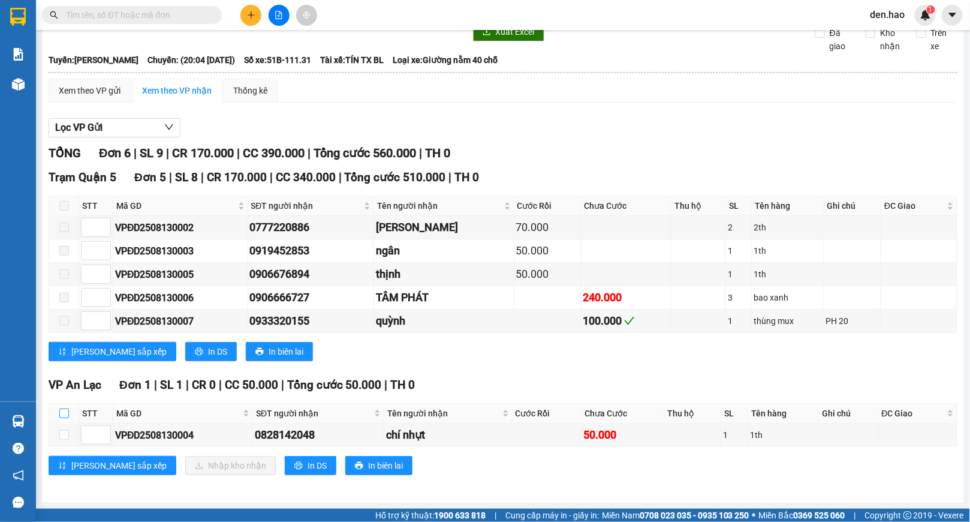
click at [60, 413] on input "checkbox" at bounding box center [64, 413] width 10 height 10
checkbox input "true"
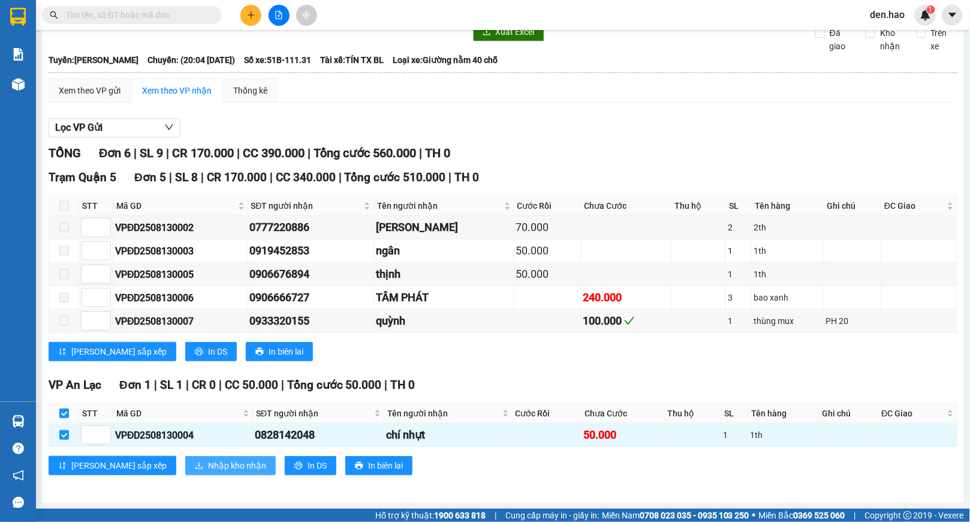
click at [208, 462] on span "Nhập kho nhận" at bounding box center [237, 465] width 58 height 13
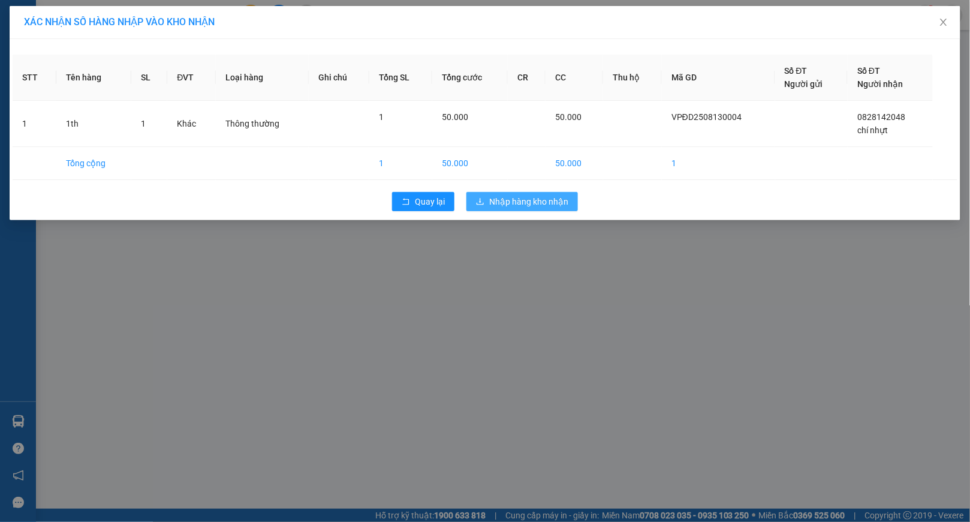
click at [540, 205] on span "Nhập hàng kho nhận" at bounding box center [528, 201] width 79 height 13
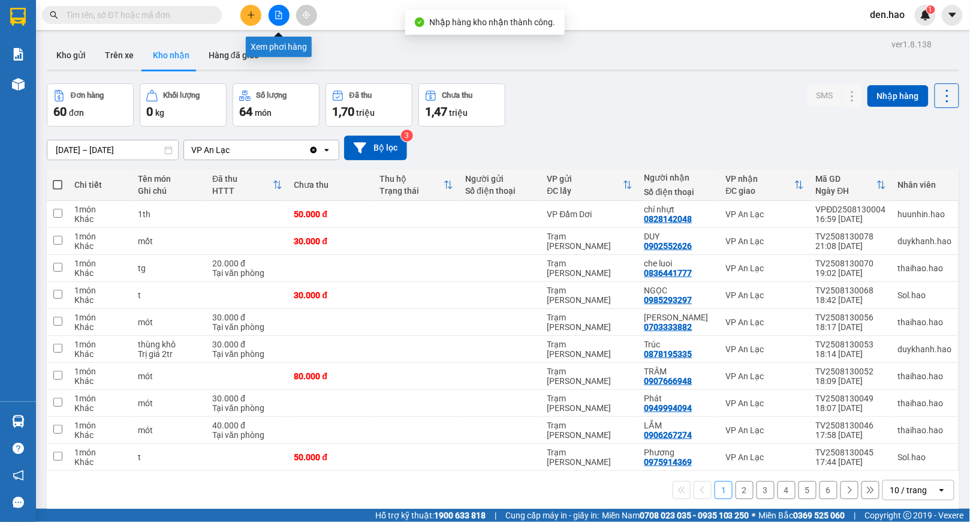
click at [278, 14] on icon "file-add" at bounding box center [279, 15] width 8 height 8
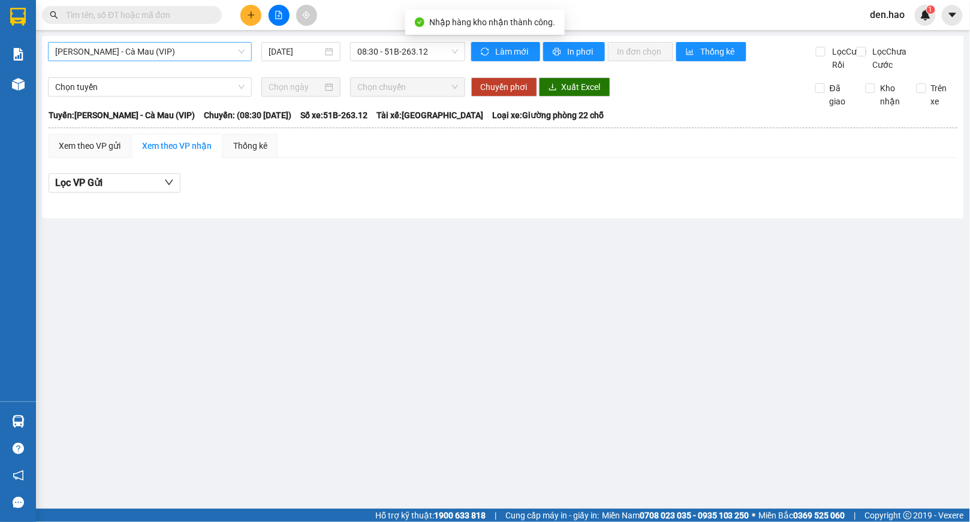
click at [197, 53] on span "[PERSON_NAME] - Cà Mau (VIP)" at bounding box center [150, 52] width 190 height 18
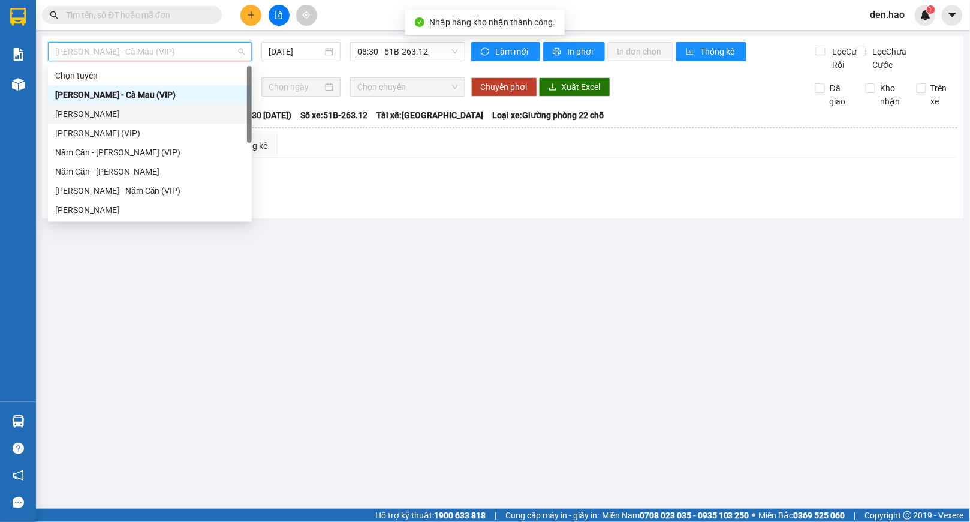
click at [111, 113] on div "[PERSON_NAME]" at bounding box center [150, 113] width 190 height 13
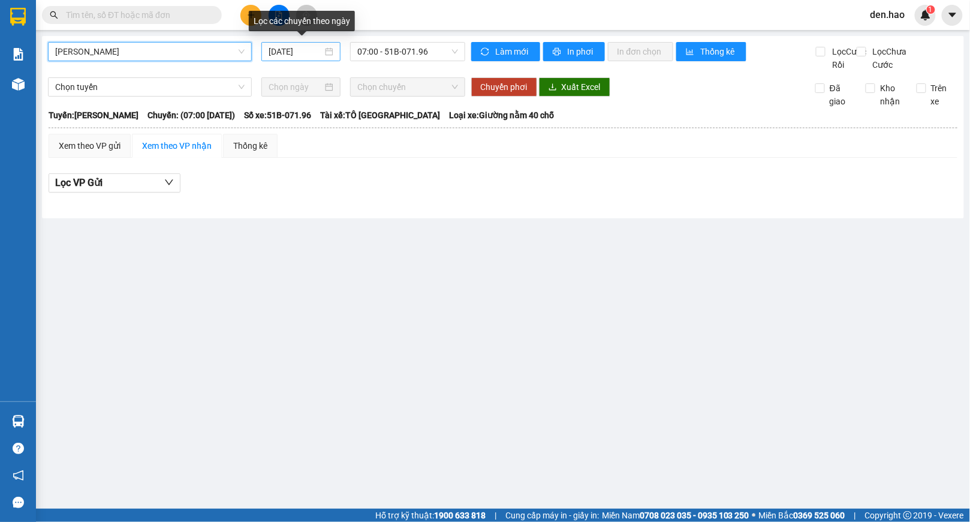
click at [277, 50] on input "[DATE]" at bounding box center [296, 51] width 54 height 13
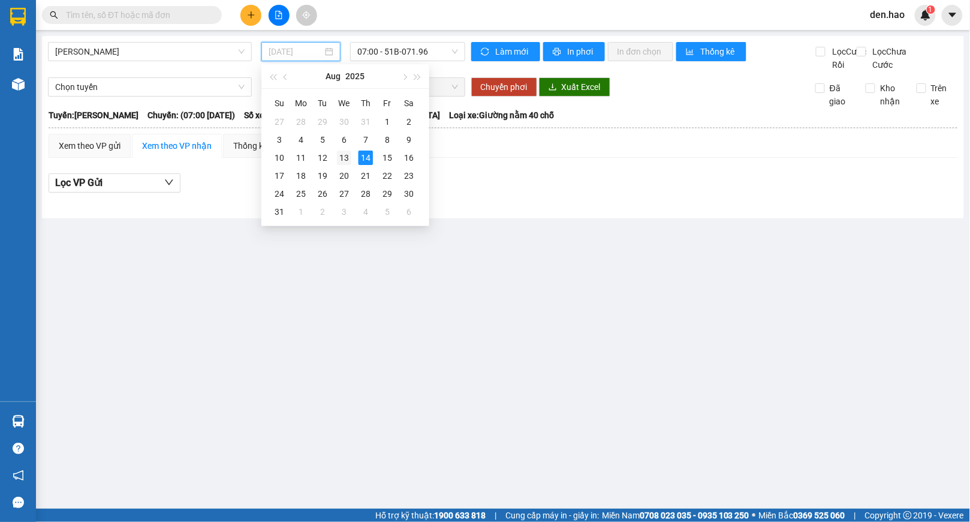
click at [348, 155] on div "13" at bounding box center [344, 158] width 14 height 14
type input "[DATE]"
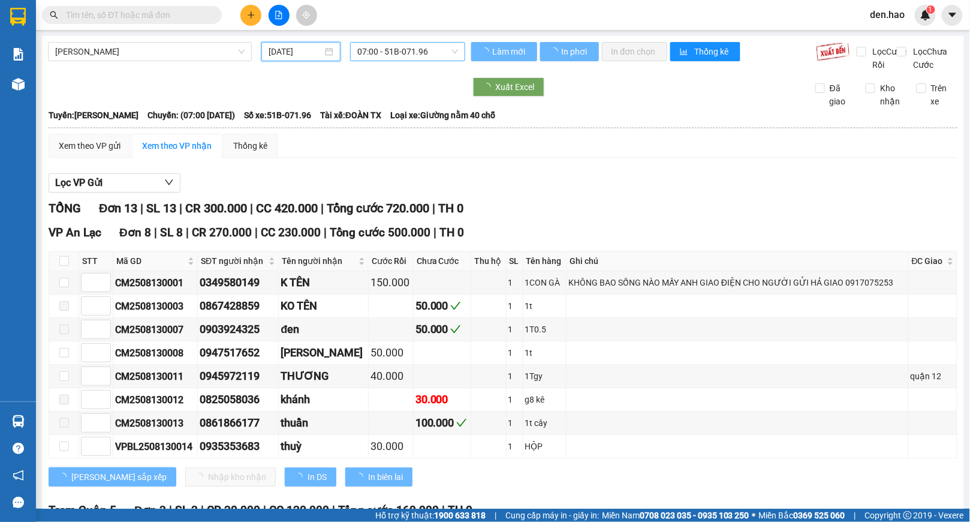
click at [399, 52] on span "07:00 - 51B-071.96" at bounding box center [407, 52] width 101 height 18
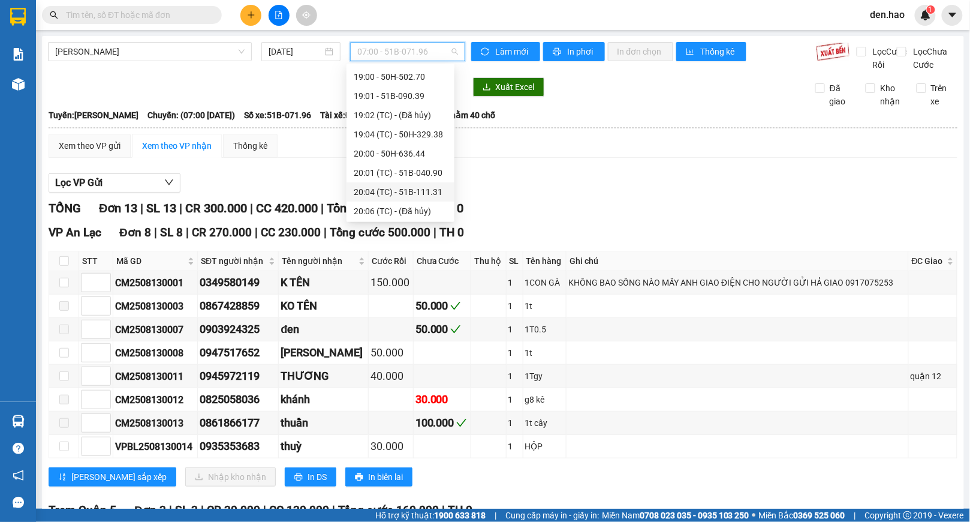
scroll to position [160, 0]
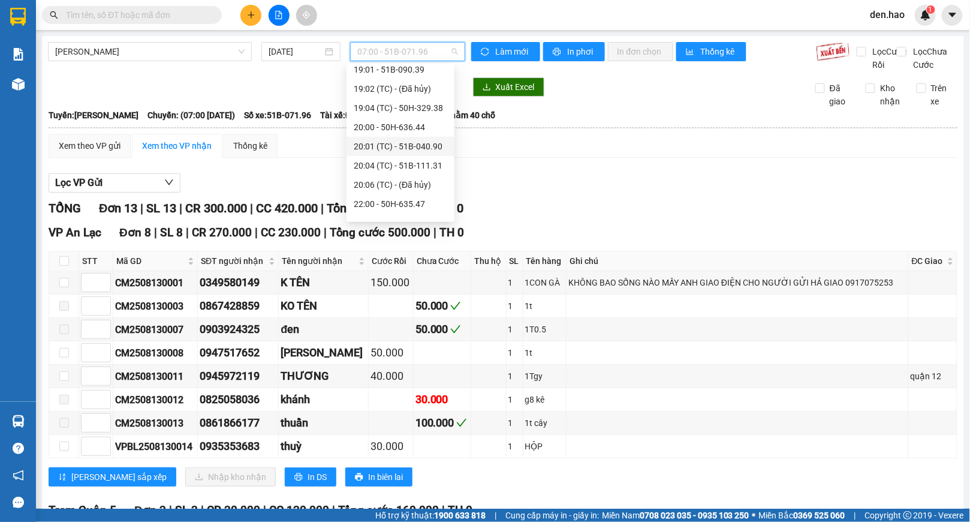
click at [399, 149] on div "20:01 (TC) - 51B-040.90" at bounding box center [401, 146] width 94 height 13
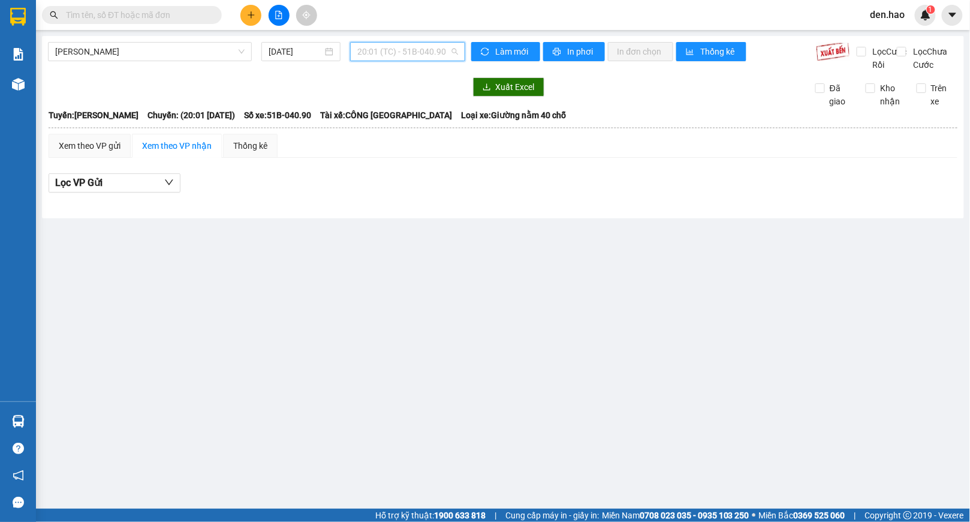
click at [416, 58] on span "20:01 (TC) - 51B-040.90" at bounding box center [407, 52] width 101 height 18
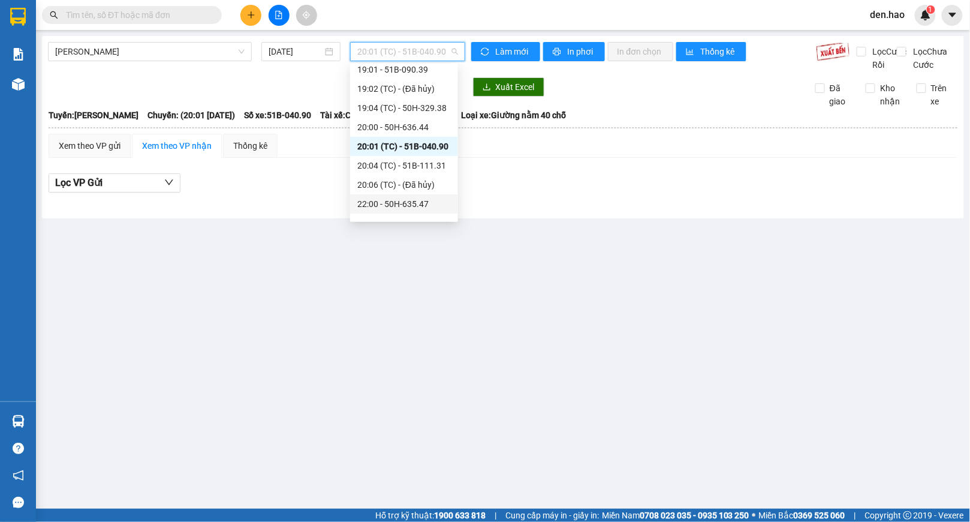
click at [413, 202] on div "22:00 - 50H-635.47" at bounding box center [404, 203] width 94 height 13
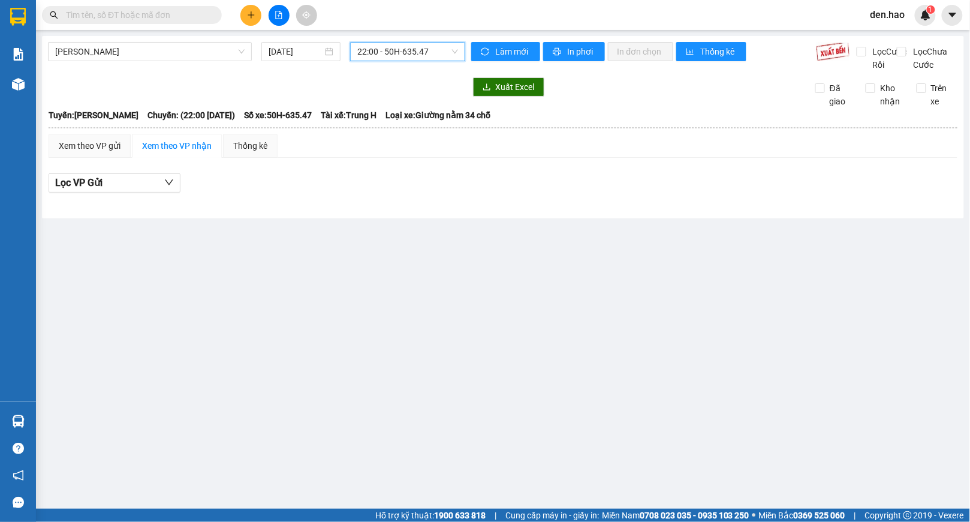
click at [429, 53] on span "22:00 - 50H-635.47" at bounding box center [407, 52] width 101 height 18
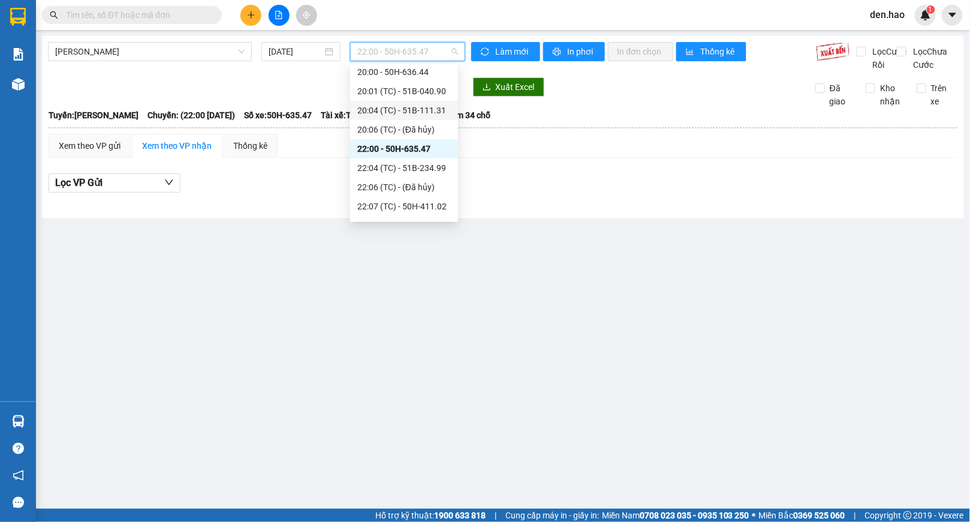
scroll to position [240, 0]
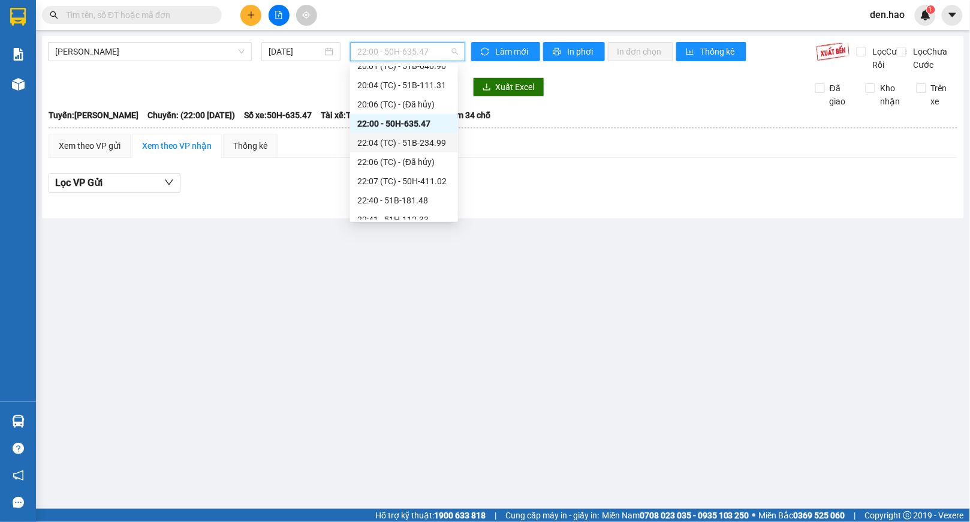
click at [416, 142] on div "22:04 (TC) - 51B-234.99" at bounding box center [404, 142] width 94 height 13
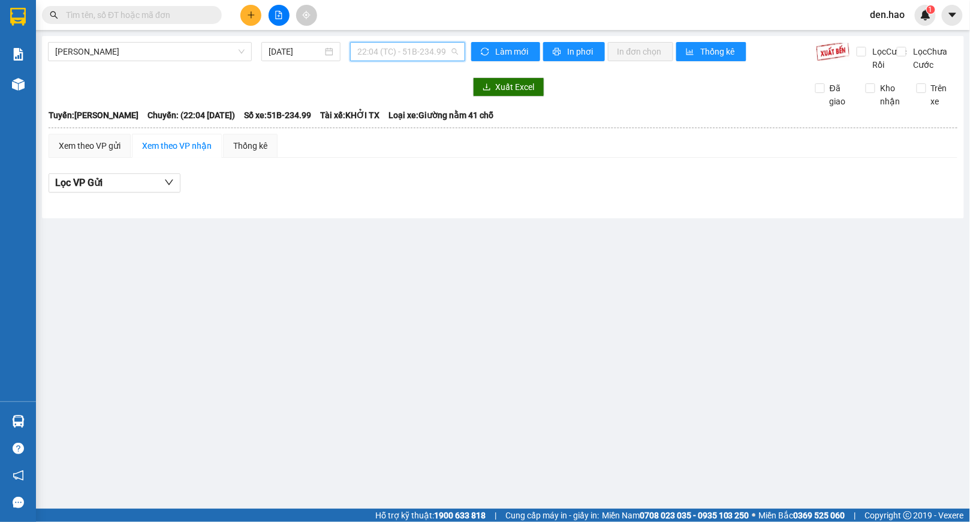
click at [437, 46] on span "22:04 (TC) - 51B-234.99" at bounding box center [407, 52] width 101 height 18
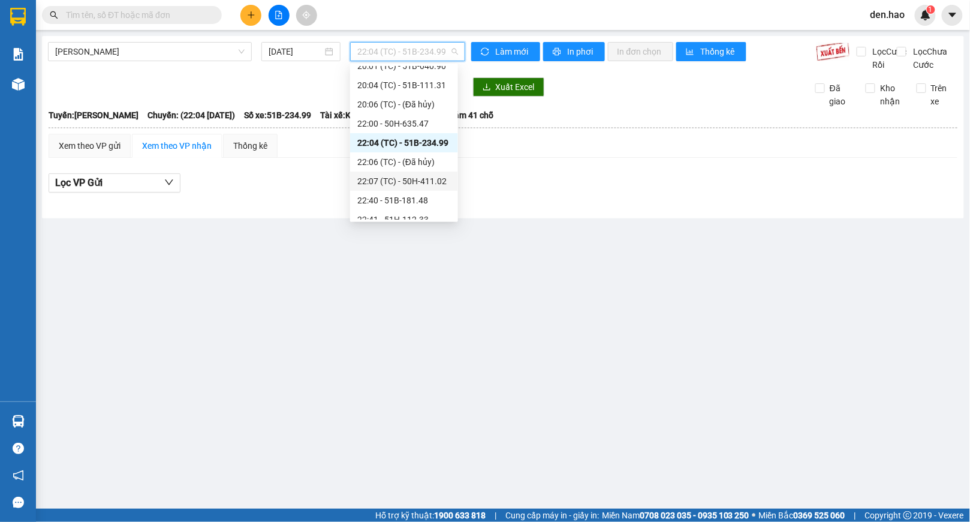
click at [425, 179] on div "22:07 (TC) - 50H-411.02" at bounding box center [404, 181] width 94 height 13
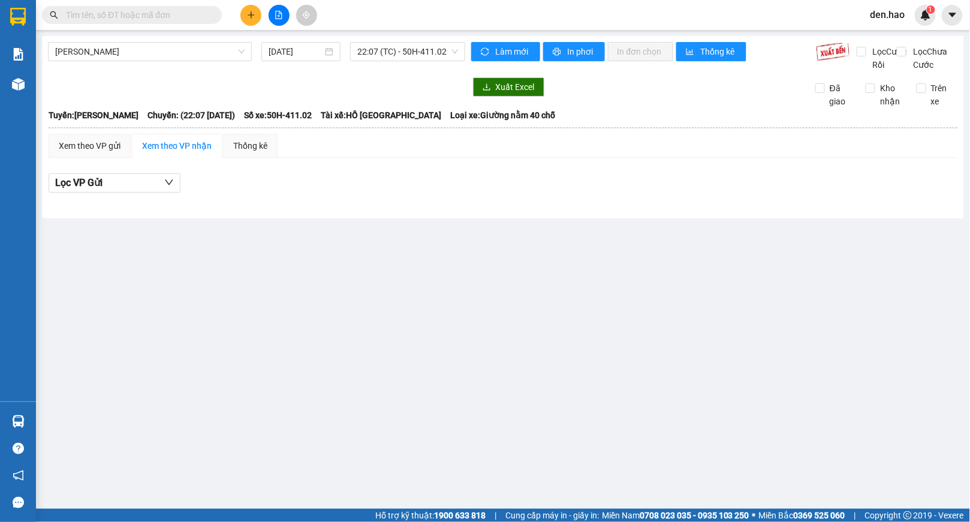
click at [432, 41] on div "Cà Mau - Hồ Chí Minh 13/08/2025 22:07 (TC) - 50H-411.02 Làm mới In phơi In đơn …" at bounding box center [503, 127] width 922 height 182
click at [428, 49] on span "22:07 (TC) - 50H-411.02" at bounding box center [407, 52] width 101 height 18
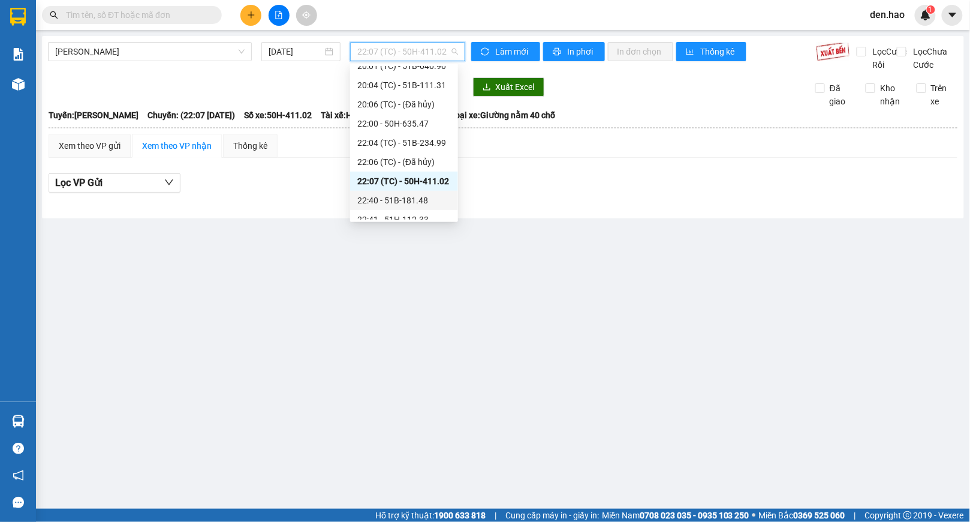
click at [411, 197] on div "22:40 - 51B-181.48" at bounding box center [404, 200] width 94 height 13
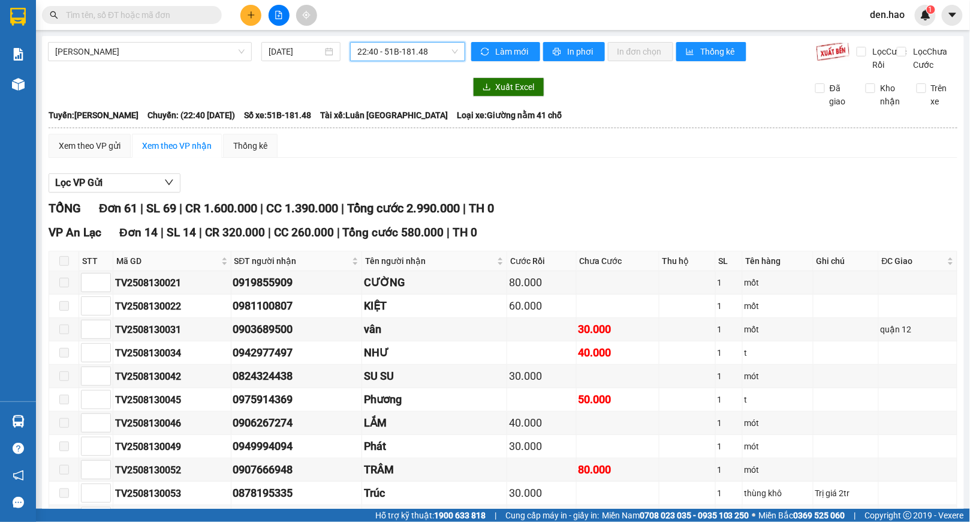
click at [383, 53] on span "22:40 - 51B-181.48" at bounding box center [407, 52] width 101 height 18
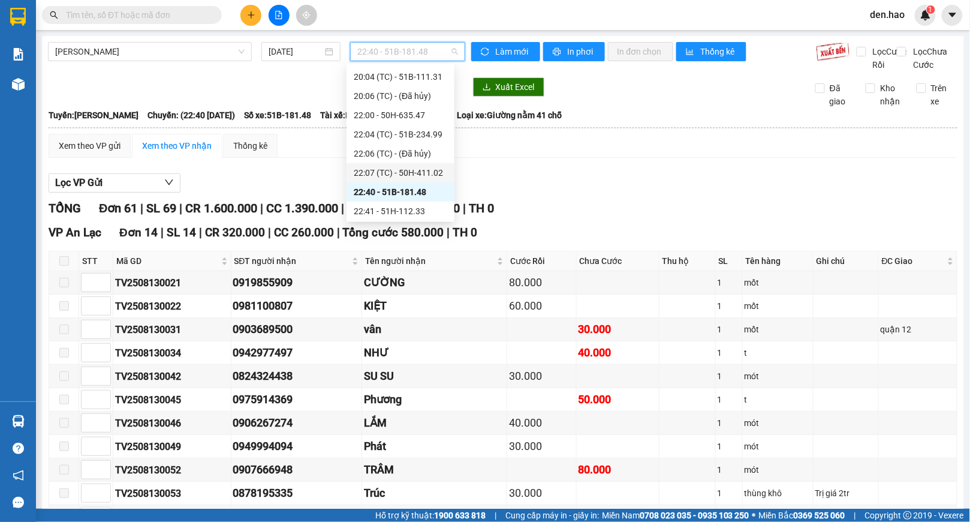
scroll to position [250, 0]
click at [396, 207] on div "22:41 - 51H-112.33" at bounding box center [401, 209] width 94 height 13
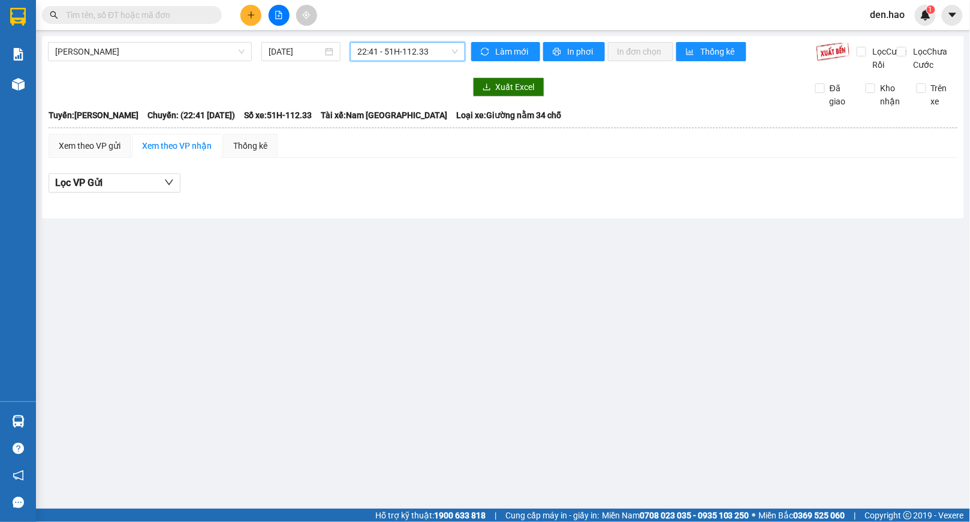
click at [422, 55] on span "22:41 - 51H-112.33" at bounding box center [407, 52] width 101 height 18
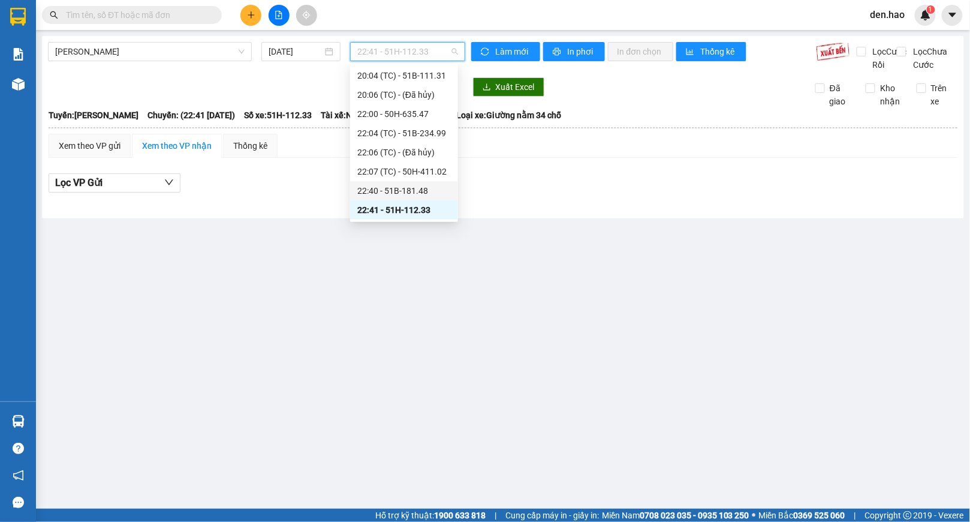
click at [407, 185] on div "22:40 - 51B-181.48" at bounding box center [404, 190] width 94 height 13
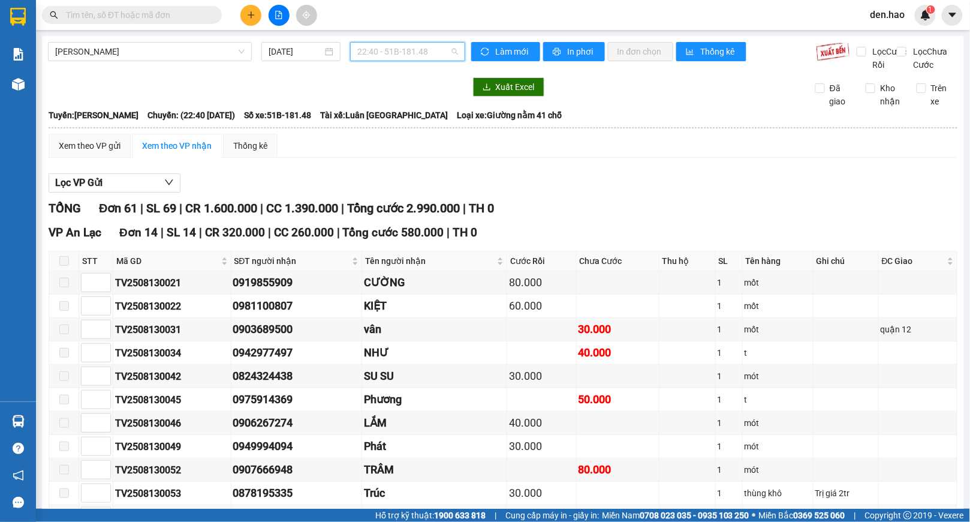
click at [397, 59] on span "22:40 - 51B-181.48" at bounding box center [407, 52] width 101 height 18
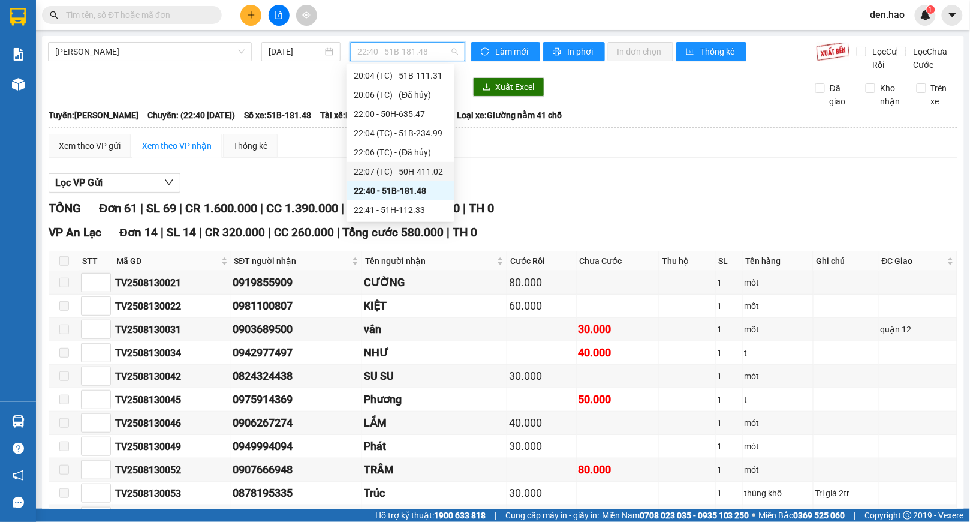
click at [399, 169] on div "22:07 (TC) - 50H-411.02" at bounding box center [401, 171] width 94 height 13
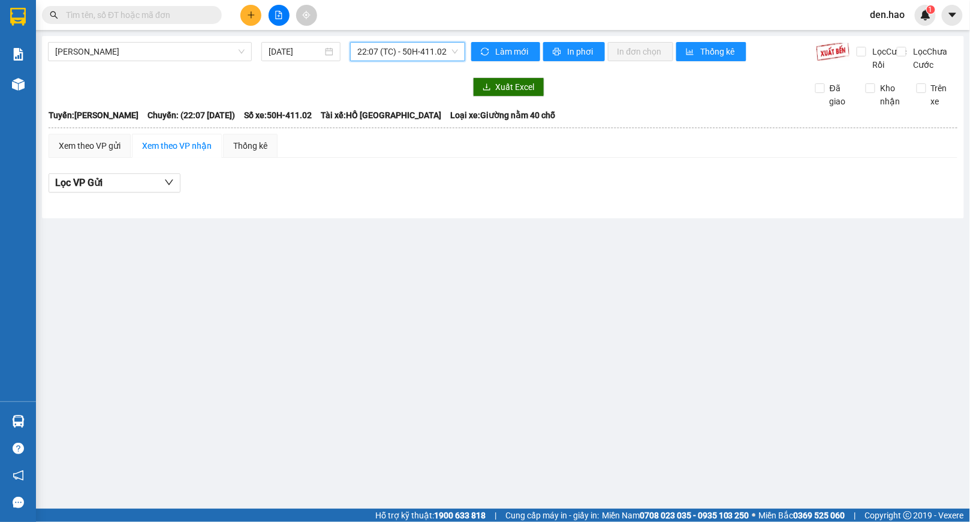
click at [415, 49] on span "22:07 (TC) - 50H-411.02" at bounding box center [407, 52] width 101 height 18
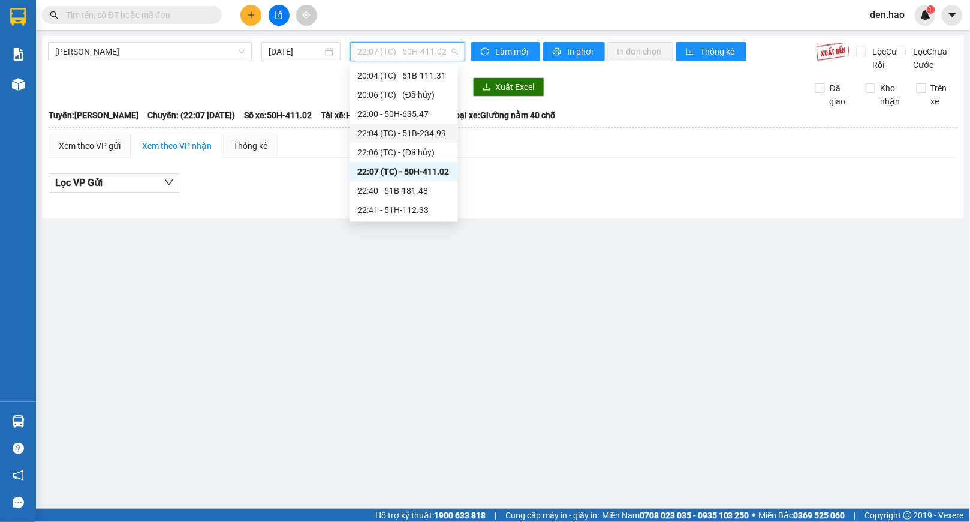
click at [416, 128] on div "22:04 (TC) - 51B-234.99" at bounding box center [404, 133] width 94 height 13
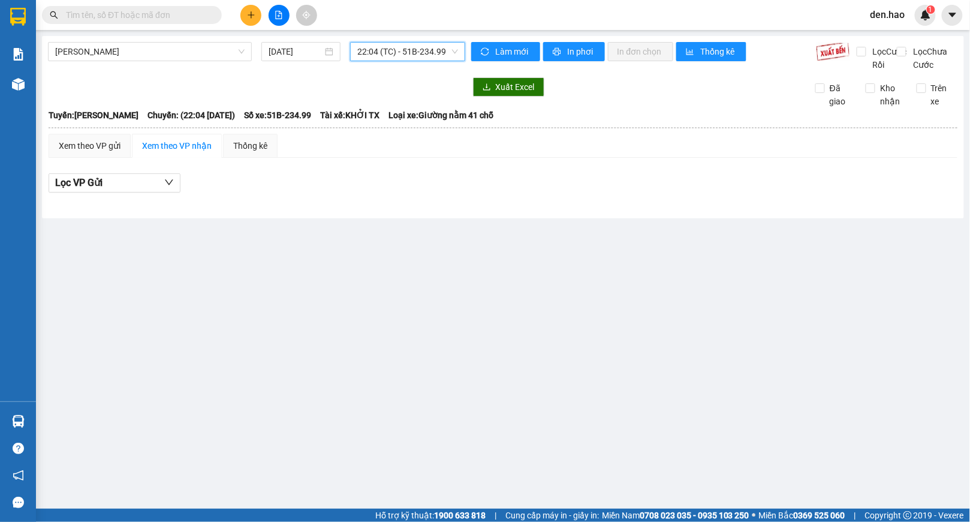
click at [425, 52] on span "22:04 (TC) - 51B-234.99" at bounding box center [407, 52] width 101 height 18
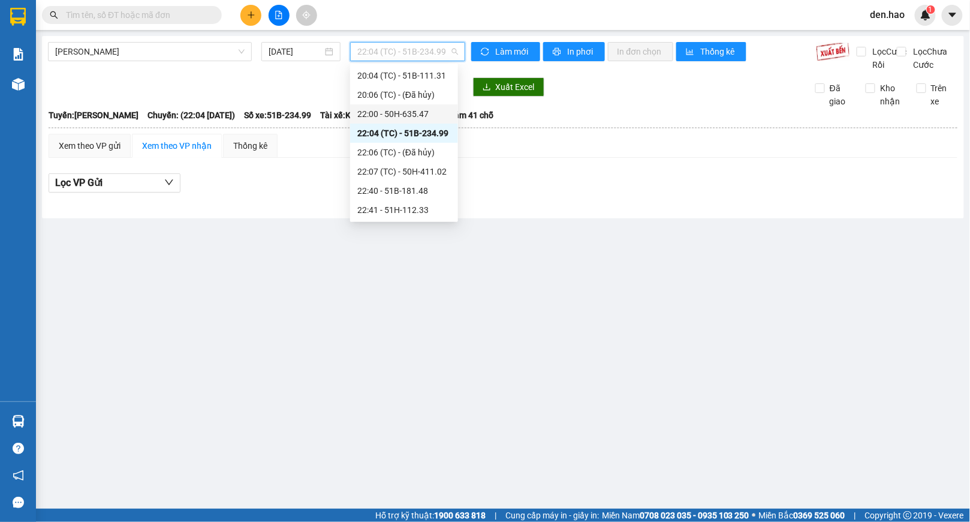
click at [420, 109] on div "22:00 - 50H-635.47" at bounding box center [404, 113] width 94 height 13
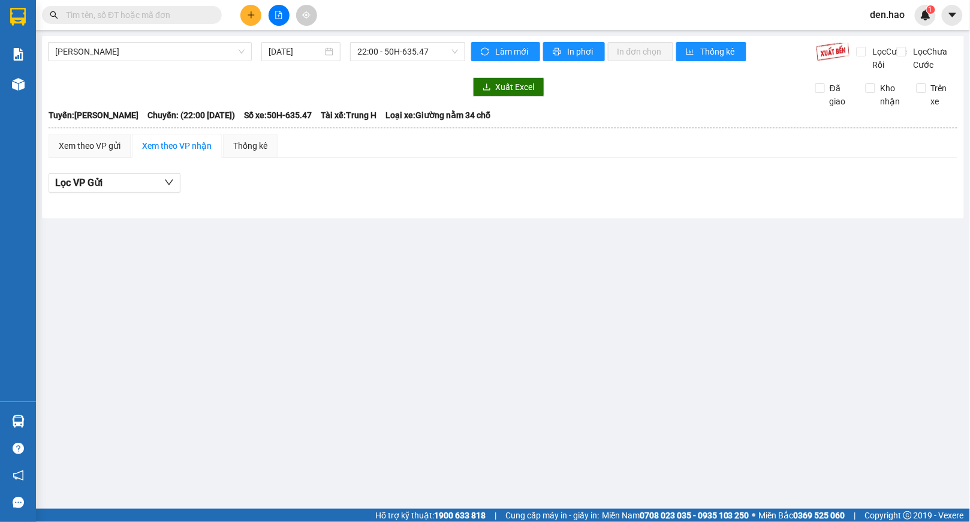
click at [437, 41] on div "Cà Mau - Hồ Chí Minh 13/08/2025 22:00 - 50H-635.47 Làm mới In phơi In đơn chọn …" at bounding box center [503, 127] width 922 height 182
click at [432, 49] on span "22:00 - 50H-635.47" at bounding box center [407, 52] width 101 height 18
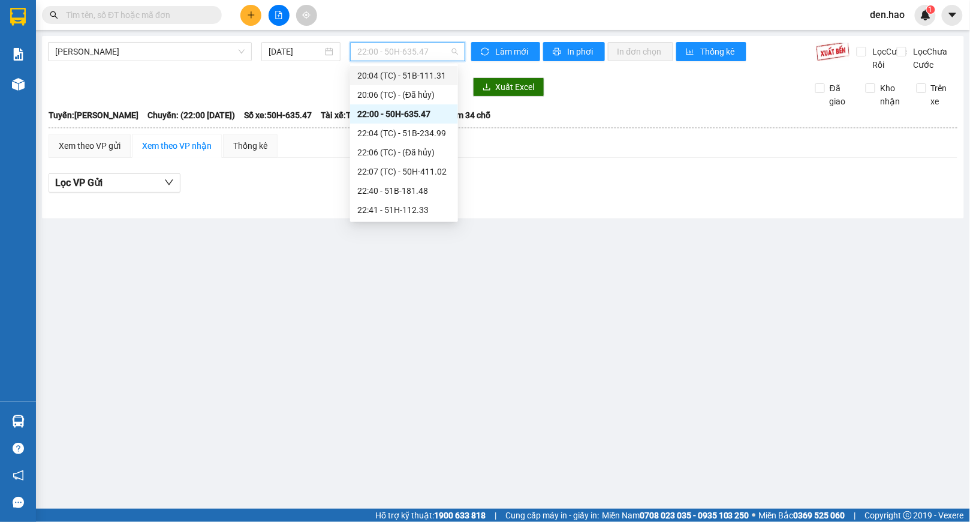
click at [420, 78] on div "20:04 (TC) - 51B-111.31" at bounding box center [404, 75] width 94 height 13
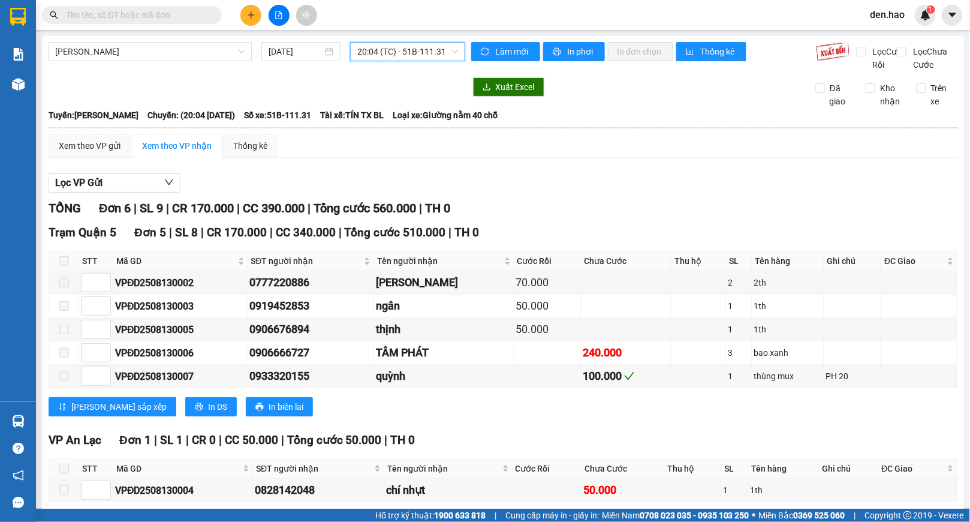
click at [417, 54] on span "20:04 (TC) - 51B-111.31" at bounding box center [407, 52] width 101 height 18
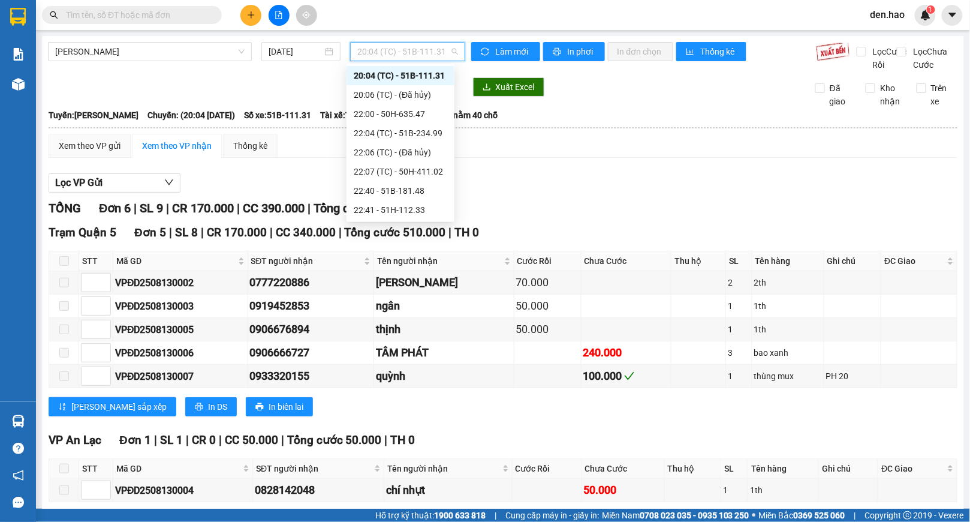
scroll to position [169, 0]
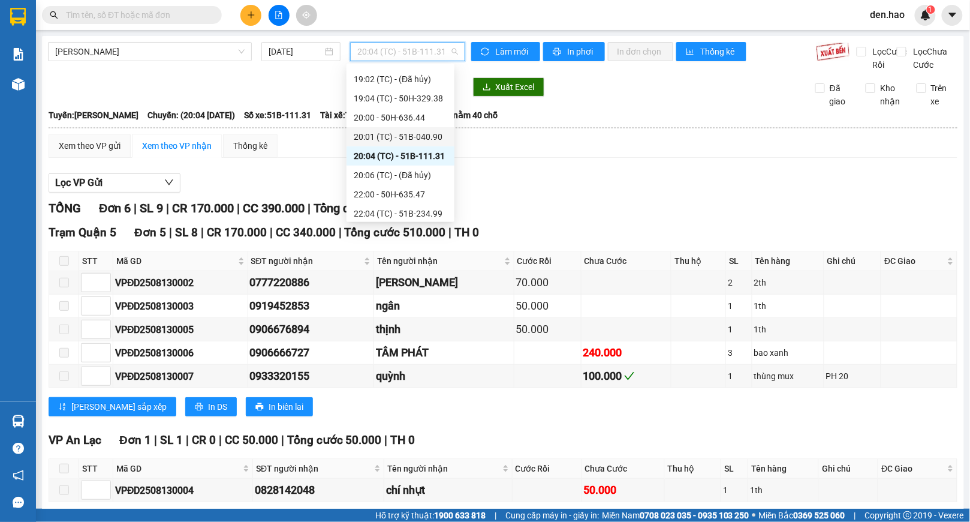
click at [401, 130] on div "20:01 (TC) - 51B-040.90" at bounding box center [401, 136] width 94 height 13
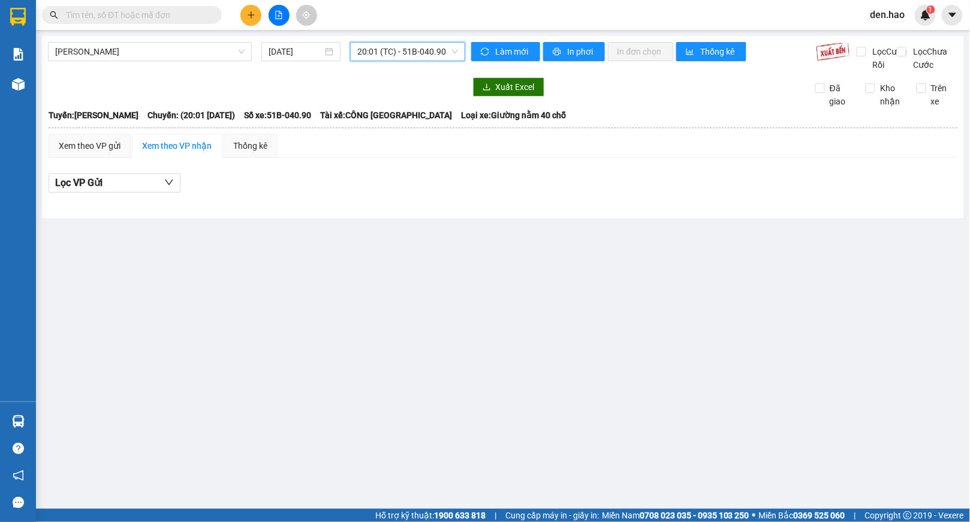
click at [432, 52] on span "20:01 (TC) - 51B-040.90" at bounding box center [407, 52] width 101 height 18
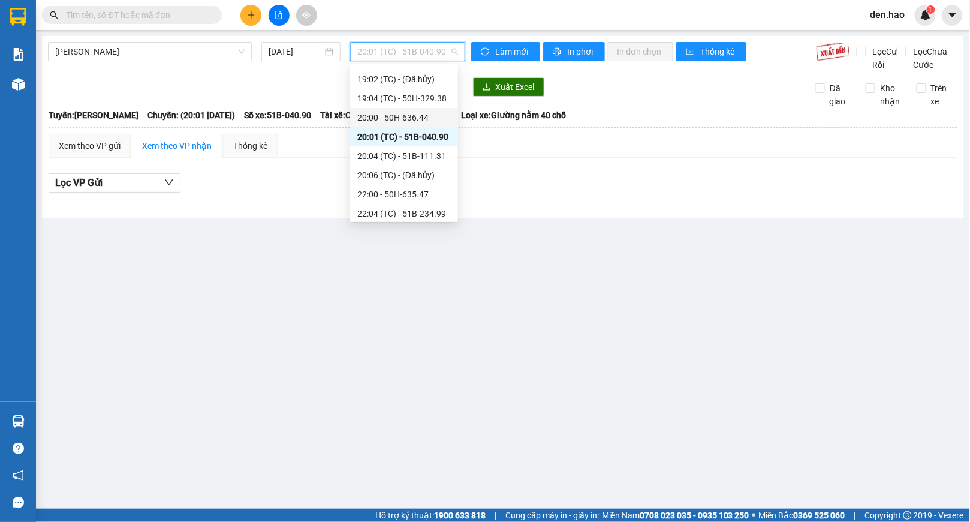
click at [413, 116] on div "20:00 - 50H-636.44" at bounding box center [404, 117] width 94 height 13
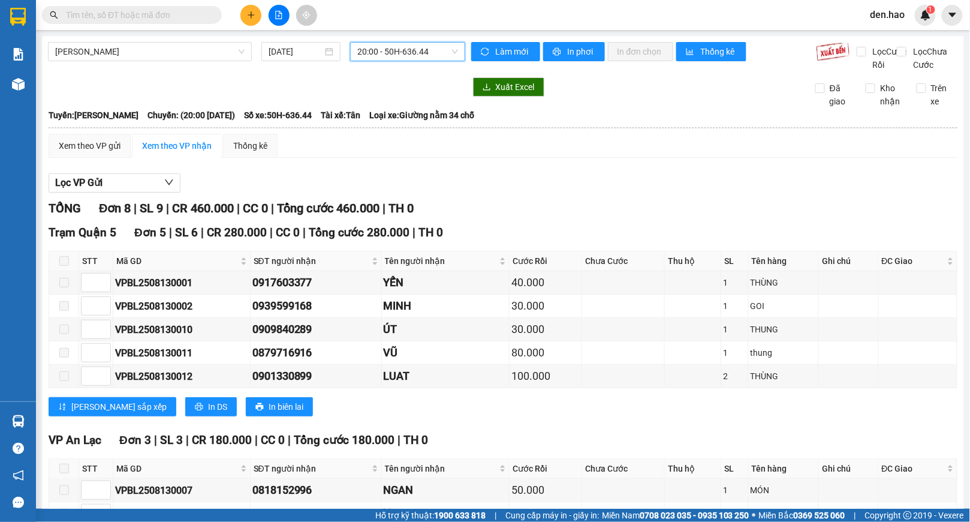
click at [420, 58] on span "20:00 - 50H-636.44" at bounding box center [407, 52] width 101 height 18
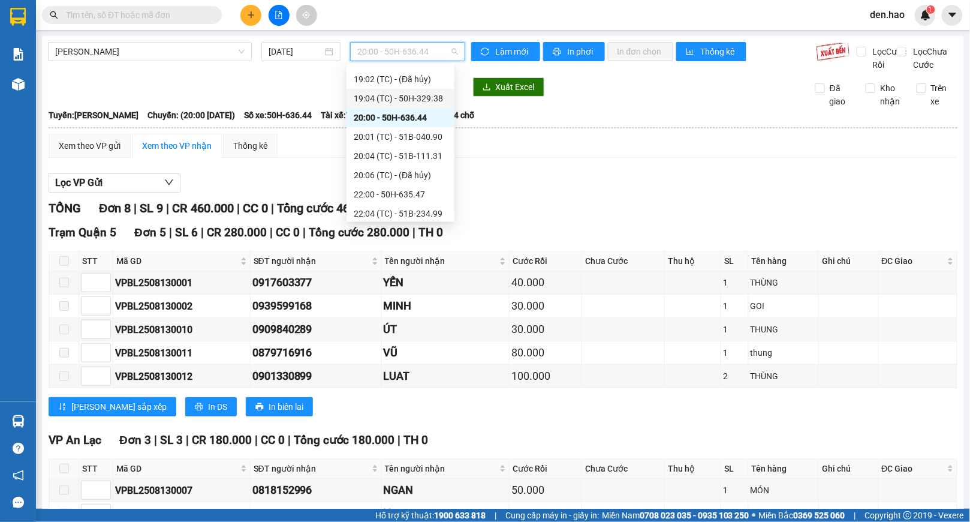
click at [415, 97] on div "19:04 (TC) - 50H-329.38" at bounding box center [401, 98] width 94 height 13
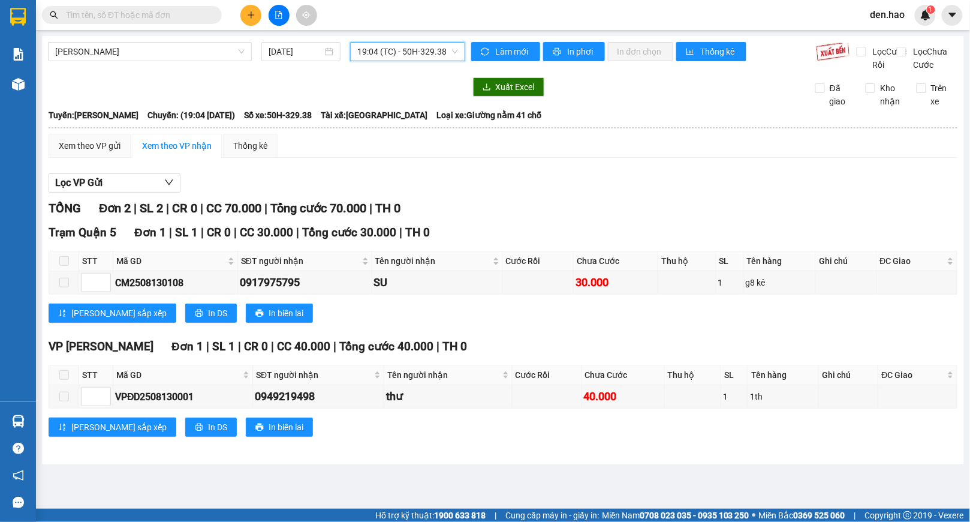
click at [420, 53] on span "19:04 (TC) - 50H-329.38" at bounding box center [407, 52] width 101 height 18
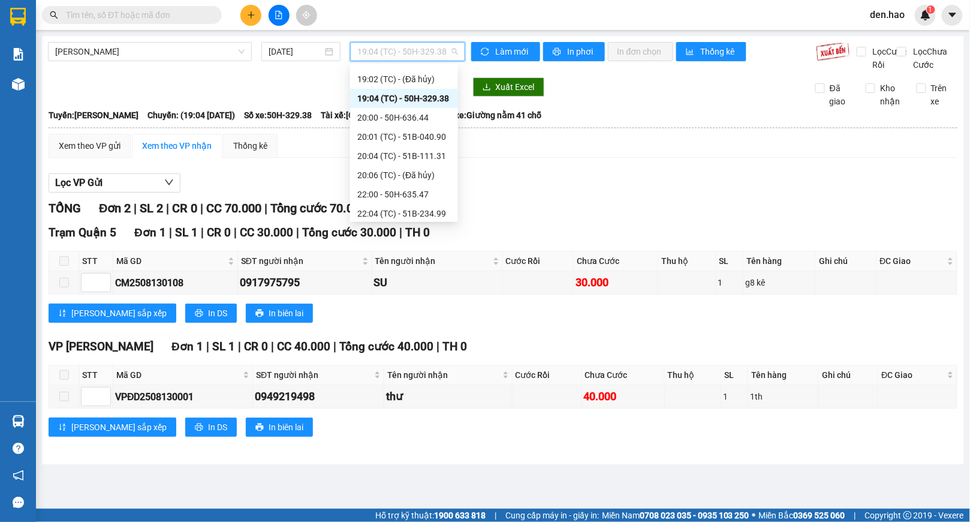
scroll to position [89, 0]
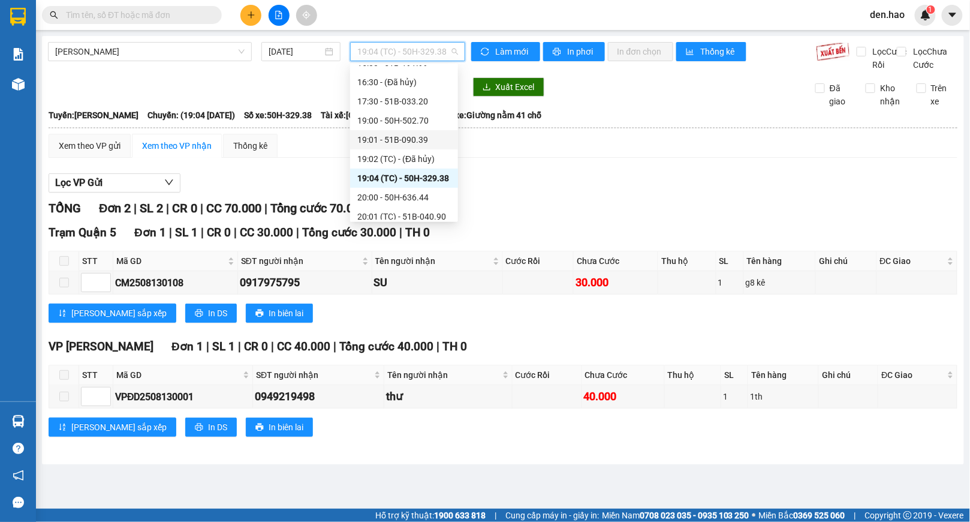
click at [416, 135] on div "19:01 - 51B-090.39" at bounding box center [404, 139] width 94 height 13
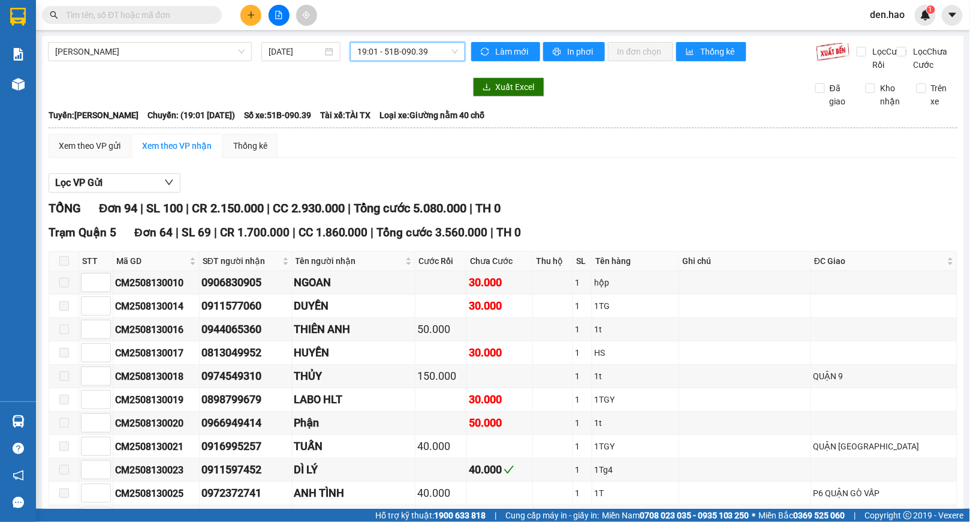
click at [422, 53] on span "19:01 - 51B-090.39" at bounding box center [407, 52] width 101 height 18
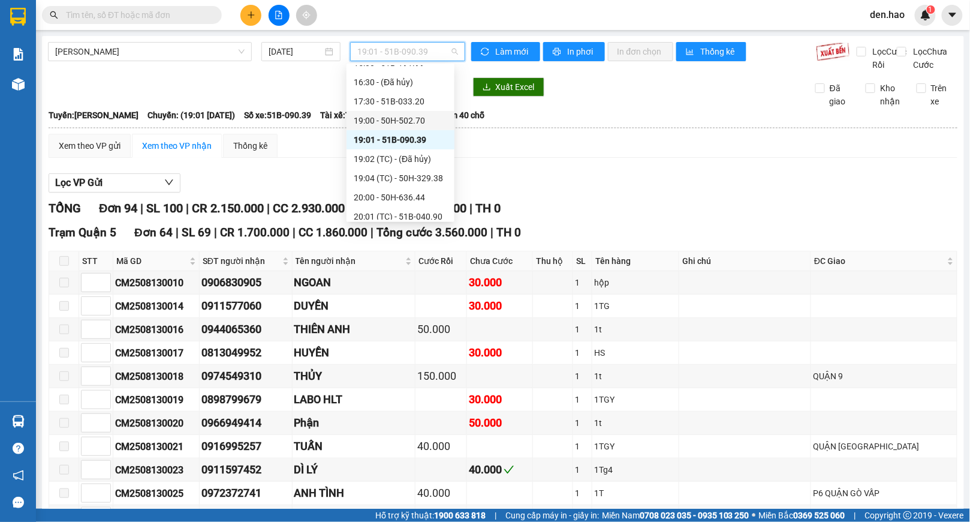
click at [414, 116] on div "19:00 - 50H-502.70" at bounding box center [401, 120] width 94 height 13
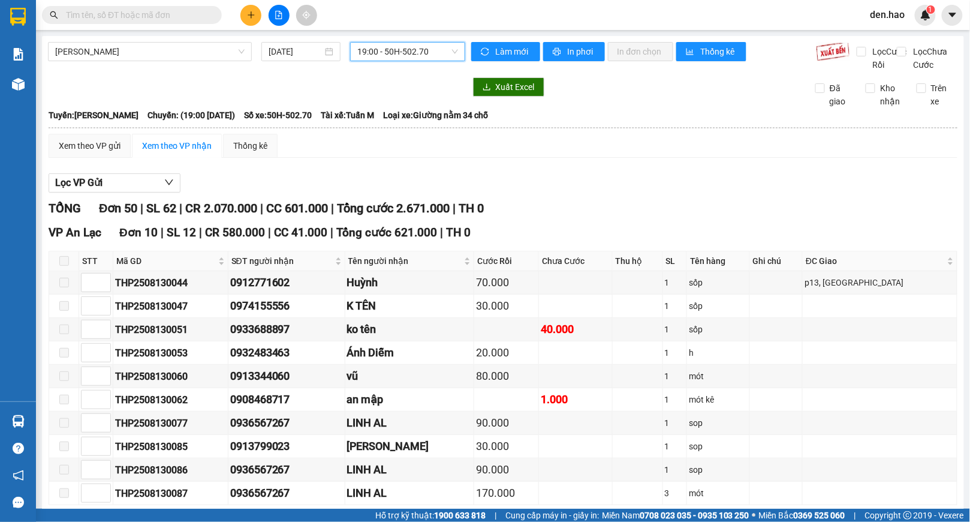
click at [417, 51] on span "19:00 - 50H-502.70" at bounding box center [407, 52] width 101 height 18
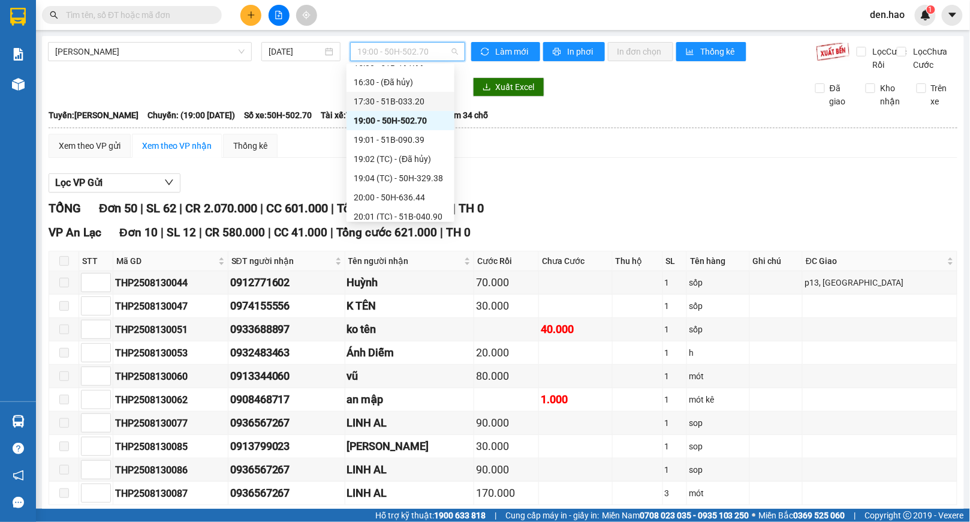
click at [416, 97] on div "17:30 - 51B-033.20" at bounding box center [401, 101] width 94 height 13
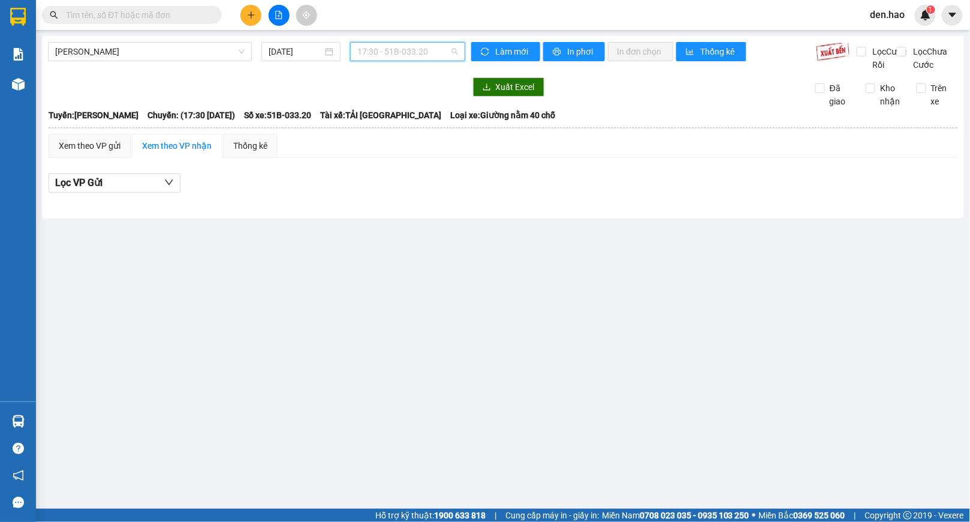
click at [421, 51] on span "17:30 - 51B-033.20" at bounding box center [407, 52] width 101 height 18
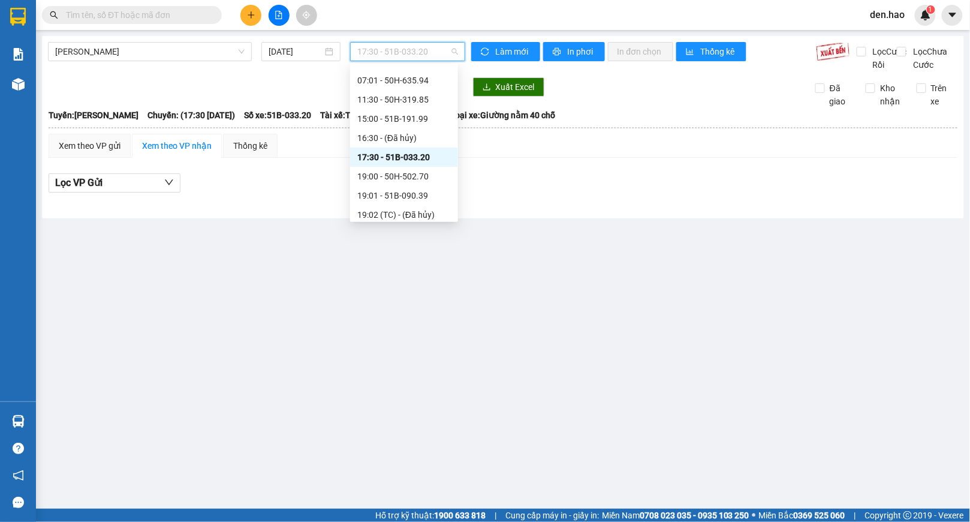
scroll to position [10, 0]
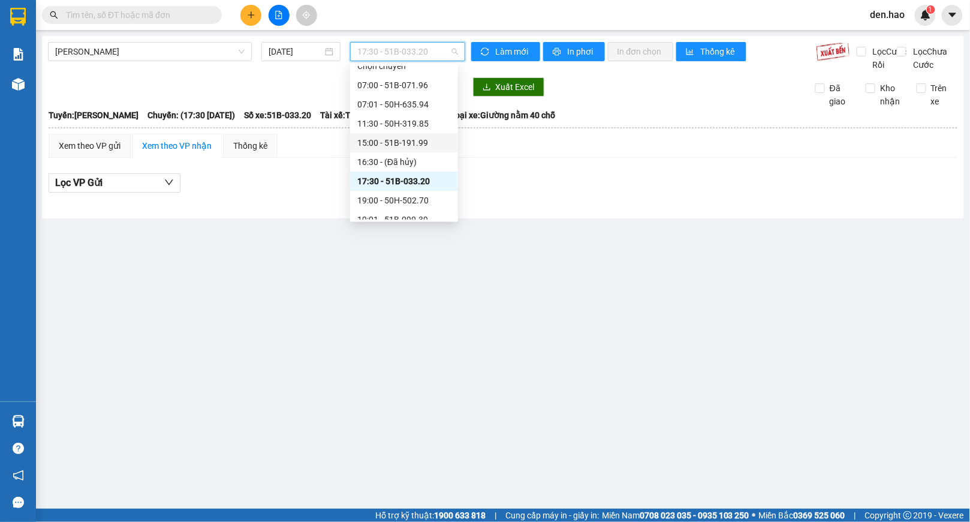
click at [403, 138] on div "15:00 - 51B-191.99" at bounding box center [404, 142] width 94 height 13
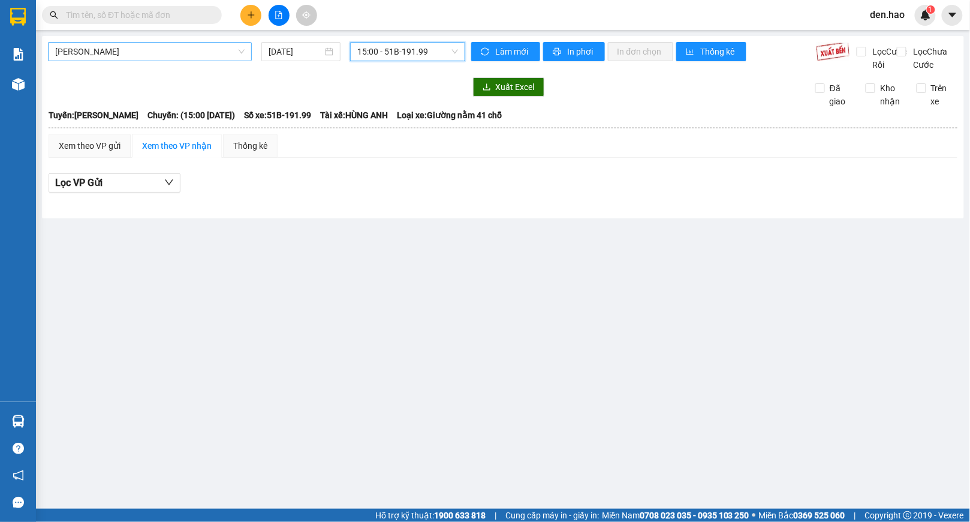
click at [195, 49] on span "[PERSON_NAME]" at bounding box center [150, 52] width 190 height 18
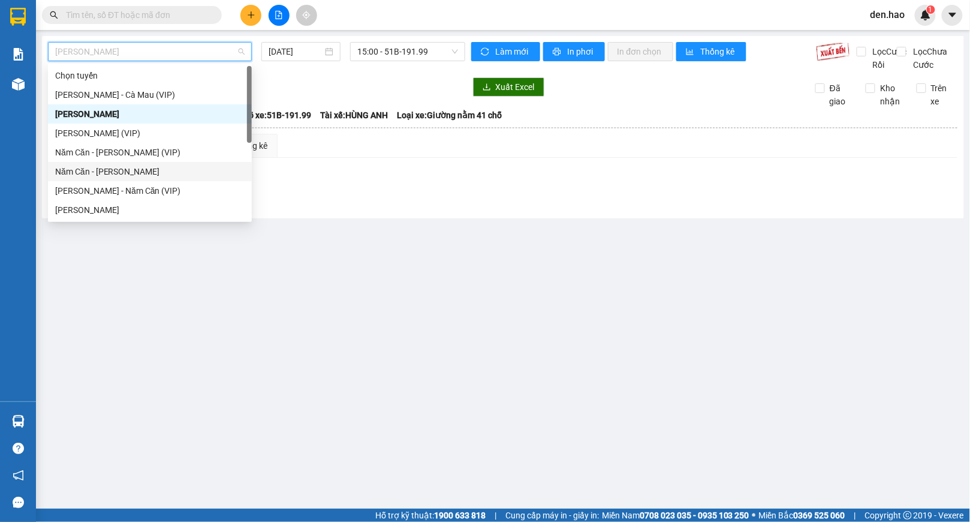
click at [104, 169] on div "Năm Căn - [PERSON_NAME]" at bounding box center [150, 171] width 190 height 13
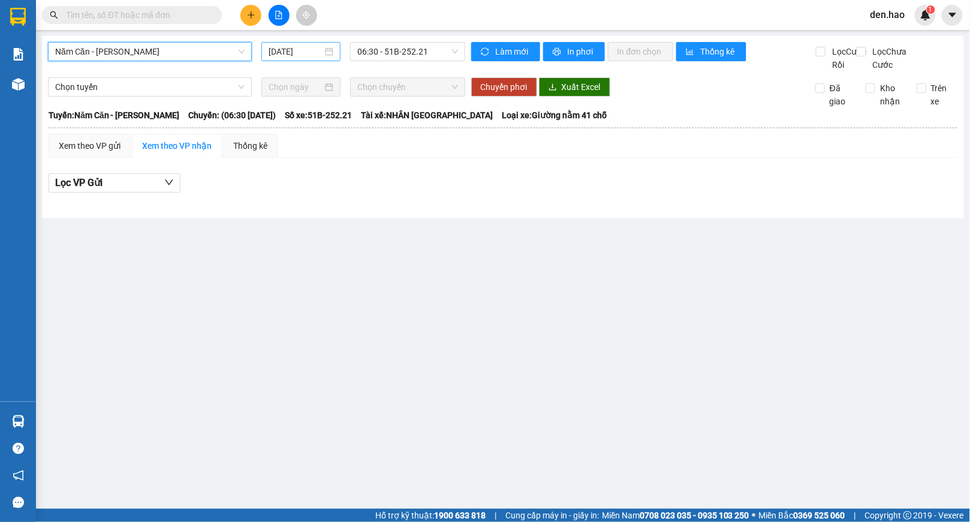
click at [269, 51] on input "[DATE]" at bounding box center [296, 51] width 54 height 13
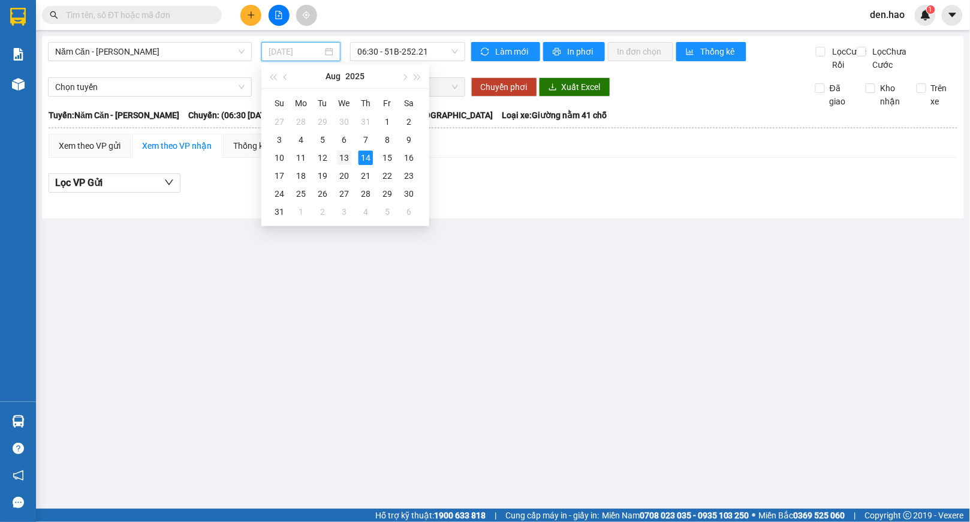
click at [346, 156] on div "13" at bounding box center [344, 158] width 14 height 14
type input "[DATE]"
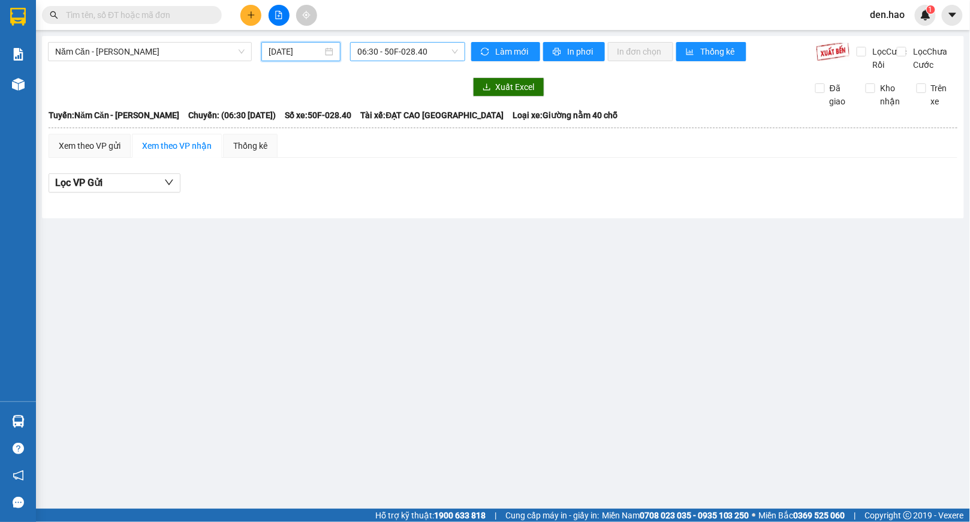
click at [410, 50] on span "06:30 - 50F-028.40" at bounding box center [407, 52] width 101 height 18
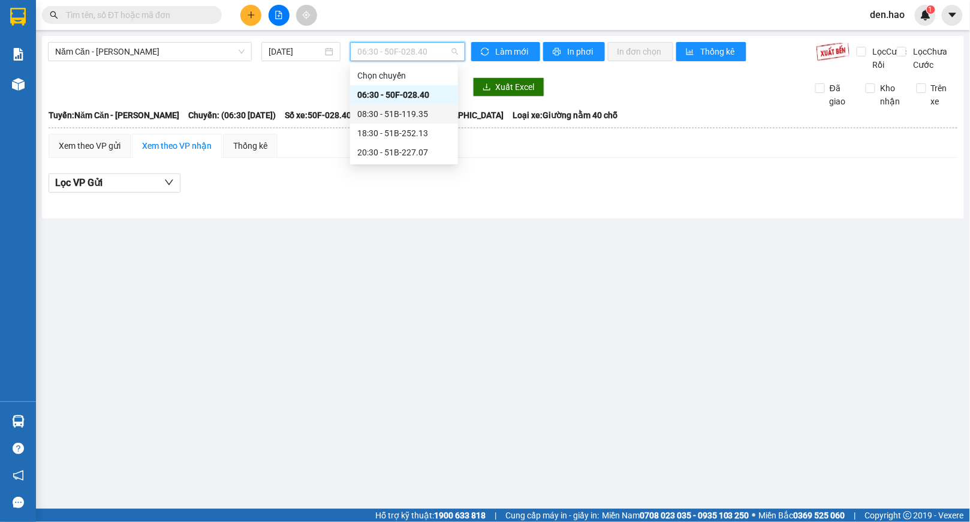
click at [408, 113] on div "08:30 - 51B-119.35" at bounding box center [404, 113] width 94 height 13
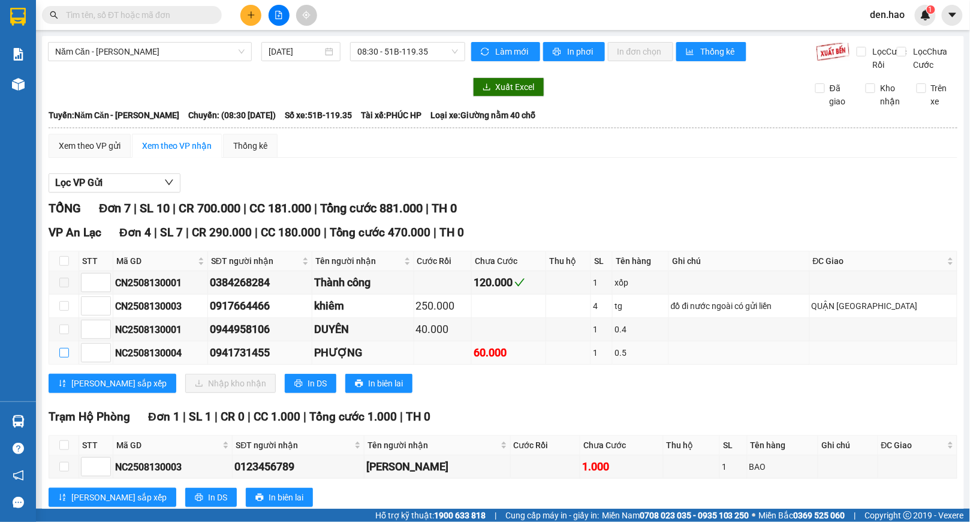
click at [61, 357] on input "checkbox" at bounding box center [64, 353] width 10 height 10
checkbox input "true"
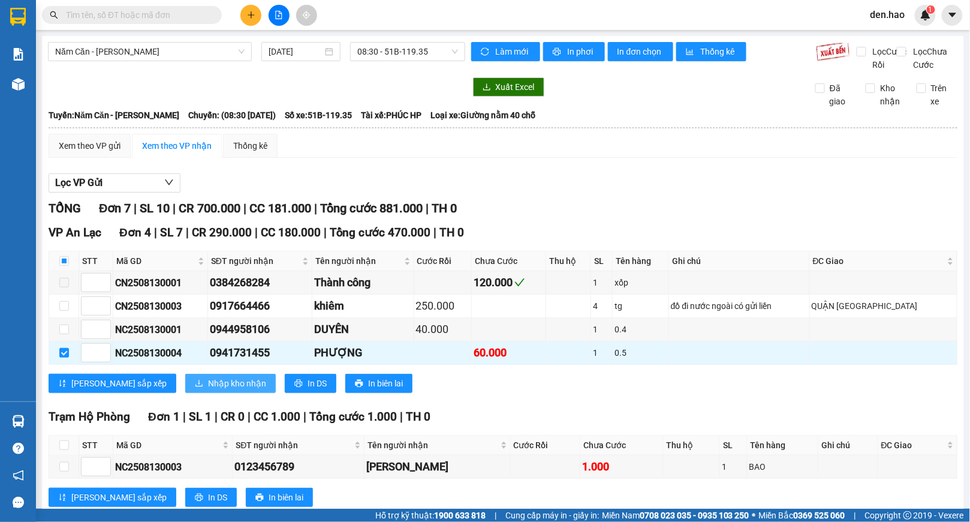
click at [211, 390] on span "Nhập kho nhận" at bounding box center [237, 383] width 58 height 13
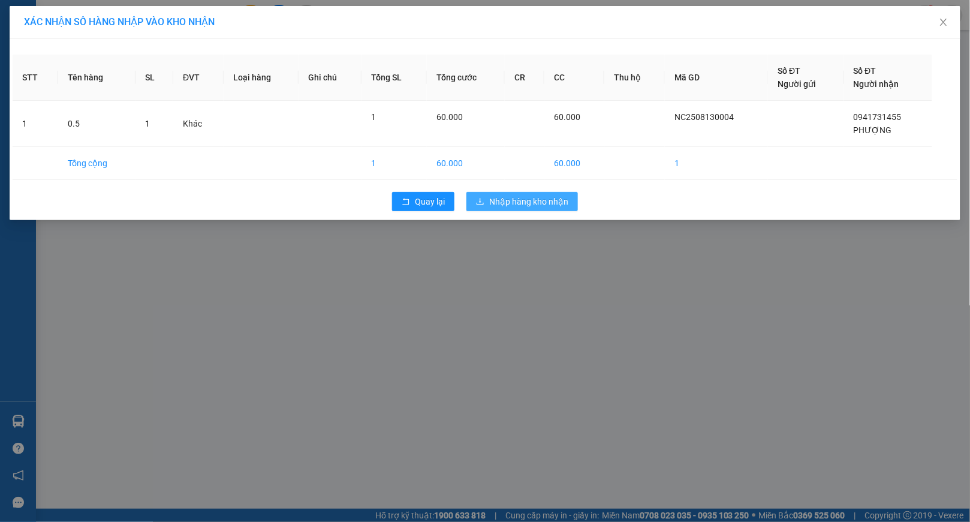
click at [505, 205] on span "Nhập hàng kho nhận" at bounding box center [528, 201] width 79 height 13
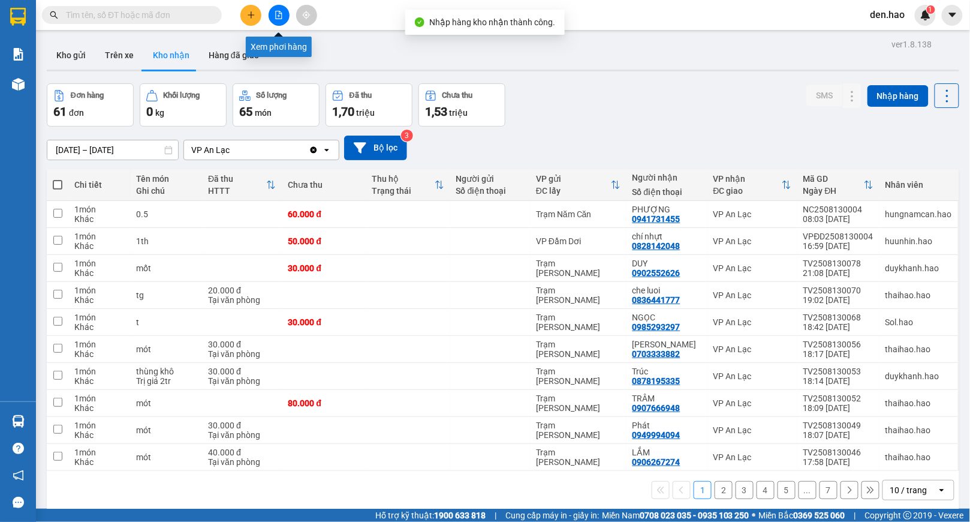
click at [277, 13] on icon "file-add" at bounding box center [279, 15] width 8 height 8
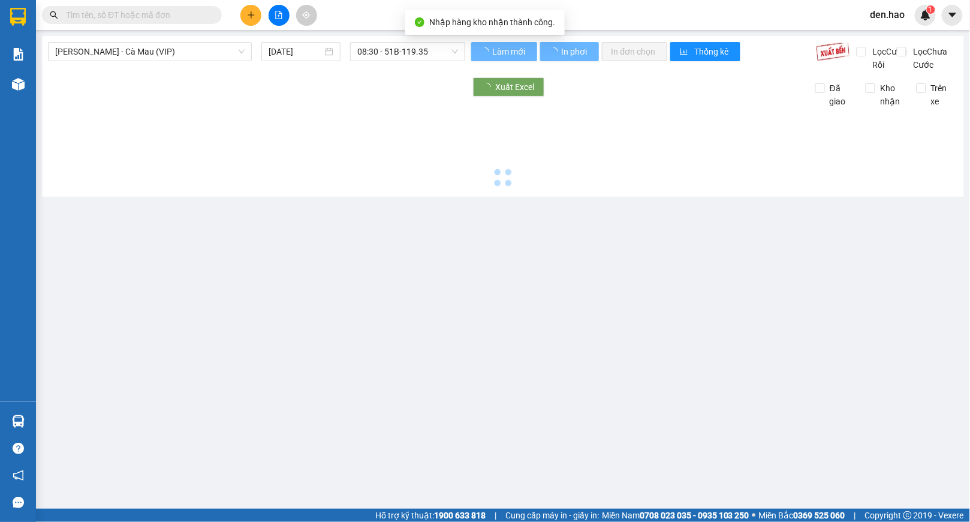
type input "[DATE]"
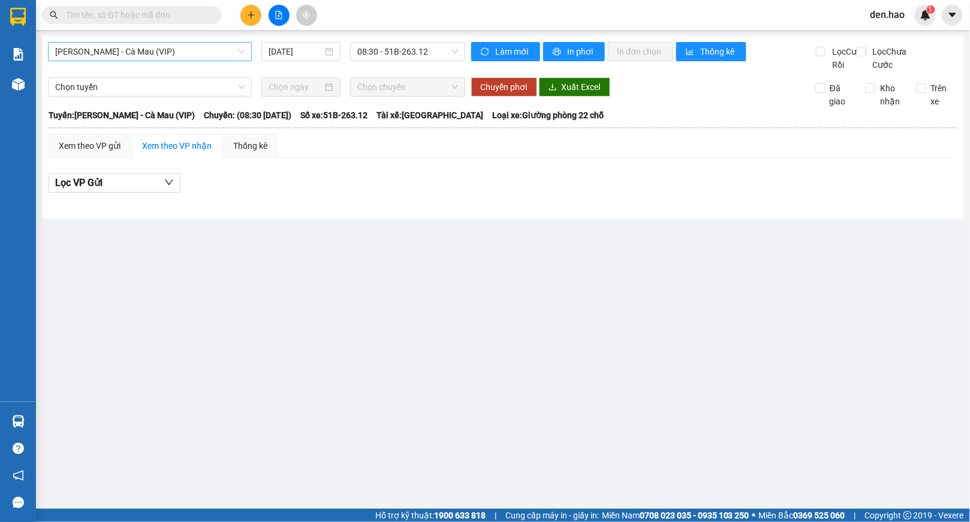
click at [164, 56] on span "[PERSON_NAME] - Cà Mau (VIP)" at bounding box center [150, 52] width 190 height 18
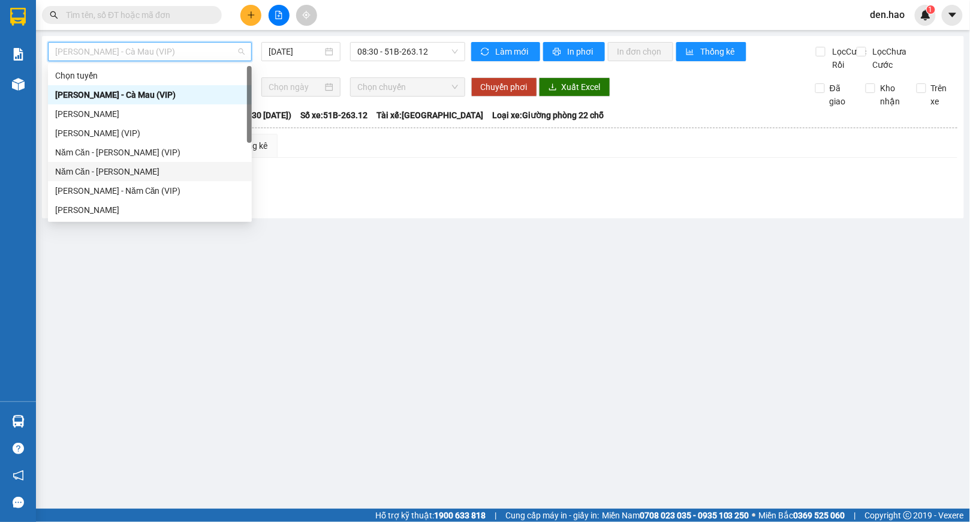
click at [97, 175] on div "Năm Căn - [PERSON_NAME]" at bounding box center [150, 171] width 190 height 13
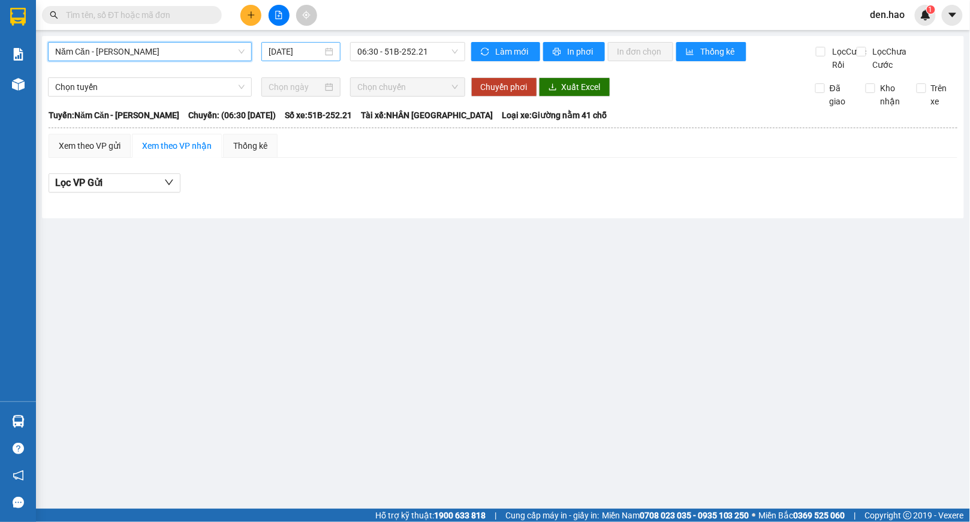
click at [266, 54] on div "[DATE]" at bounding box center [301, 51] width 79 height 19
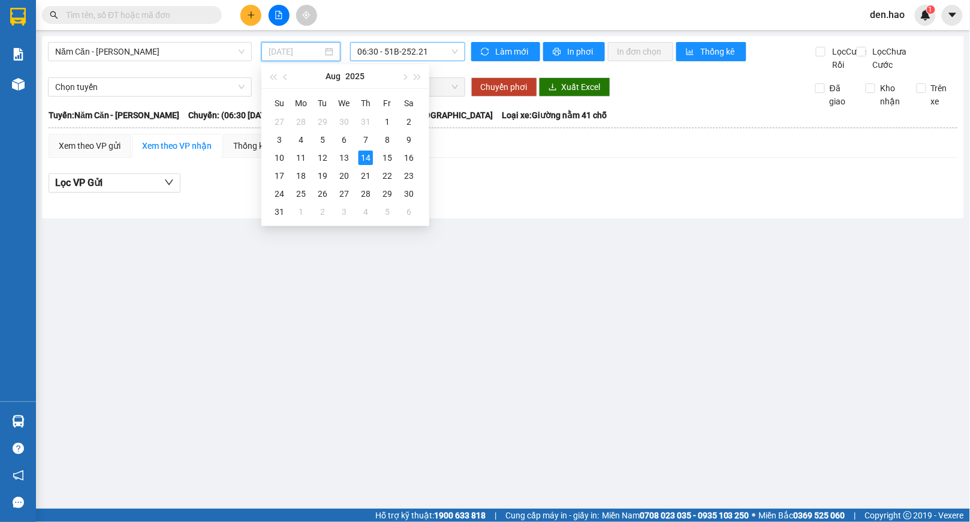
drag, startPoint x: 336, startPoint y: 154, endPoint x: 379, endPoint y: 49, distance: 114.1
click at [337, 154] on td "13" at bounding box center [344, 158] width 22 height 18
type input "[DATE]"
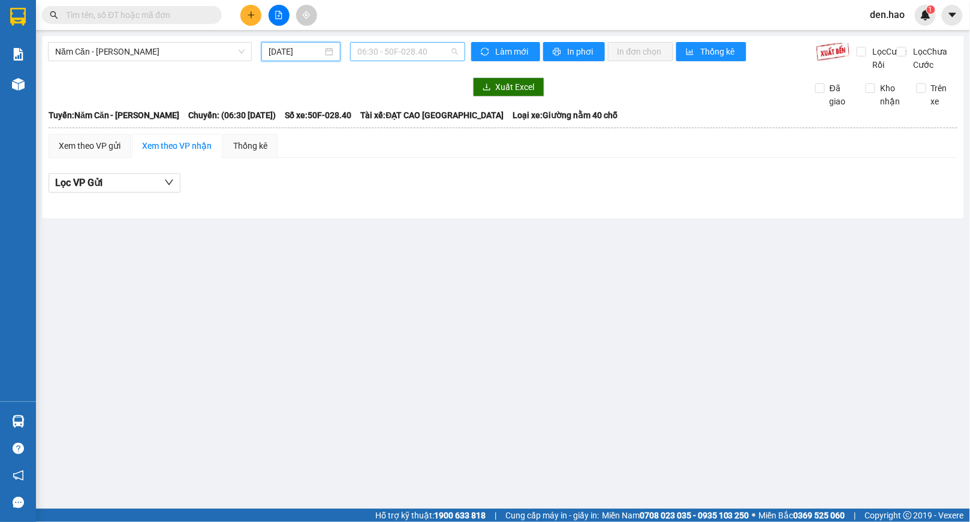
click at [380, 48] on span "06:30 - 50F-028.40" at bounding box center [407, 52] width 101 height 18
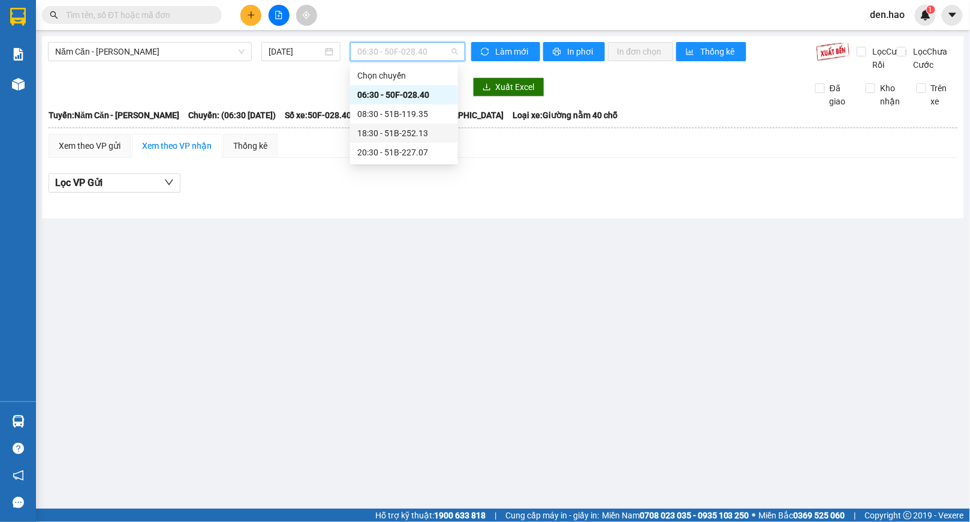
click at [386, 133] on div "18:30 - 51B-252.13" at bounding box center [404, 133] width 94 height 13
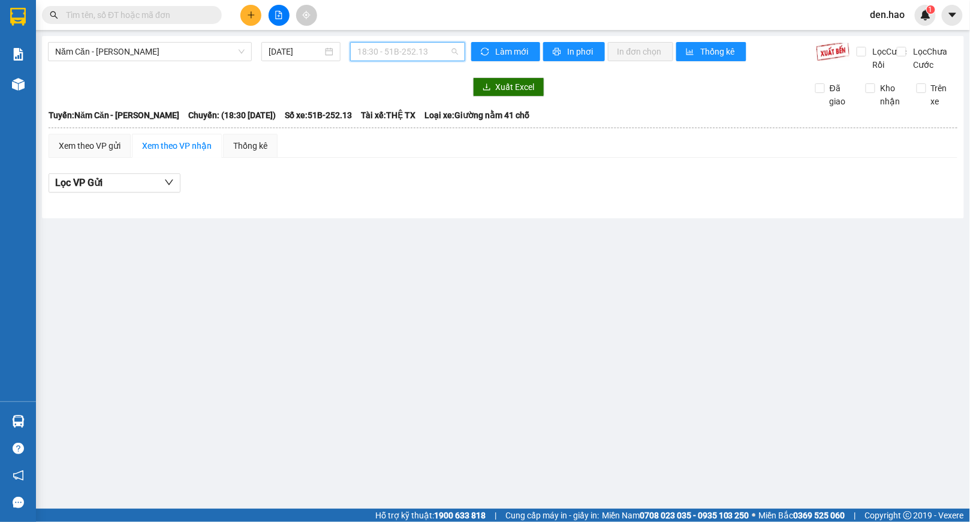
click at [421, 51] on span "18:30 - 51B-252.13" at bounding box center [407, 52] width 101 height 18
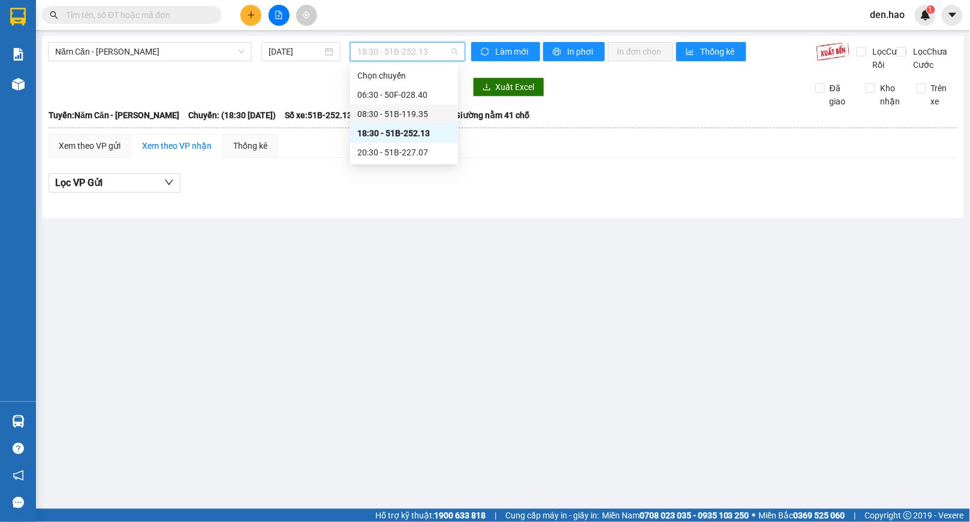
click at [410, 111] on div "08:30 - 51B-119.35" at bounding box center [404, 113] width 94 height 13
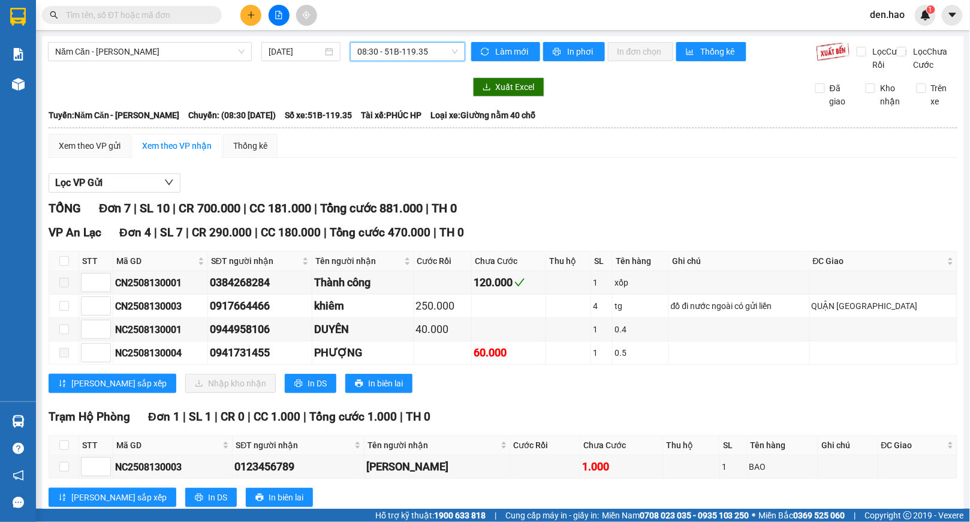
click at [414, 55] on span "08:30 - 51B-119.35" at bounding box center [407, 52] width 101 height 18
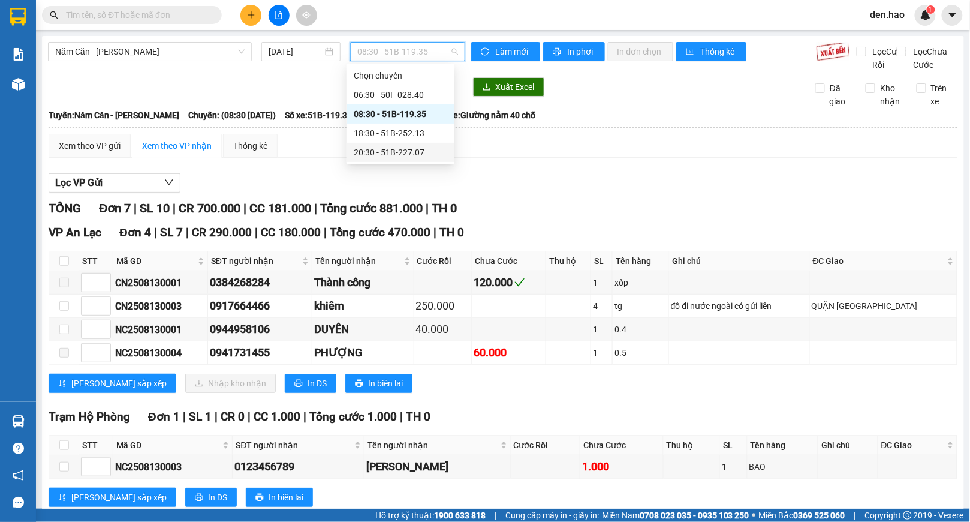
click at [399, 145] on div "20:30 - 51B-227.07" at bounding box center [401, 152] width 108 height 19
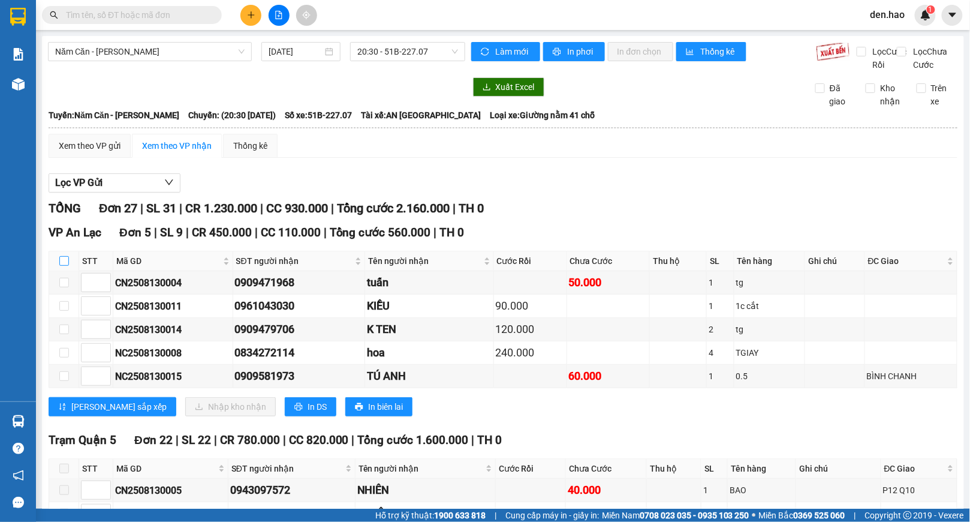
click at [66, 266] on input "checkbox" at bounding box center [64, 261] width 10 height 10
checkbox input "true"
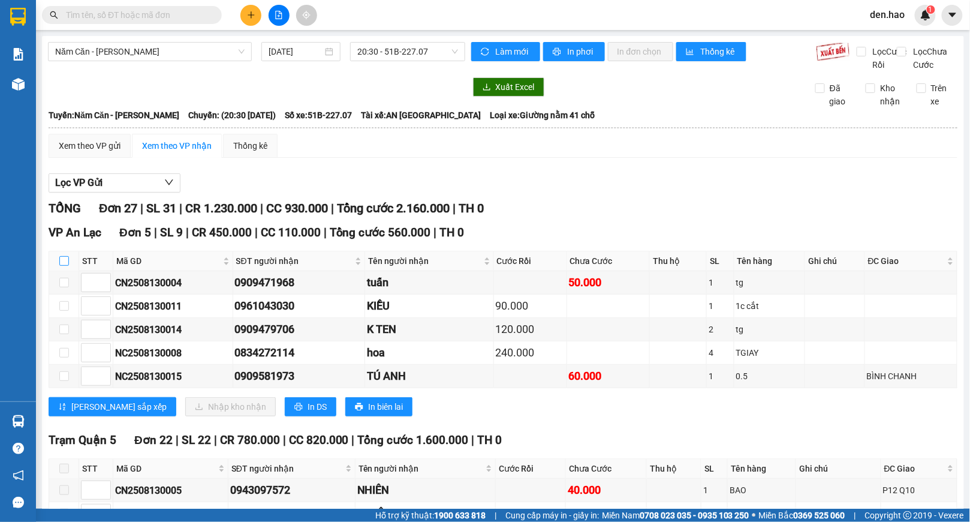
checkbox input "true"
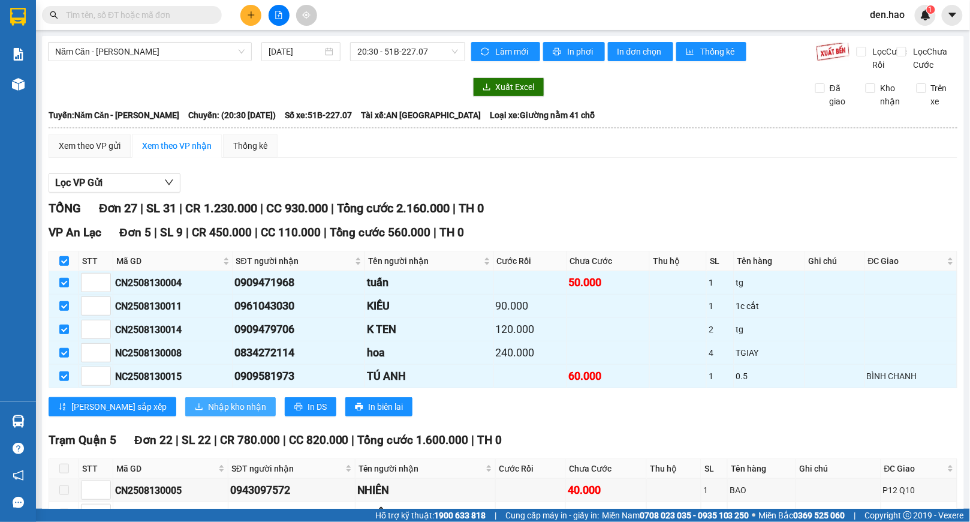
click at [208, 413] on span "Nhập kho nhận" at bounding box center [237, 406] width 58 height 13
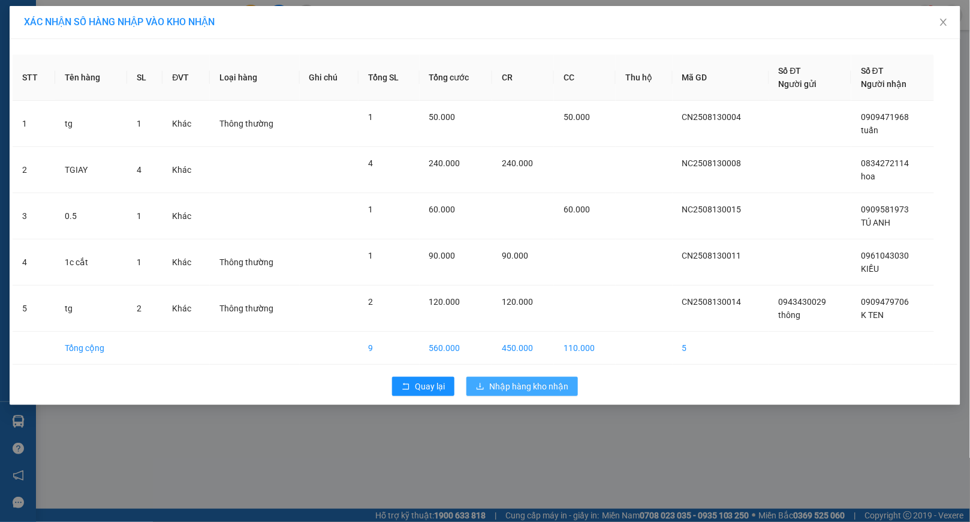
click at [516, 386] on span "Nhập hàng kho nhận" at bounding box center [528, 386] width 79 height 13
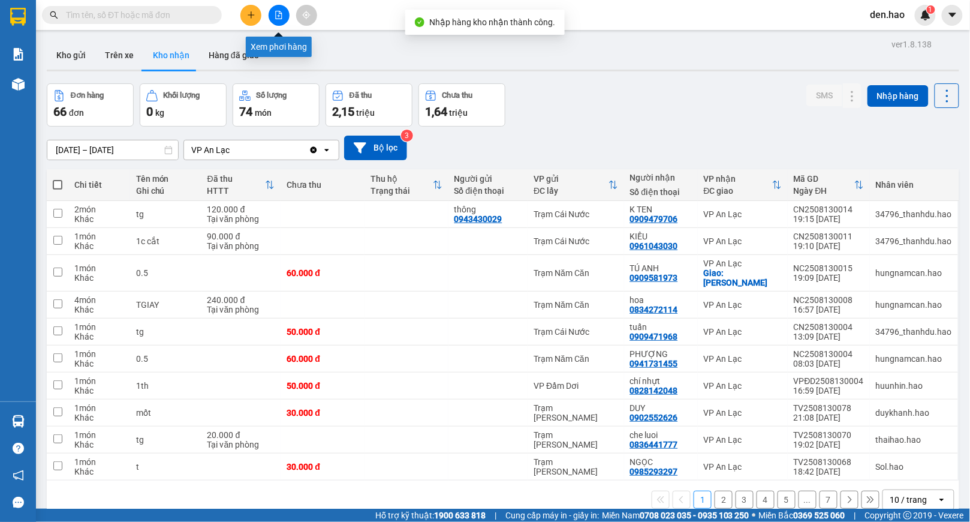
click at [277, 19] on button at bounding box center [279, 15] width 21 height 21
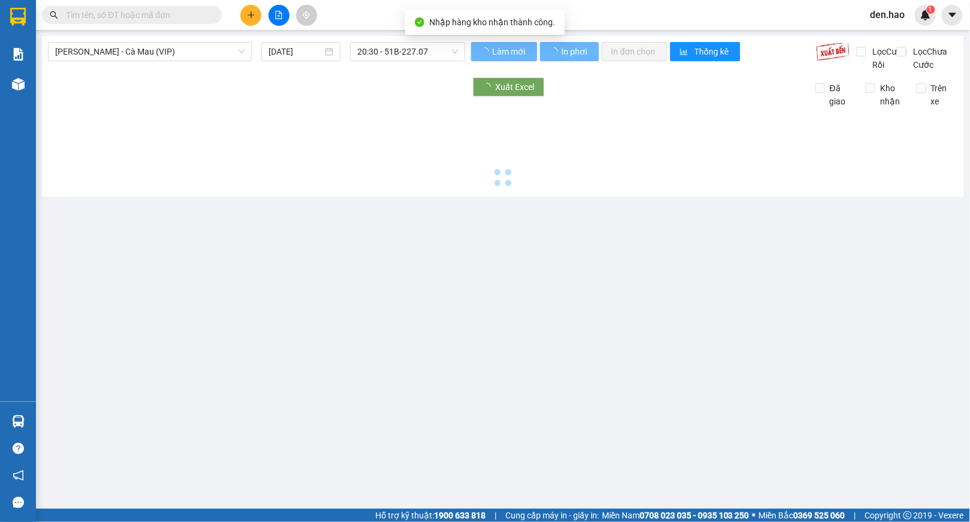
type input "[DATE]"
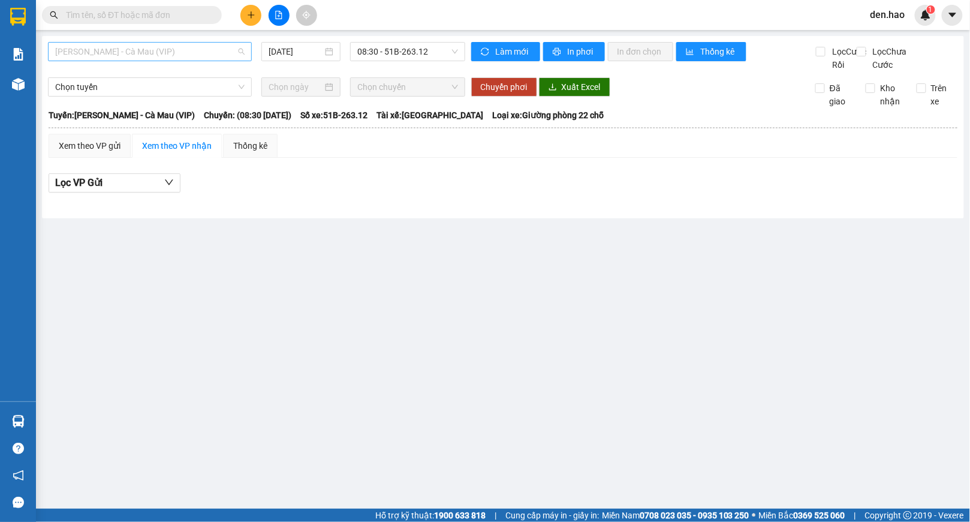
click at [202, 53] on span "[PERSON_NAME] - Cà Mau (VIP)" at bounding box center [150, 52] width 190 height 18
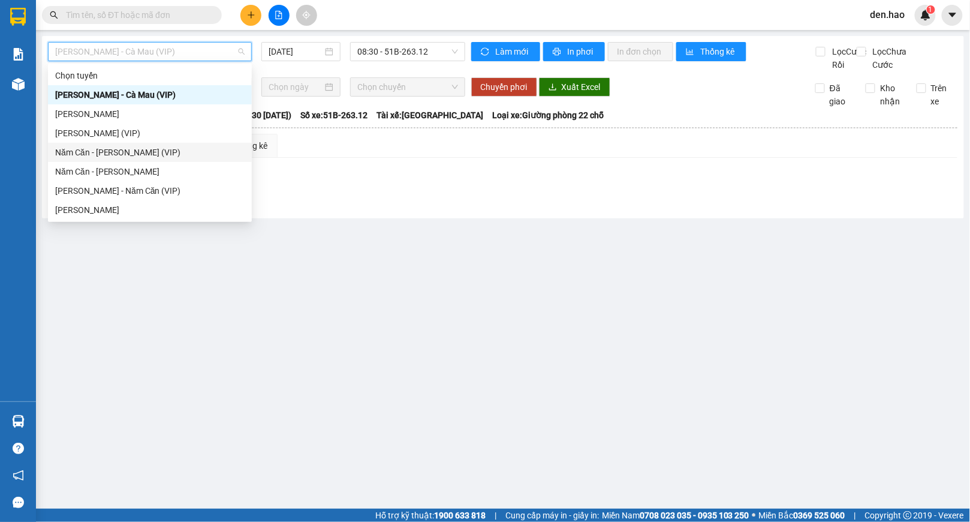
click at [123, 149] on div "Năm Căn - [PERSON_NAME] (VIP)" at bounding box center [150, 152] width 190 height 13
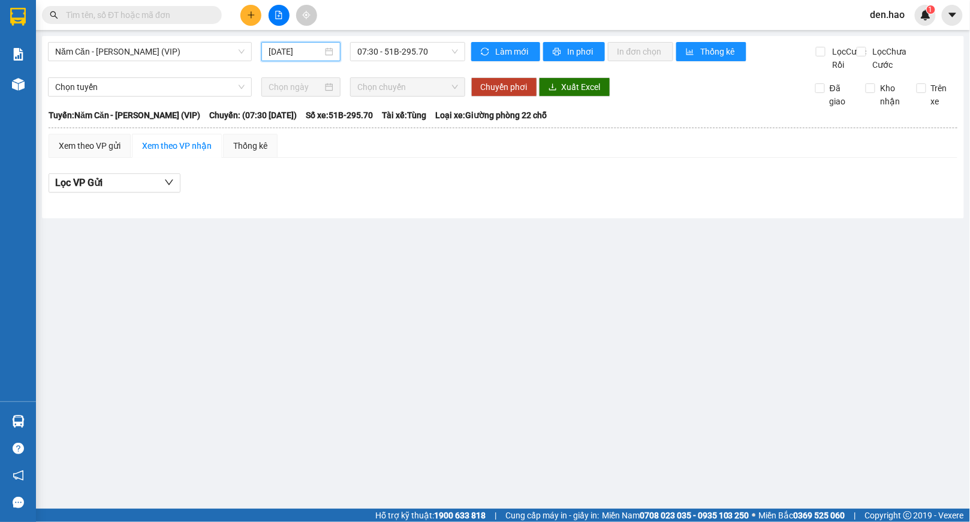
click at [274, 56] on input "[DATE]" at bounding box center [296, 51] width 54 height 13
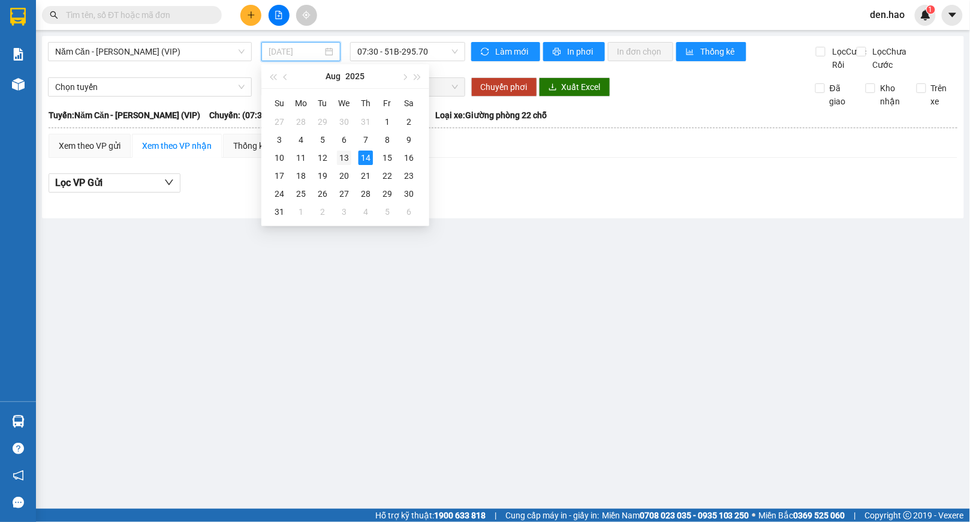
click at [339, 154] on div "13" at bounding box center [344, 158] width 14 height 14
type input "[DATE]"
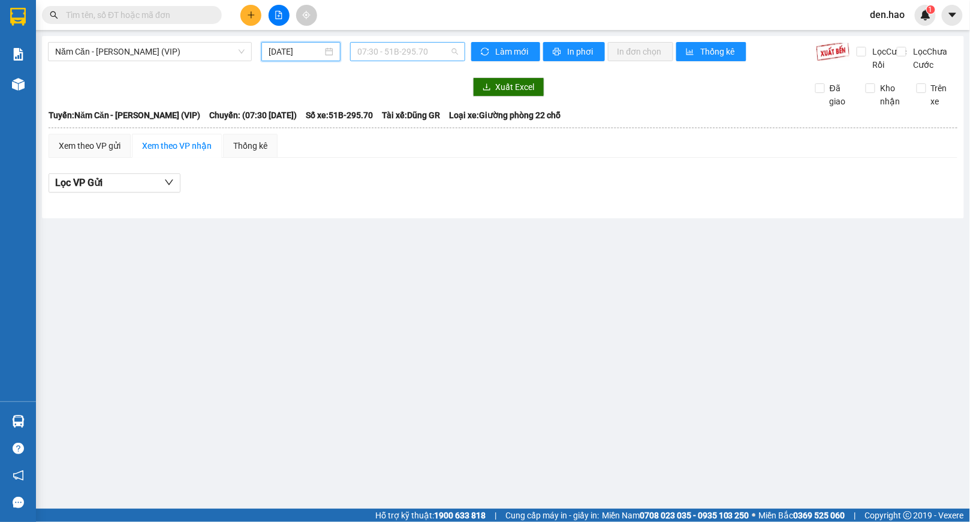
click at [401, 53] on span "07:30 - 51B-295.70" at bounding box center [407, 52] width 101 height 18
click at [396, 114] on div "19:30 - 51B-263.12" at bounding box center [404, 113] width 94 height 13
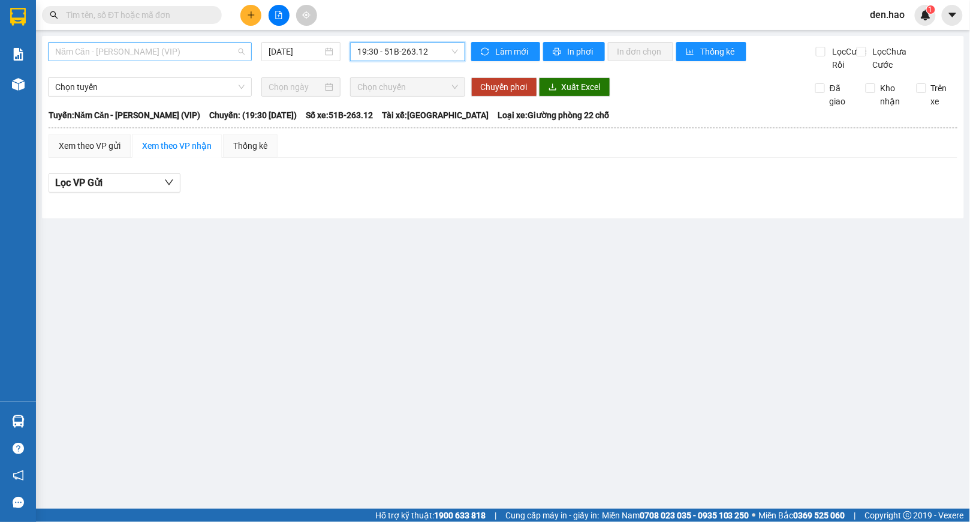
click at [146, 51] on span "Năm Căn - [PERSON_NAME] (VIP)" at bounding box center [150, 52] width 190 height 18
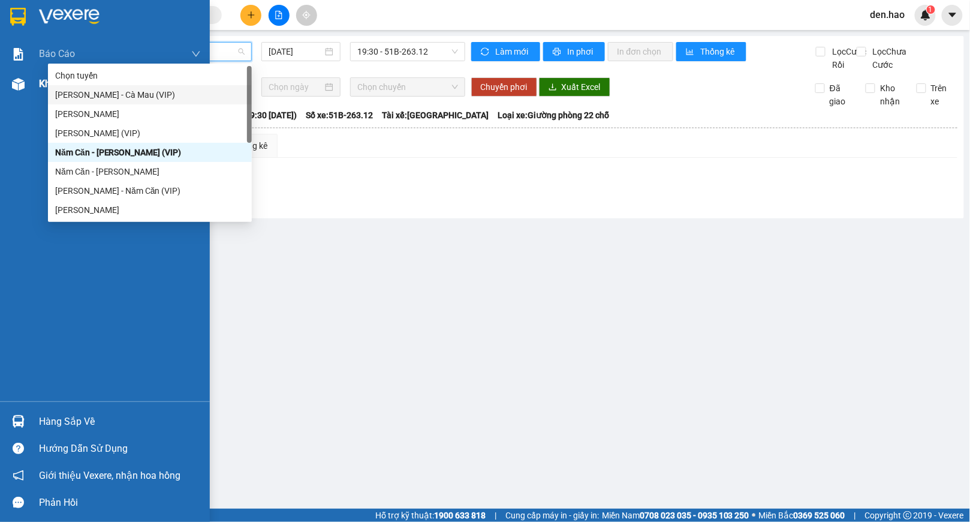
click at [30, 83] on div "Kho hàng mới" at bounding box center [105, 84] width 210 height 30
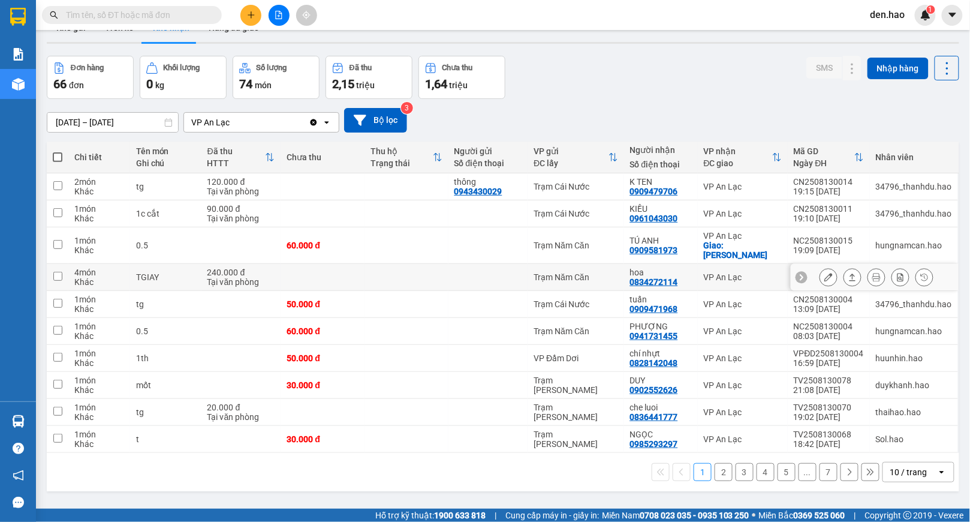
scroll to position [55, 0]
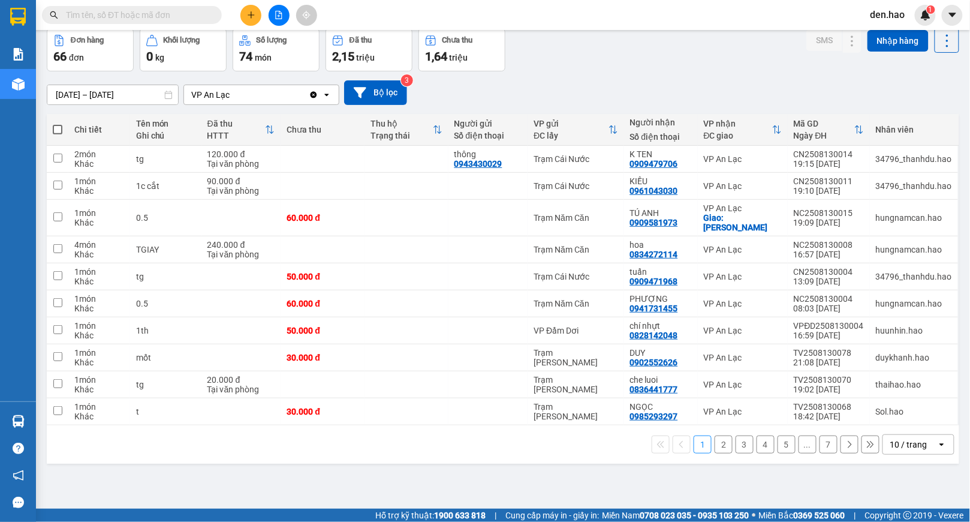
click at [162, 14] on input "text" at bounding box center [137, 14] width 142 height 13
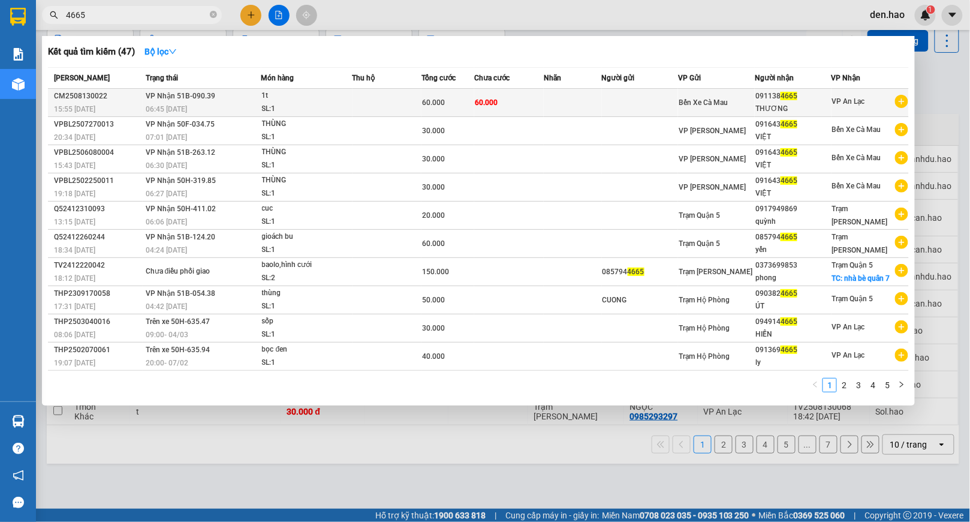
type input "4665"
click at [527, 101] on td "60.000" at bounding box center [509, 103] width 70 height 28
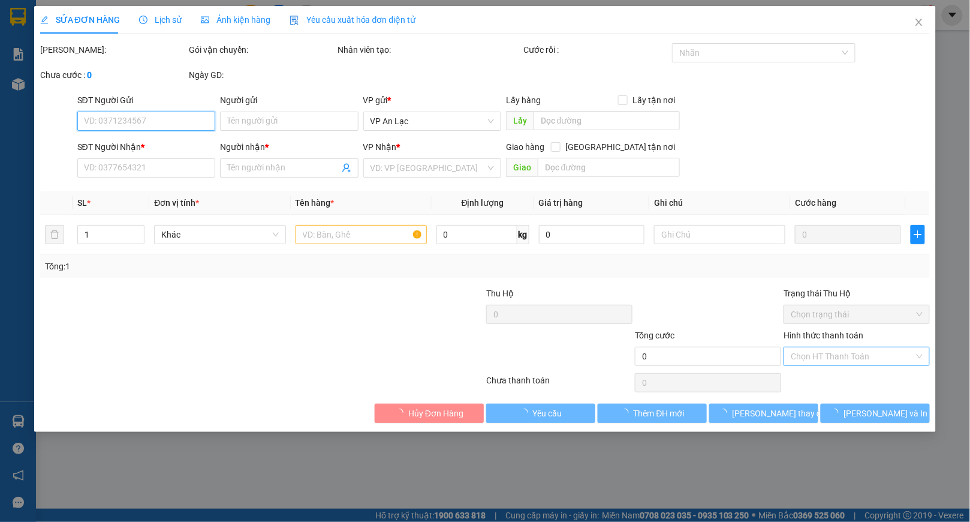
type input "0911384665"
type input "THƯƠNG"
type input "60.000"
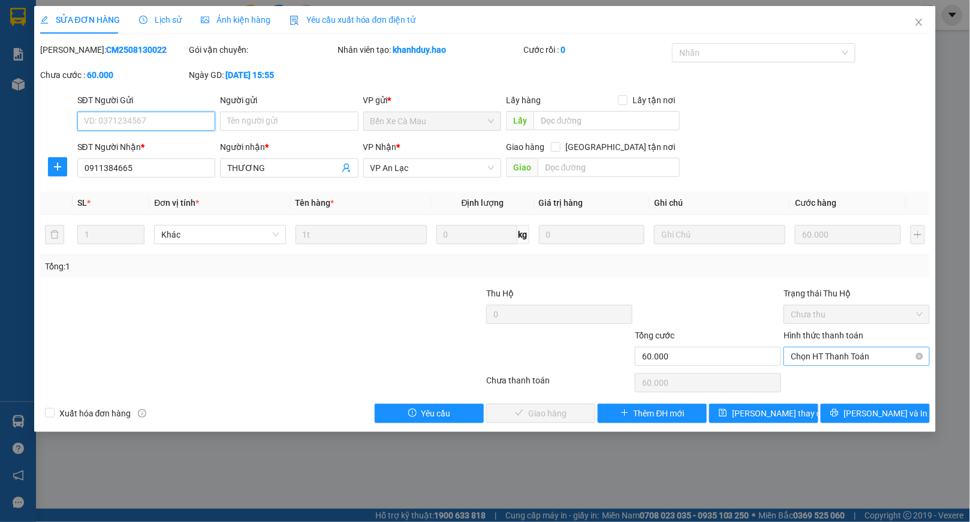
click at [833, 356] on span "Chọn HT Thanh Toán" at bounding box center [857, 356] width 132 height 18
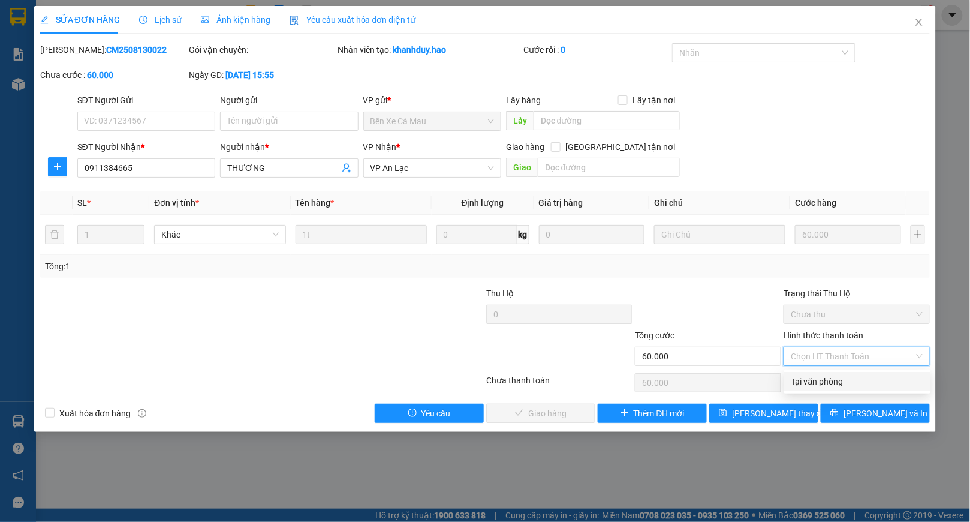
click at [815, 375] on div "Tại văn phòng" at bounding box center [858, 381] width 132 height 13
type input "0"
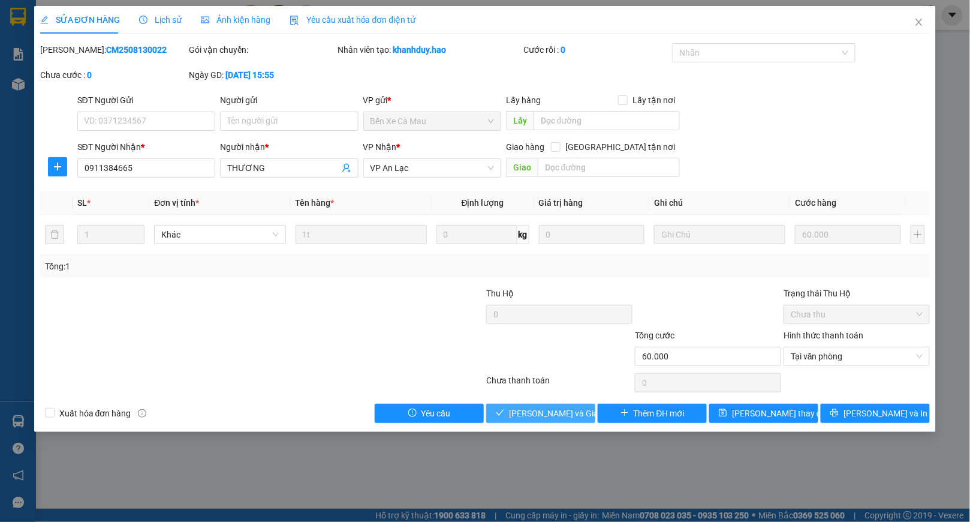
click at [551, 411] on span "[PERSON_NAME] và Giao hàng" at bounding box center [566, 413] width 115 height 13
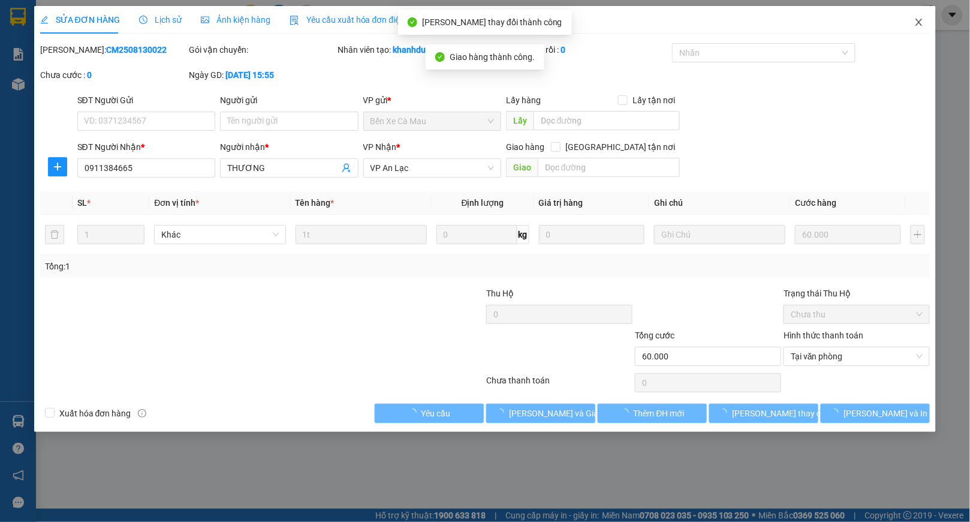
click at [919, 19] on icon "close" at bounding box center [920, 22] width 10 height 10
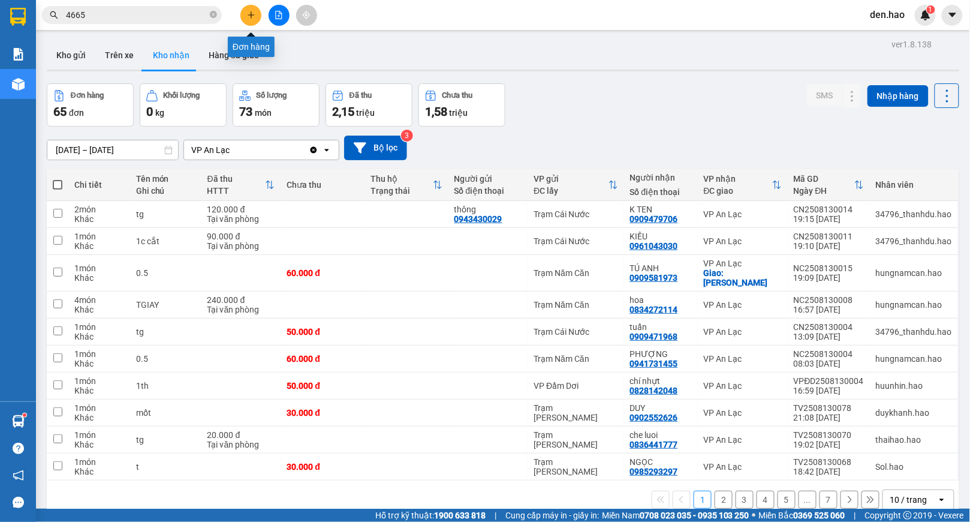
click at [253, 17] on icon "plus" at bounding box center [251, 15] width 8 height 8
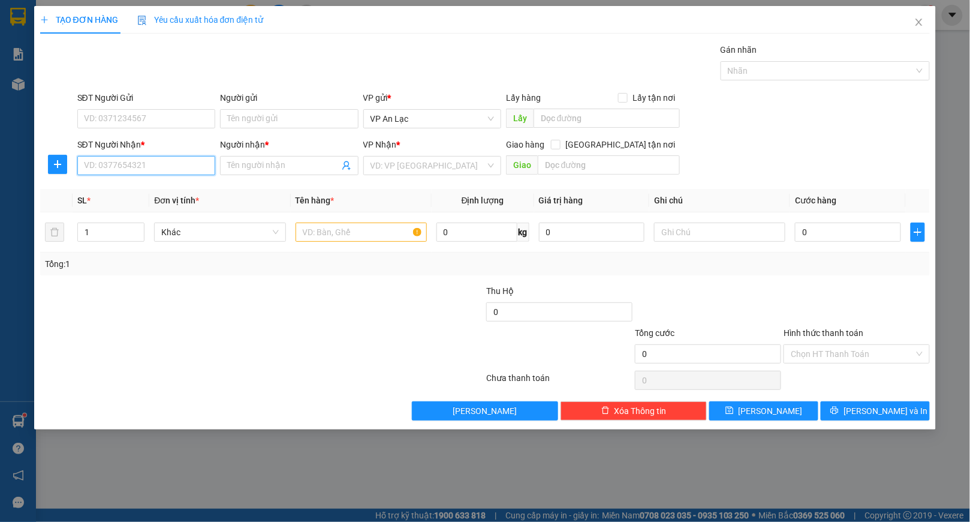
click at [128, 170] on input "SĐT Người Nhận *" at bounding box center [146, 165] width 138 height 19
click at [145, 196] on div "0836441777 - che luoi" at bounding box center [147, 190] width 124 height 13
type input "0836441777"
type input "che luoi"
type input "40.000"
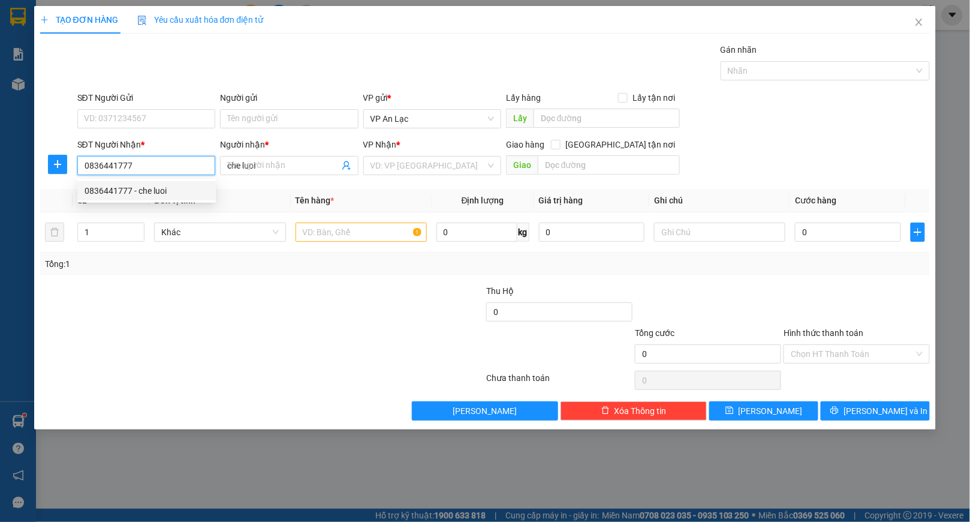
type input "40.000"
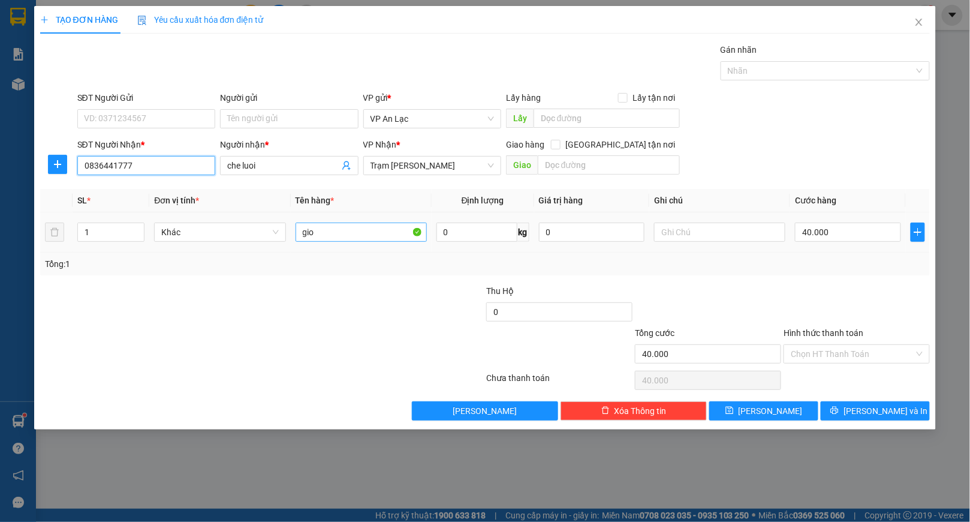
type input "0836441777"
click at [339, 242] on input "gio" at bounding box center [361, 232] width 131 height 19
type input "g"
type input "thung"
click at [839, 238] on input "40.000" at bounding box center [848, 232] width 106 height 19
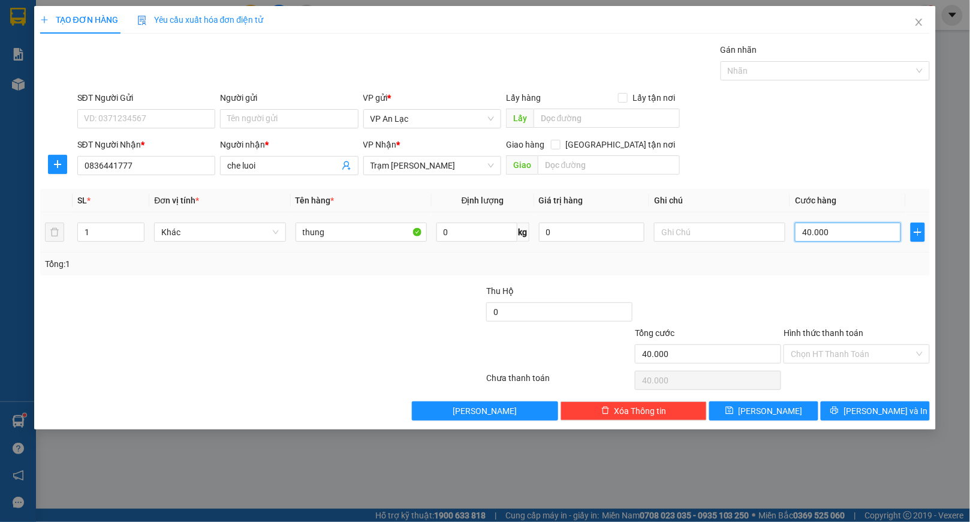
type input "0"
click at [800, 233] on input "0" at bounding box center [848, 232] width 106 height 19
type input "30"
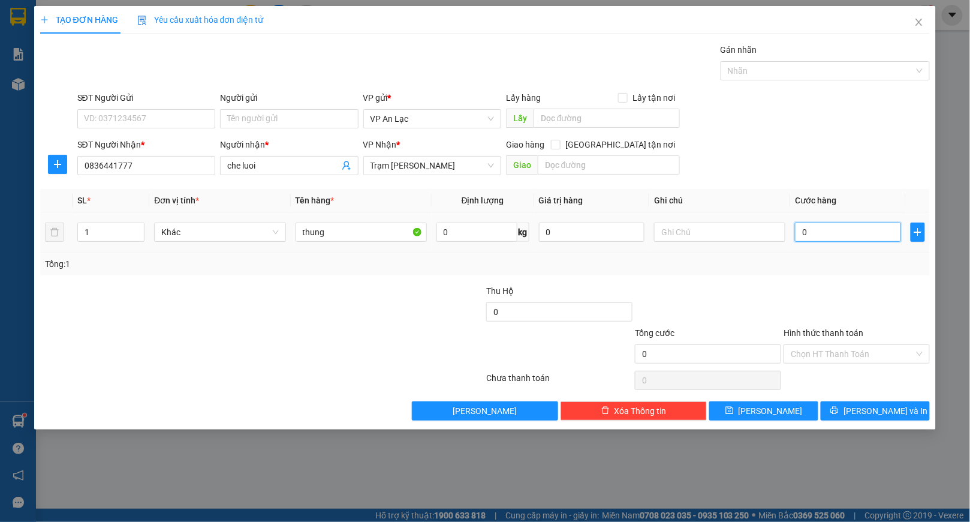
type input "30"
type input "30.000"
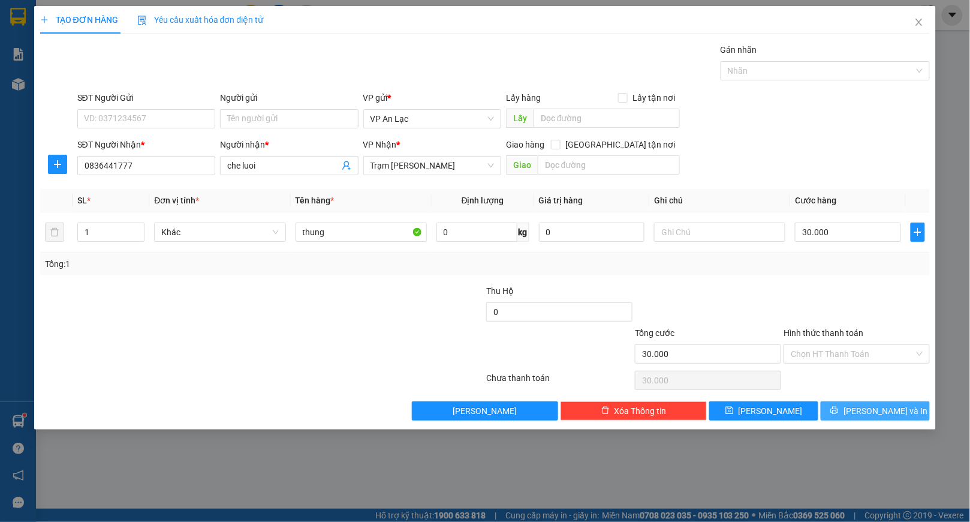
click at [883, 414] on span "[PERSON_NAME] và In" at bounding box center [886, 410] width 84 height 13
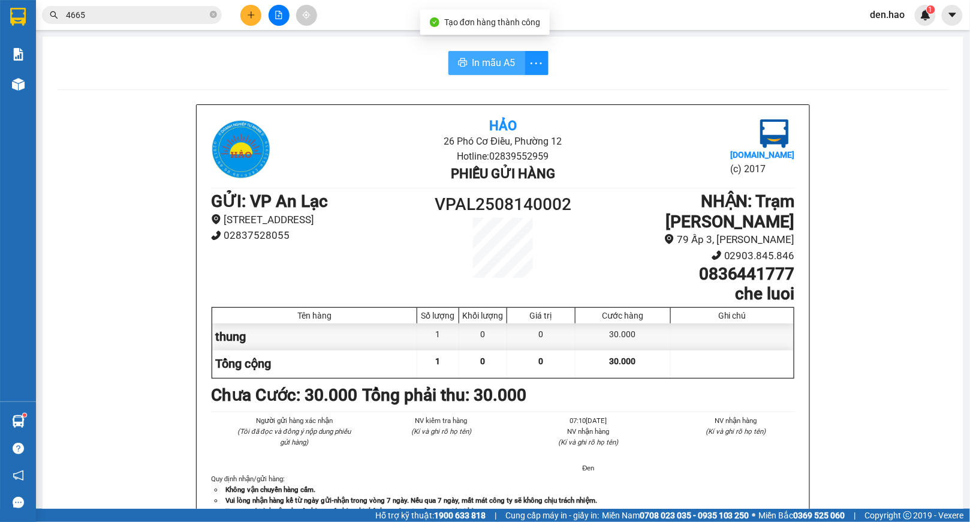
click at [495, 56] on span "In mẫu A5" at bounding box center [494, 62] width 43 height 15
click at [250, 5] on button at bounding box center [251, 15] width 21 height 21
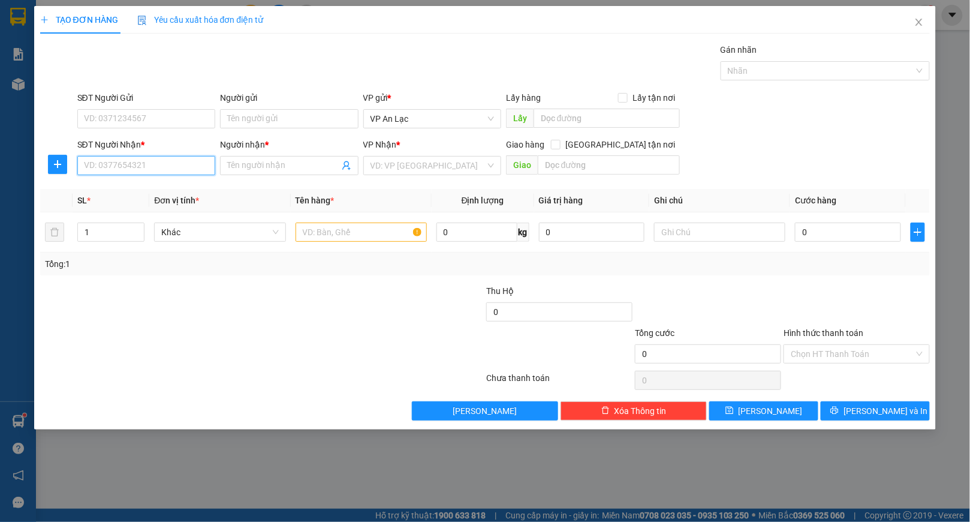
click at [135, 164] on input "SĐT Người Nhận *" at bounding box center [146, 165] width 138 height 19
click at [114, 190] on div "0964442910 - van sum" at bounding box center [147, 190] width 124 height 13
type input "0964442910"
type input "van sum"
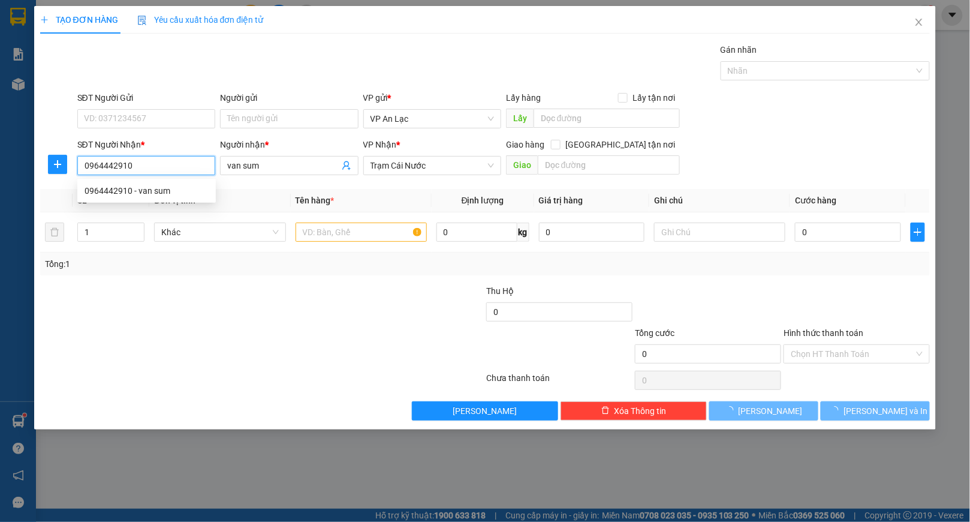
type input "160.000"
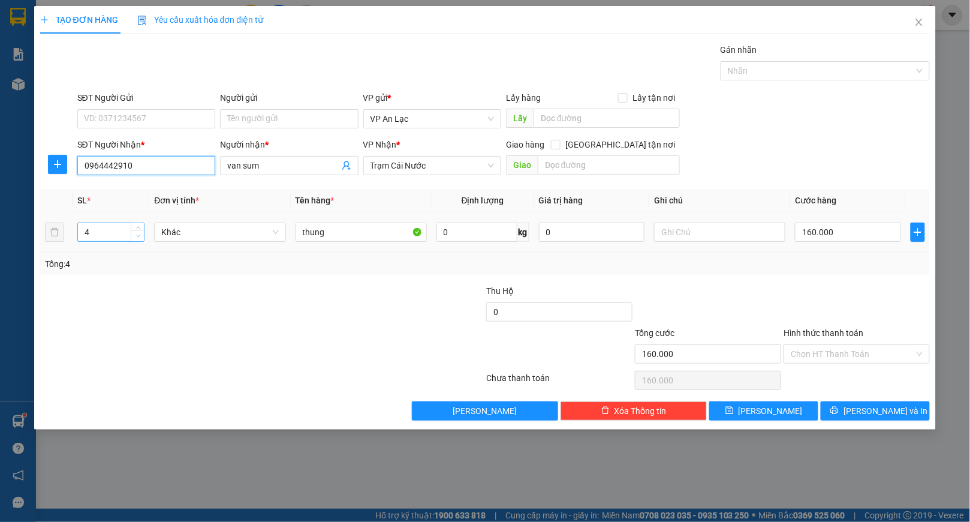
type input "0964442910"
type input "3"
click at [137, 236] on icon "down" at bounding box center [138, 236] width 4 height 2
click at [862, 236] on input "160.000" at bounding box center [848, 232] width 106 height 19
type input "0"
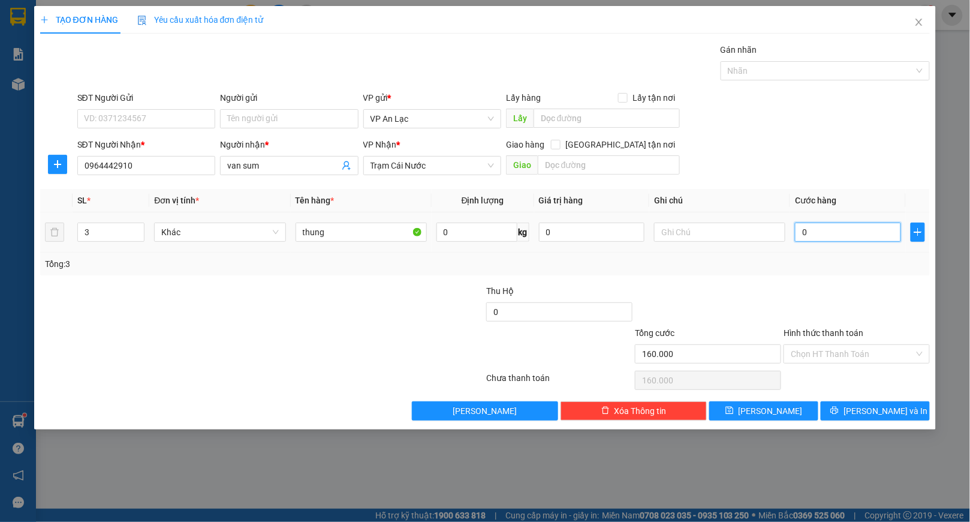
type input "0"
click at [797, 235] on input "0" at bounding box center [848, 232] width 106 height 19
type input "10"
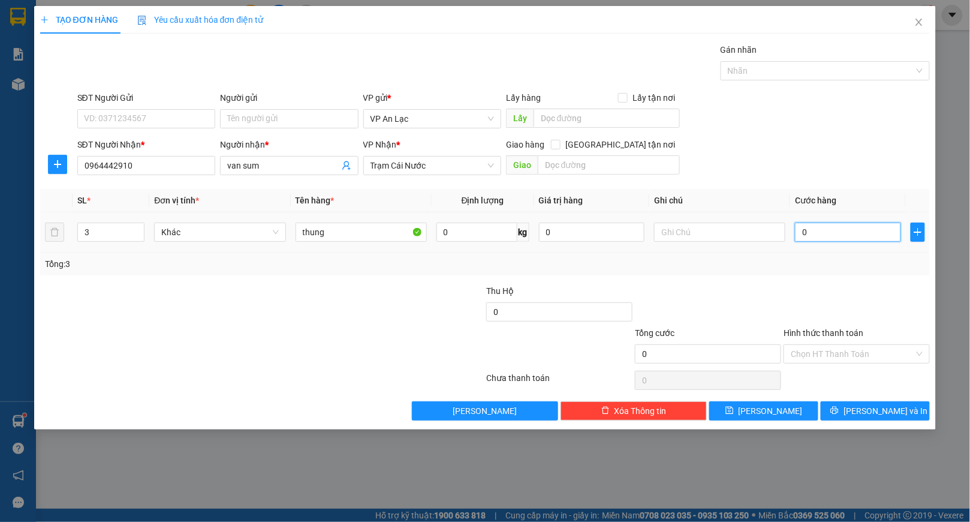
type input "10"
type input "130"
type input "130.000"
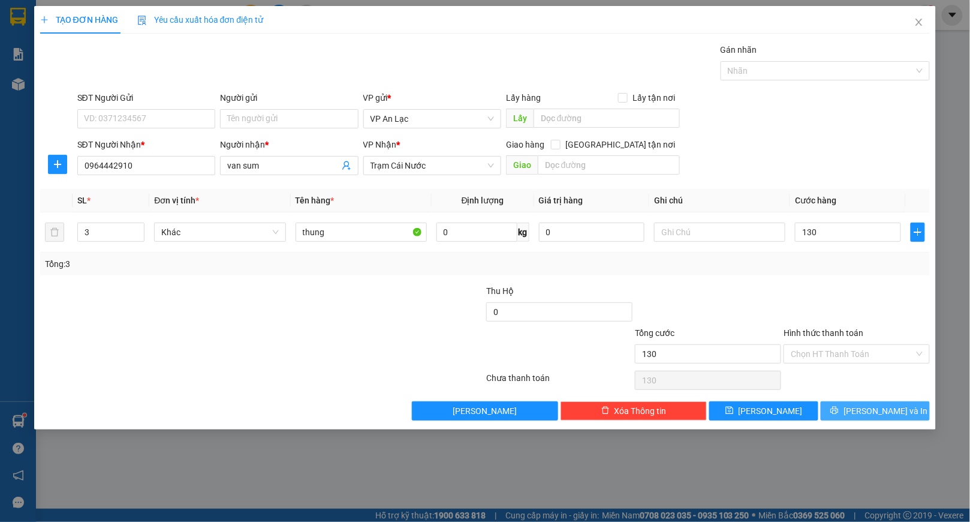
type input "130.000"
click at [891, 404] on button "[PERSON_NAME] và In" at bounding box center [875, 410] width 109 height 19
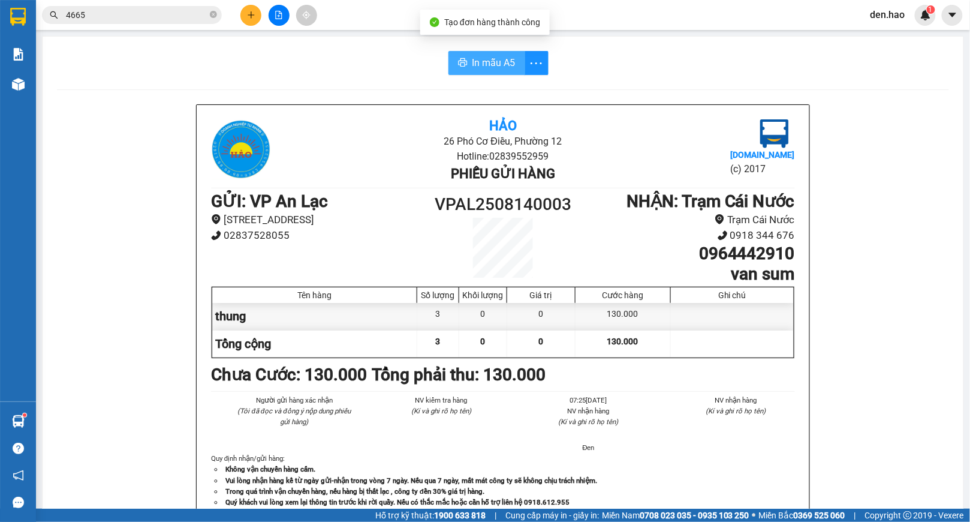
click at [481, 58] on span "In mẫu A5" at bounding box center [494, 62] width 43 height 15
click at [505, 61] on span "In mẫu A5" at bounding box center [494, 62] width 43 height 15
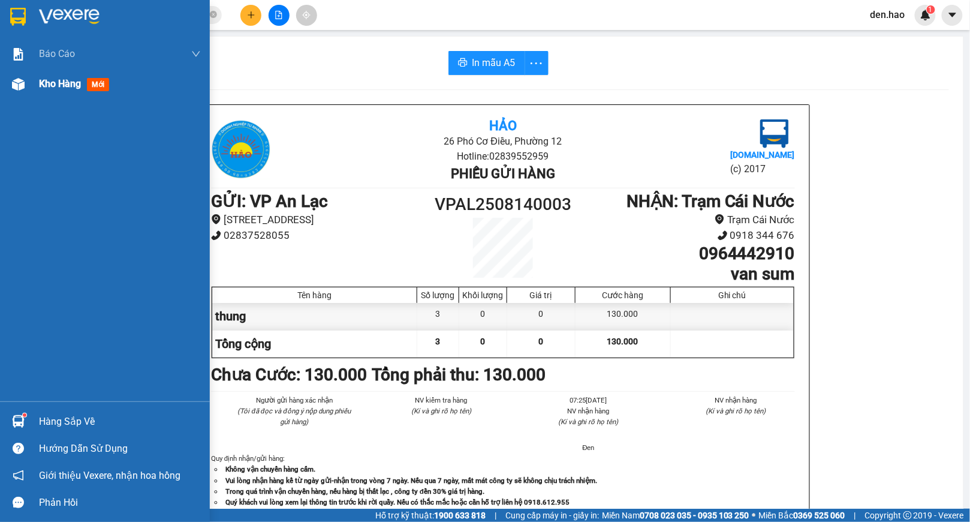
click at [20, 91] on div at bounding box center [18, 84] width 21 height 21
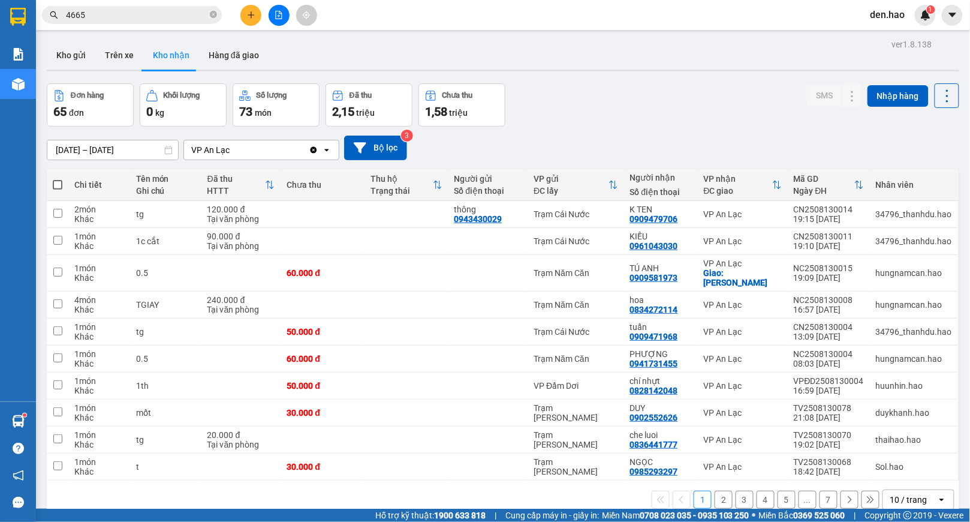
click at [184, 15] on input "4665" at bounding box center [137, 14] width 142 height 13
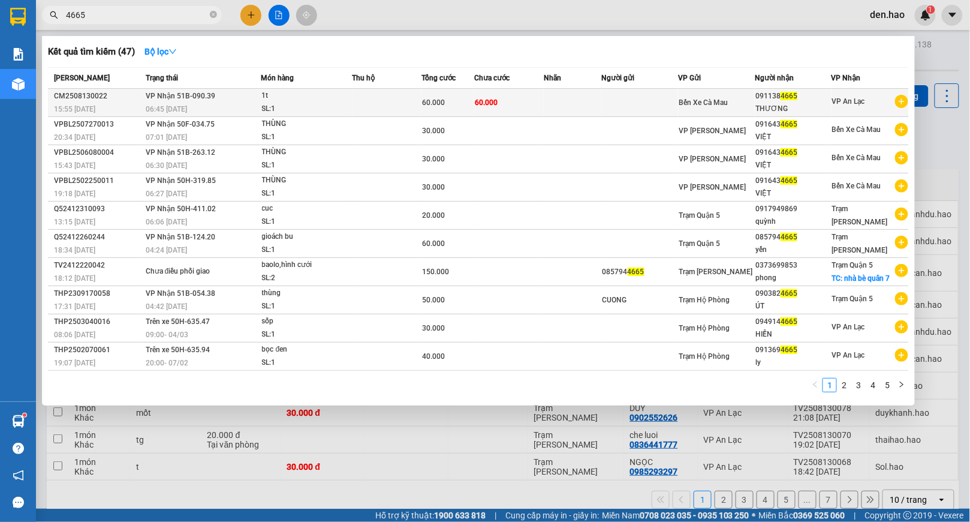
click at [574, 95] on td at bounding box center [573, 103] width 58 height 28
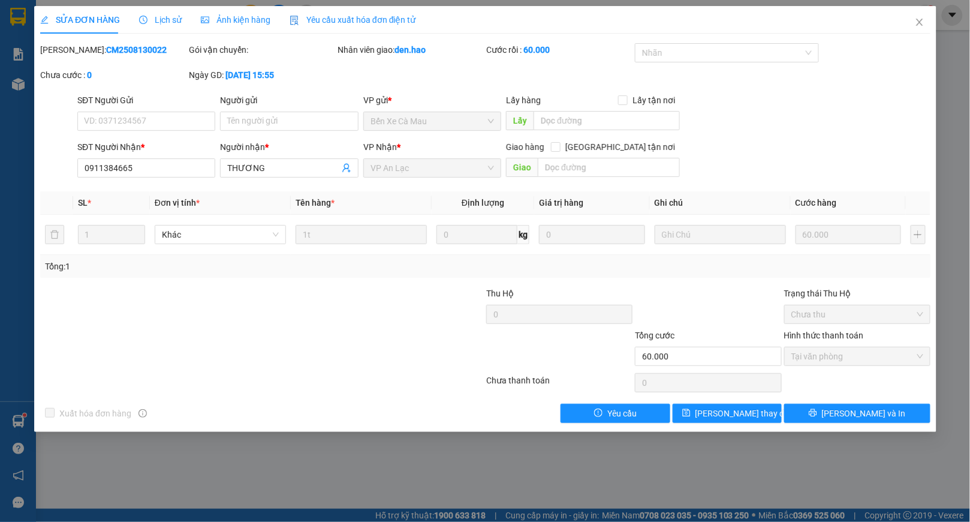
type input "0911384665"
type input "THƯƠNG"
type input "60.000"
click at [921, 29] on span "Close" at bounding box center [920, 23] width 34 height 34
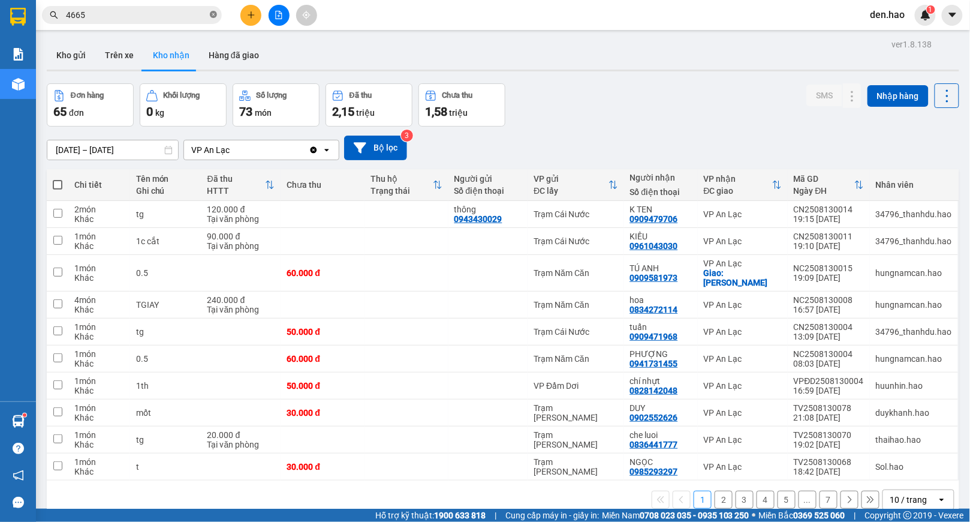
click at [211, 17] on icon "close-circle" at bounding box center [213, 14] width 7 height 7
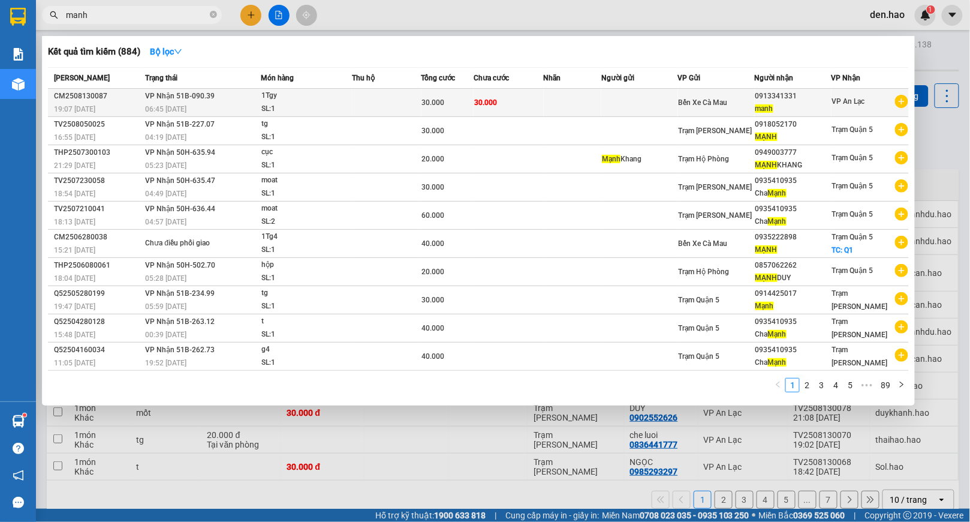
type input "manh"
click at [754, 108] on div "Bến Xe Cà Mau" at bounding box center [717, 102] width 76 height 13
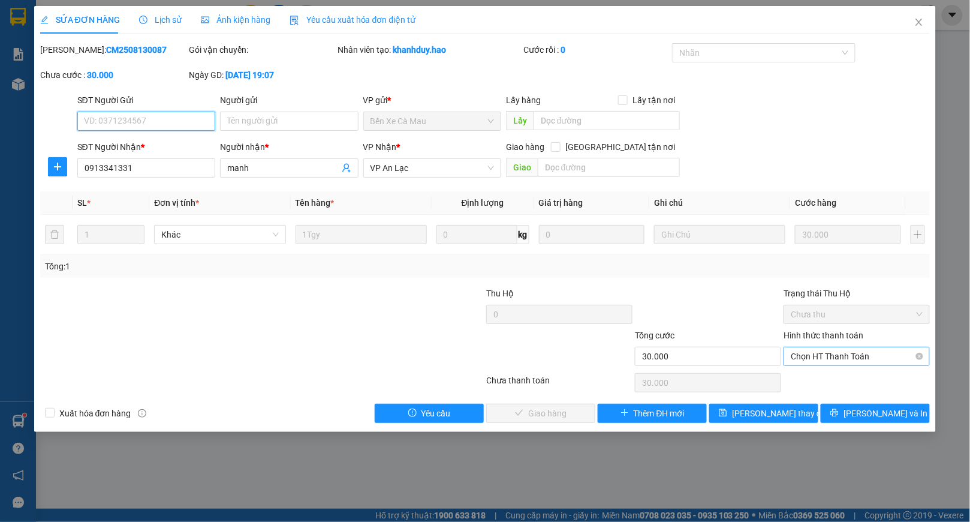
click at [836, 358] on span "Chọn HT Thanh Toán" at bounding box center [857, 356] width 132 height 18
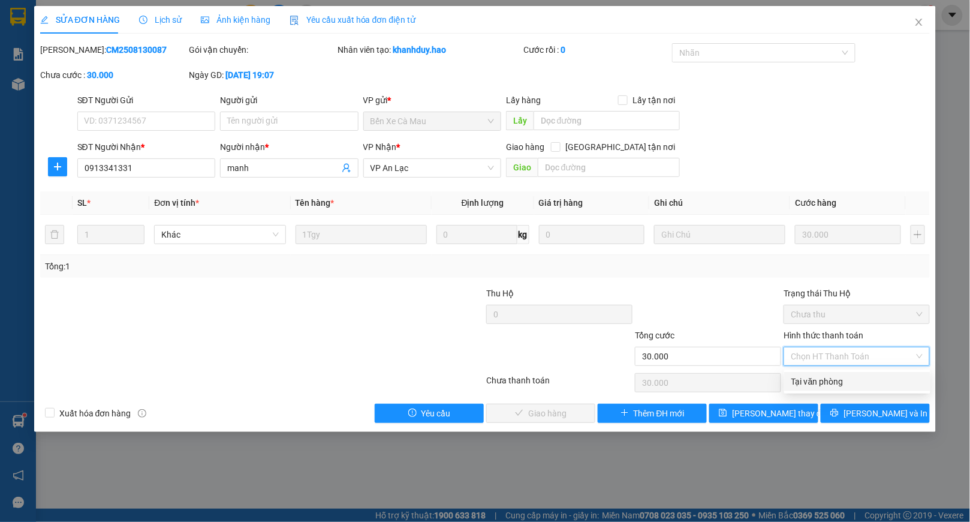
click at [828, 375] on div "Tại văn phòng" at bounding box center [858, 381] width 132 height 13
type input "0"
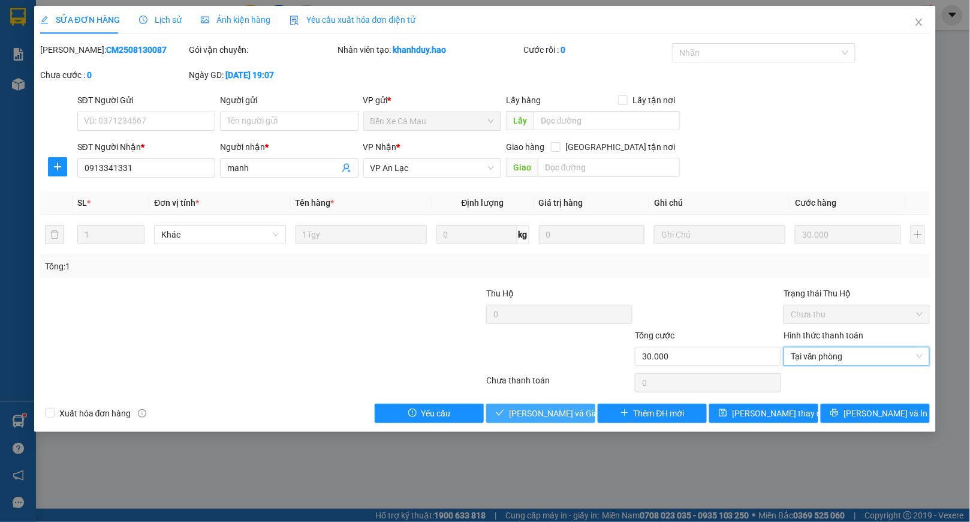
click at [518, 408] on span "[PERSON_NAME] và Giao hàng" at bounding box center [566, 413] width 115 height 13
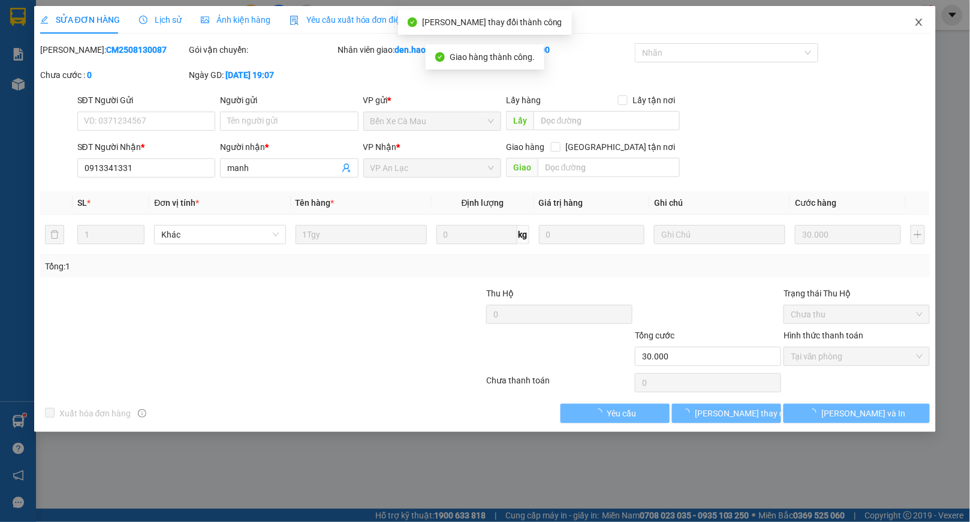
click at [924, 22] on icon "close" at bounding box center [920, 22] width 10 height 10
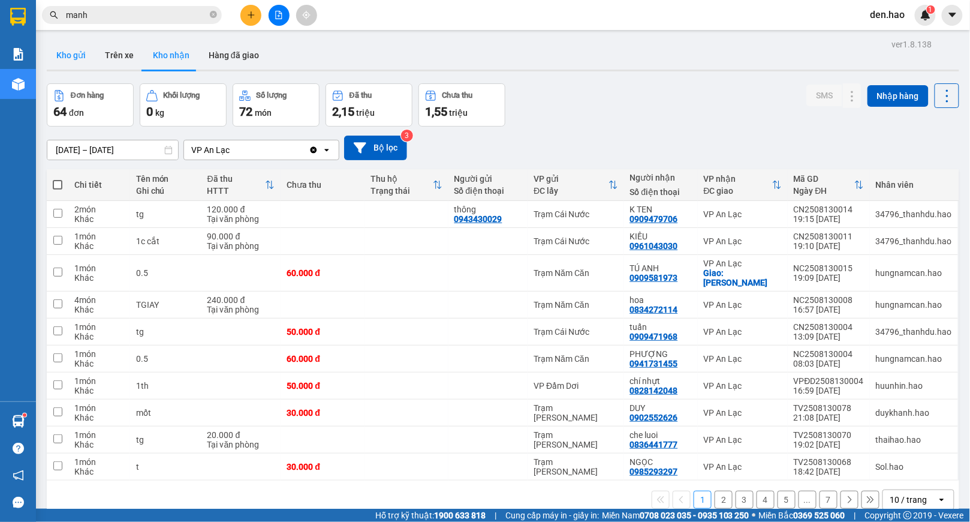
click at [71, 56] on button "Kho gửi" at bounding box center [71, 55] width 49 height 29
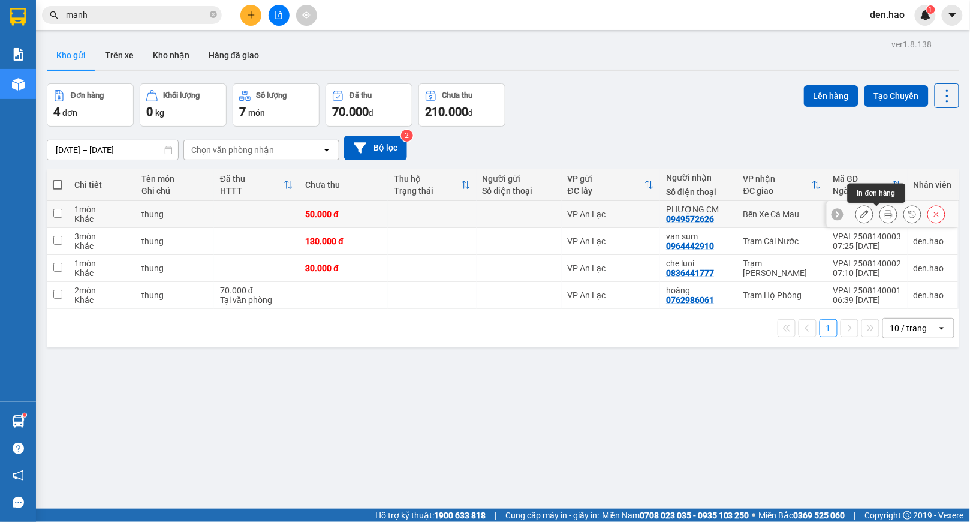
click at [880, 214] on button at bounding box center [888, 214] width 17 height 21
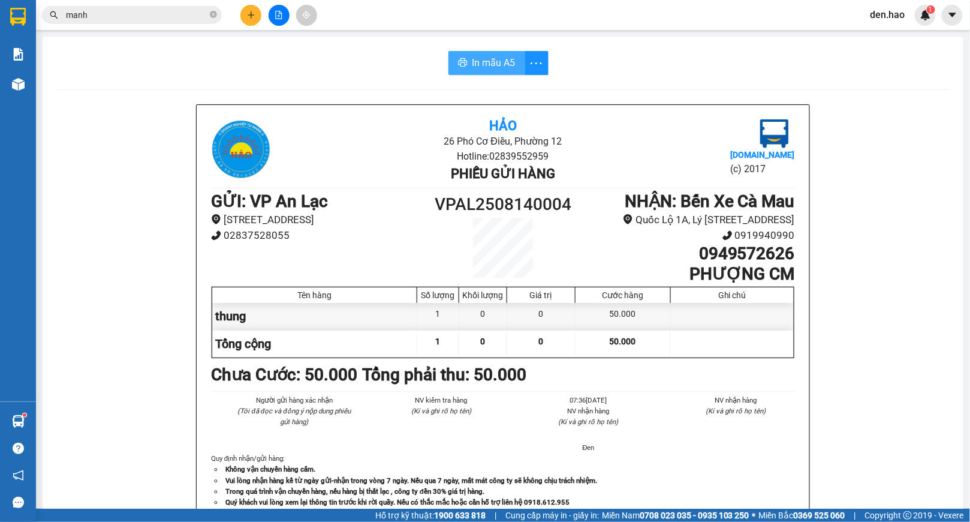
click at [477, 63] on span "In mẫu A5" at bounding box center [494, 62] width 43 height 15
click at [244, 15] on button at bounding box center [251, 15] width 21 height 21
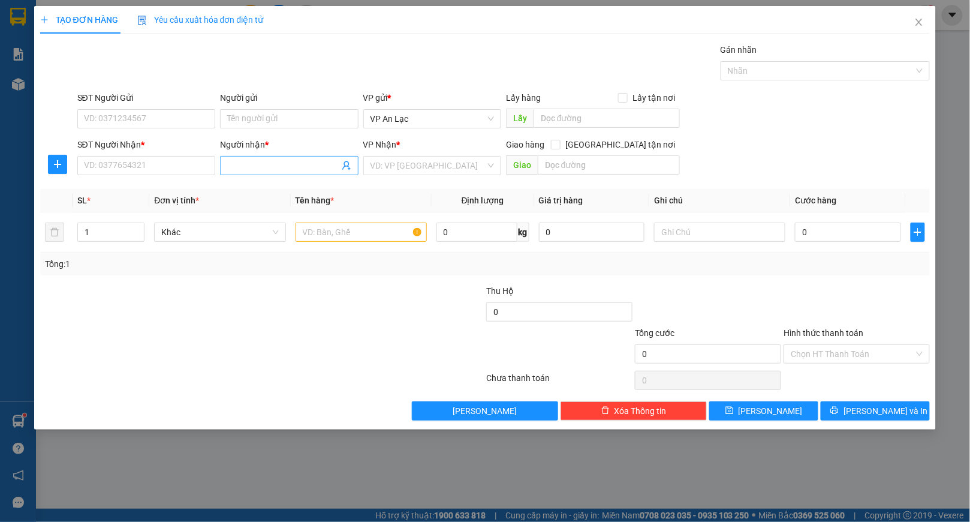
click at [277, 169] on input "Người nhận *" at bounding box center [283, 165] width 112 height 13
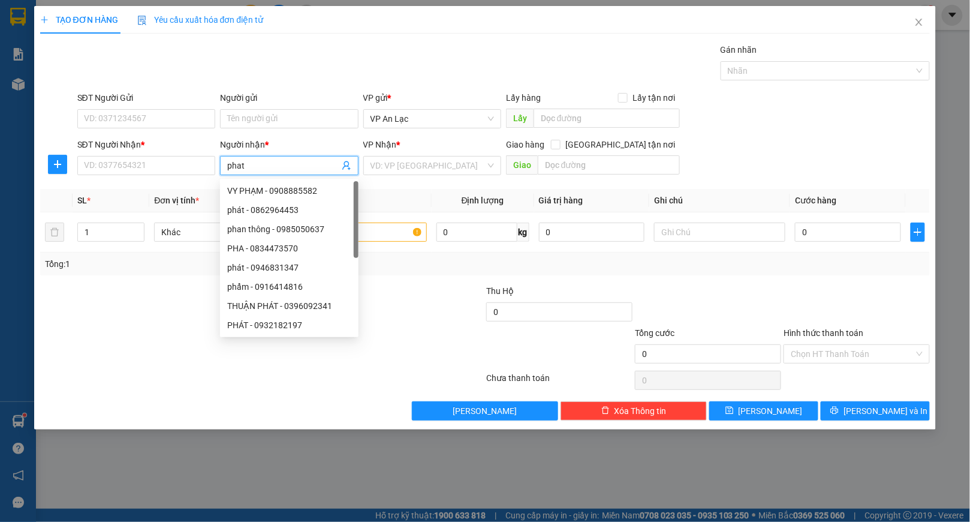
type input "phat c"
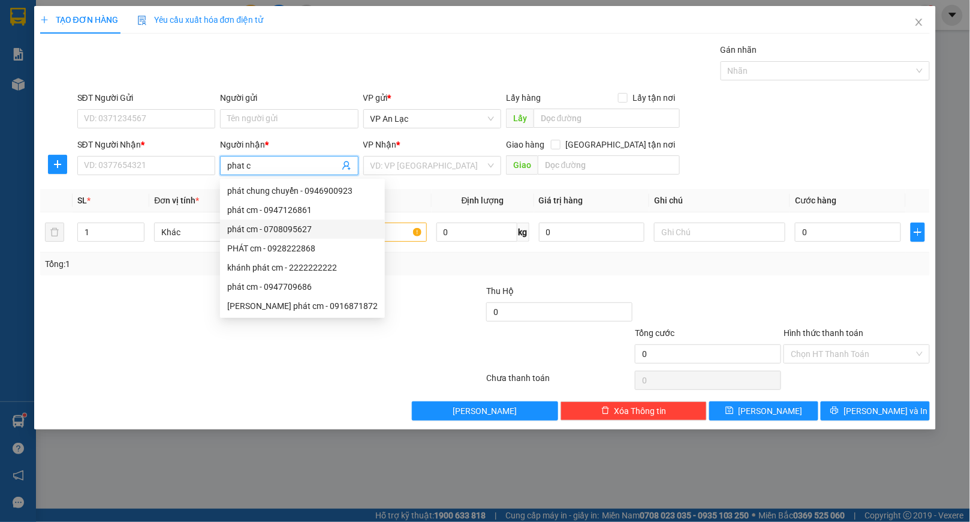
click at [301, 227] on div "phát cm - 0708095627" at bounding box center [302, 229] width 151 height 13
type input "0708095627"
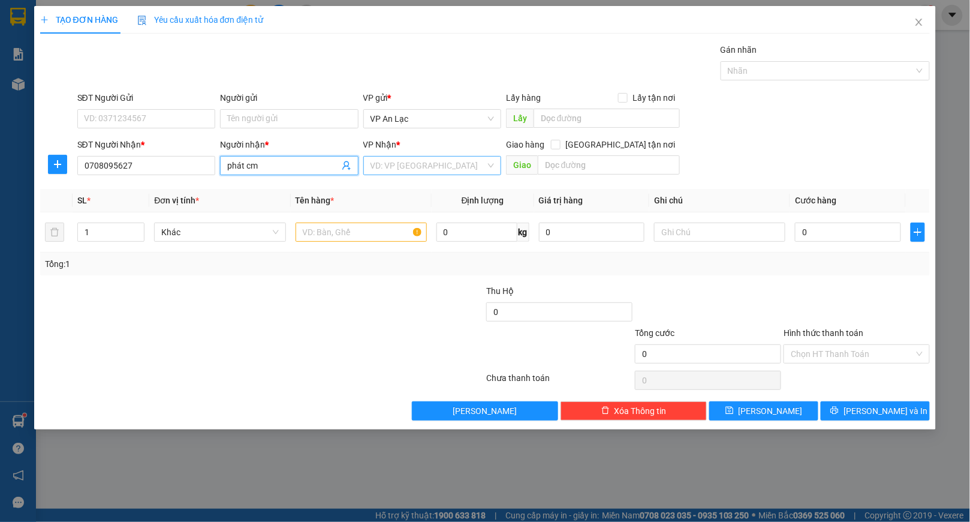
type input "phát cm"
click at [405, 164] on input "search" at bounding box center [428, 166] width 115 height 18
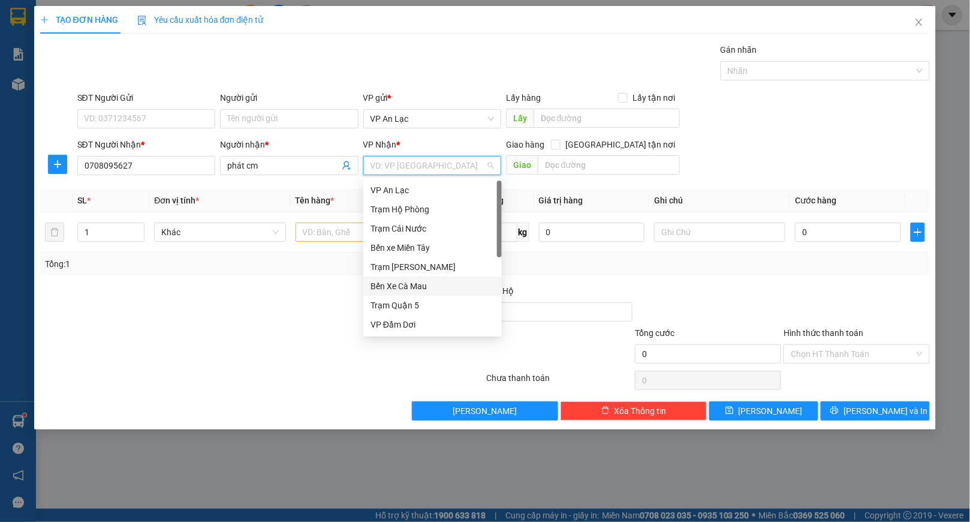
click at [416, 288] on div "Bến Xe Cà Mau" at bounding box center [433, 286] width 124 height 13
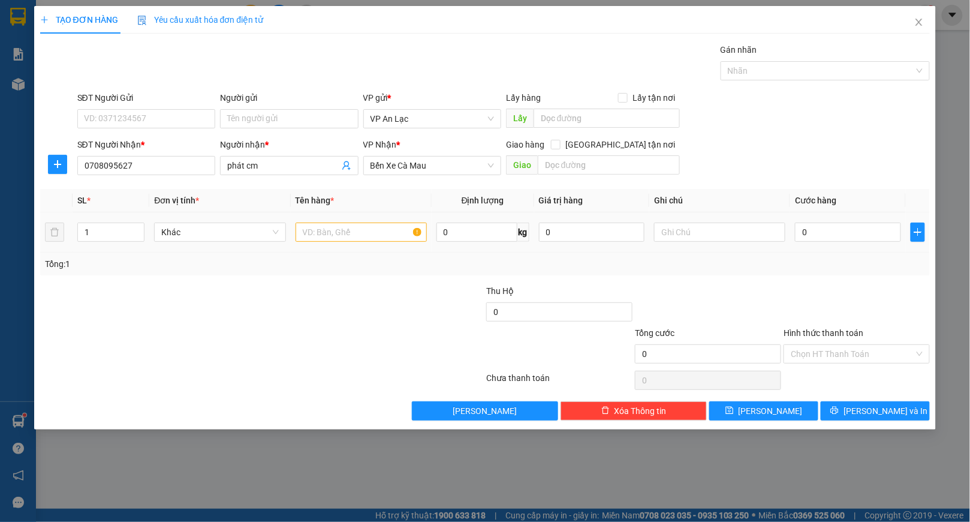
click at [345, 246] on td at bounding box center [361, 232] width 141 height 40
click at [345, 242] on input "text" at bounding box center [361, 232] width 131 height 19
type input "thung"
click at [800, 229] on input "0" at bounding box center [848, 232] width 106 height 19
click at [799, 227] on input "0" at bounding box center [848, 232] width 106 height 19
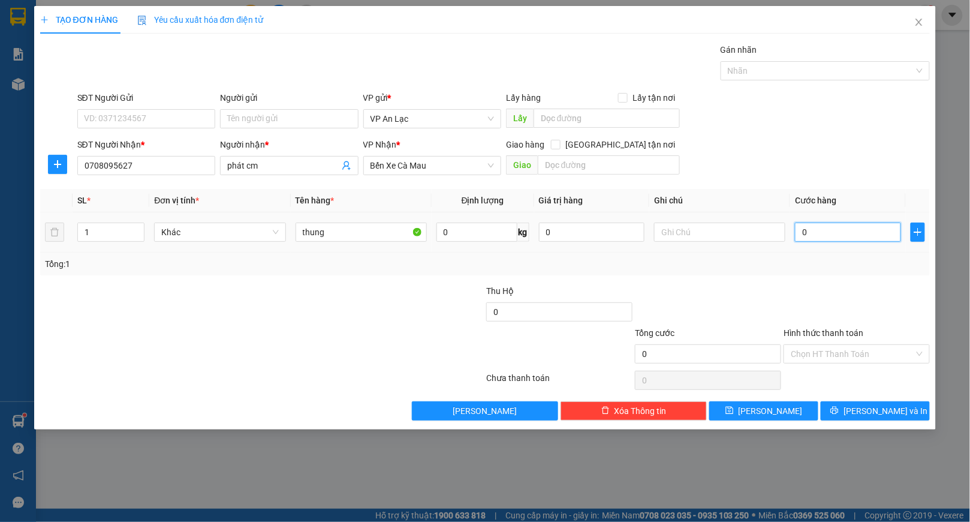
type input "50"
type input "50.000"
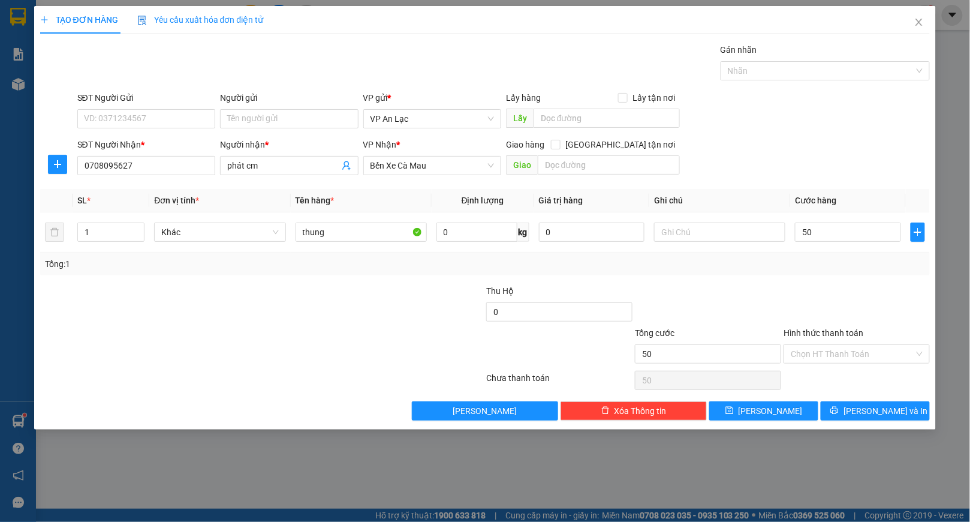
type input "50.000"
click at [879, 402] on div "Transit Pickup Surcharge Ids Transit Deliver Surcharge Ids Transit Deliver Surc…" at bounding box center [485, 231] width 891 height 377
click at [870, 417] on span "[PERSON_NAME] và In" at bounding box center [886, 410] width 84 height 13
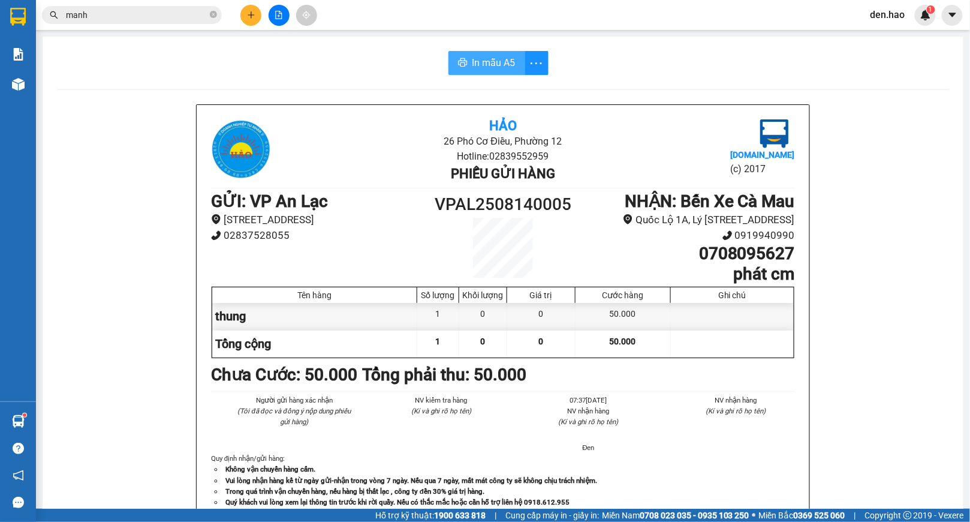
click at [494, 62] on span "In mẫu A5" at bounding box center [494, 62] width 43 height 15
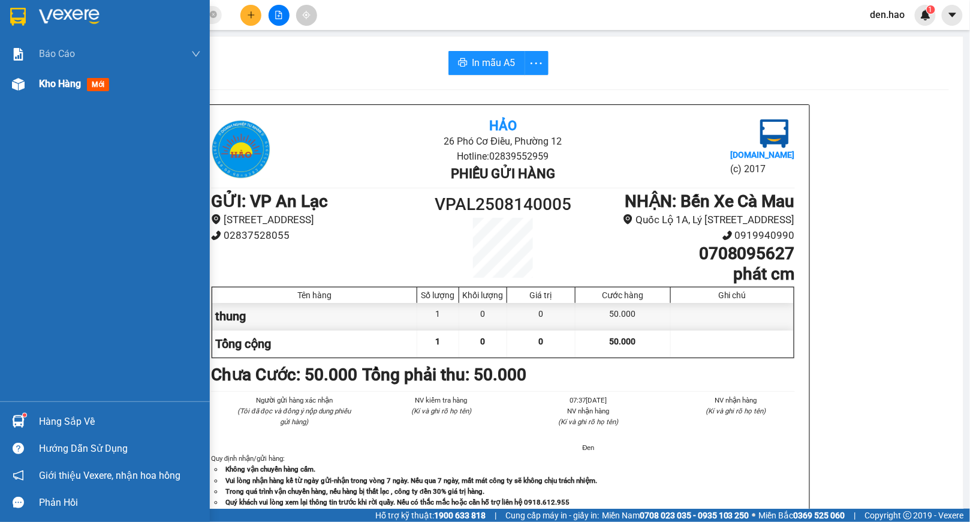
click at [14, 97] on div "Kho hàng mới" at bounding box center [105, 84] width 210 height 30
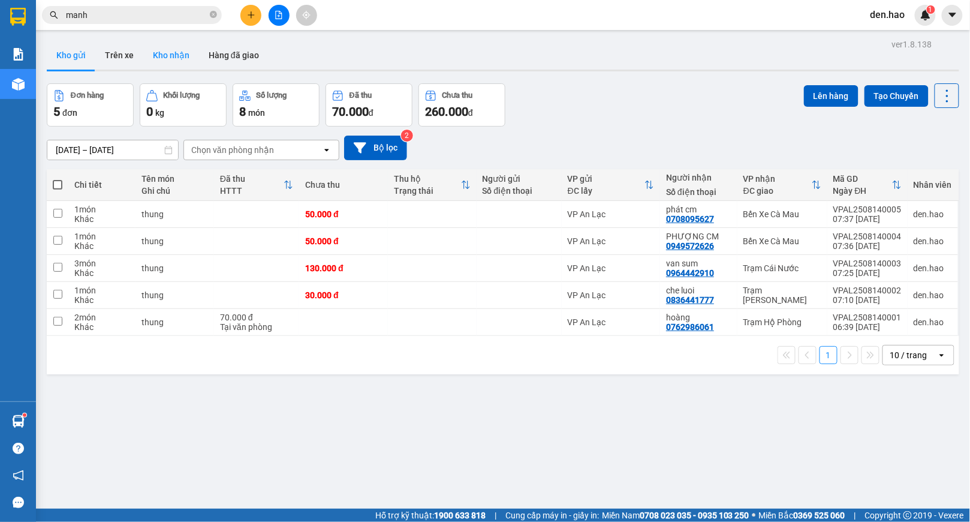
click at [188, 55] on button "Kho nhận" at bounding box center [171, 55] width 56 height 29
